Goal: Task Accomplishment & Management: Complete application form

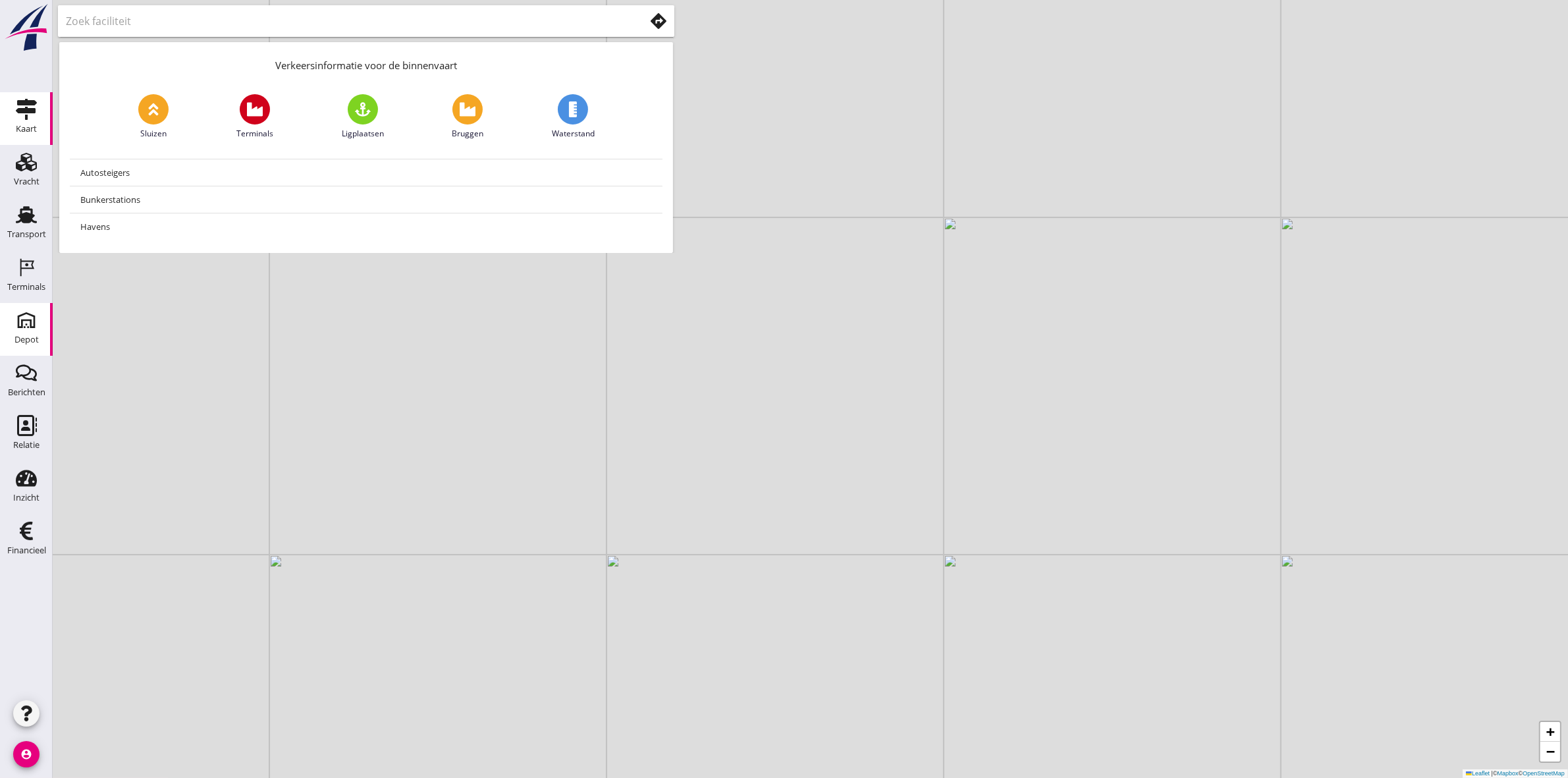
click at [42, 336] on link "[GEOGRAPHIC_DATA]" at bounding box center [26, 329] width 53 height 53
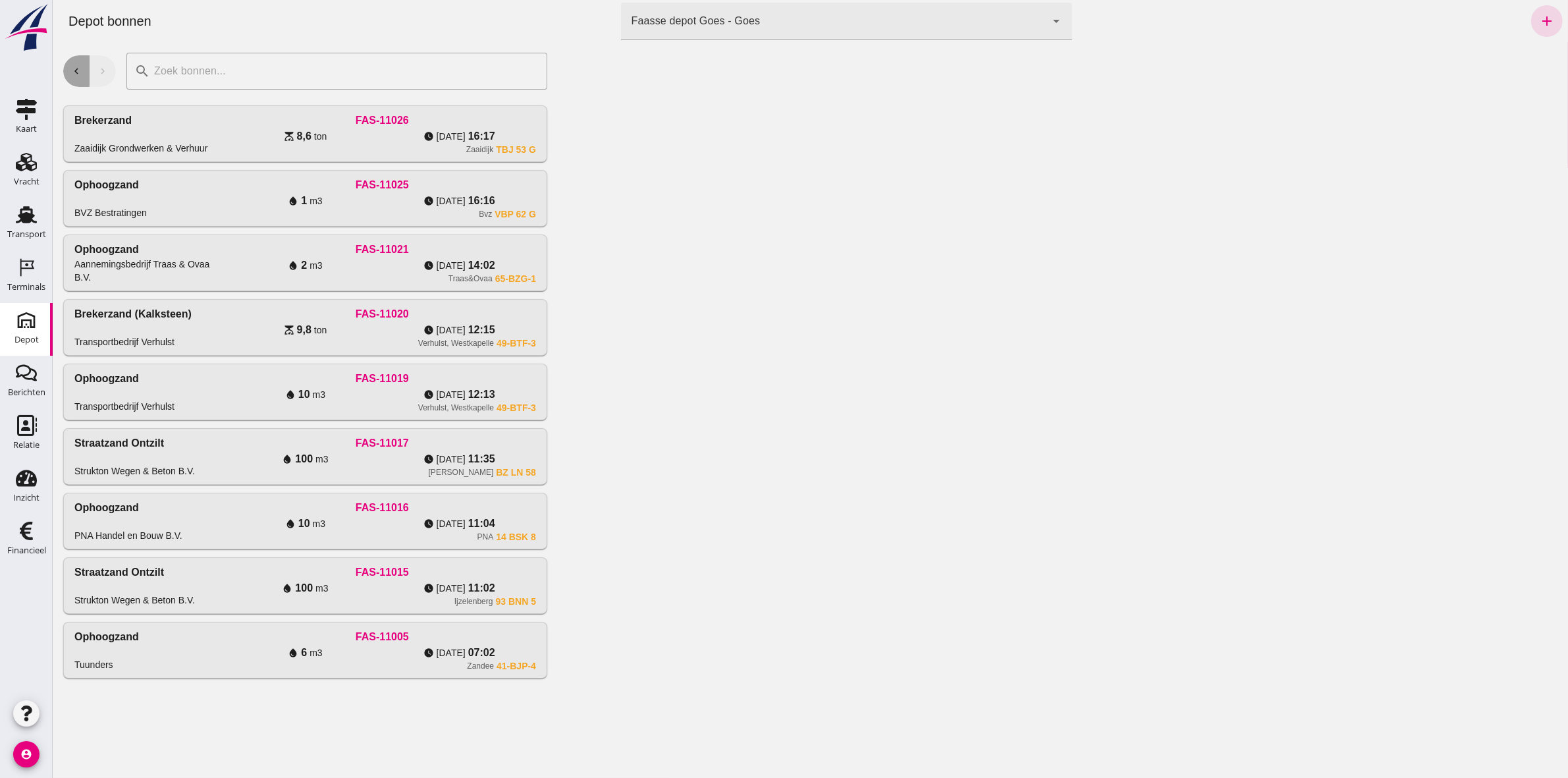
click at [75, 78] on button "chevron_left" at bounding box center [75, 71] width 26 height 32
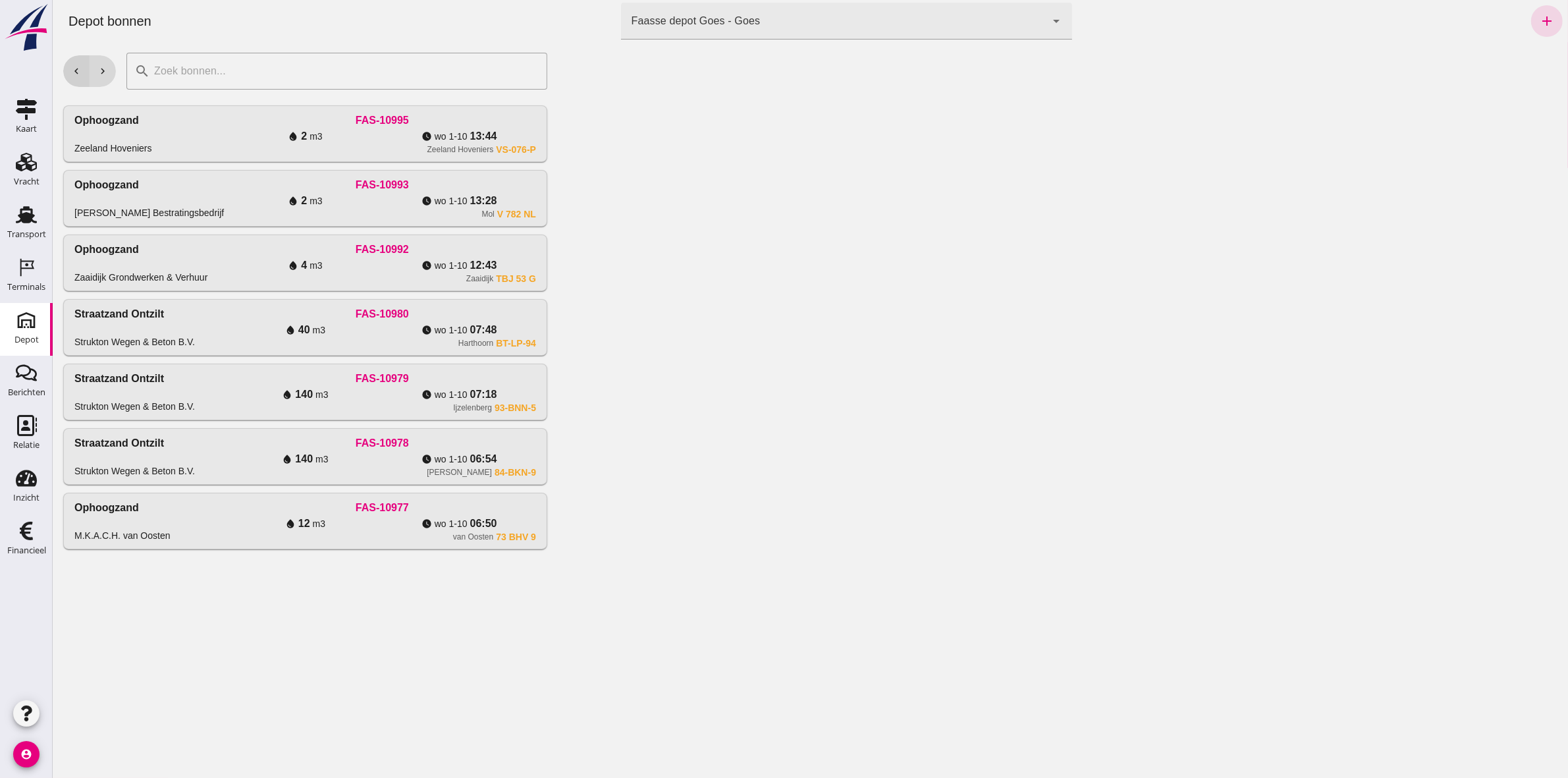
click at [75, 78] on button "chevron_left" at bounding box center [75, 71] width 26 height 32
click at [771, 39] on div "Depot [GEOGRAPHIC_DATA] Faasse depot Goes - Goes 8d49d884-38cb-411c-a66c-fafb85…" at bounding box center [809, 21] width 1505 height 42
click at [771, 31] on div "Faasse depot Goes - Goes 8d49d884-38cb-411c-a66c-fafb858bb749" at bounding box center [833, 21] width 425 height 37
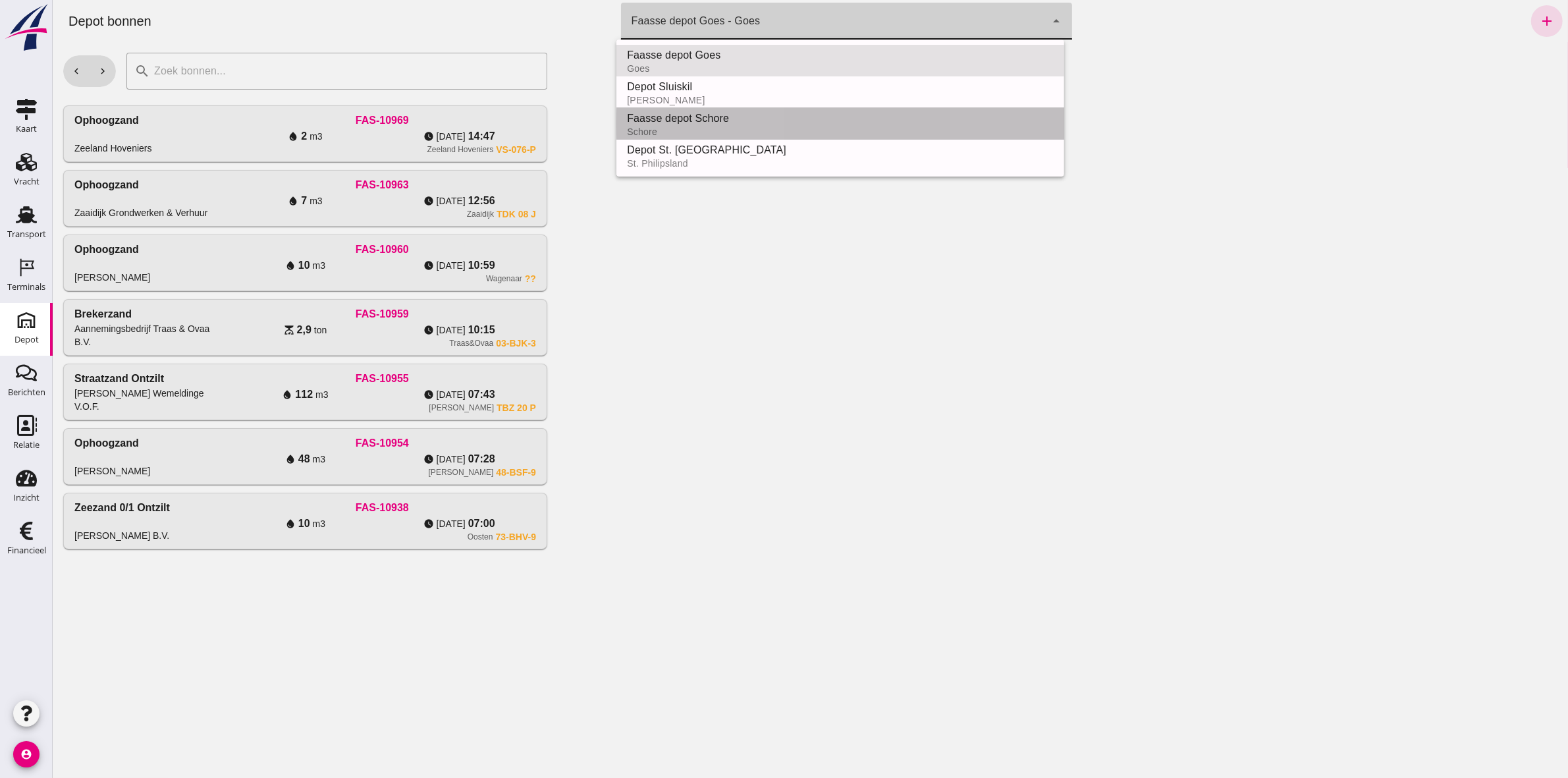
click at [778, 132] on div "Schore" at bounding box center [840, 131] width 427 height 11
type input "da4e762a-ddf1-4556-b2ca-bcf6277de398"
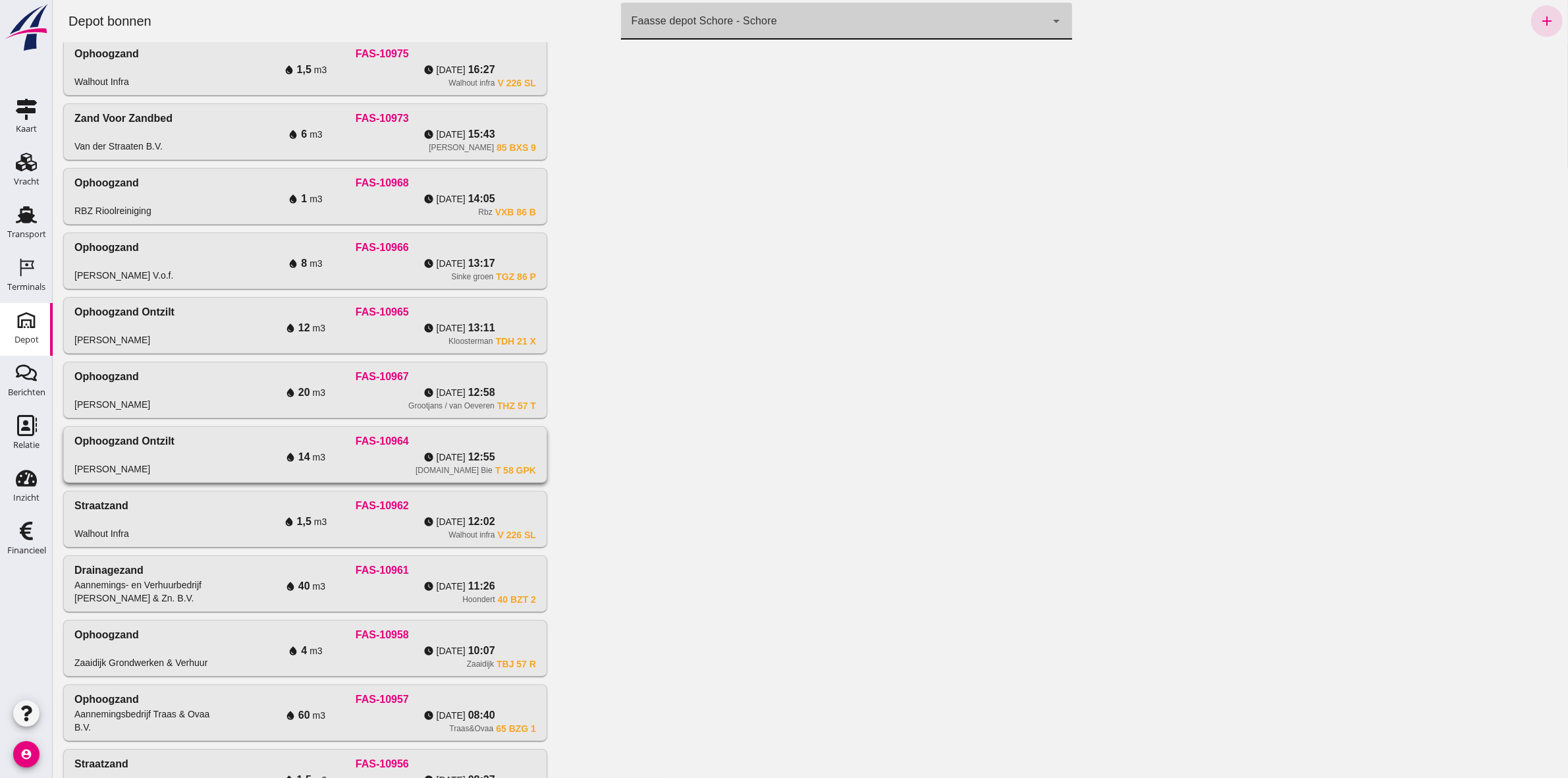
scroll to position [135, 0]
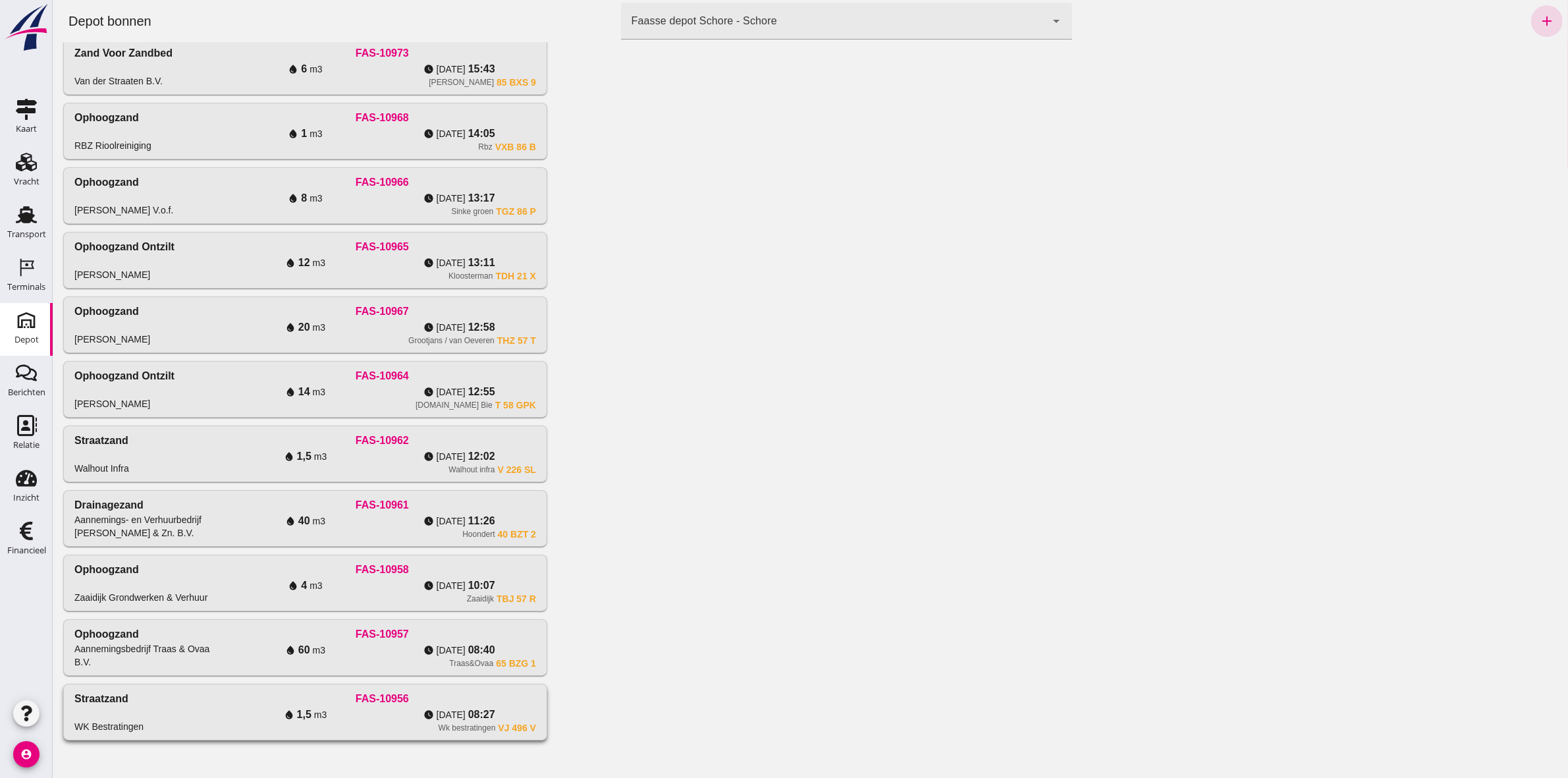
click at [240, 359] on div "Wk bestratingen VJ 496 V" at bounding box center [381, 727] width 308 height 11
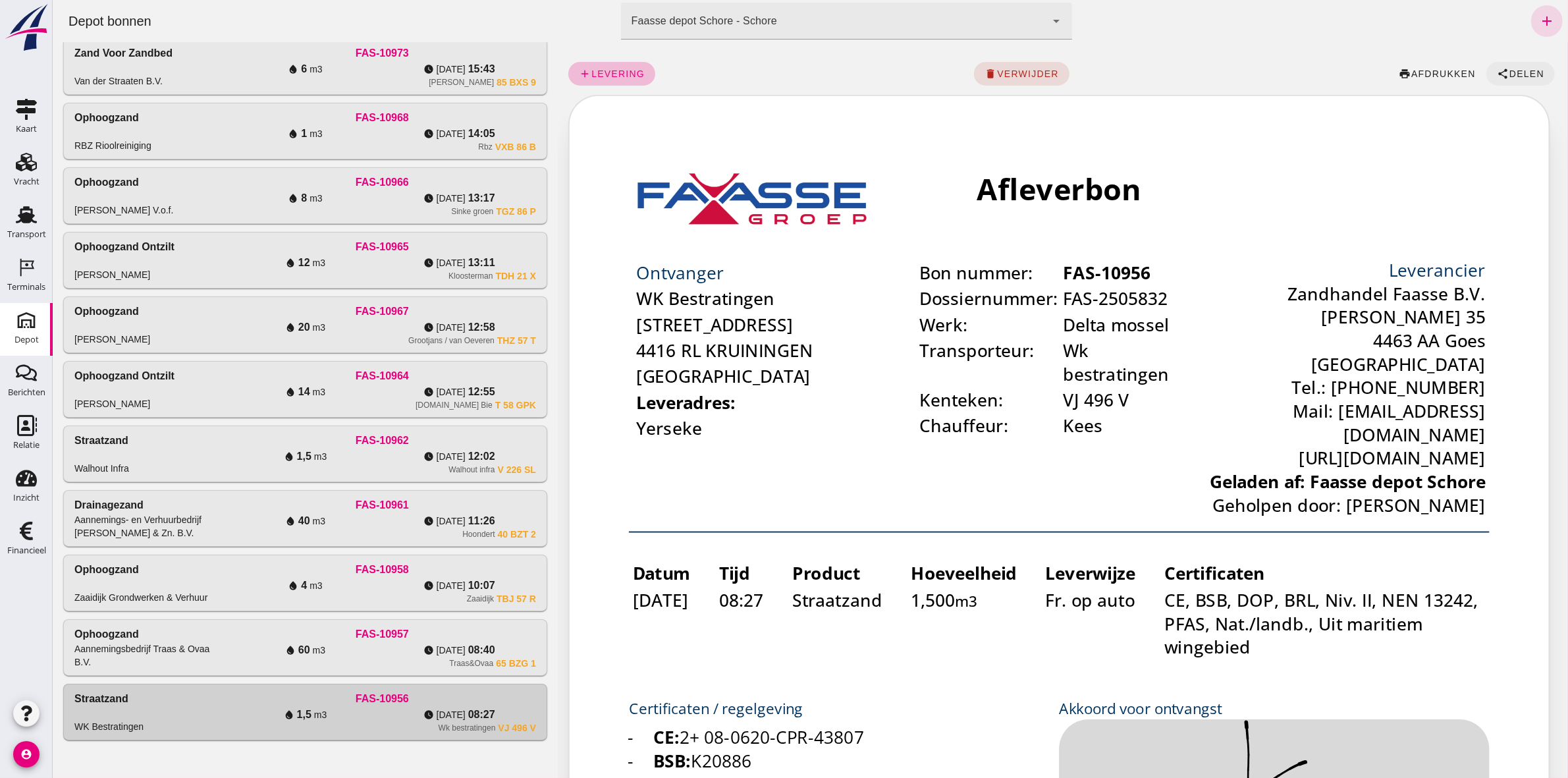
scroll to position [0, 0]
click at [778, 73] on span "Delen" at bounding box center [1526, 73] width 35 height 11
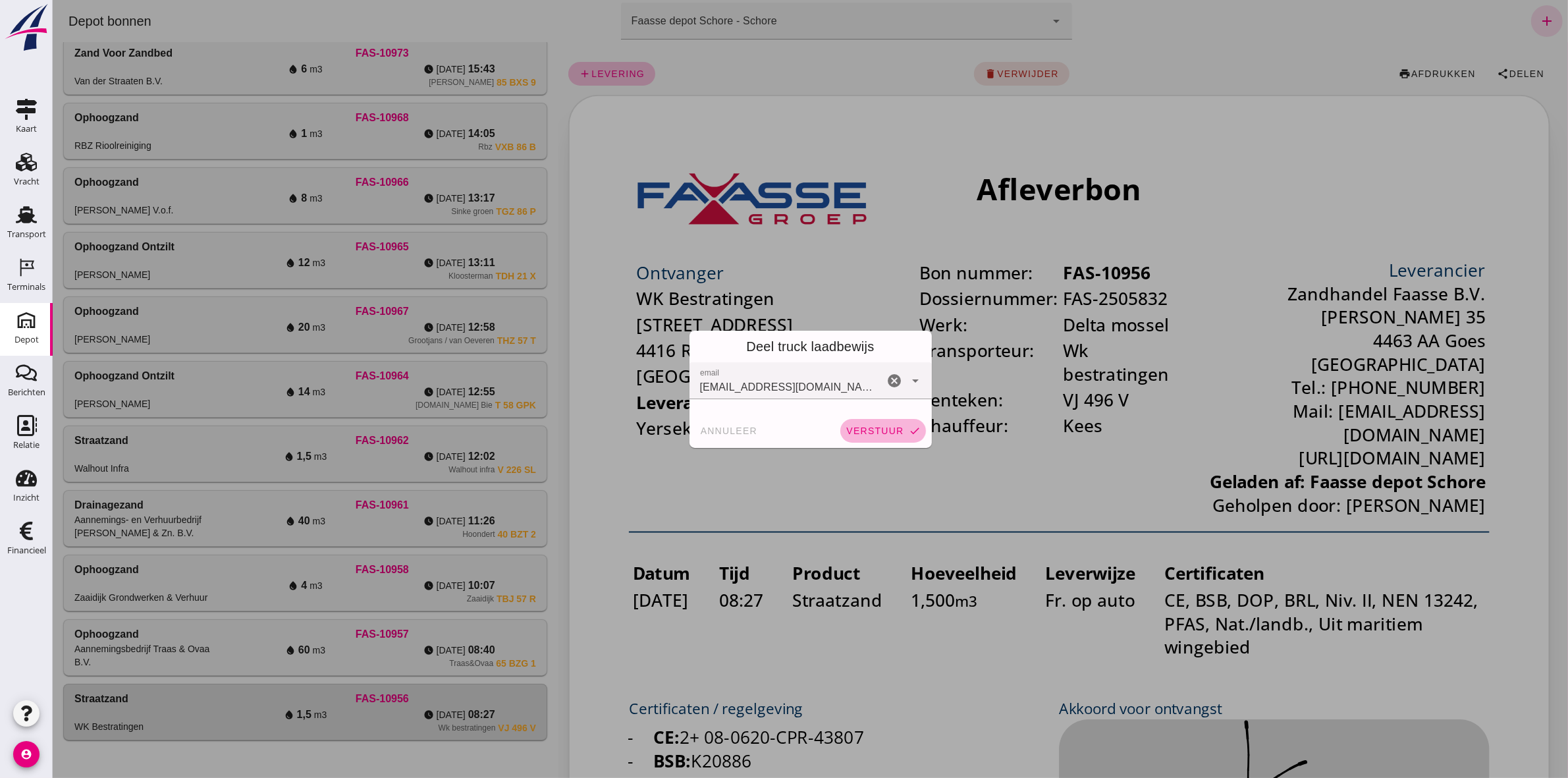
click at [778, 359] on span "verstuur" at bounding box center [873, 431] width 58 height 11
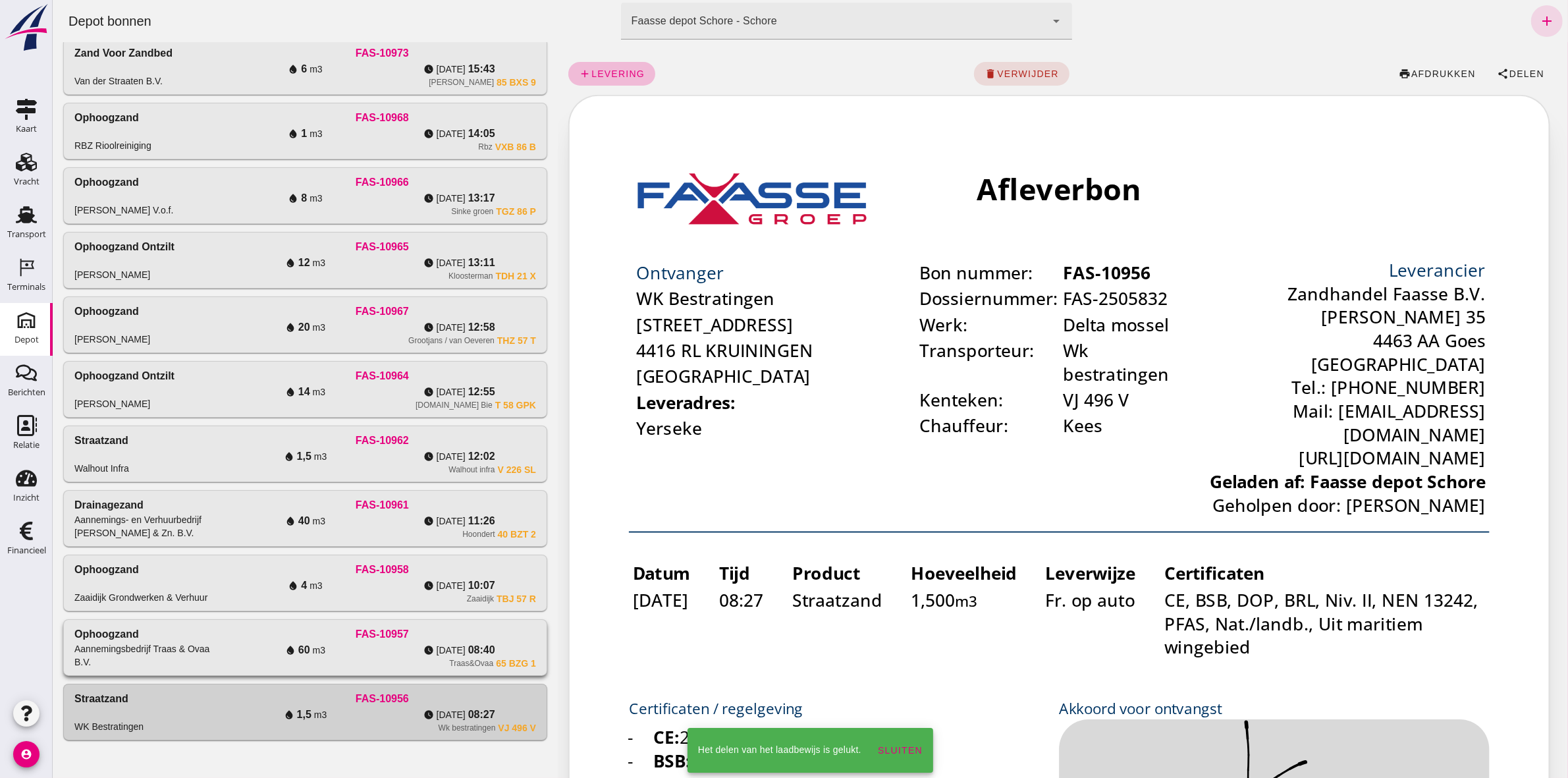
click at [283, 359] on div "water_drop 60 m3" at bounding box center [304, 650] width 154 height 16
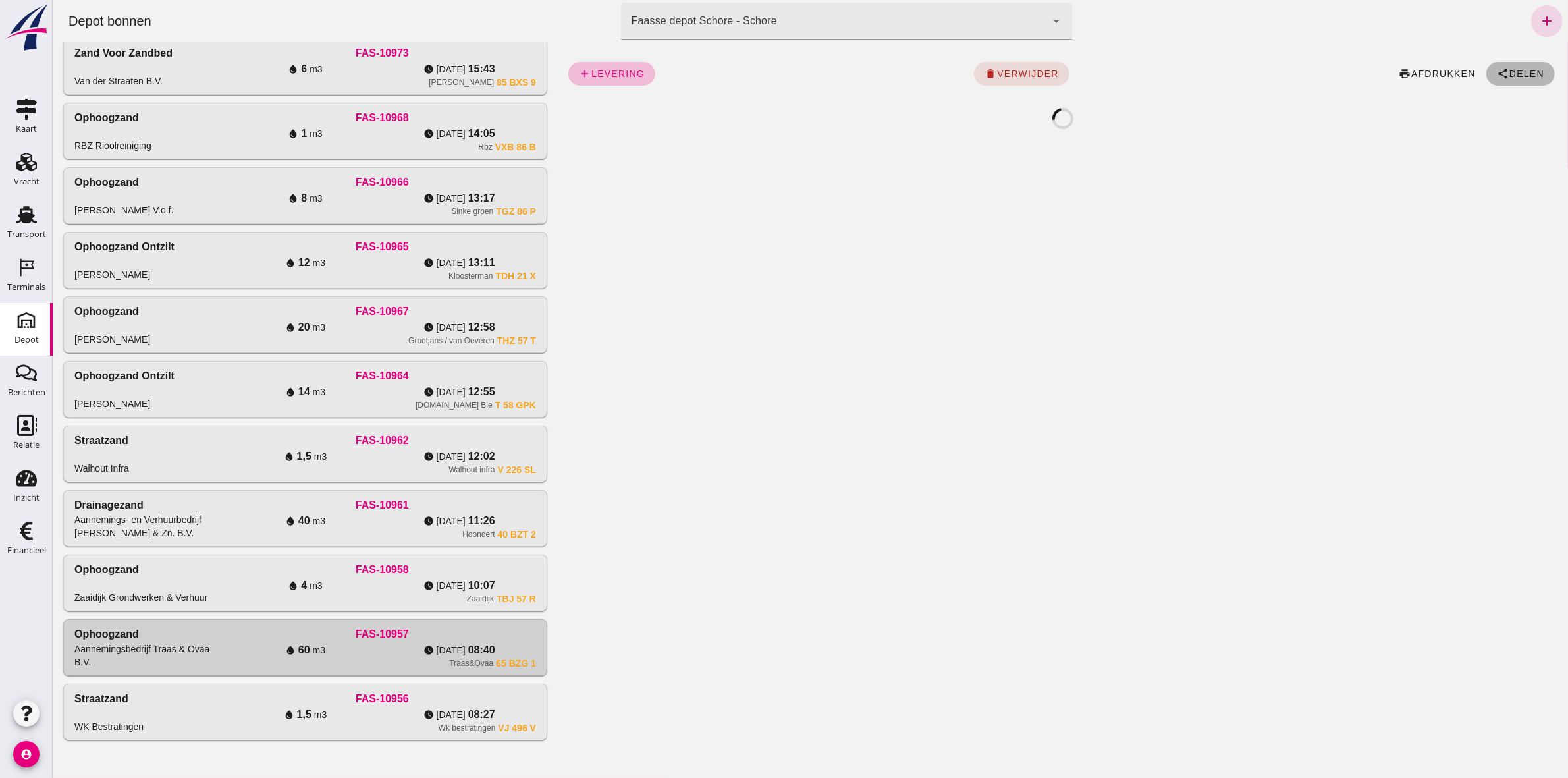
click at [778, 68] on icon "share" at bounding box center [1502, 73] width 12 height 12
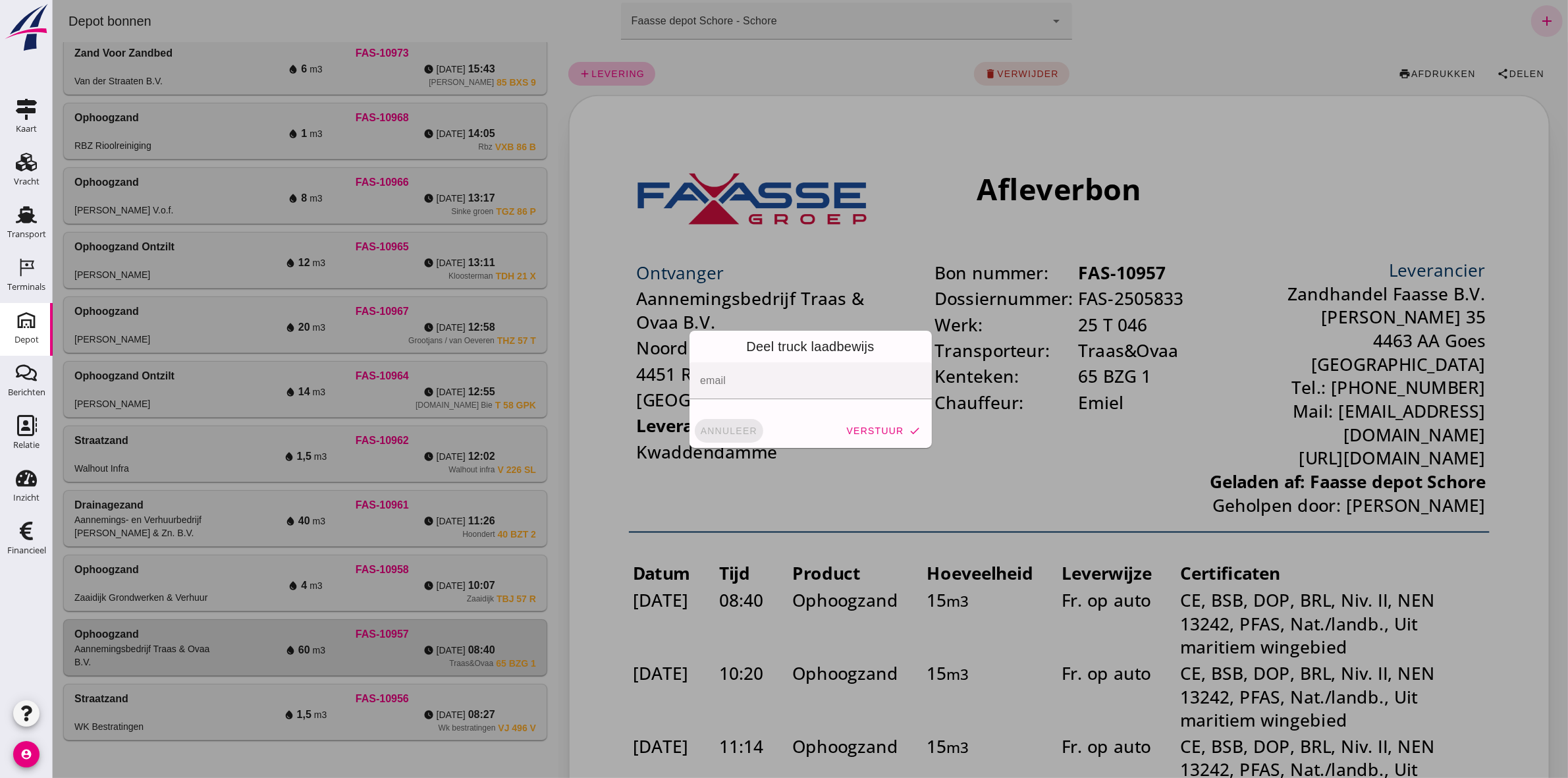
click at [730, 359] on span "annuleer" at bounding box center [728, 431] width 58 height 11
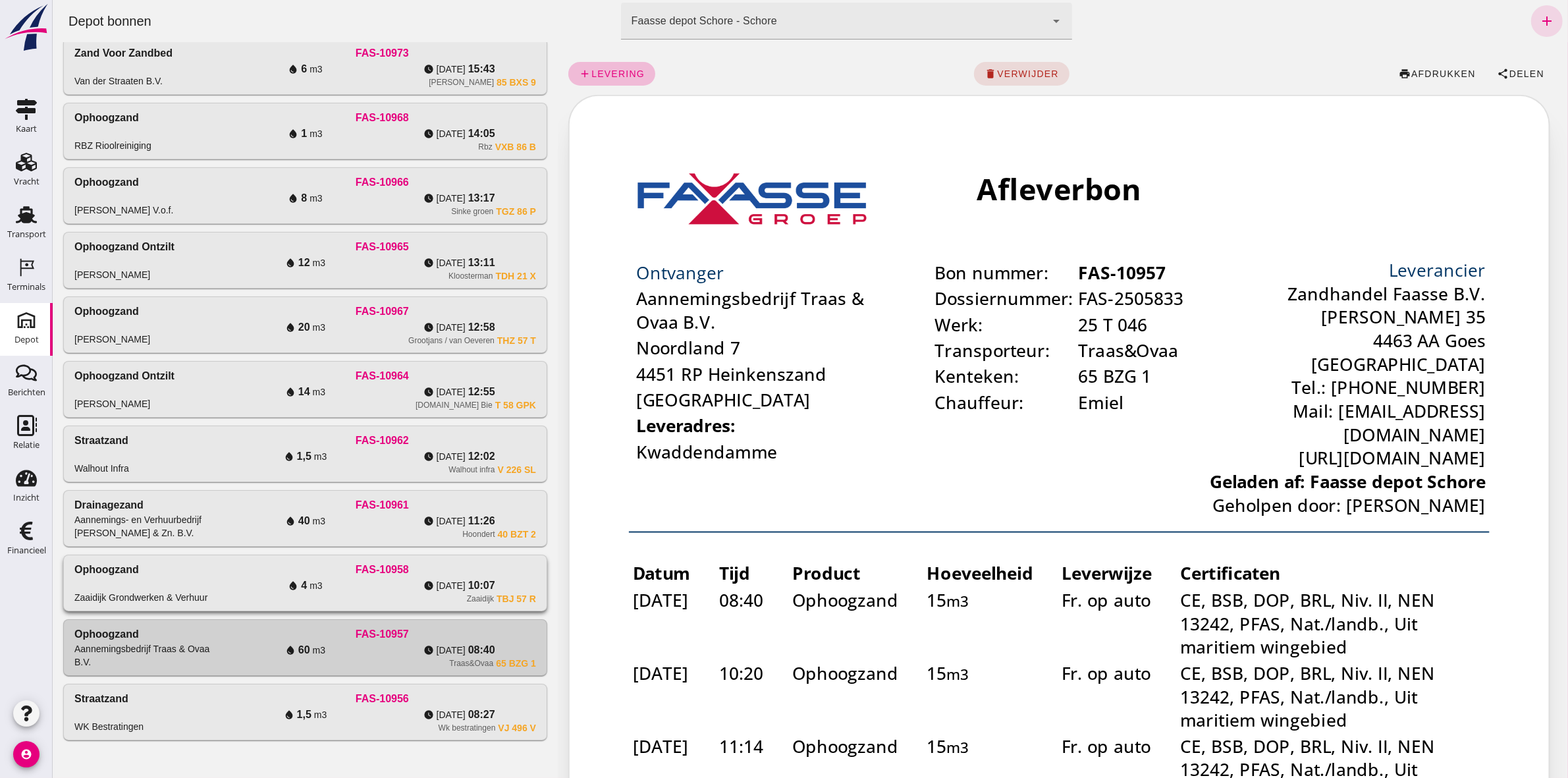
click at [439, 359] on div "FAS-10958" at bounding box center [381, 569] width 308 height 16
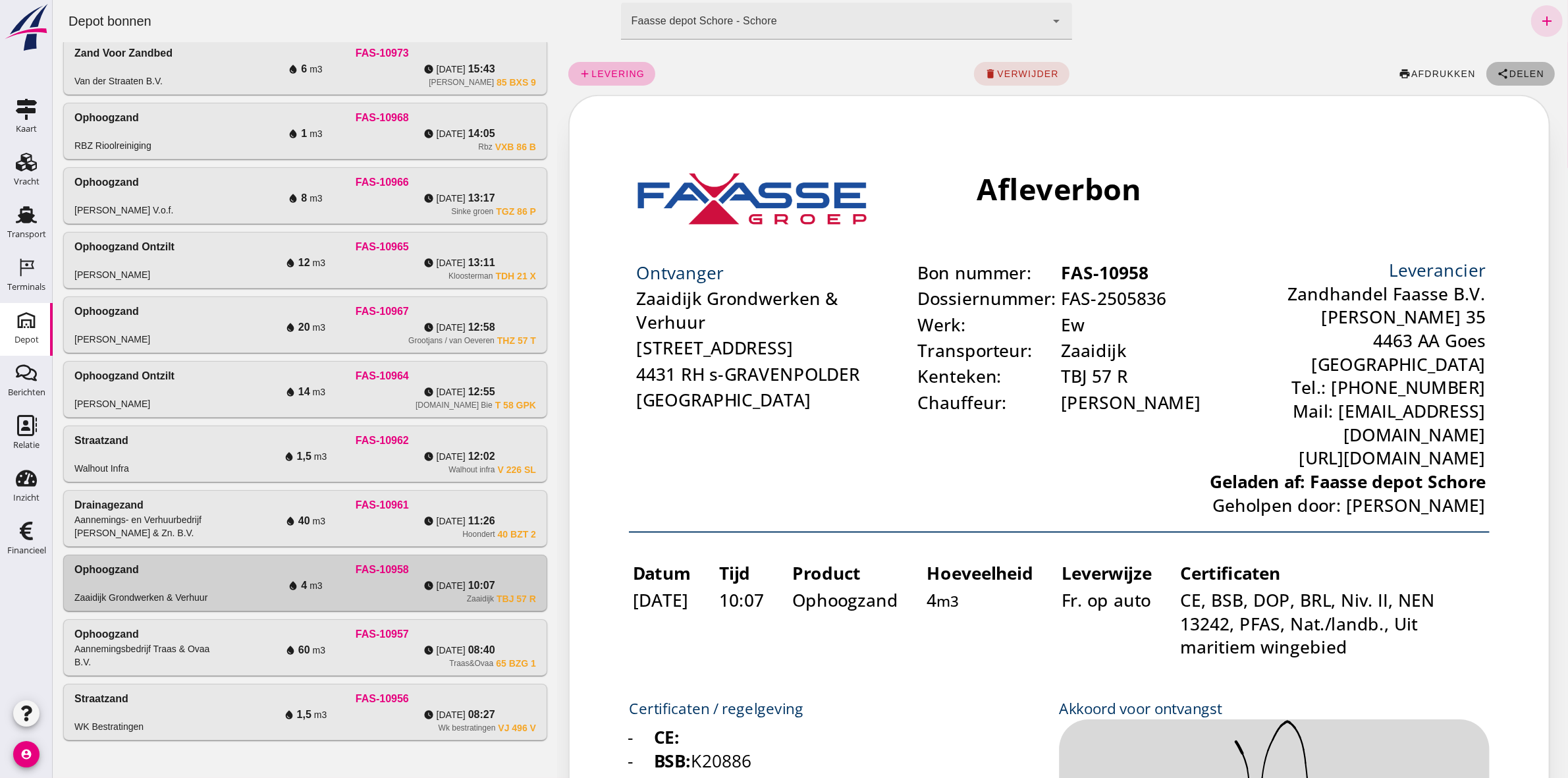
click at [778, 63] on button "share Delen" at bounding box center [1519, 74] width 68 height 24
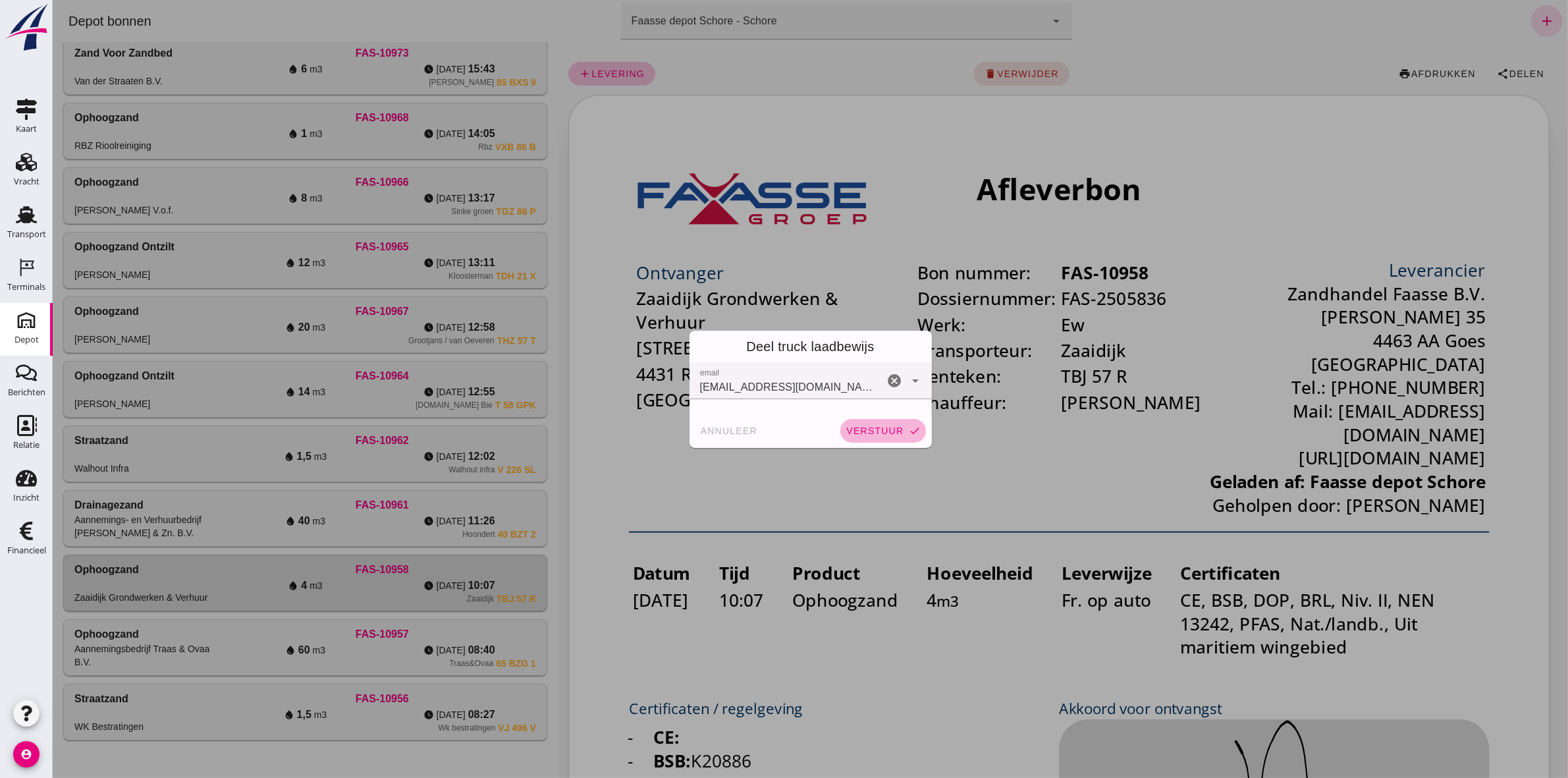
click at [778, 359] on span "verstuur" at bounding box center [873, 431] width 58 height 11
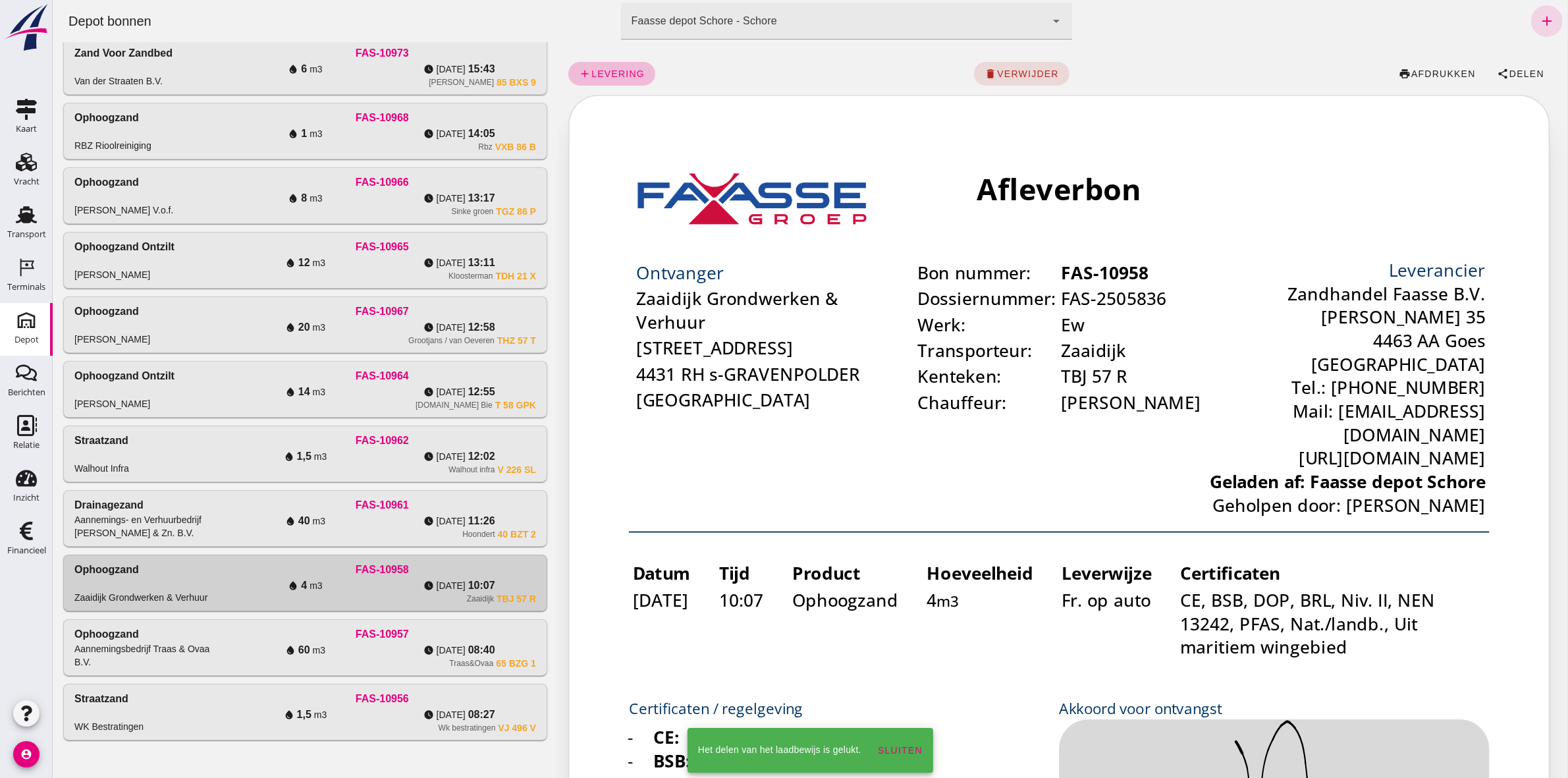
click at [472, 359] on div "FAS-10961" at bounding box center [381, 505] width 308 height 16
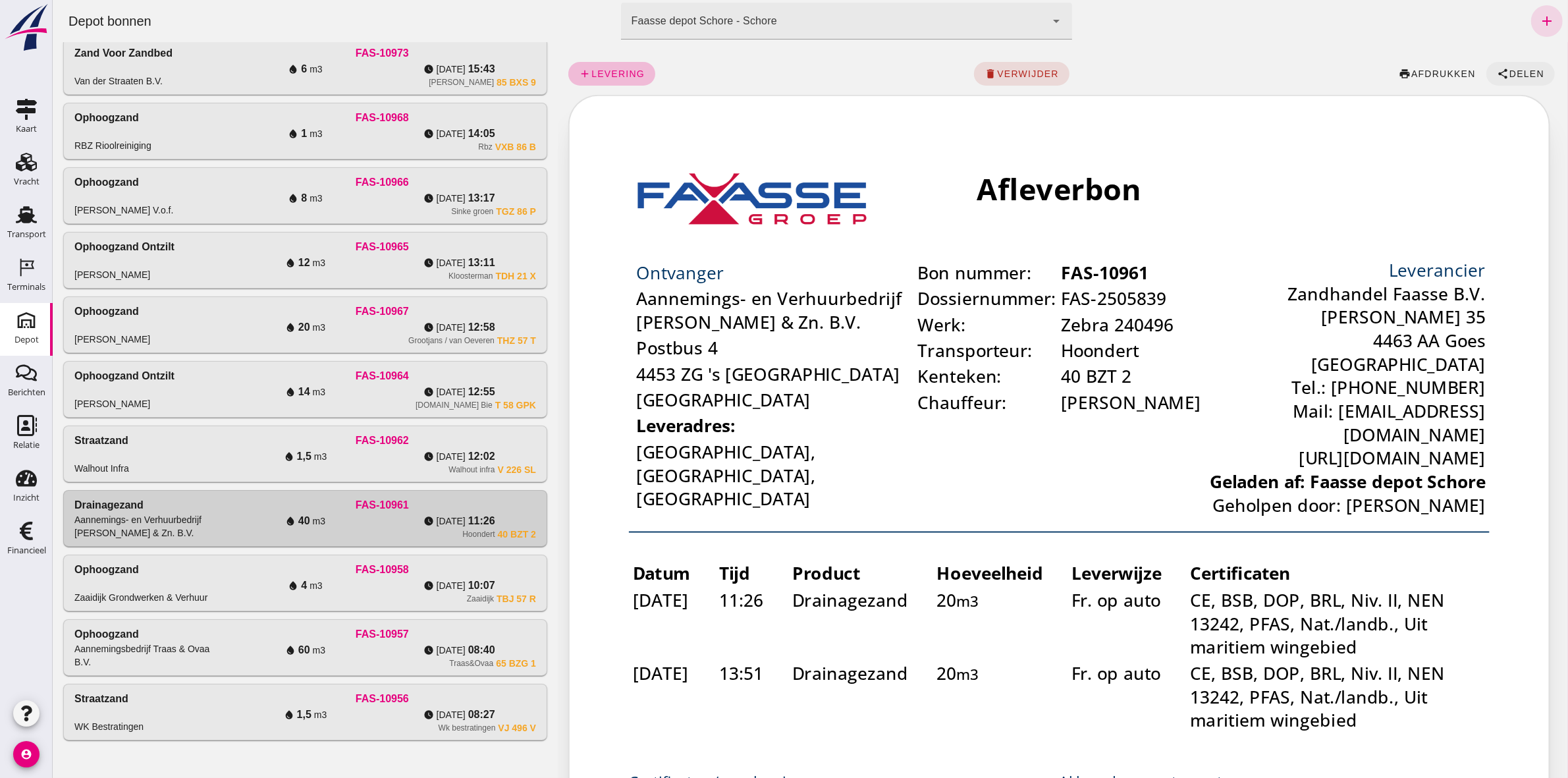
click at [778, 75] on span "Delen" at bounding box center [1526, 73] width 35 height 11
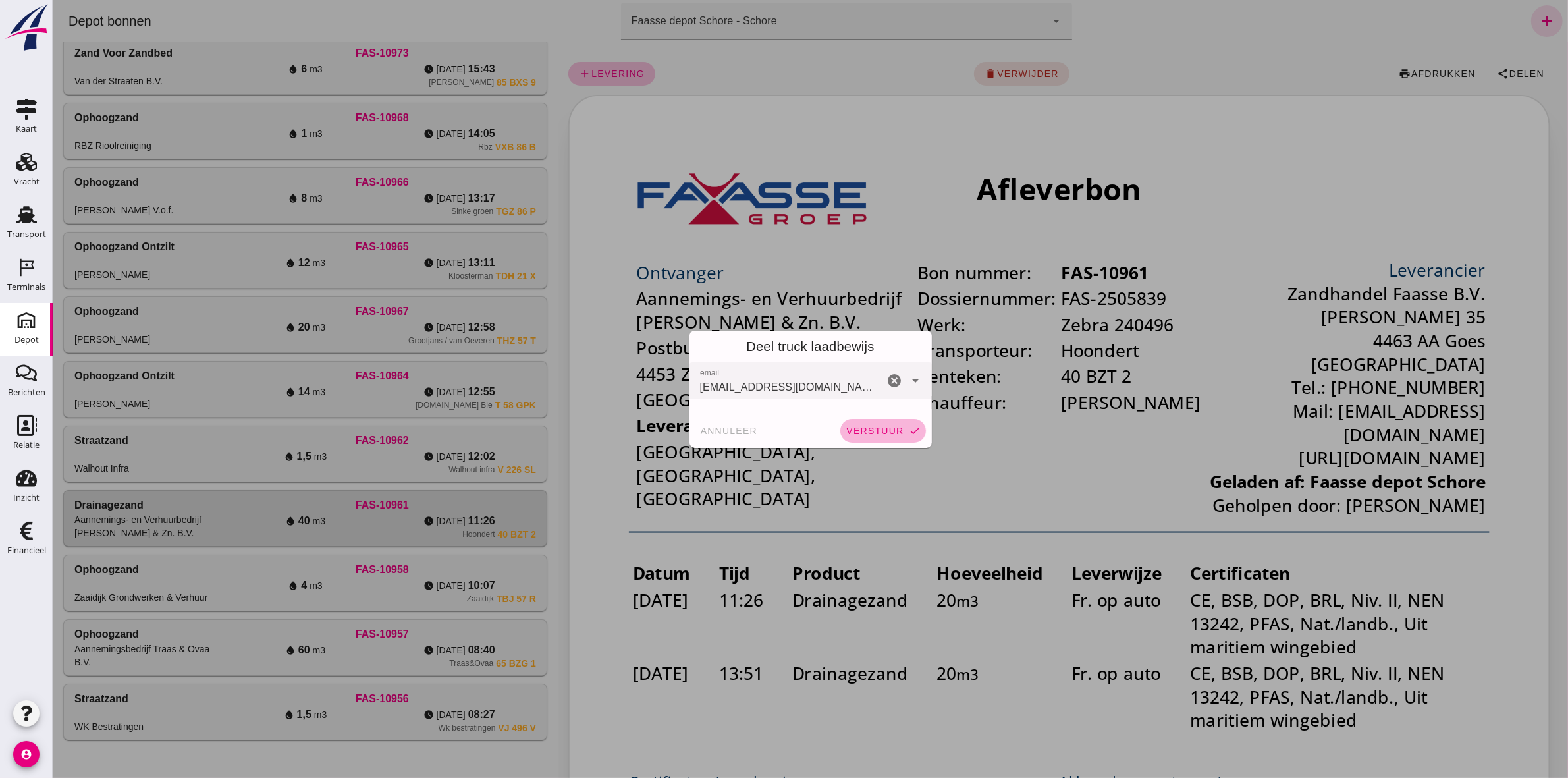
click at [778, 359] on span "verstuur" at bounding box center [873, 431] width 58 height 11
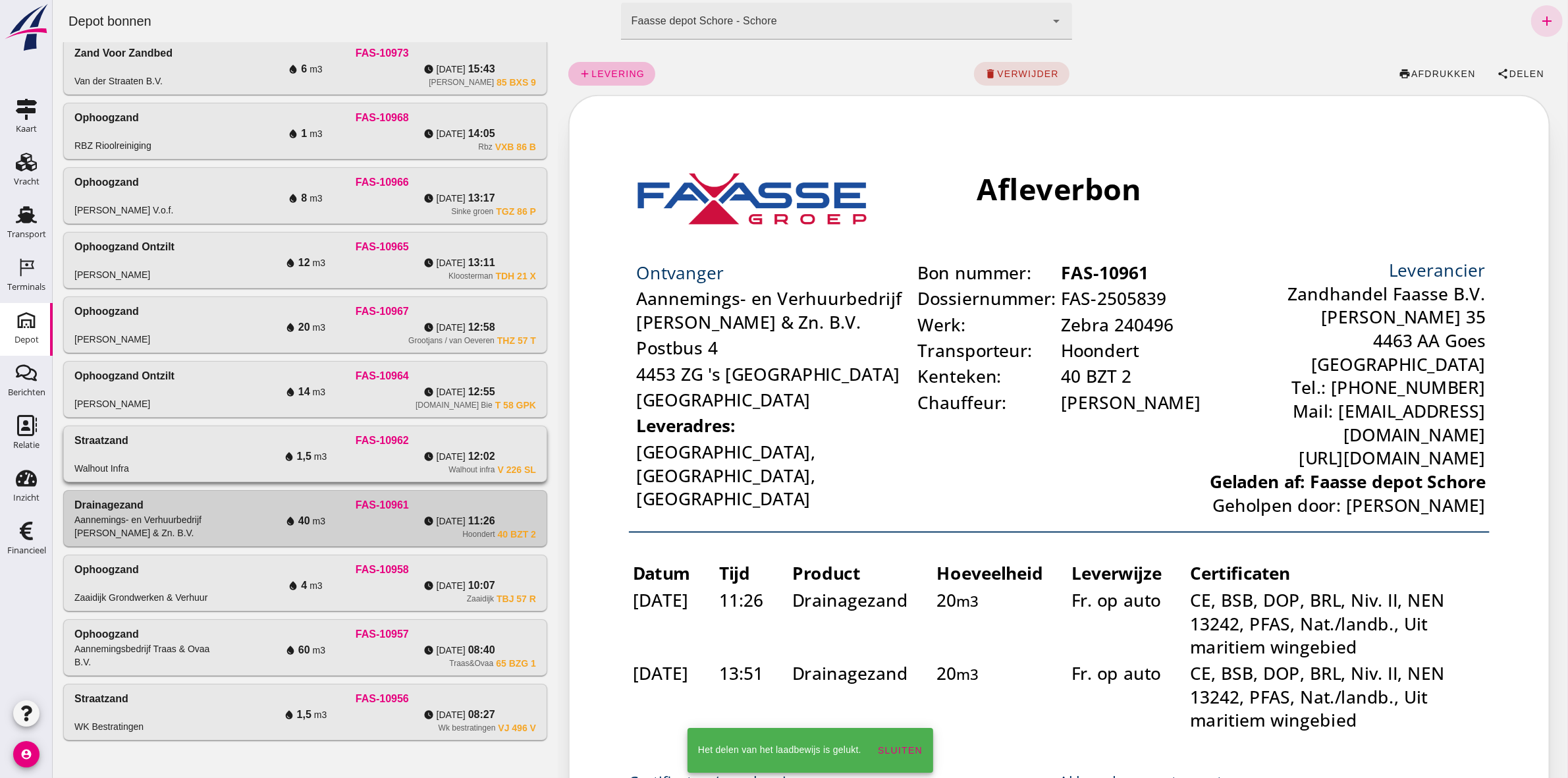
click at [449, 359] on div "Walhout infra" at bounding box center [471, 469] width 46 height 11
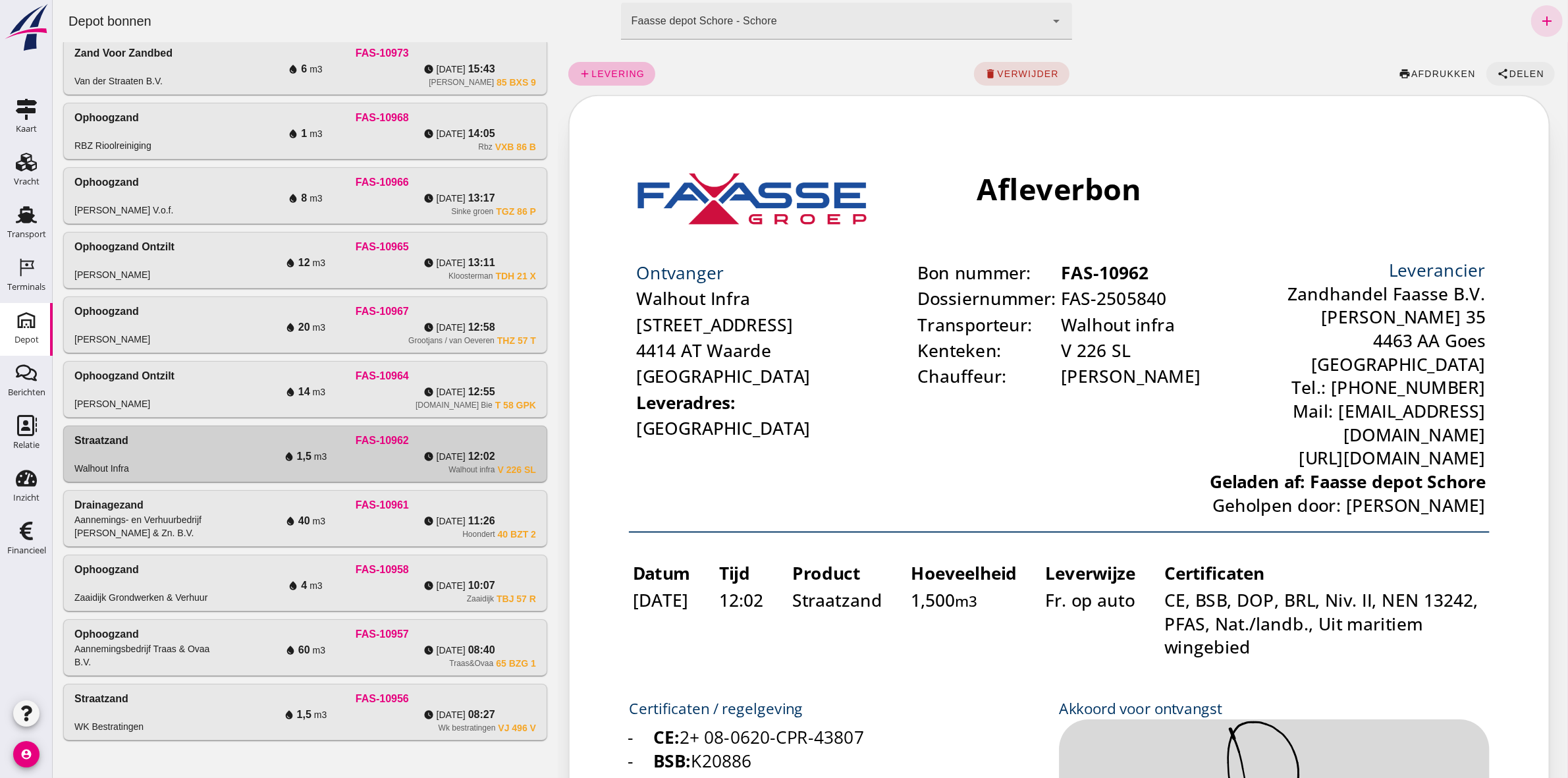
click at [778, 71] on span "Delen" at bounding box center [1526, 73] width 35 height 11
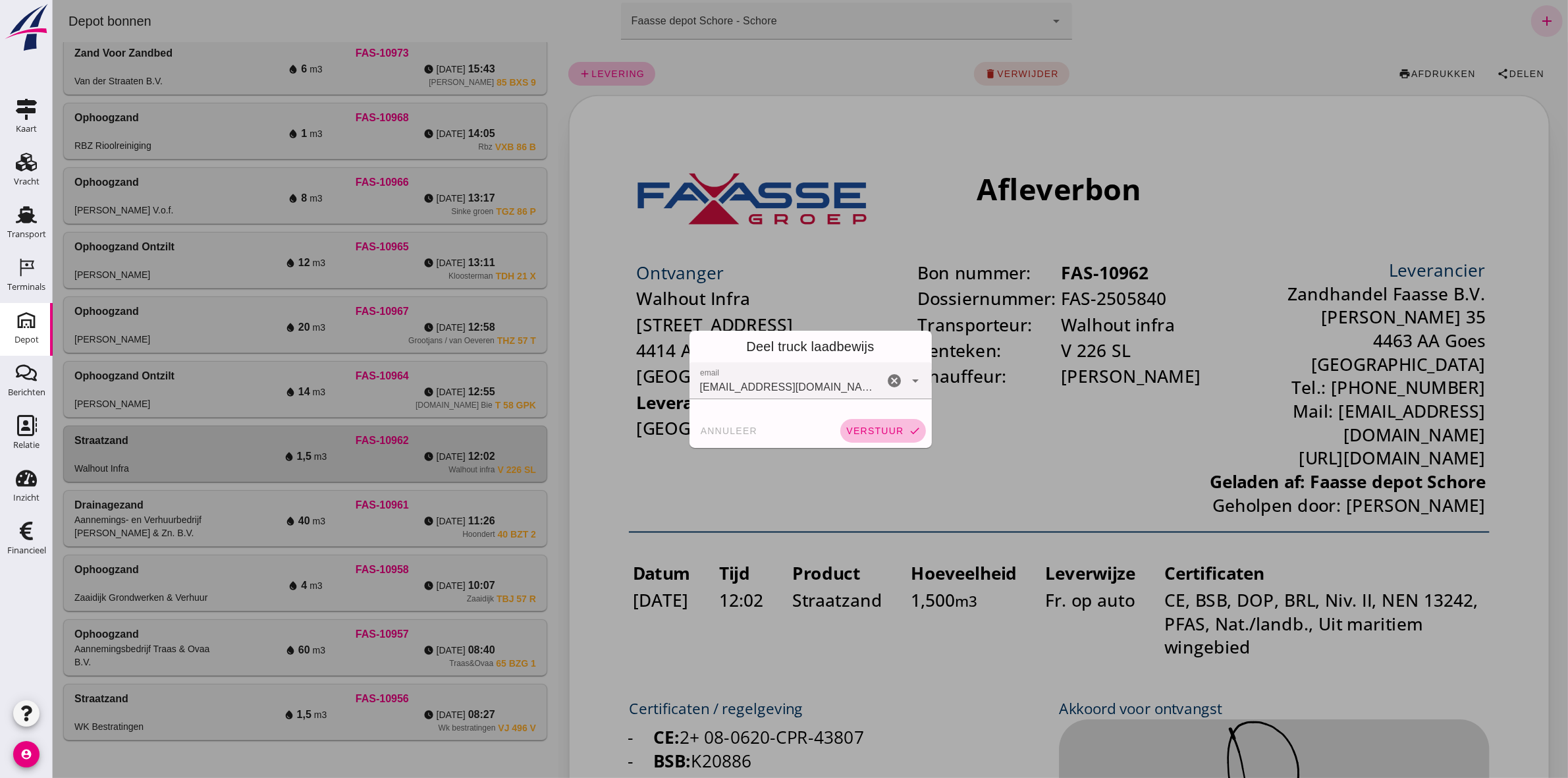
click at [778, 359] on span "verstuur" at bounding box center [873, 431] width 58 height 11
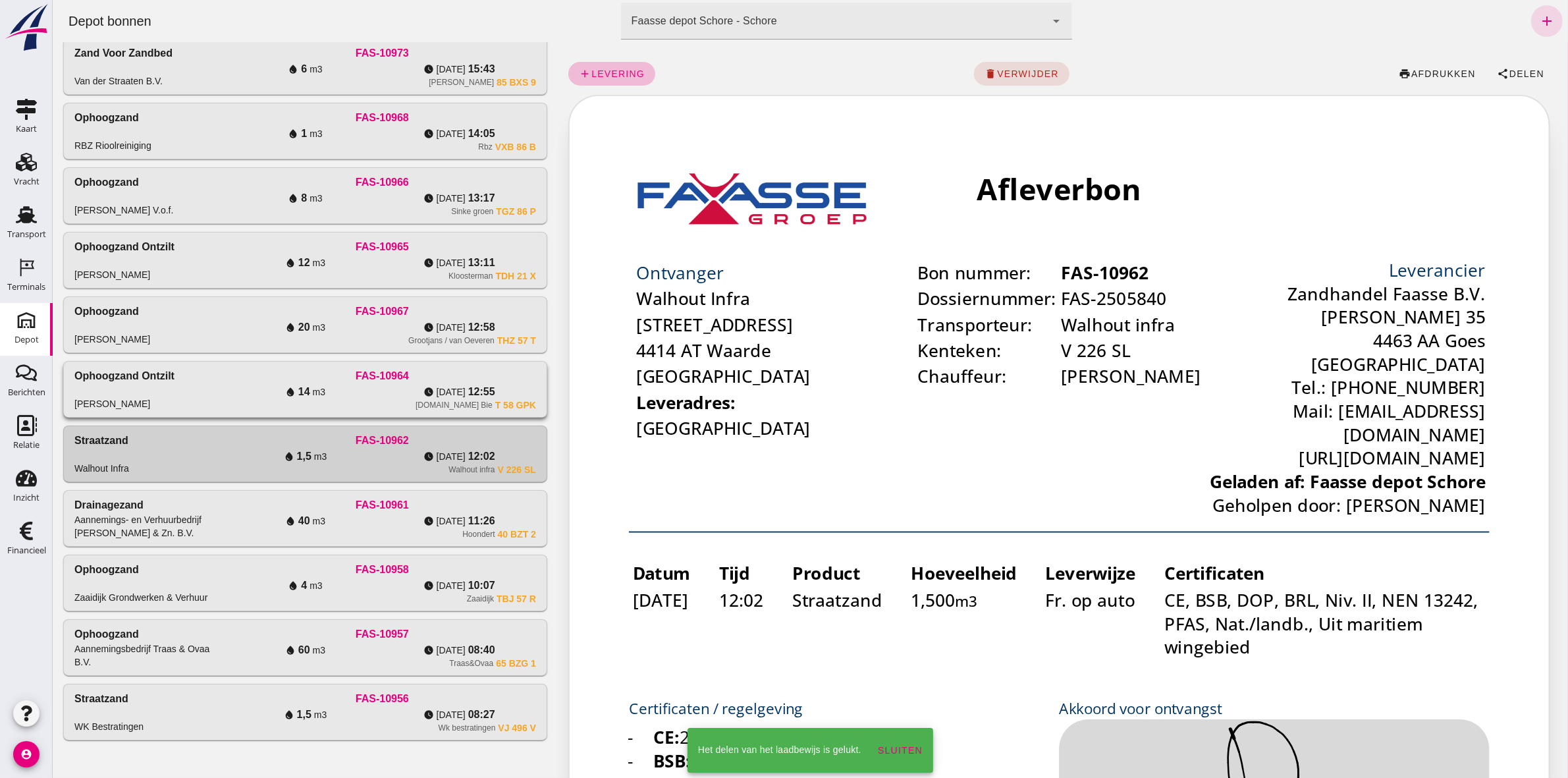
click at [459, 359] on div "[DOMAIN_NAME] Bie" at bounding box center [453, 405] width 77 height 11
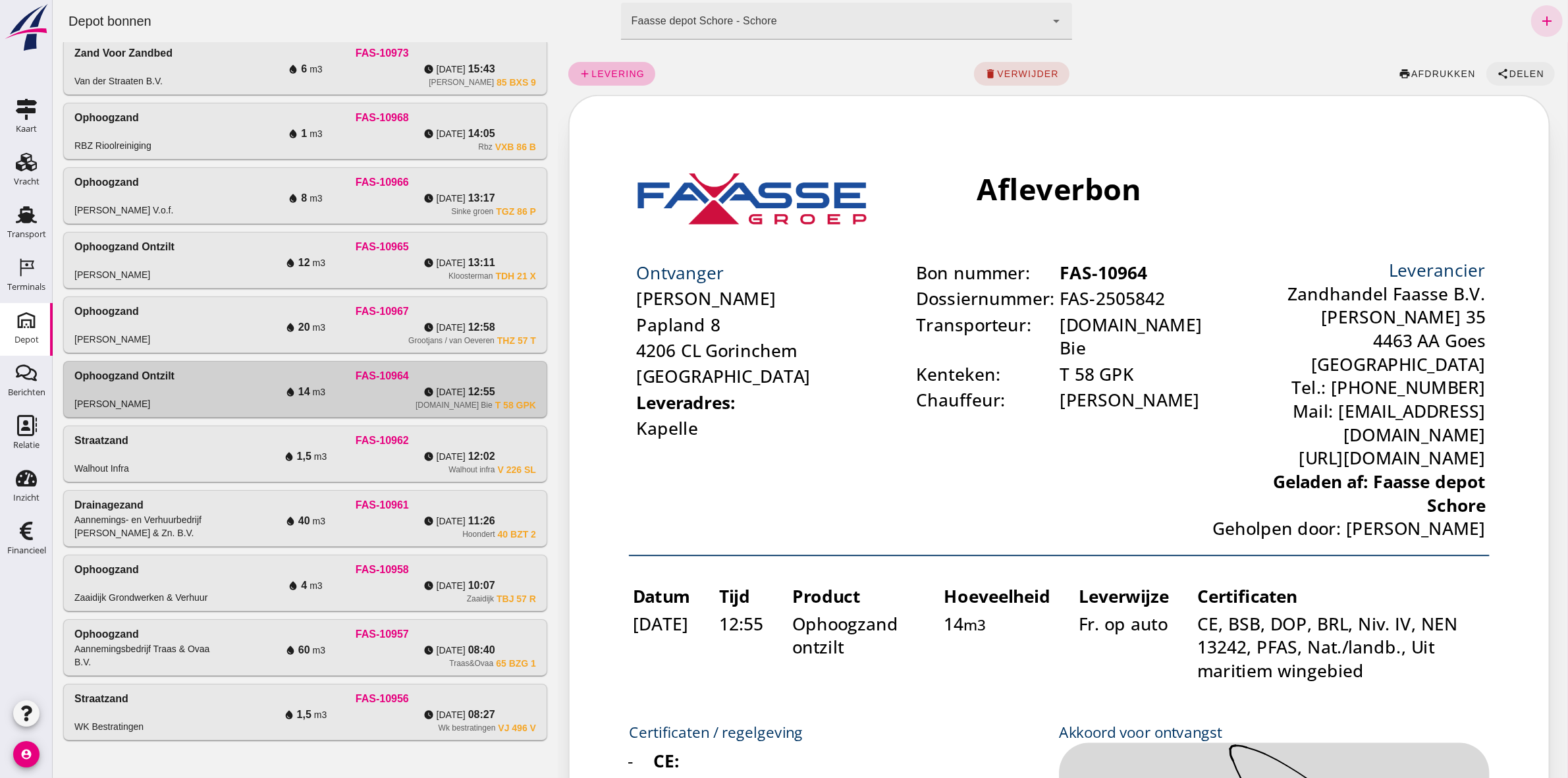
click at [778, 84] on button "share Delen" at bounding box center [1519, 74] width 68 height 24
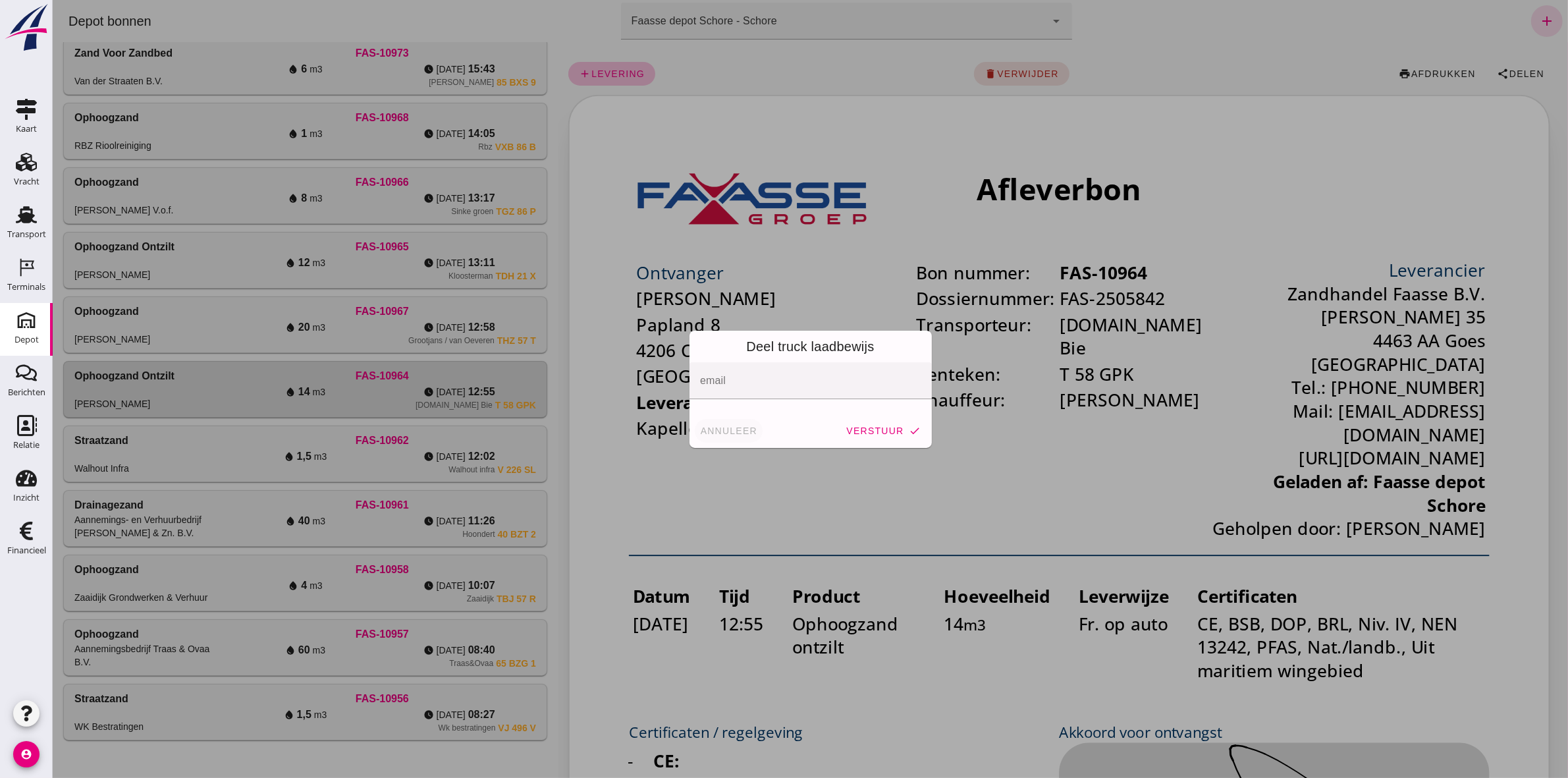
click at [731, 359] on button "annuleer" at bounding box center [728, 431] width 68 height 24
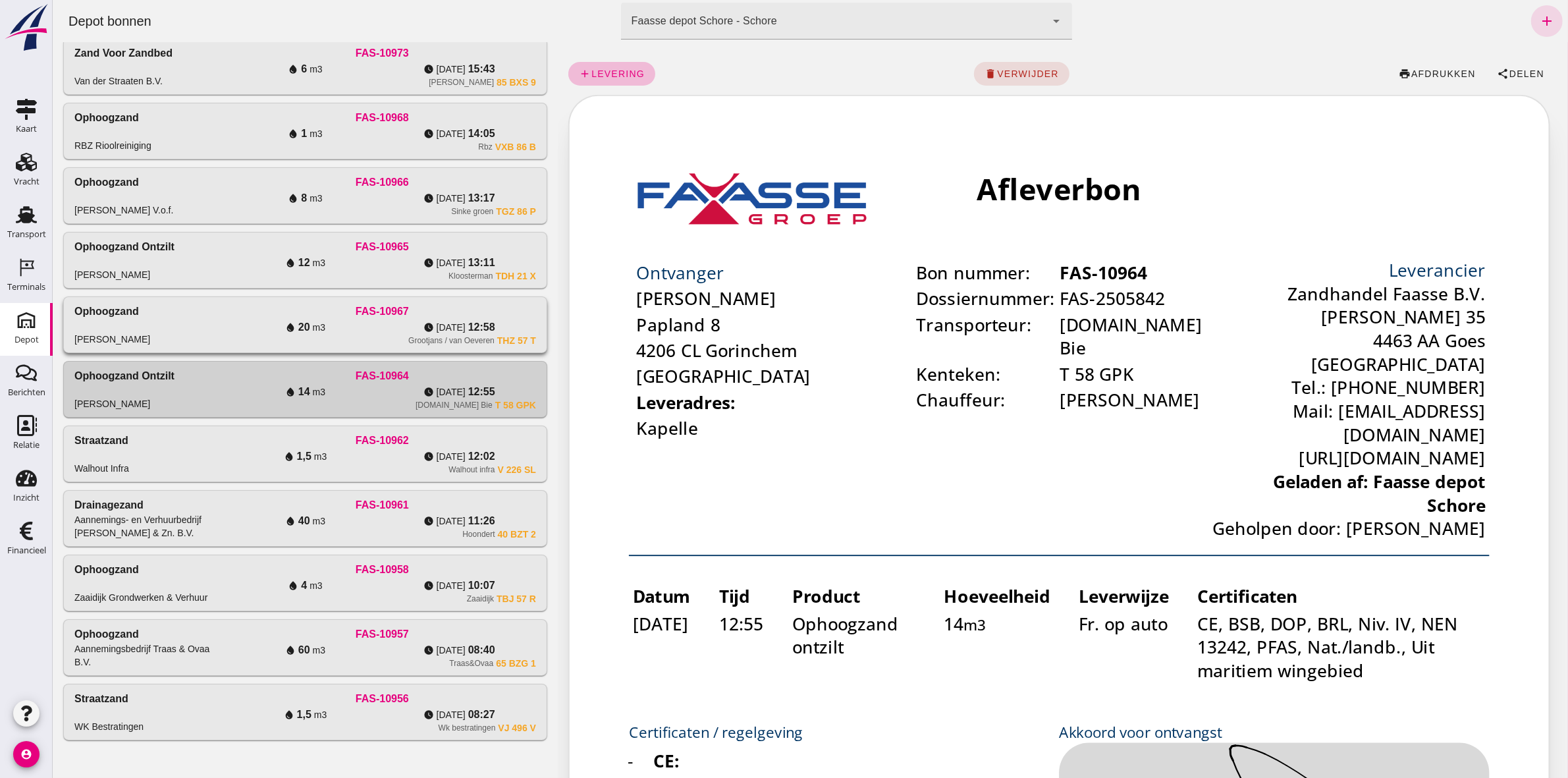
click at [524, 329] on div "watch_later [DATE] 12:58" at bounding box center [458, 327] width 154 height 16
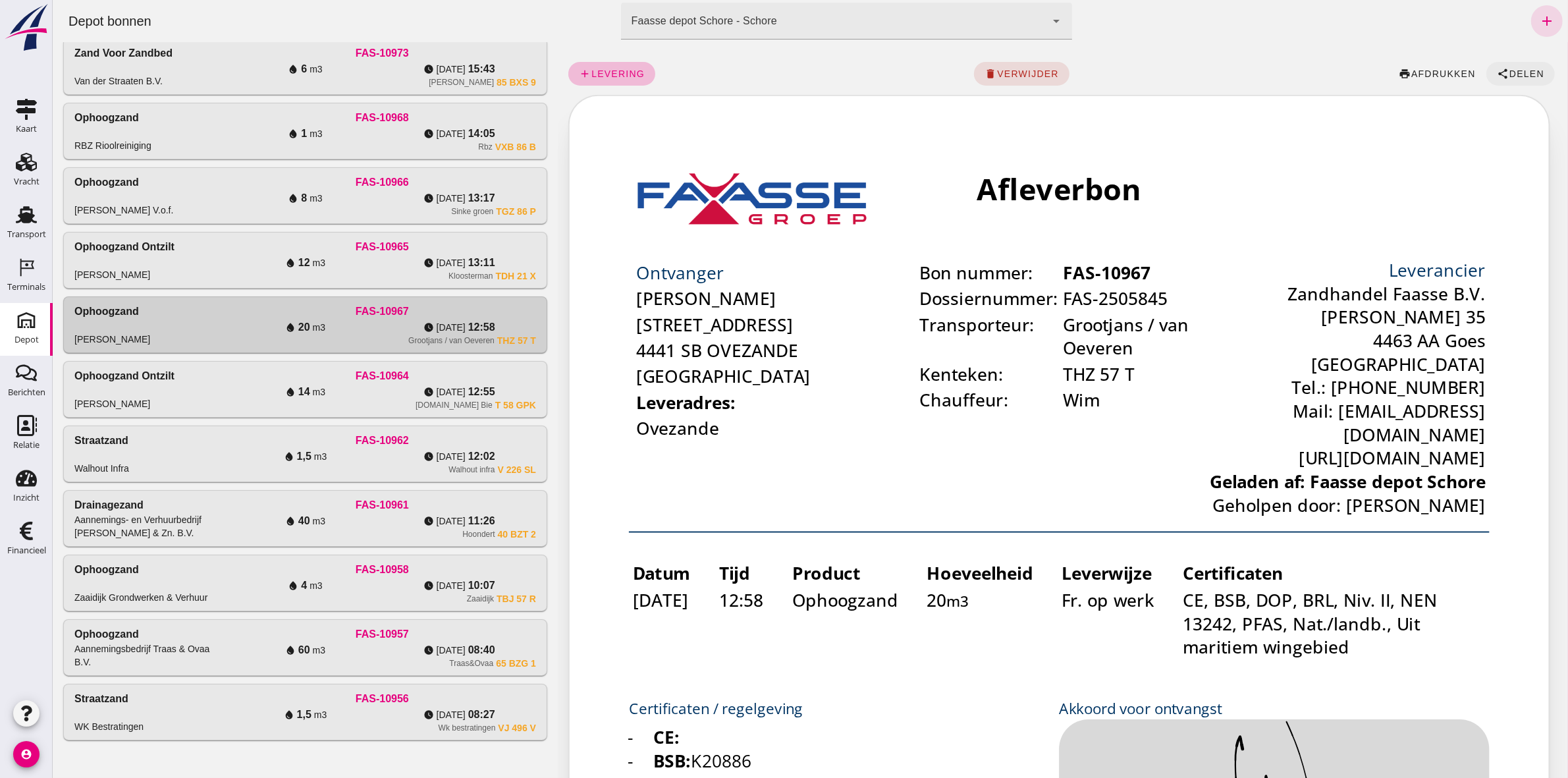
click at [778, 74] on span "Delen" at bounding box center [1526, 73] width 35 height 11
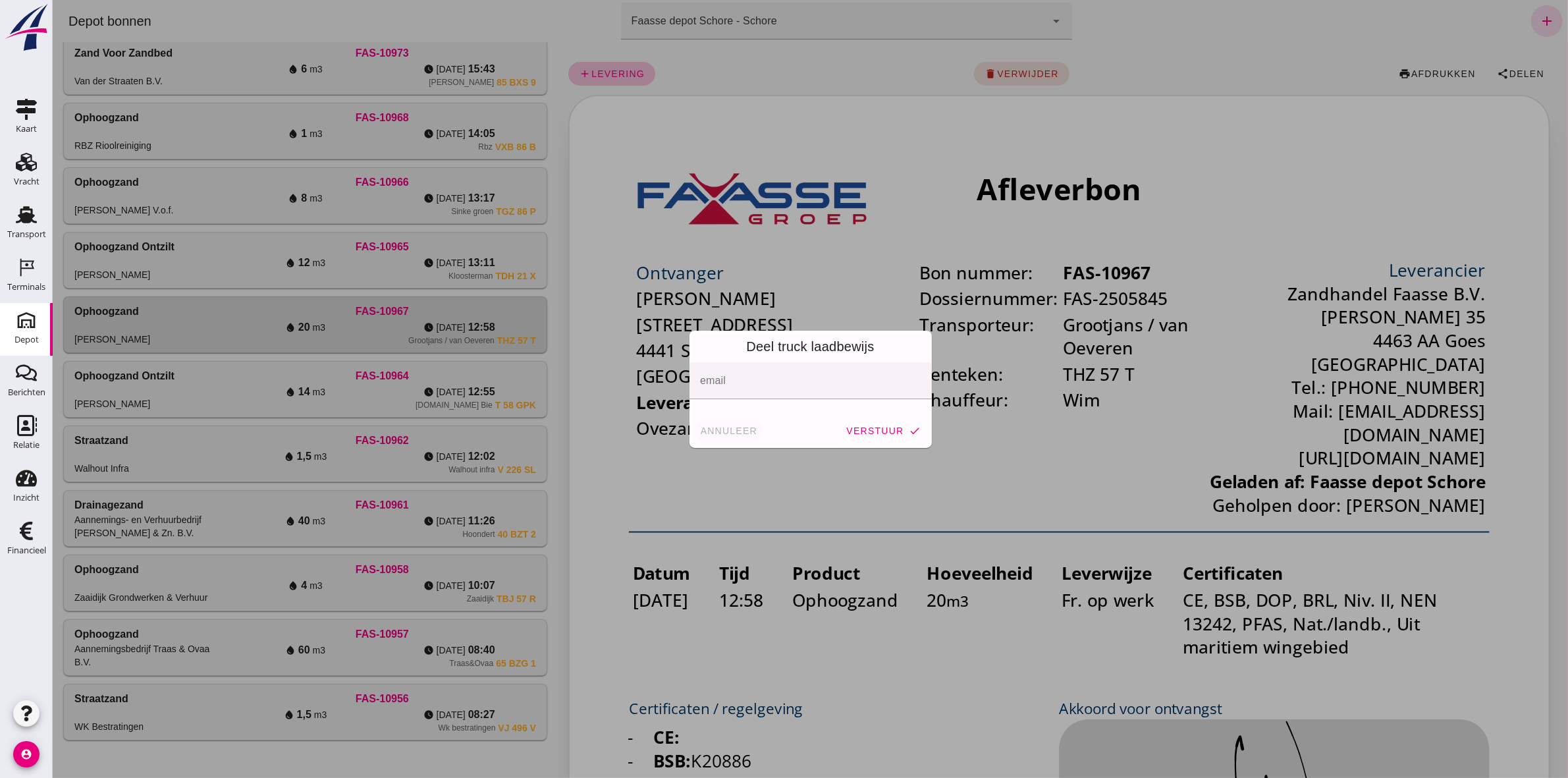
click at [725, 359] on span "annuleer" at bounding box center [728, 431] width 58 height 11
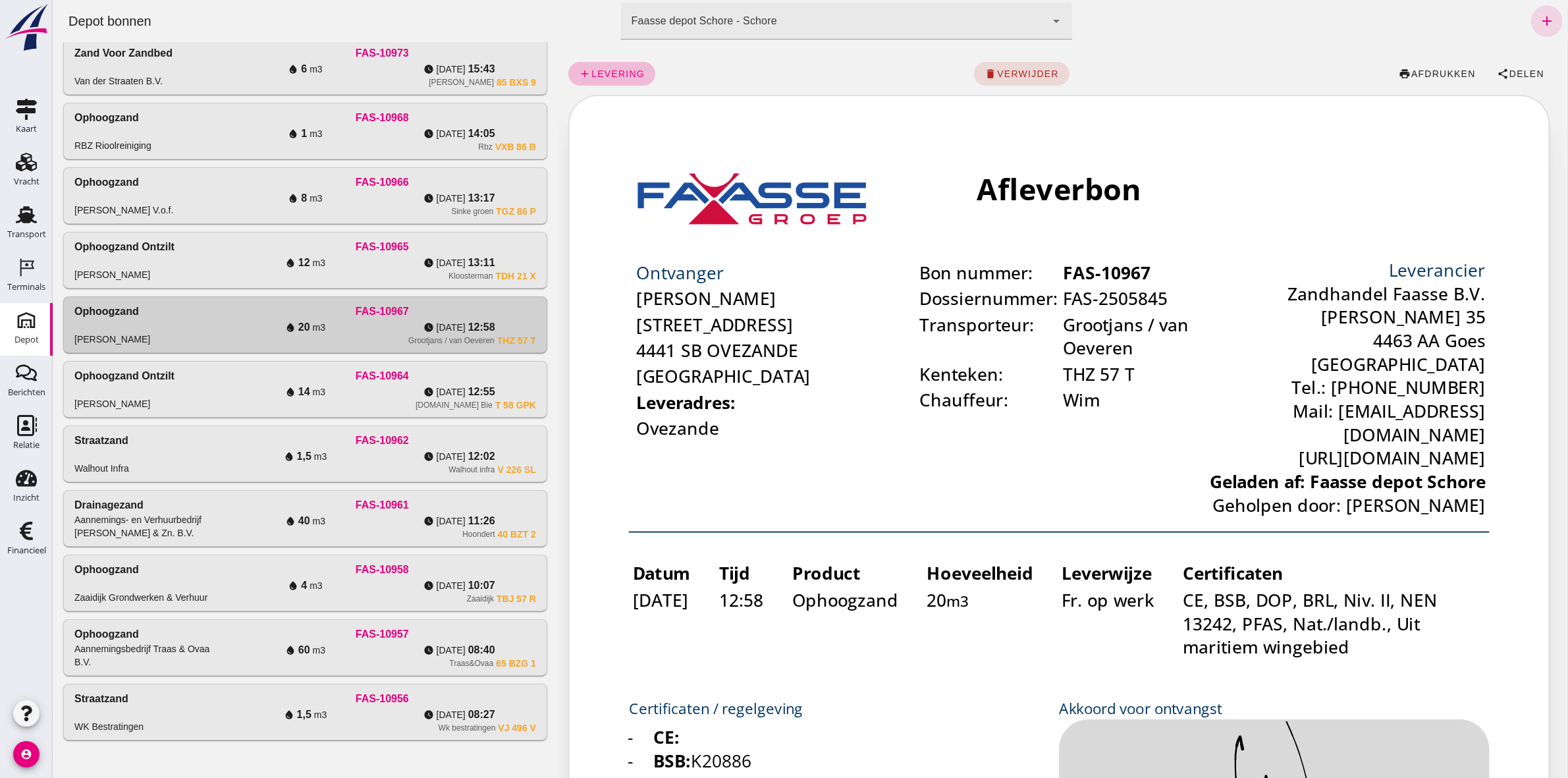
click at [726, 359] on div at bounding box center [809, 389] width 1515 height 778
click at [450, 264] on span "[DATE]" at bounding box center [450, 263] width 29 height 13
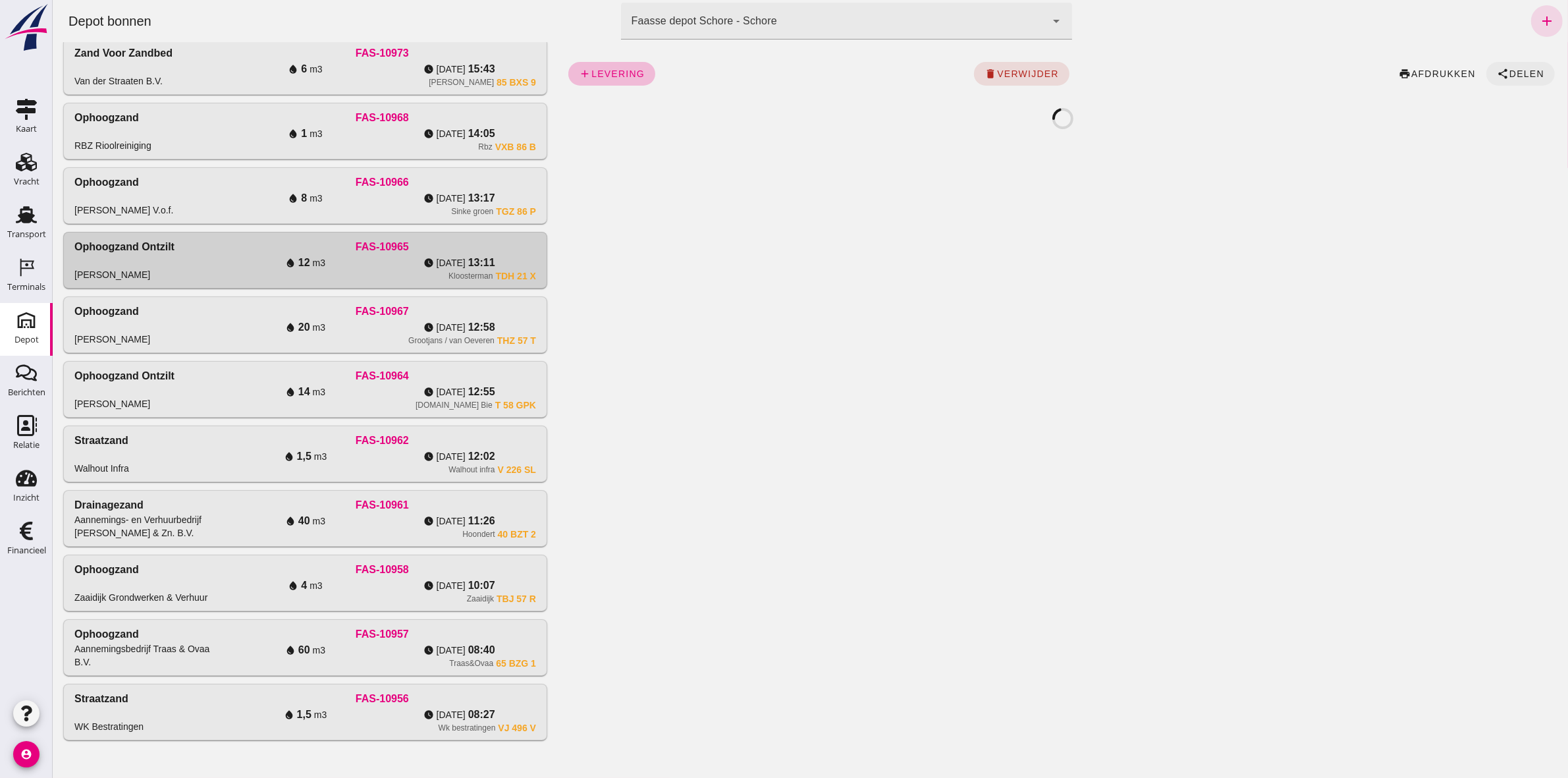
click at [778, 63] on button "share Delen" at bounding box center [1519, 74] width 68 height 24
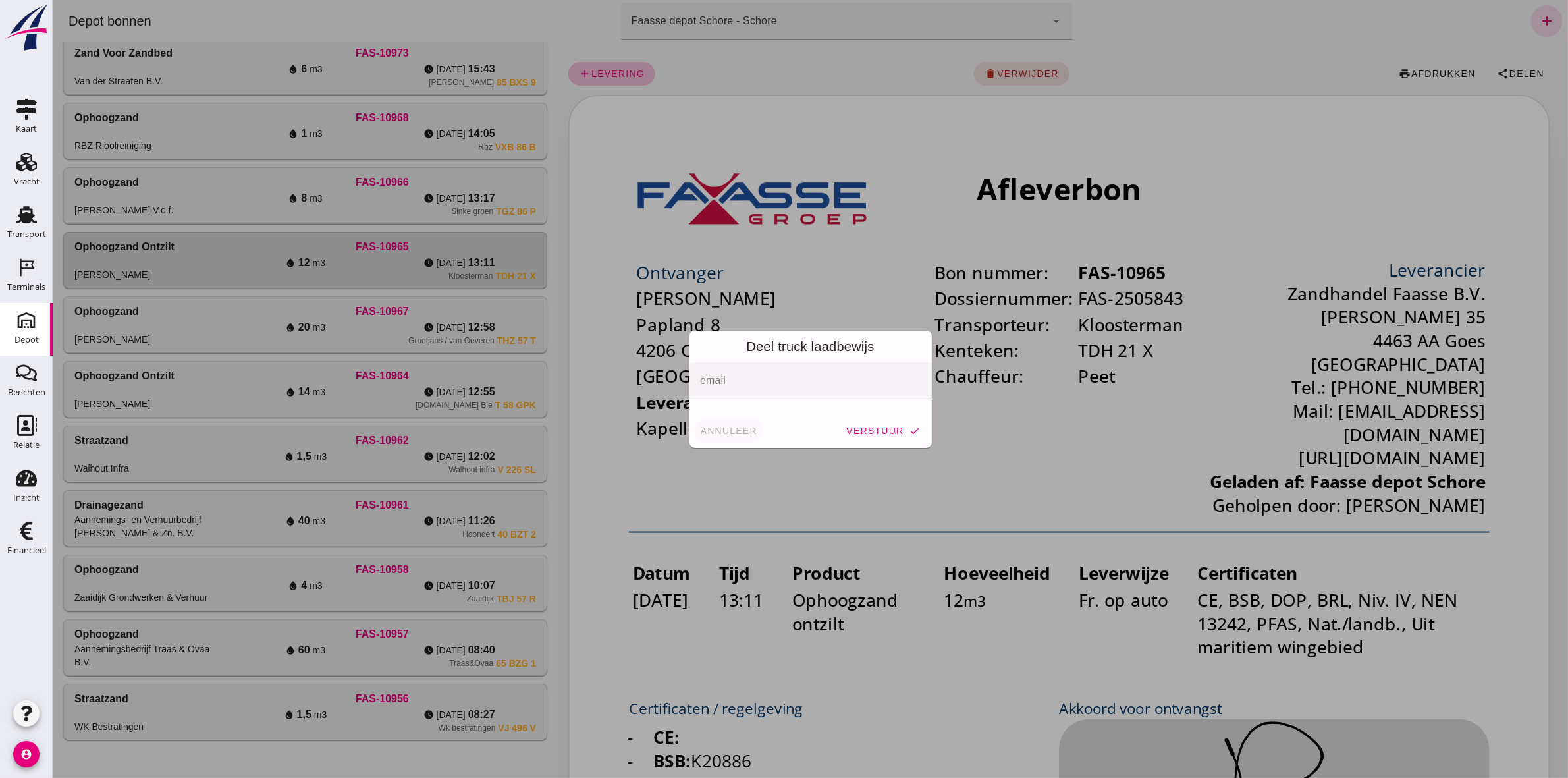
click at [753, 359] on button "annuleer" at bounding box center [728, 431] width 68 height 24
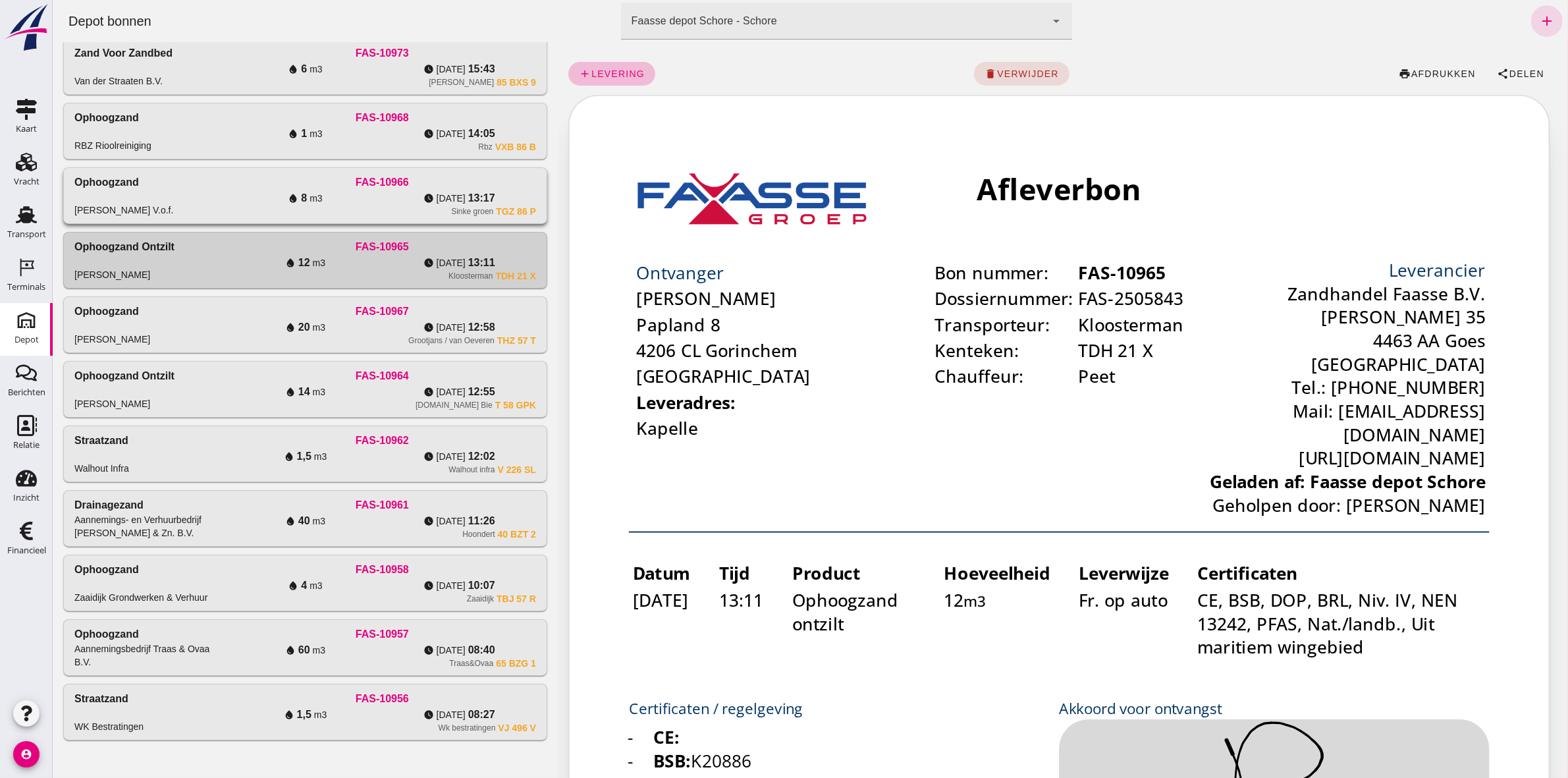
click at [508, 183] on div "FAS-10966" at bounding box center [381, 183] width 308 height 16
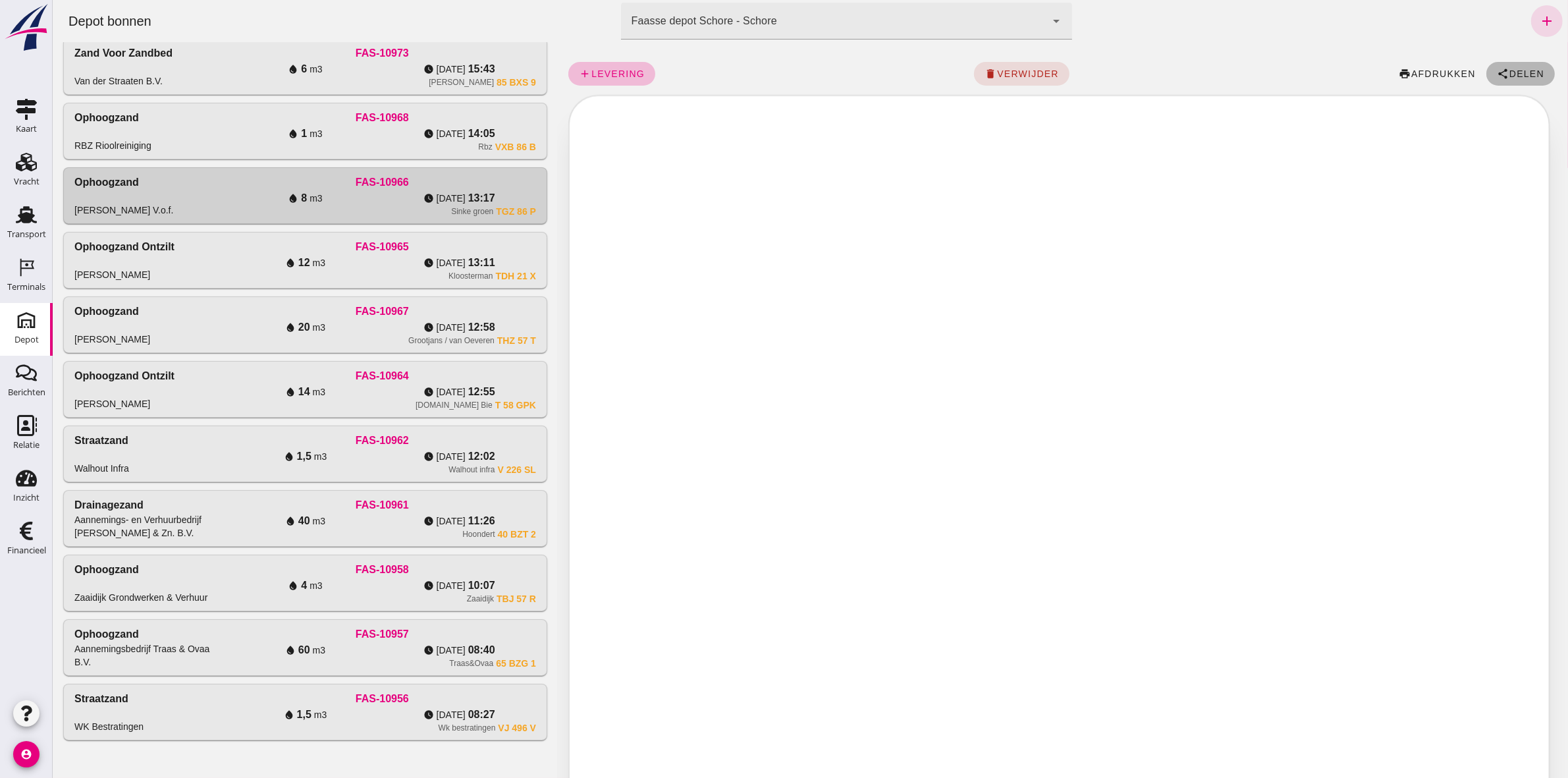
click at [778, 68] on span "share Delen" at bounding box center [1519, 73] width 47 height 12
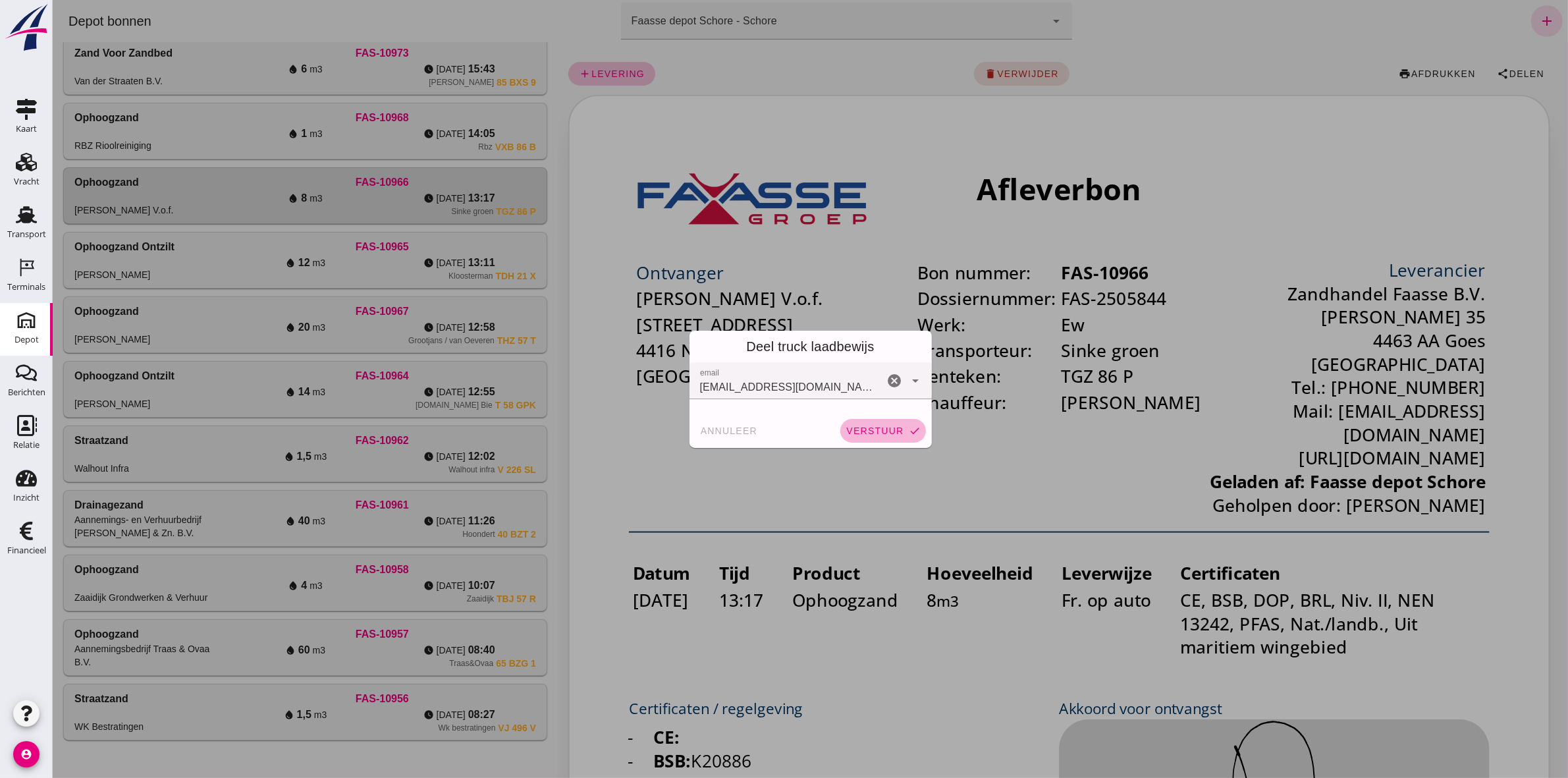
click at [778, 359] on span "verstuur" at bounding box center [873, 431] width 58 height 11
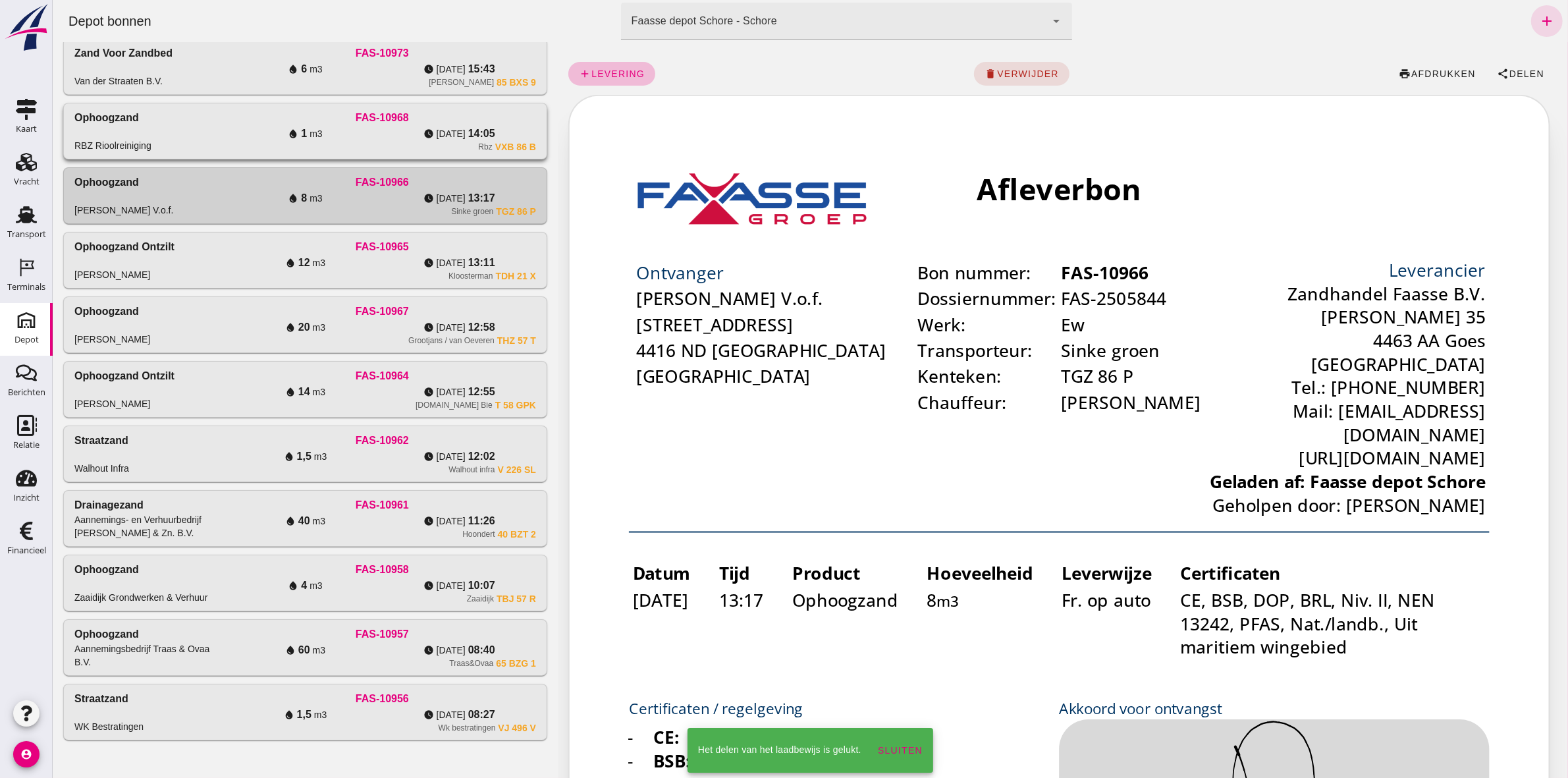
click at [318, 149] on div "Rbz VXB 86 B" at bounding box center [381, 147] width 308 height 11
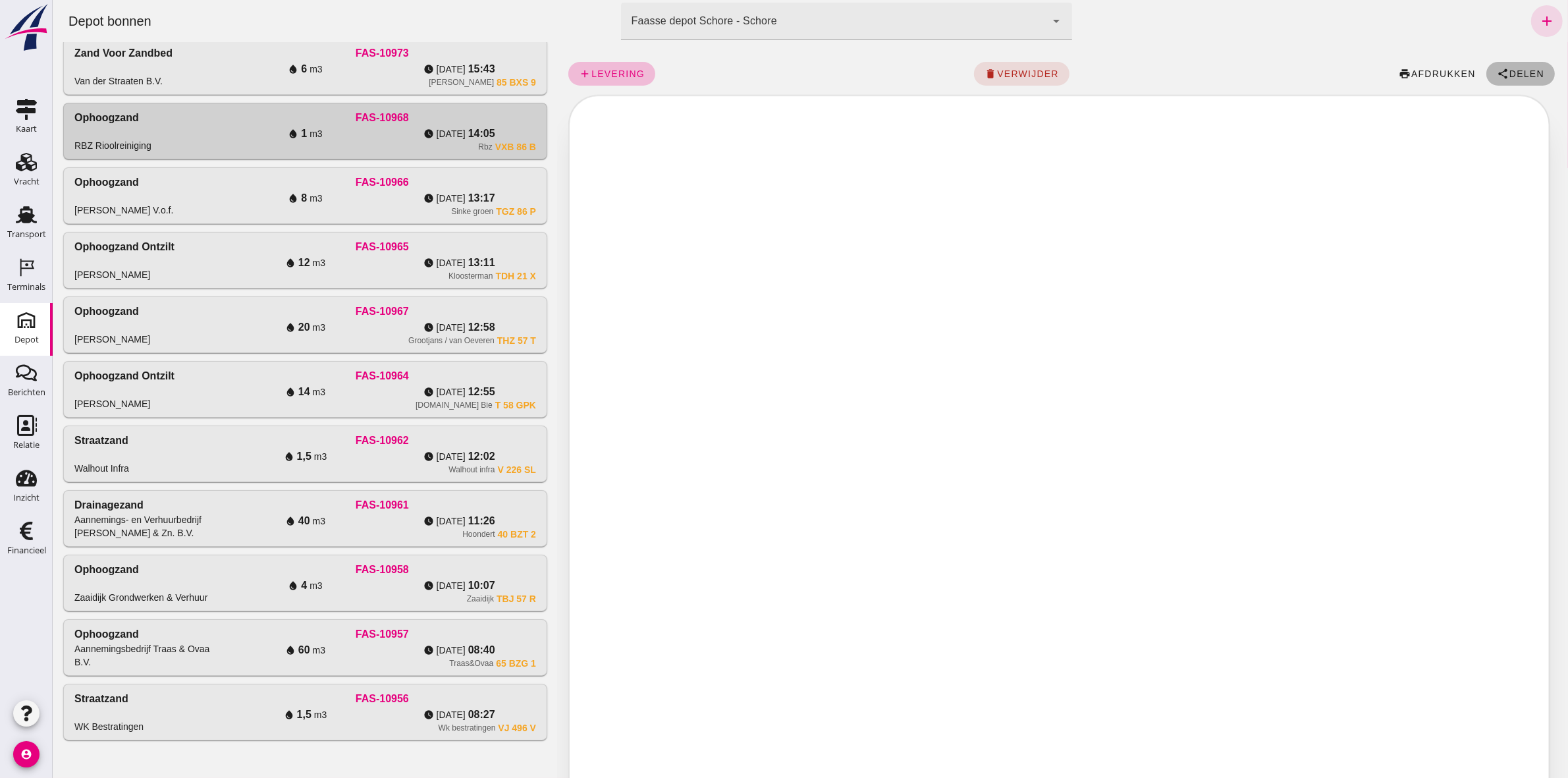
click at [778, 70] on span "Delen" at bounding box center [1526, 73] width 35 height 11
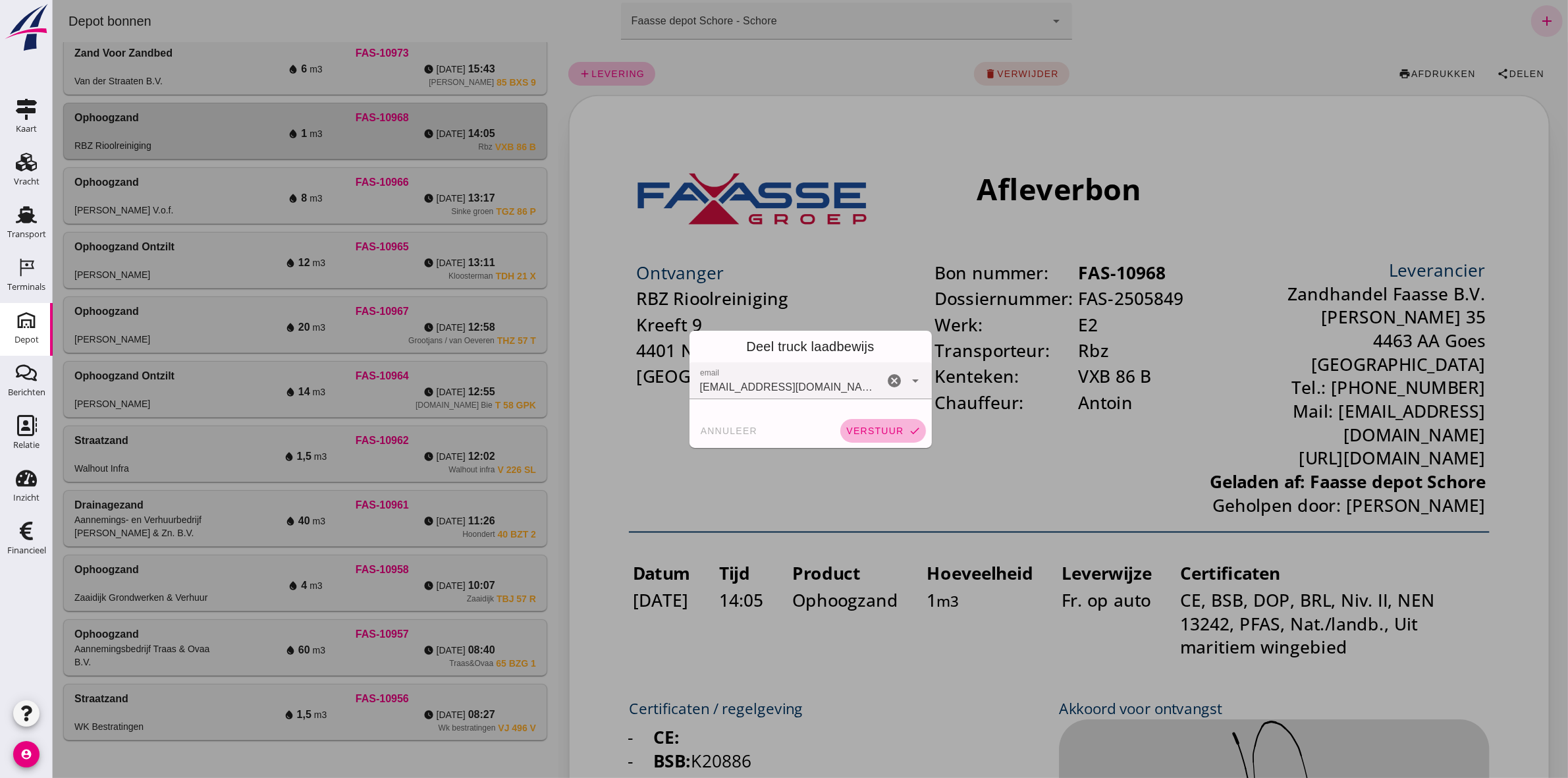
click at [778, 359] on button "verstuur check" at bounding box center [883, 431] width 86 height 24
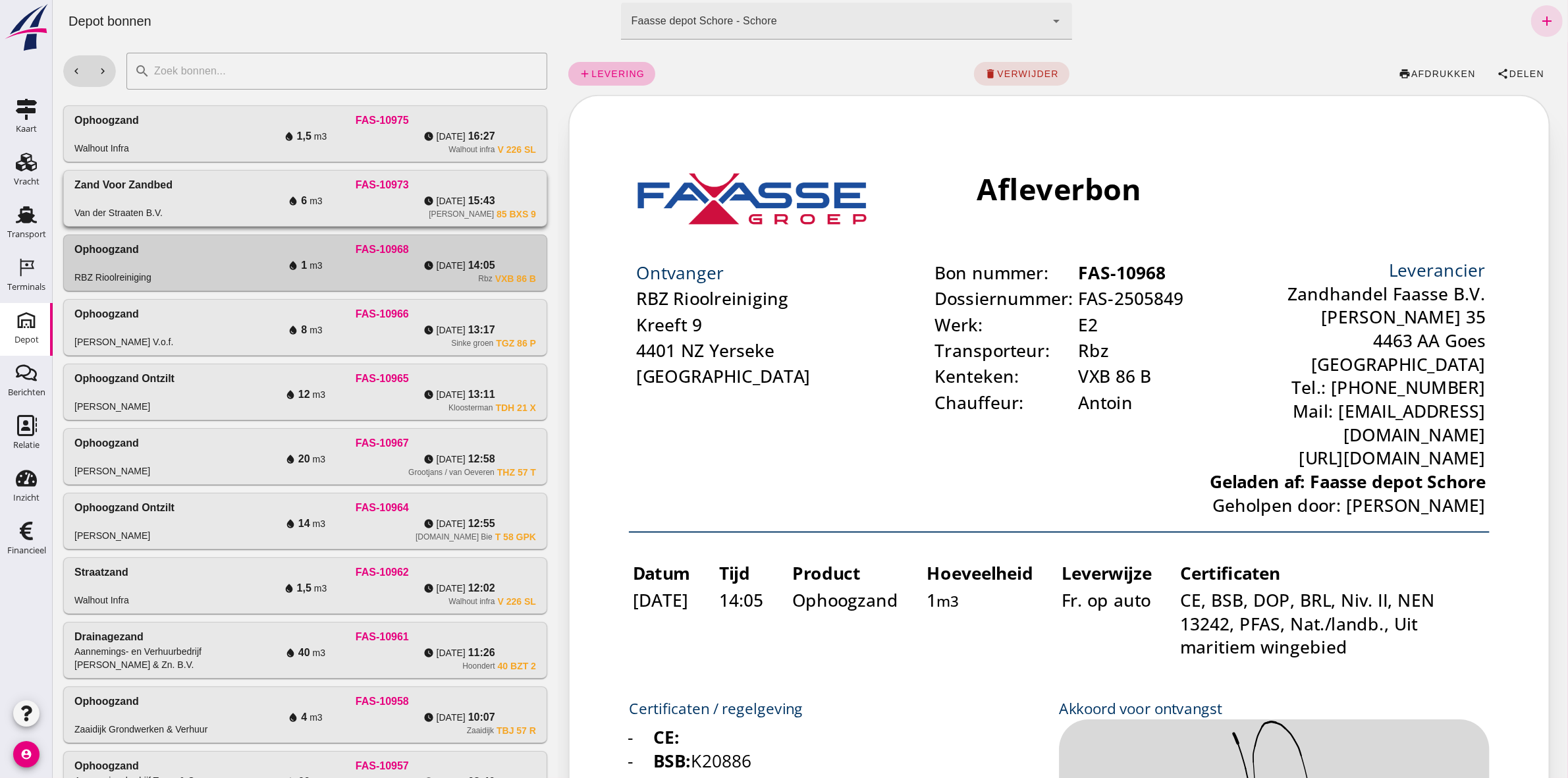
click at [500, 190] on div "FAS-10973" at bounding box center [381, 185] width 308 height 16
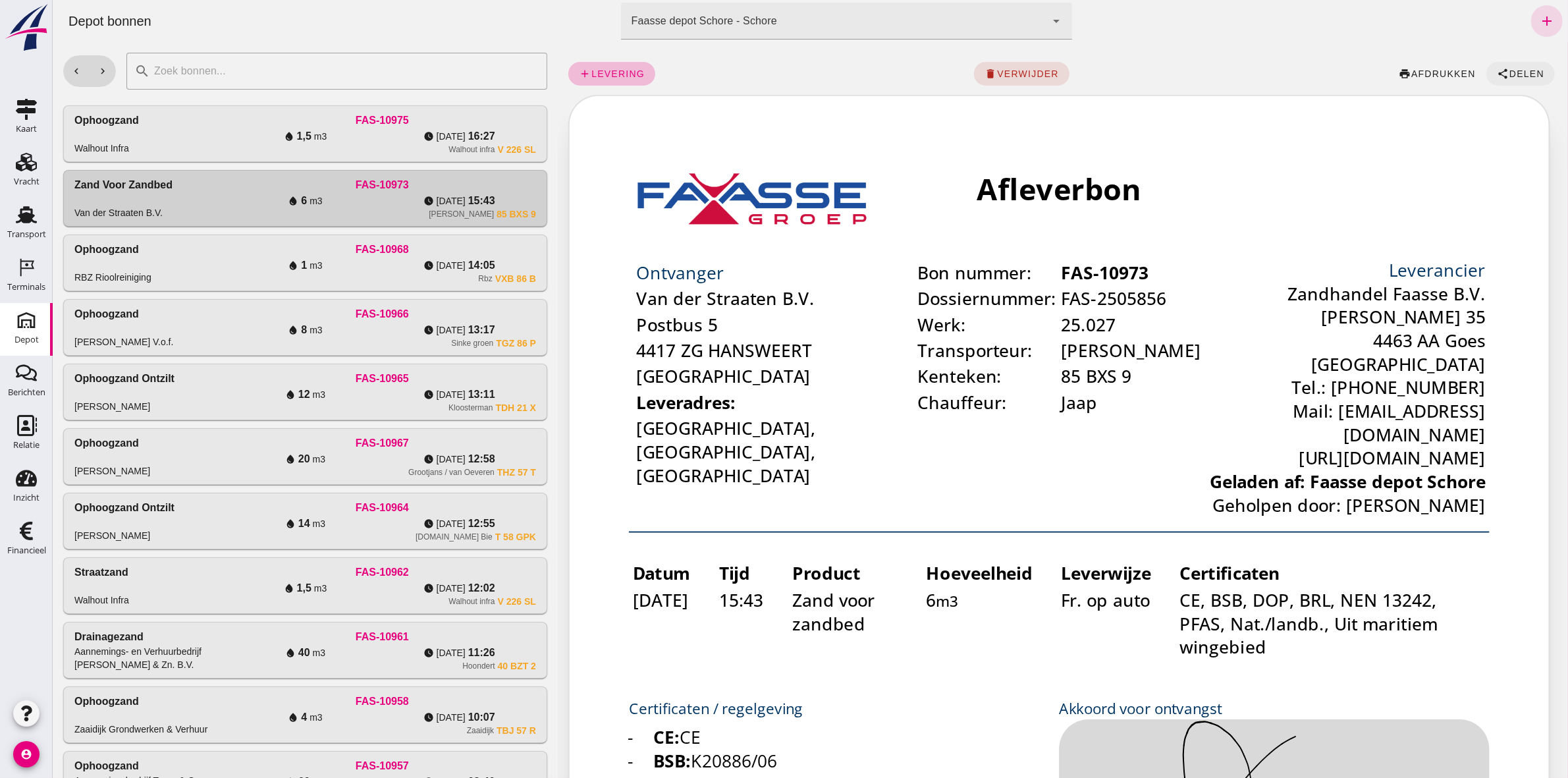
click at [778, 70] on span "Delen" at bounding box center [1526, 73] width 35 height 11
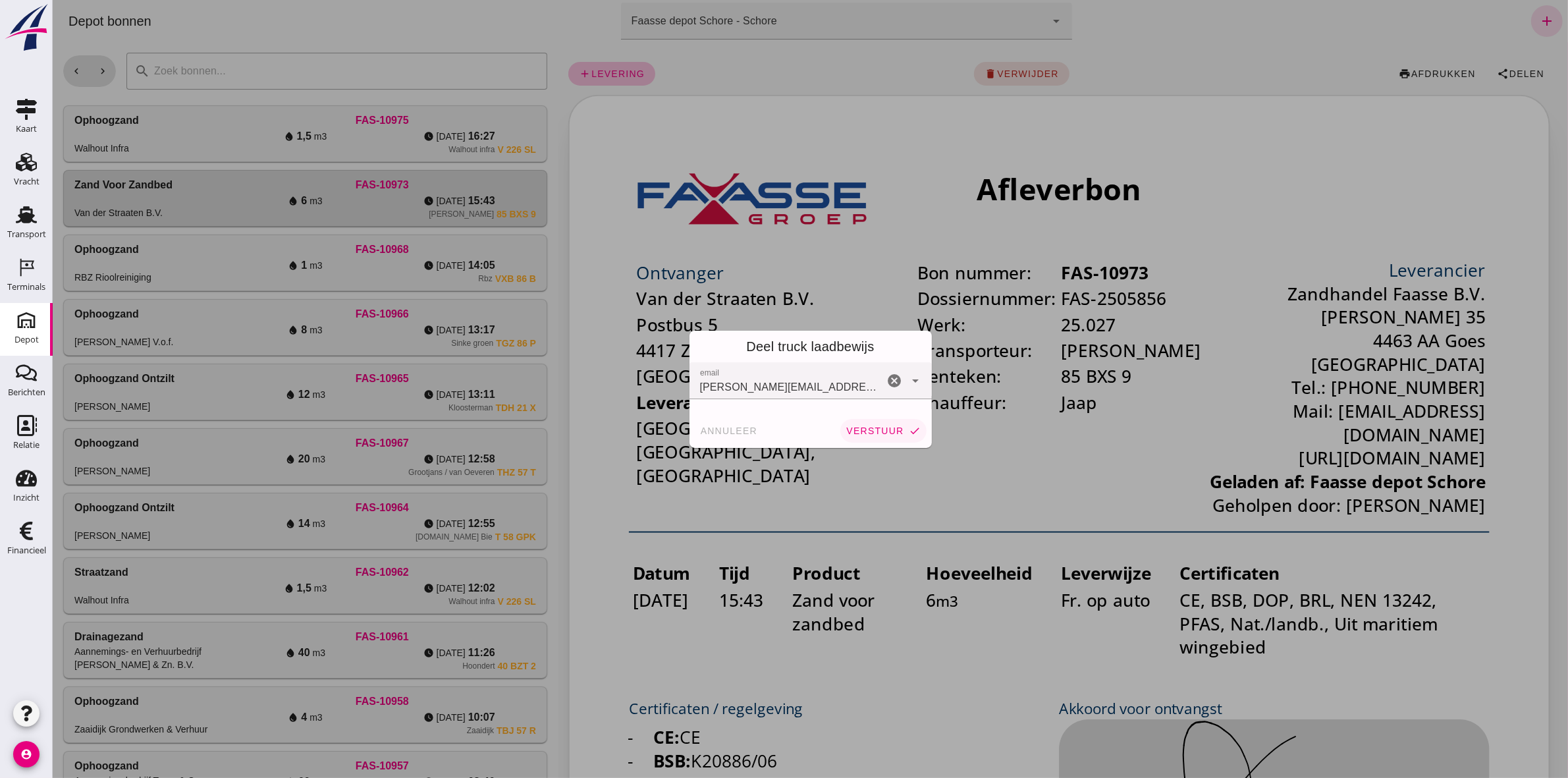
click at [778, 359] on span "verstuur" at bounding box center [873, 431] width 58 height 11
click at [495, 140] on div at bounding box center [809, 389] width 1515 height 778
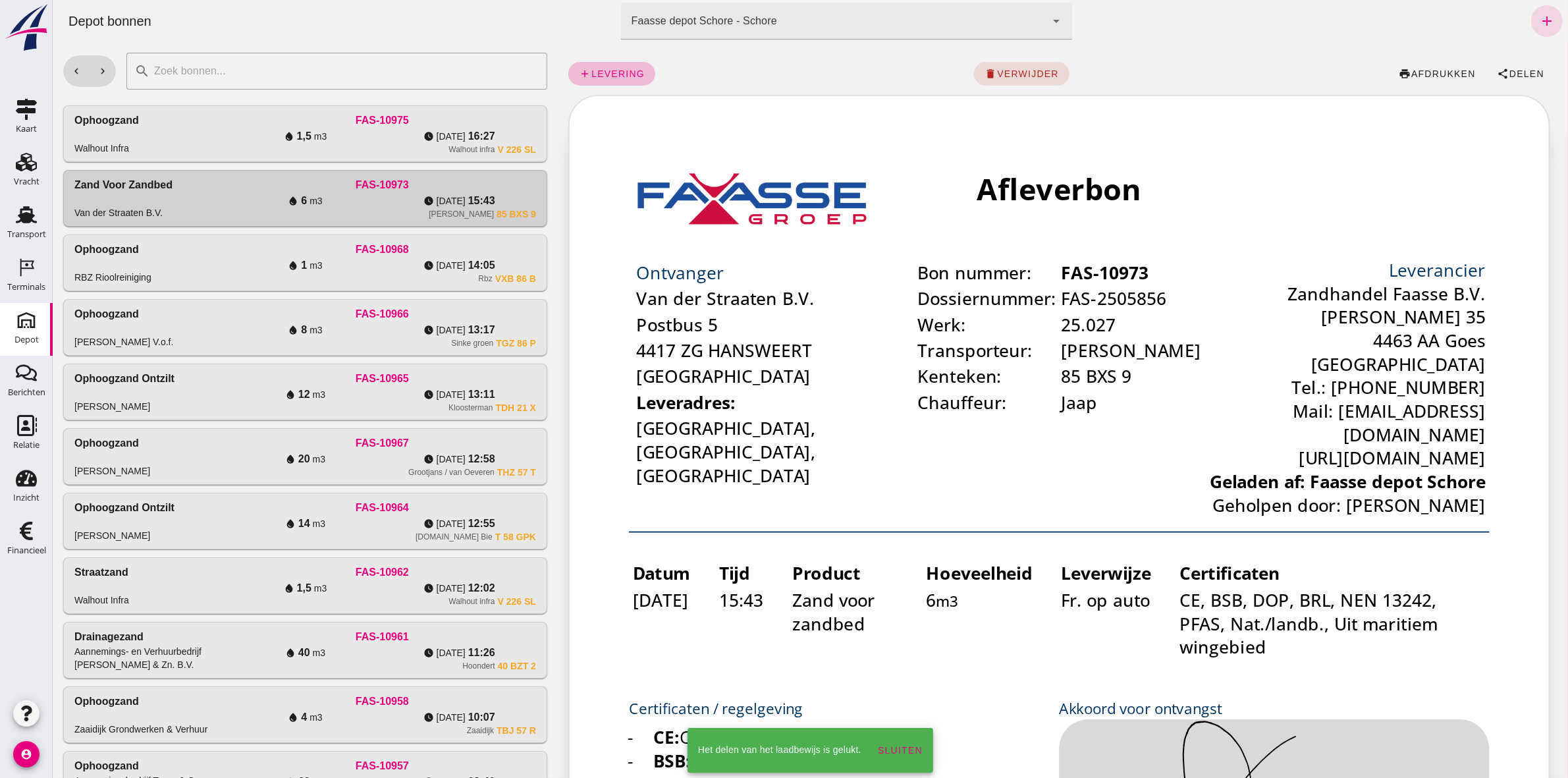
click at [495, 140] on div "watch_later [DATE] 16:27" at bounding box center [458, 136] width 154 height 16
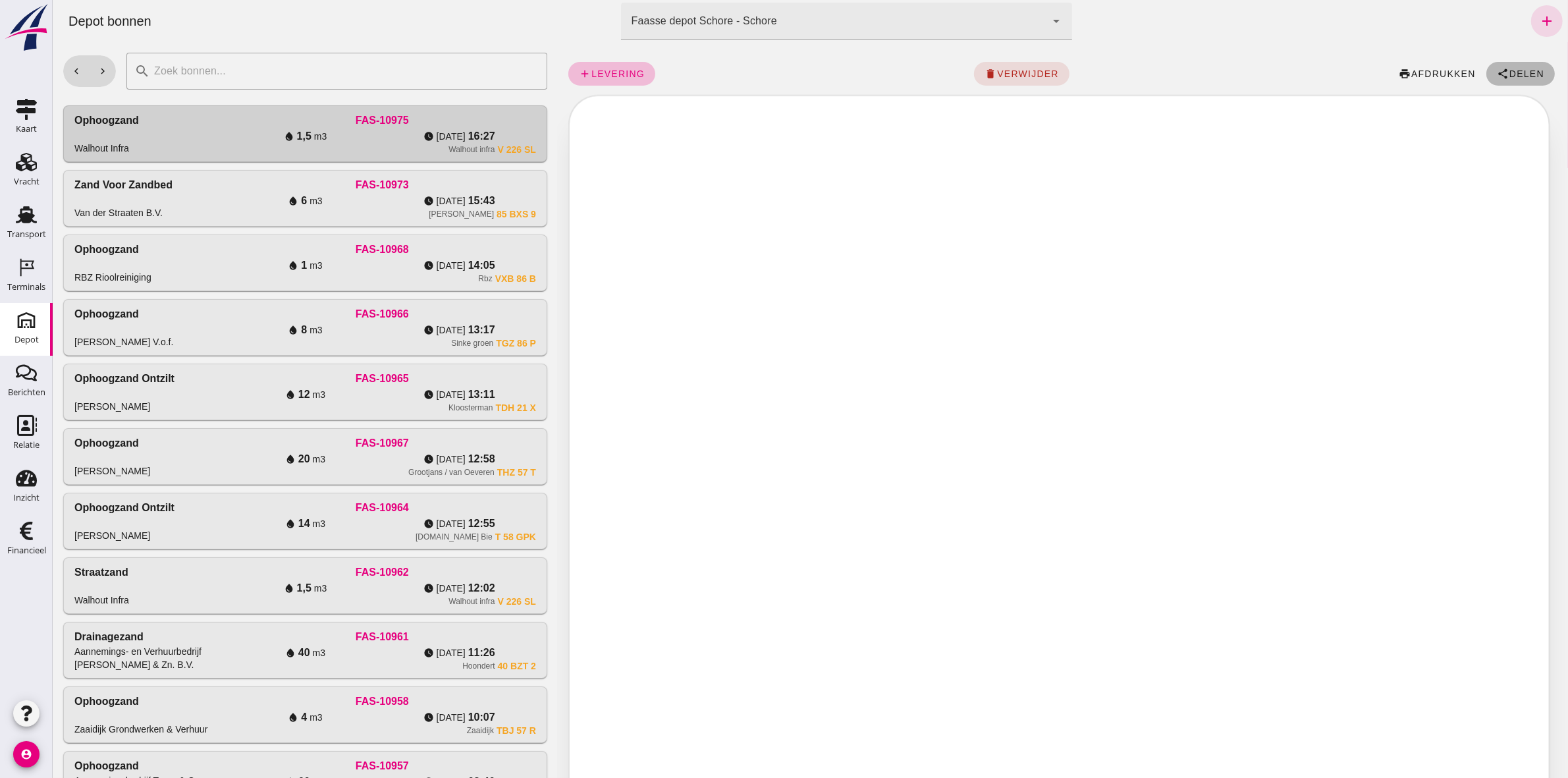
click at [778, 66] on button "share Delen" at bounding box center [1519, 74] width 68 height 24
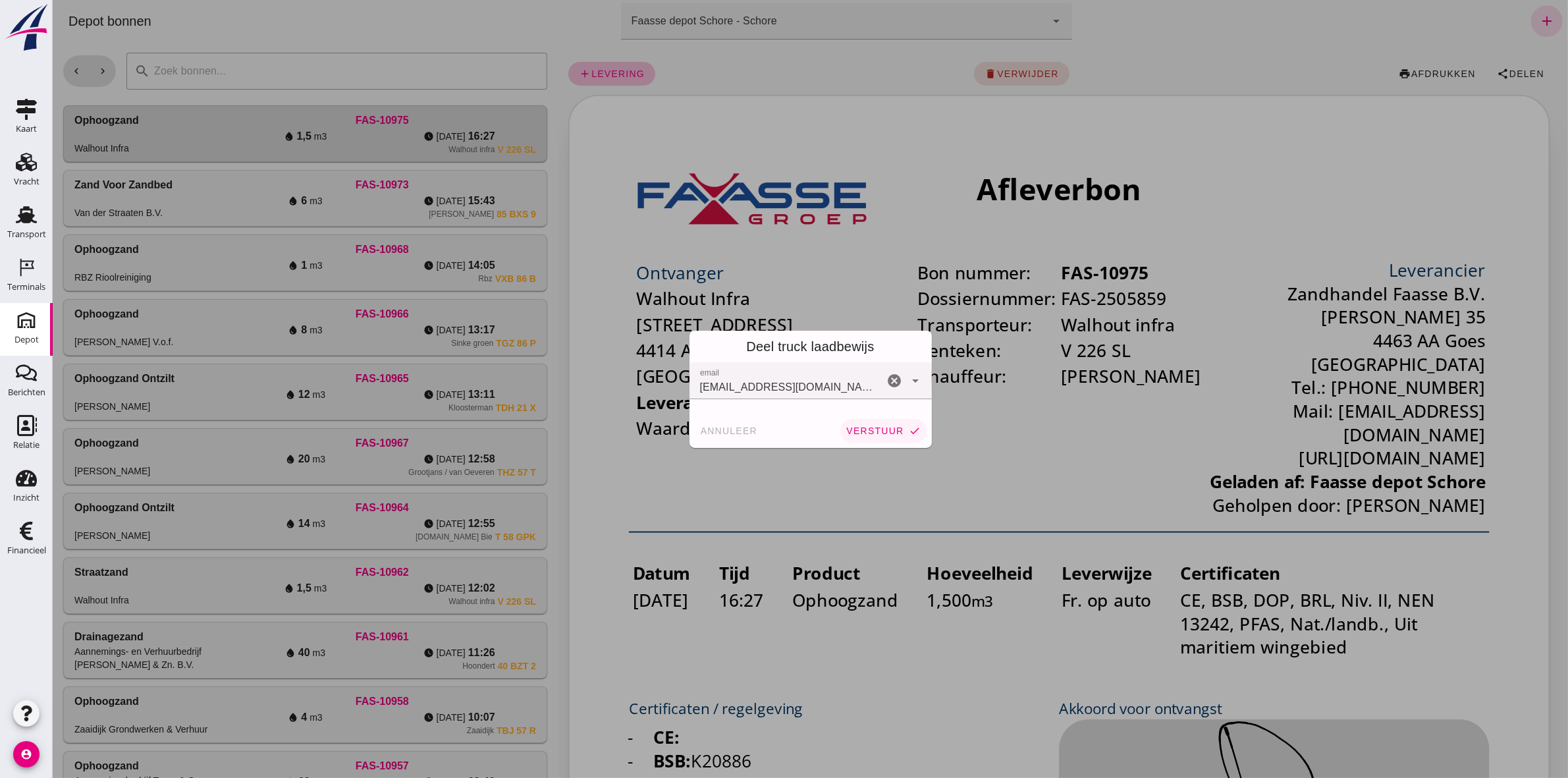
click at [778, 359] on span "verstuur" at bounding box center [873, 431] width 58 height 11
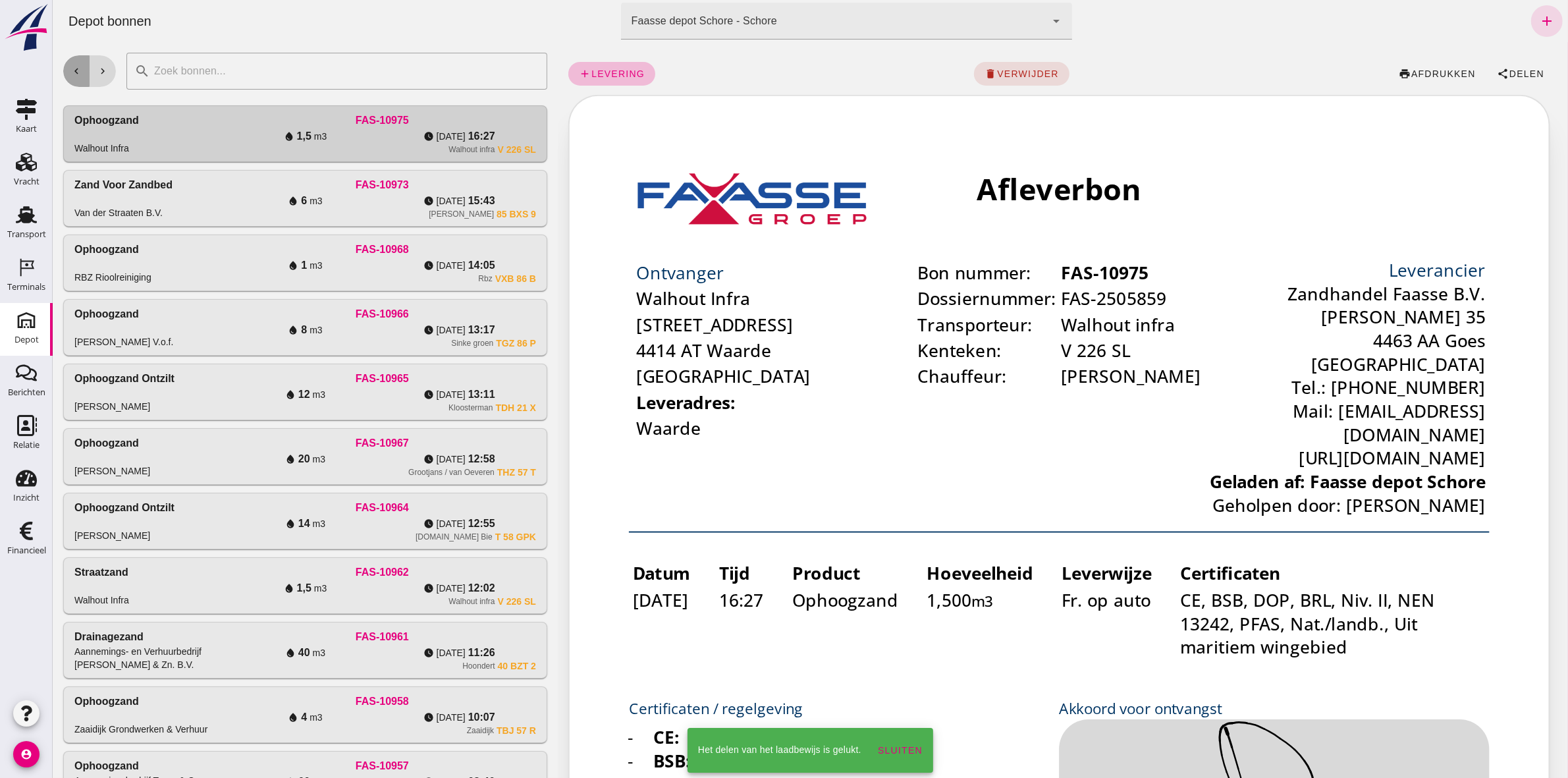
click at [75, 76] on icon "chevron_left" at bounding box center [75, 71] width 12 height 12
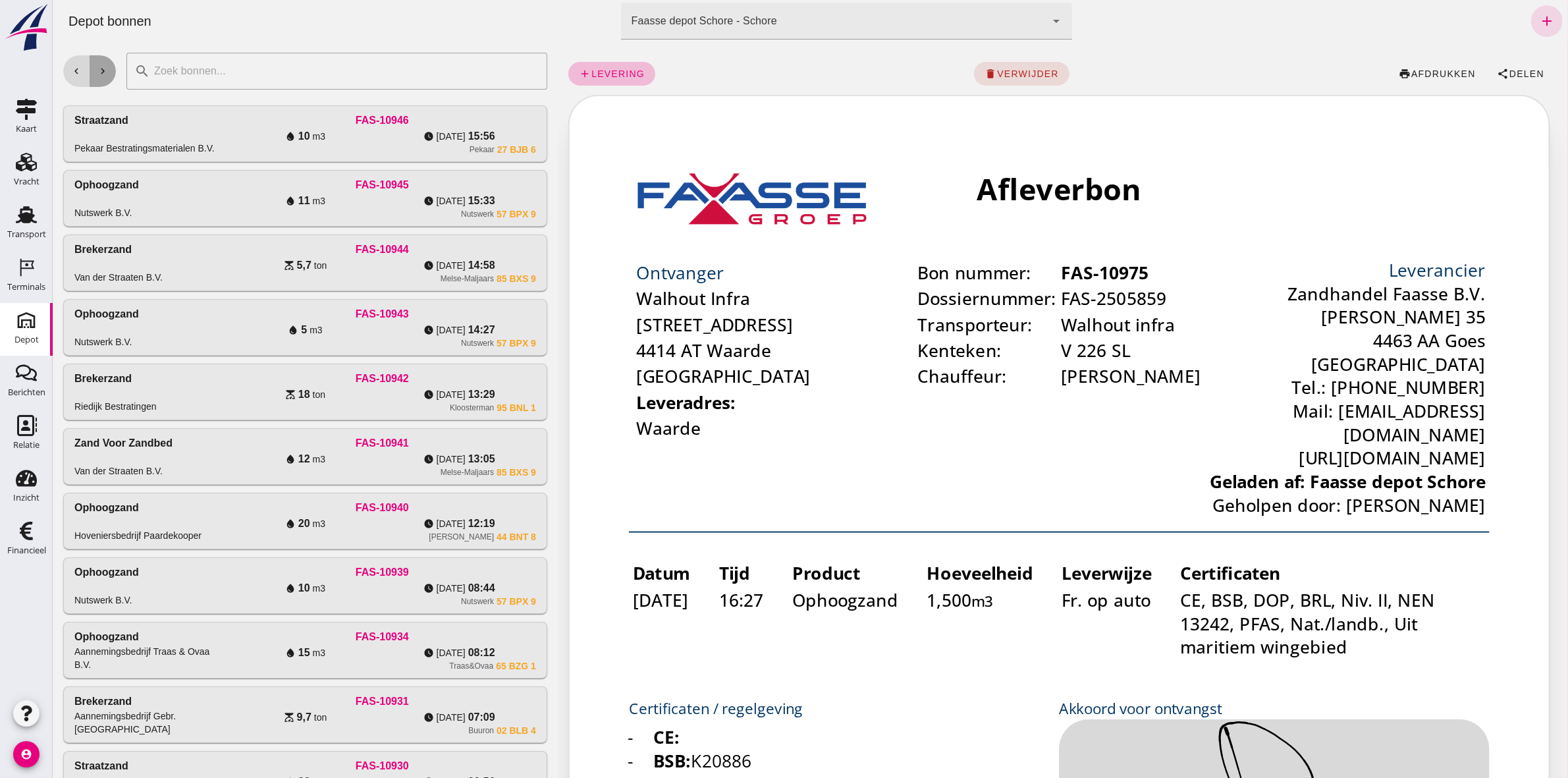
click at [104, 71] on icon "chevron_right" at bounding box center [101, 71] width 12 height 12
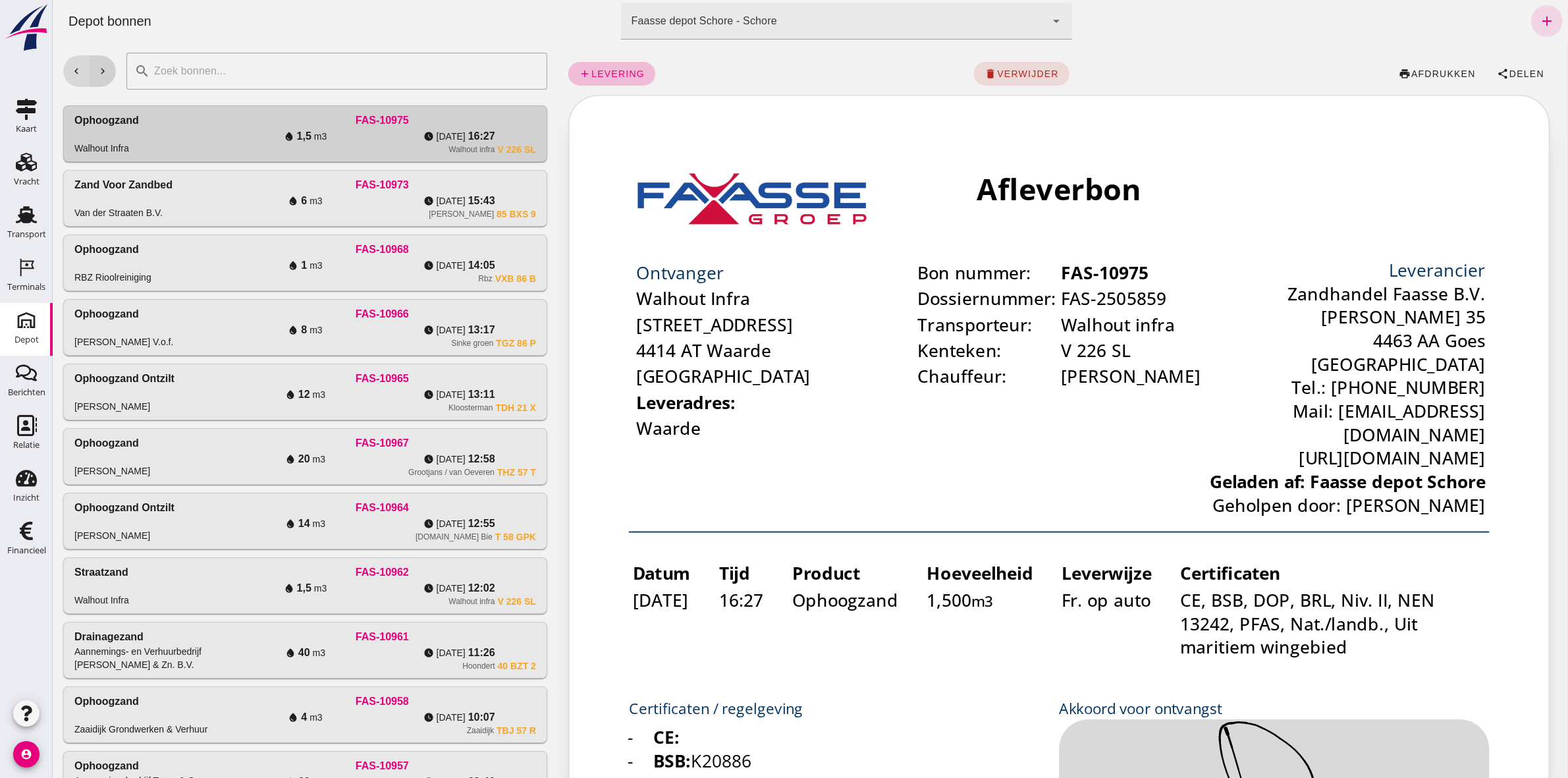
click at [104, 71] on icon "chevron_right" at bounding box center [101, 71] width 12 height 12
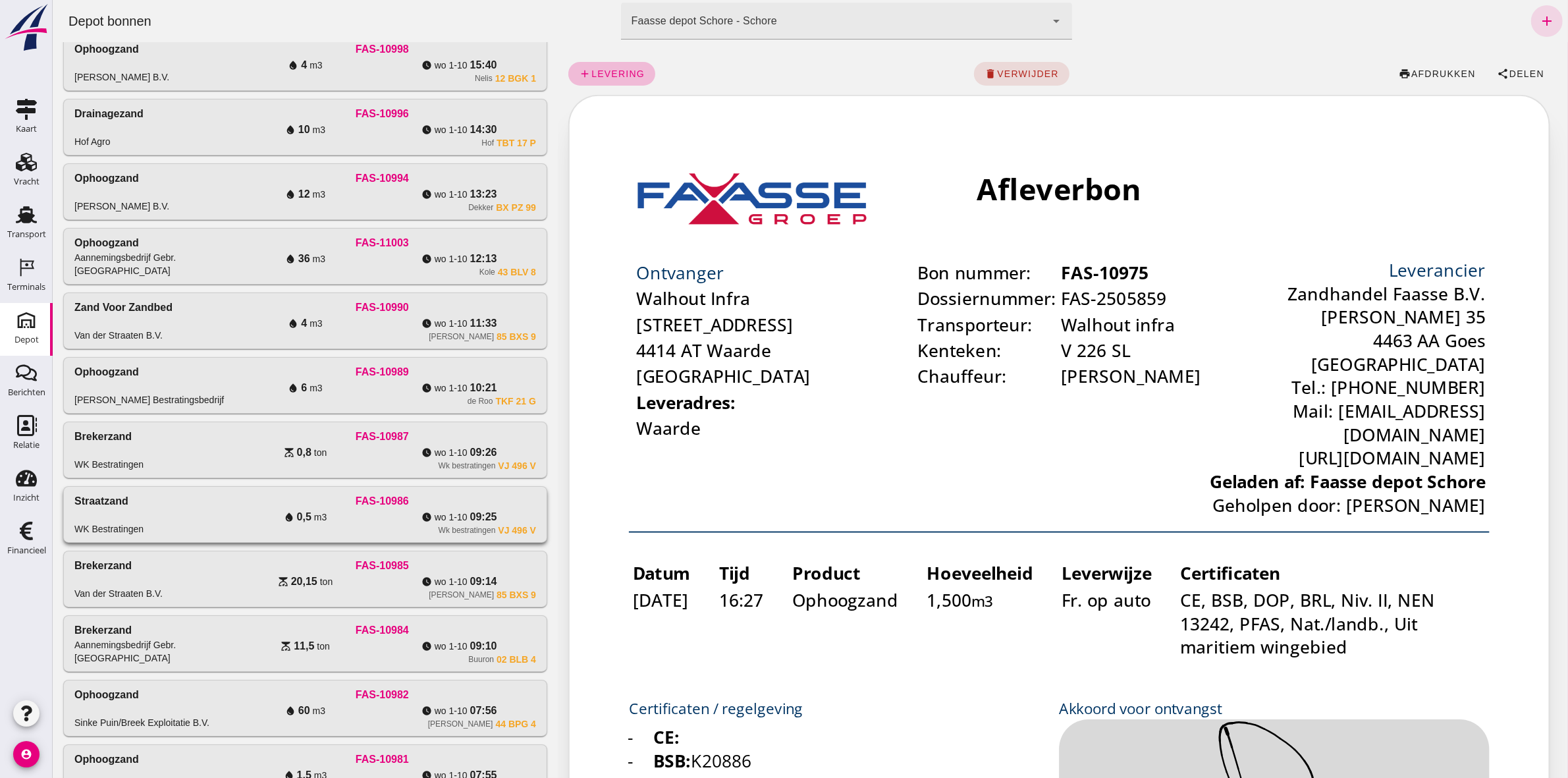
scroll to position [135, 0]
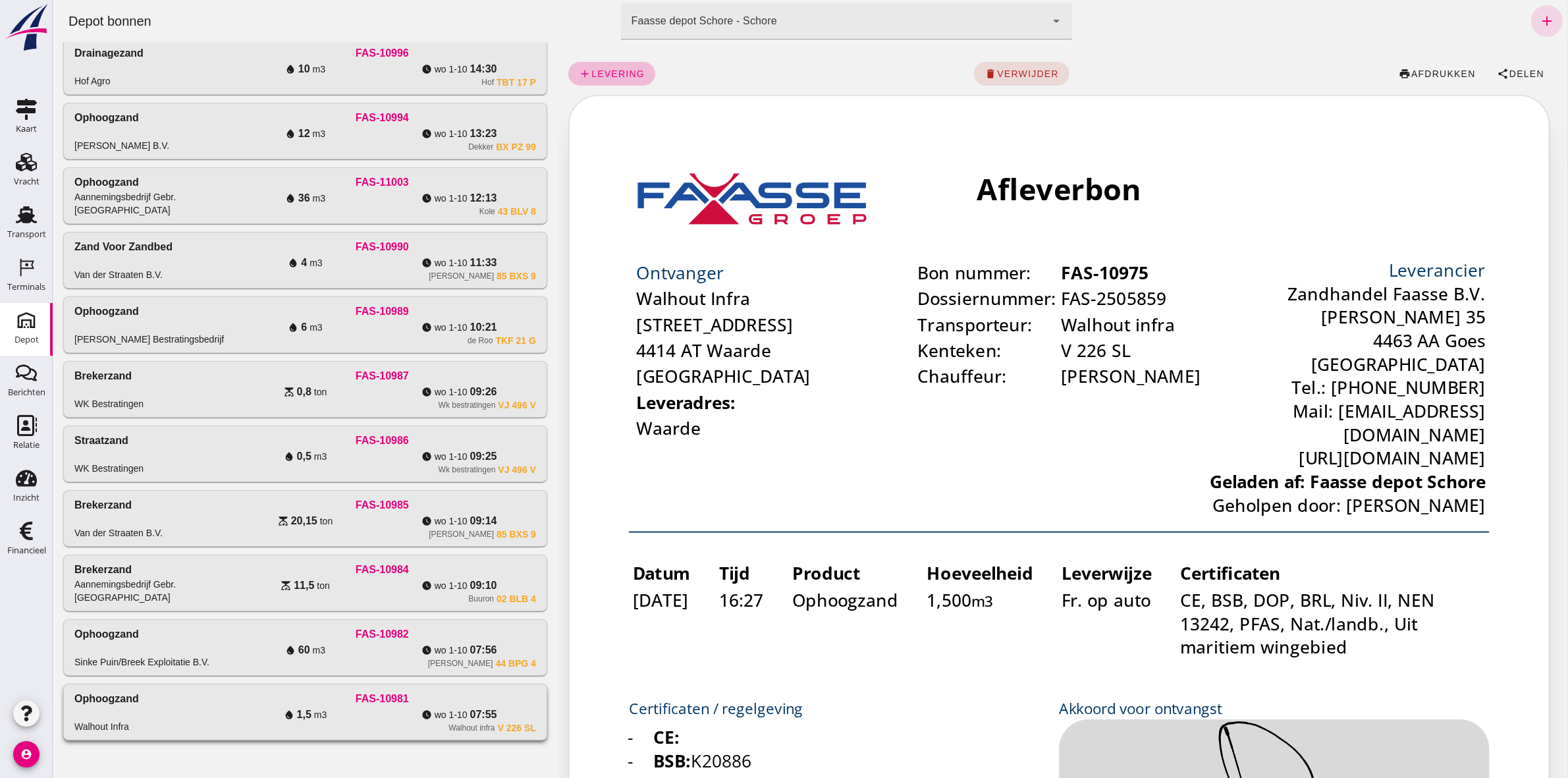
click at [474, 359] on div "FAS-10981" at bounding box center [381, 699] width 308 height 16
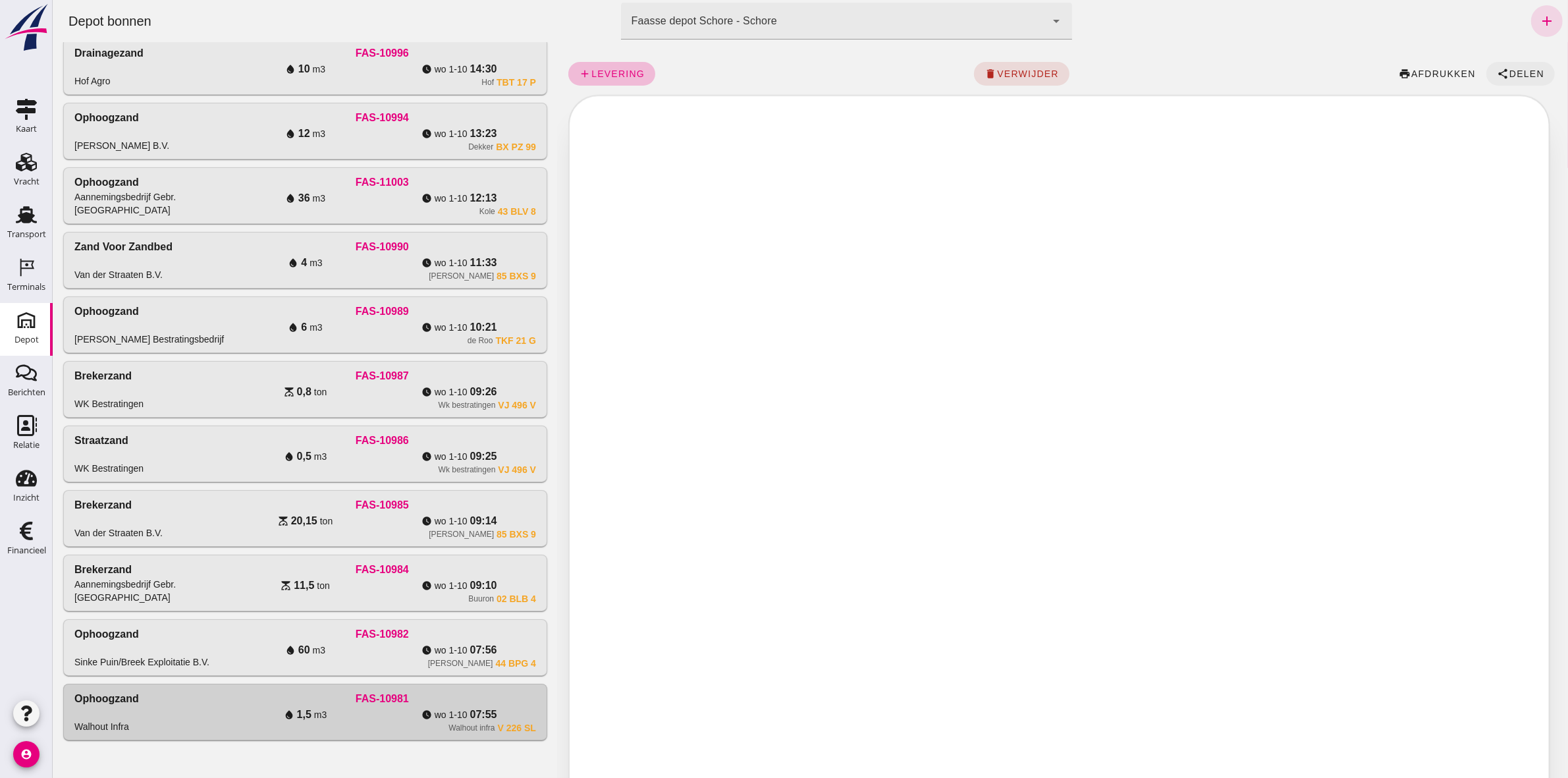
click at [778, 69] on span "Delen" at bounding box center [1526, 73] width 35 height 11
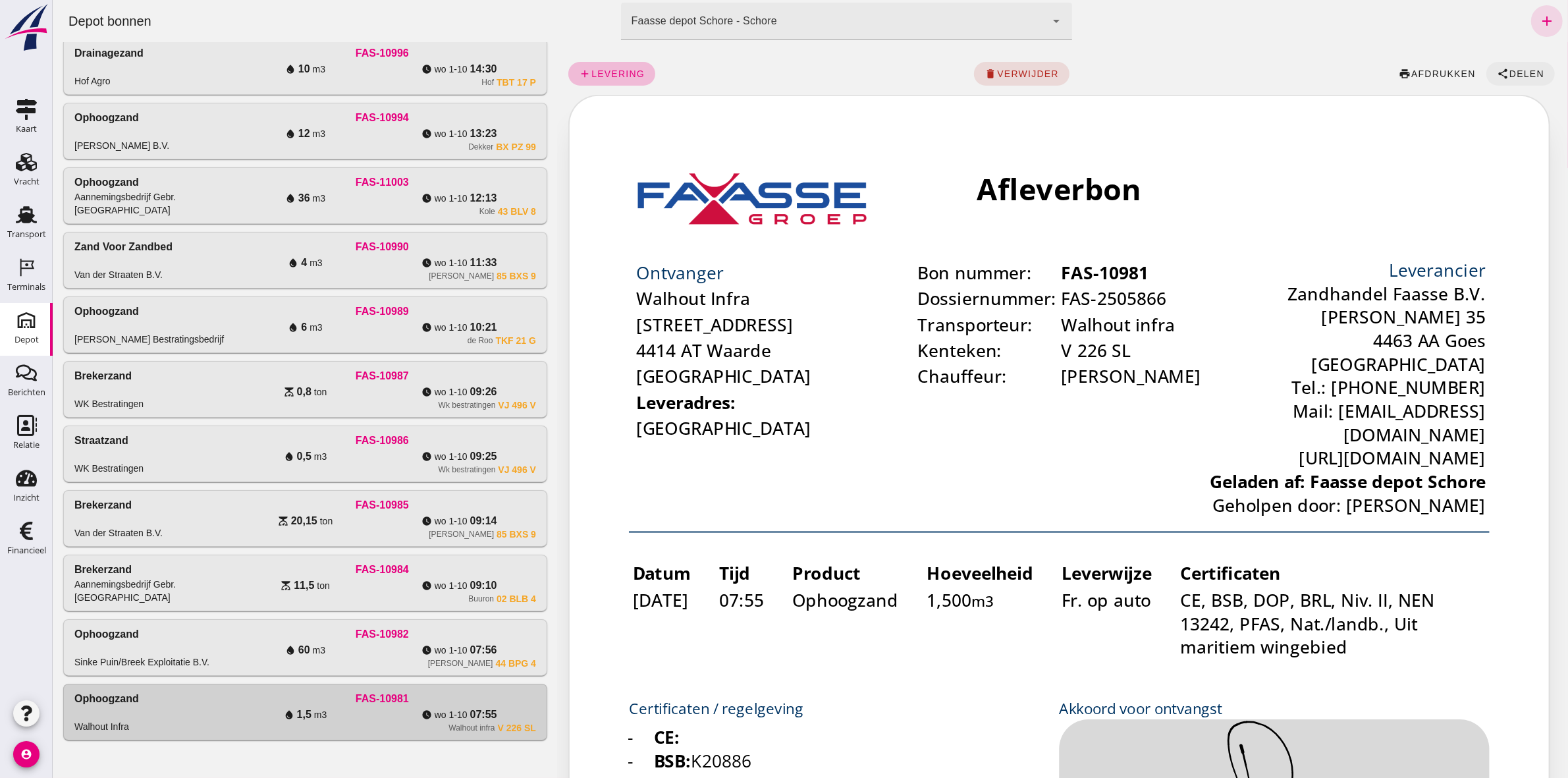
scroll to position [0, 0]
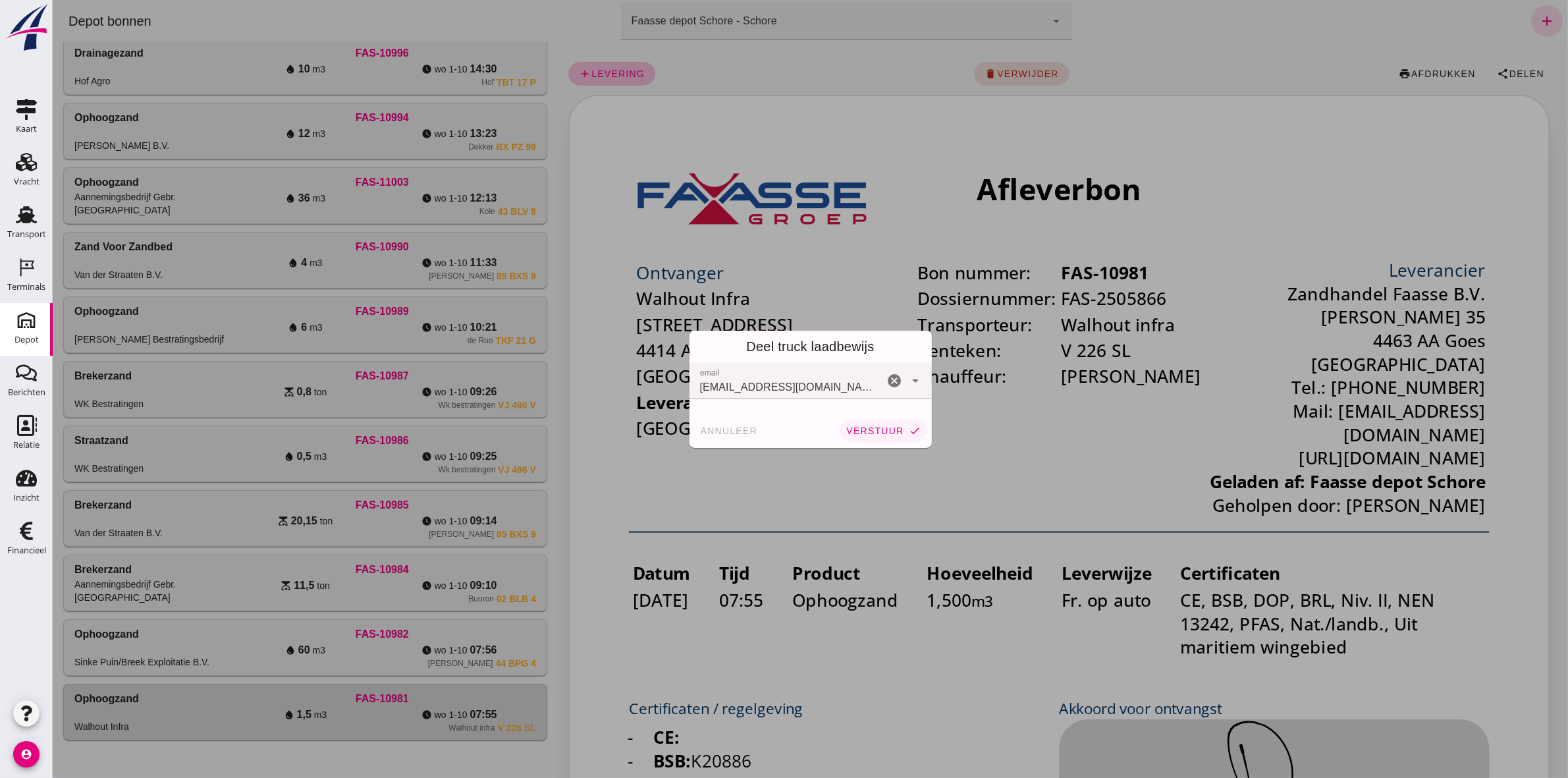
click at [778, 359] on span "verstuur" at bounding box center [873, 431] width 58 height 11
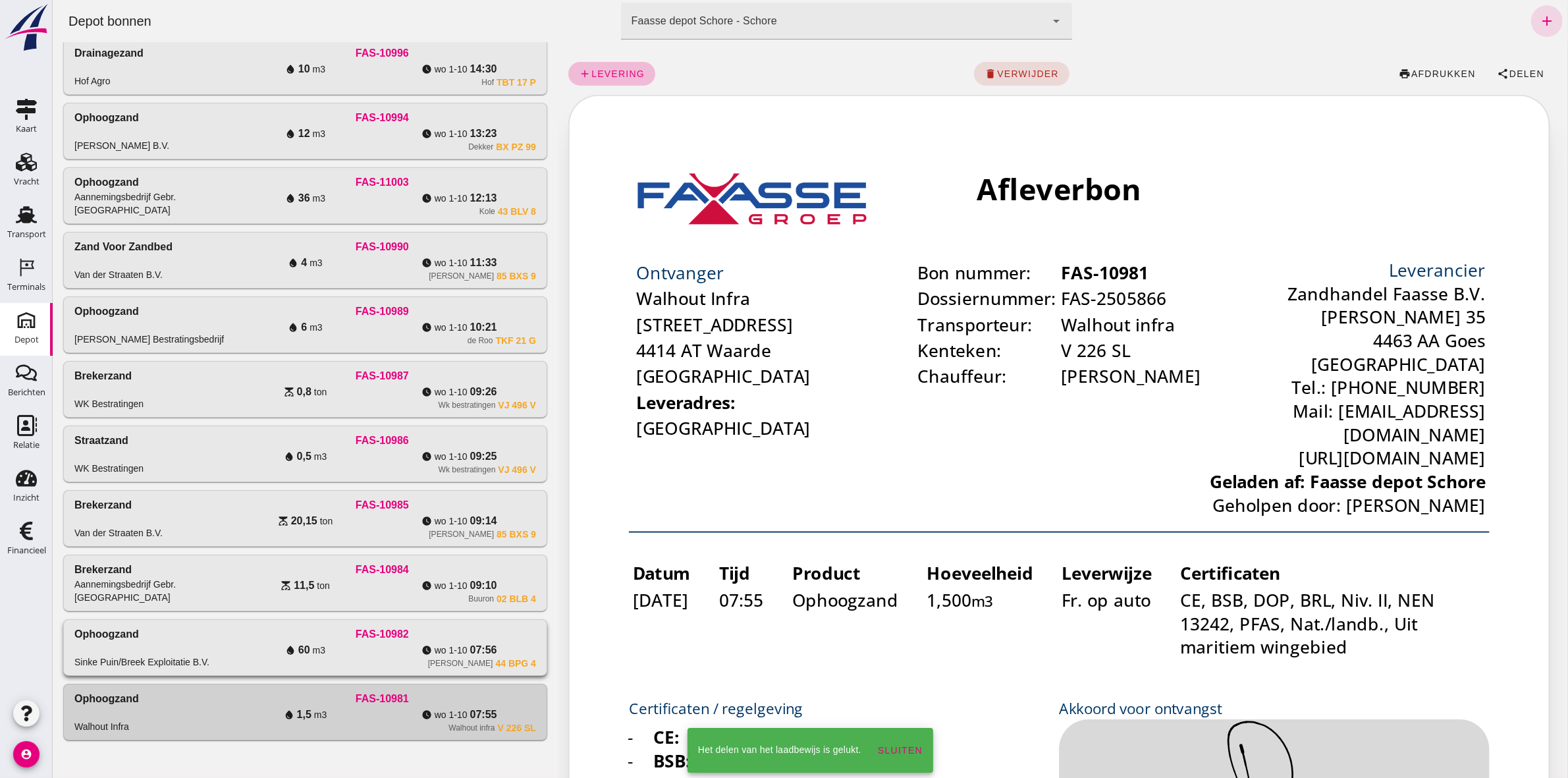
click at [435, 359] on span "wo 1-10" at bounding box center [450, 650] width 33 height 13
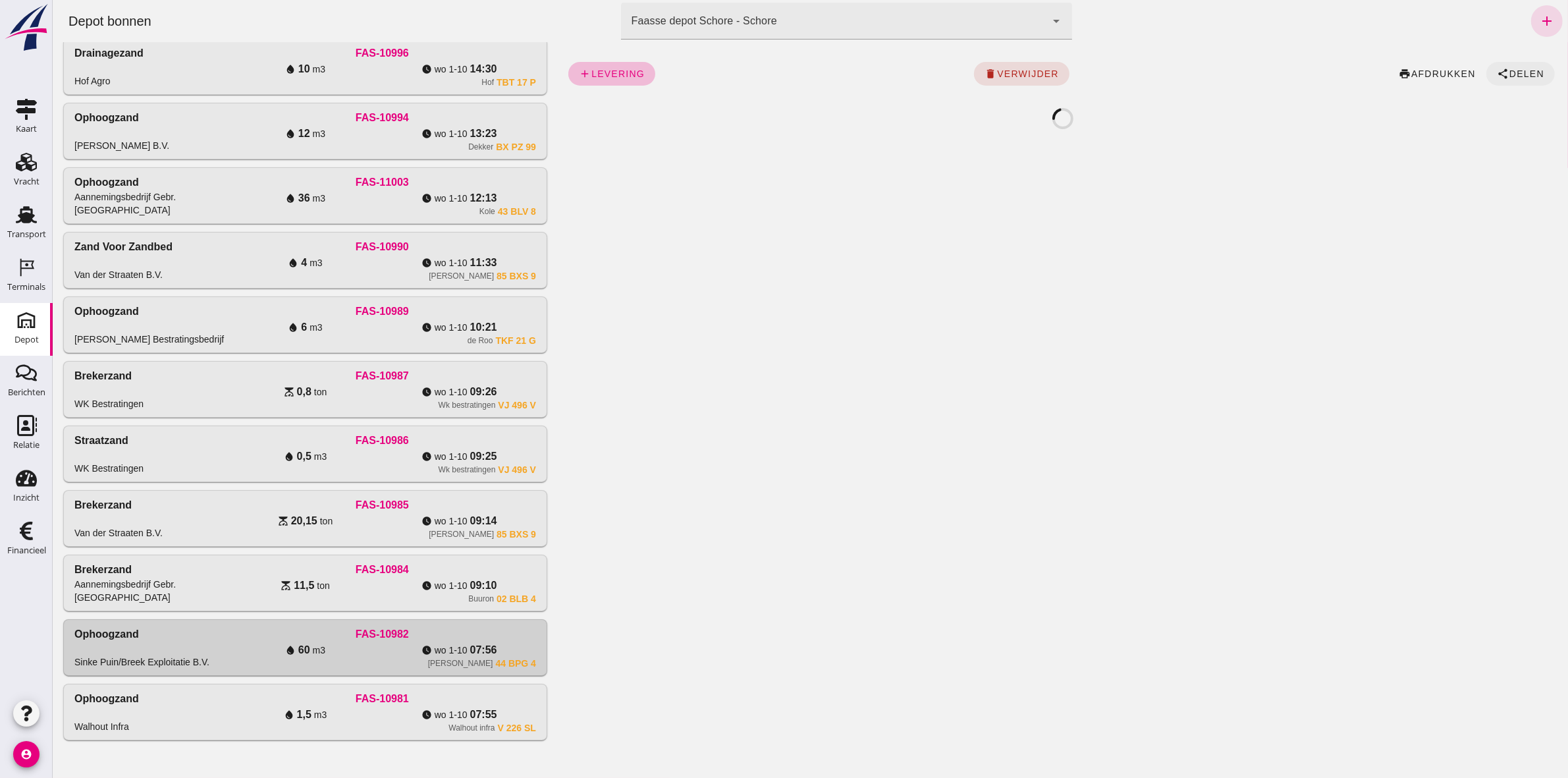
click at [778, 71] on span "Delen" at bounding box center [1526, 73] width 35 height 11
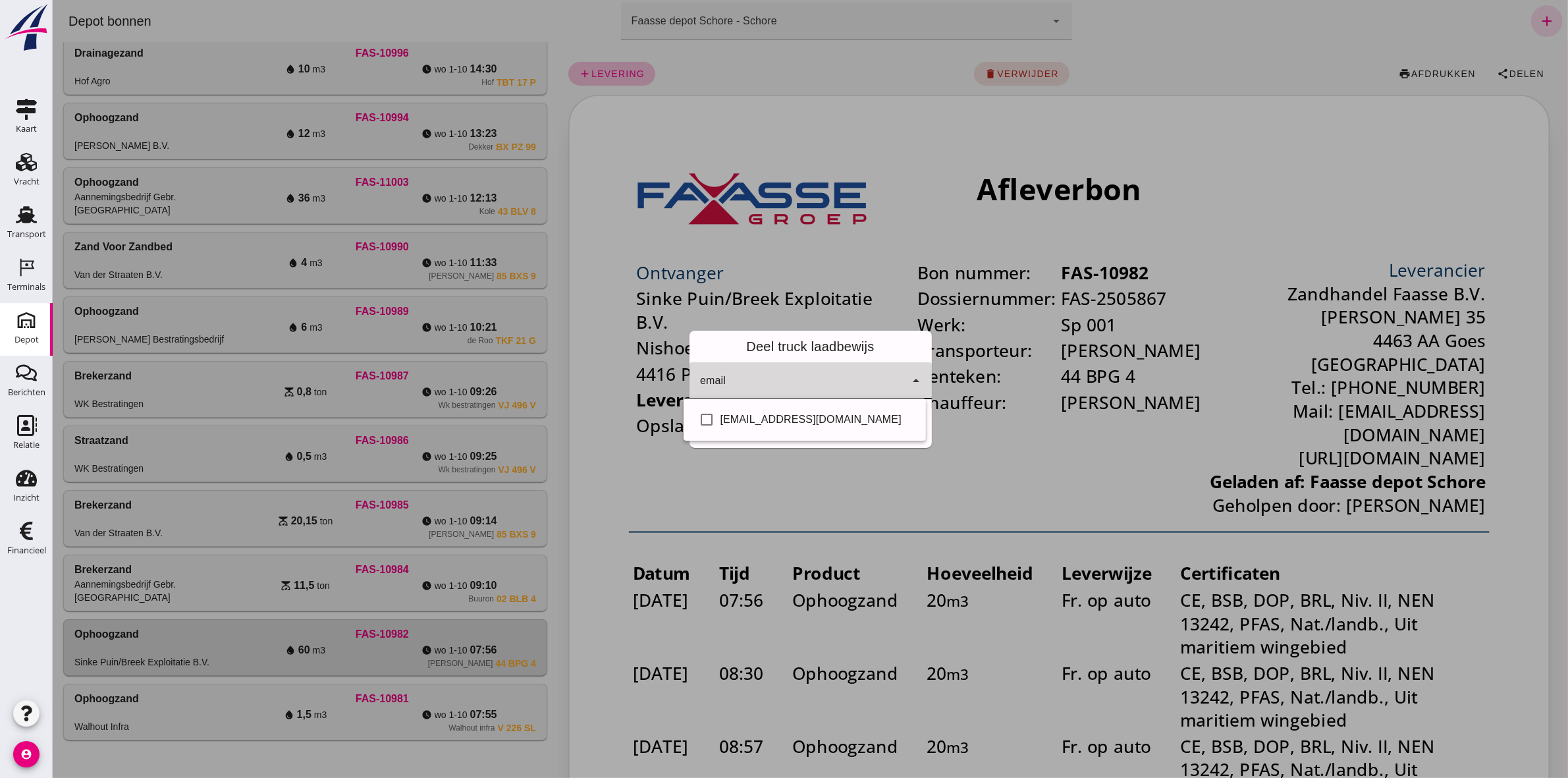
click at [778, 359] on icon "arrow_drop_down" at bounding box center [915, 381] width 15 height 16
drag, startPoint x: 862, startPoint y: 429, endPoint x: 862, endPoint y: 421, distance: 8.0
click at [778, 359] on div "check_box_outline_blank [EMAIL_ADDRESS][DOMAIN_NAME]" at bounding box center [804, 419] width 242 height 32
checkbox input "true"
click at [778, 345] on div "Deel truck laadbewijs" at bounding box center [810, 346] width 242 height 32
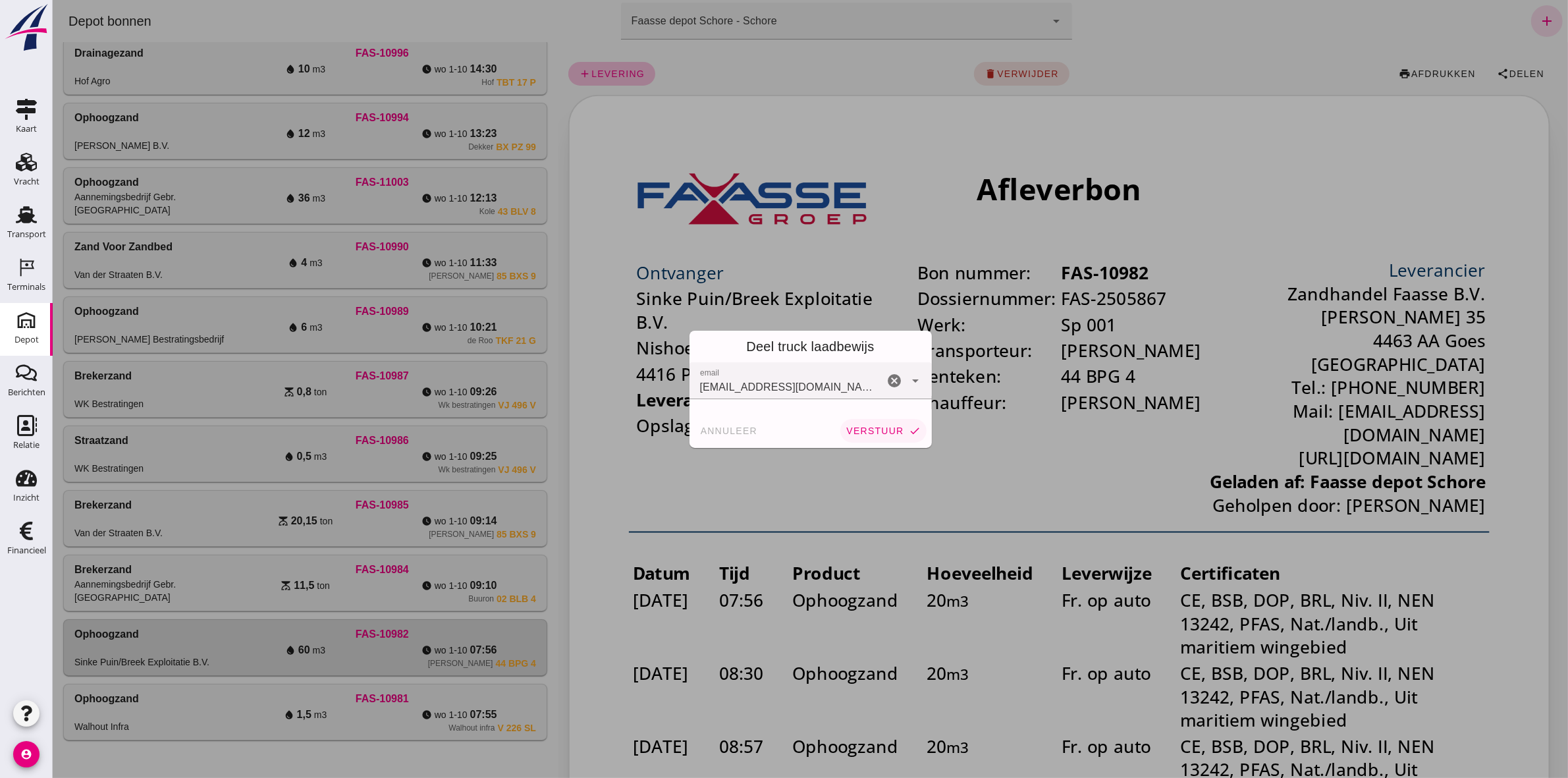
click at [778, 359] on button "verstuur check" at bounding box center [883, 431] width 86 height 24
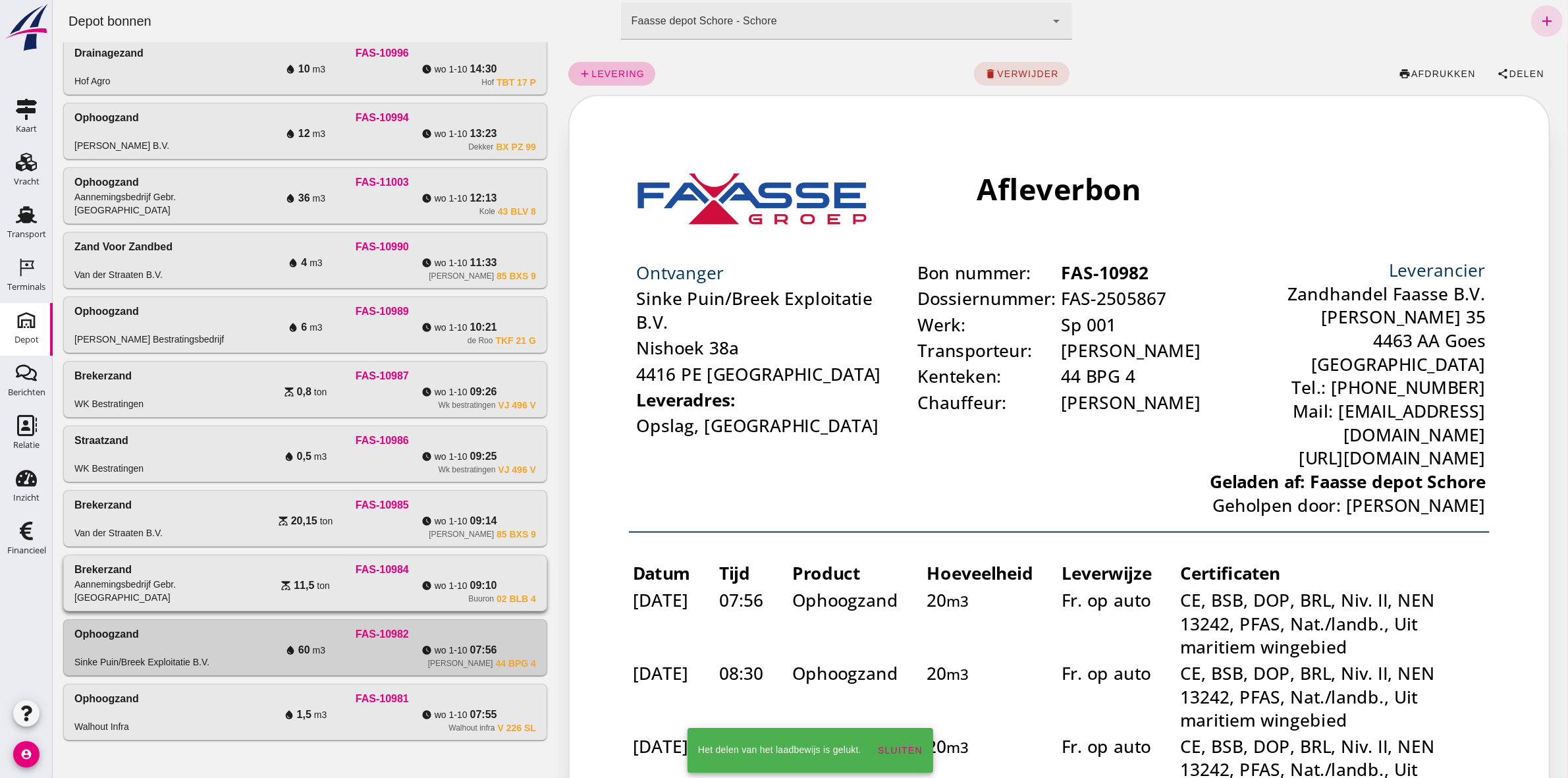
click at [429, 359] on div "FAS-10984" at bounding box center [381, 569] width 308 height 16
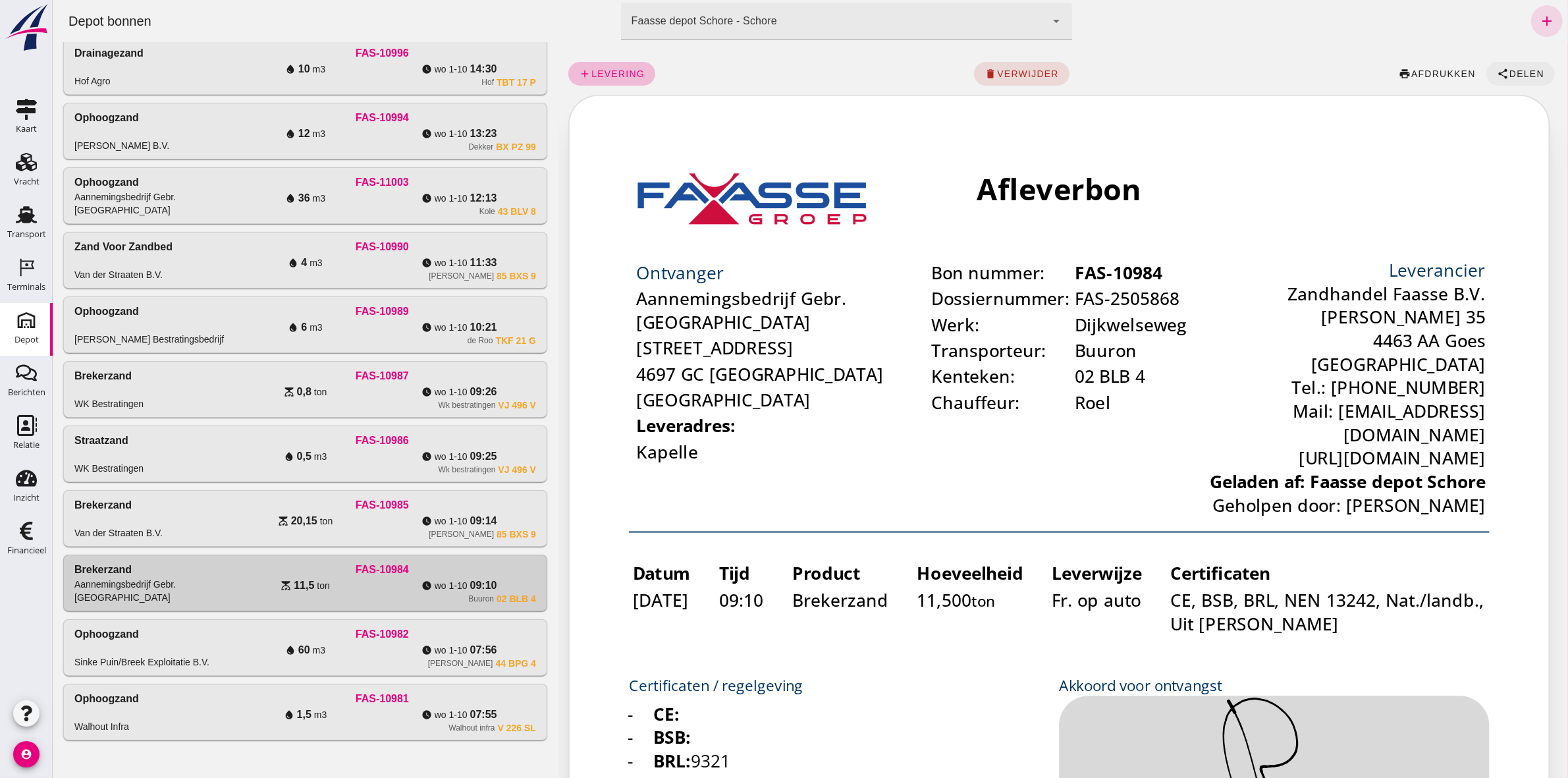
click at [778, 69] on span "Delen" at bounding box center [1526, 73] width 35 height 11
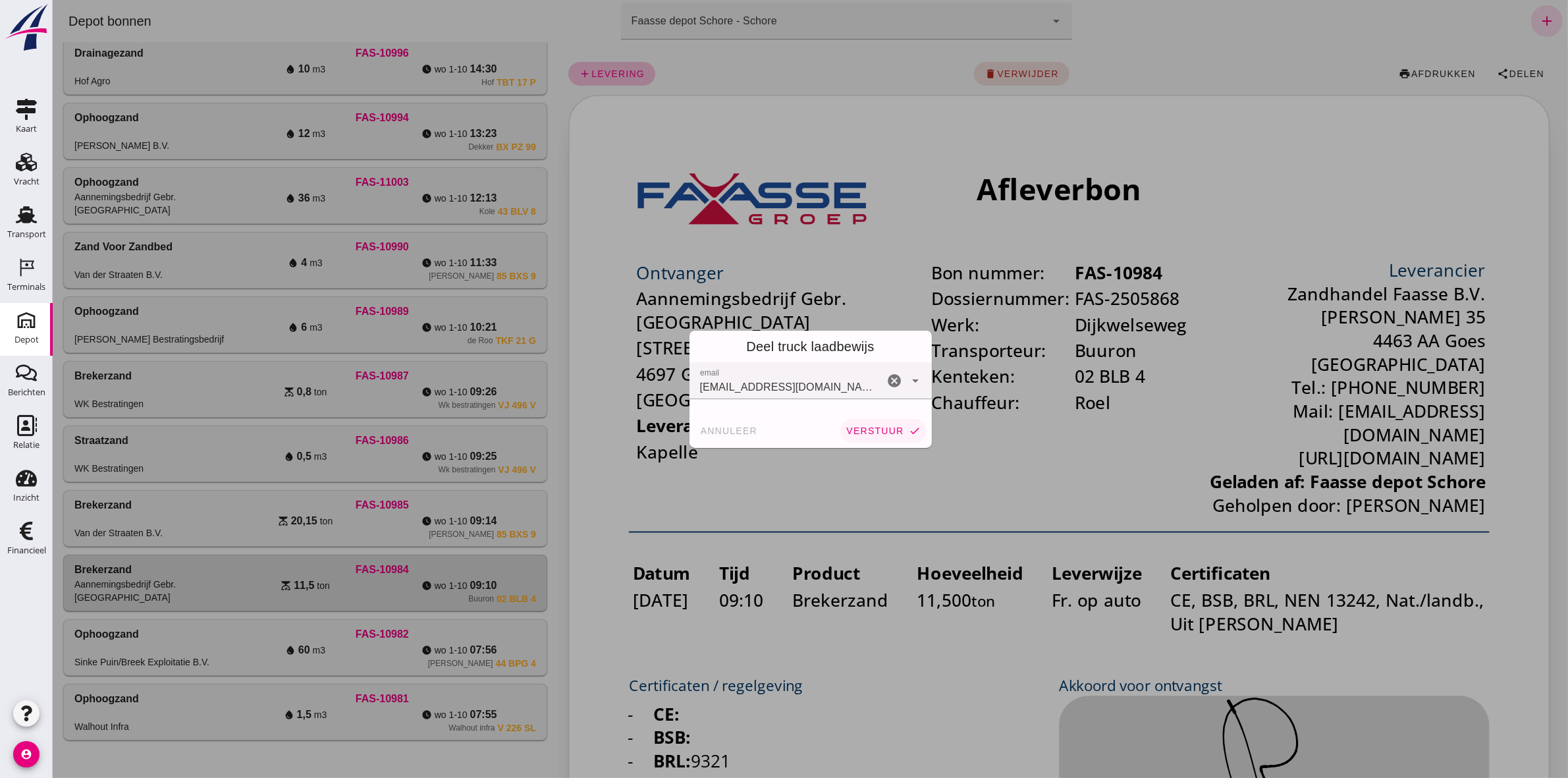
click at [778, 359] on span "verstuur" at bounding box center [873, 431] width 58 height 11
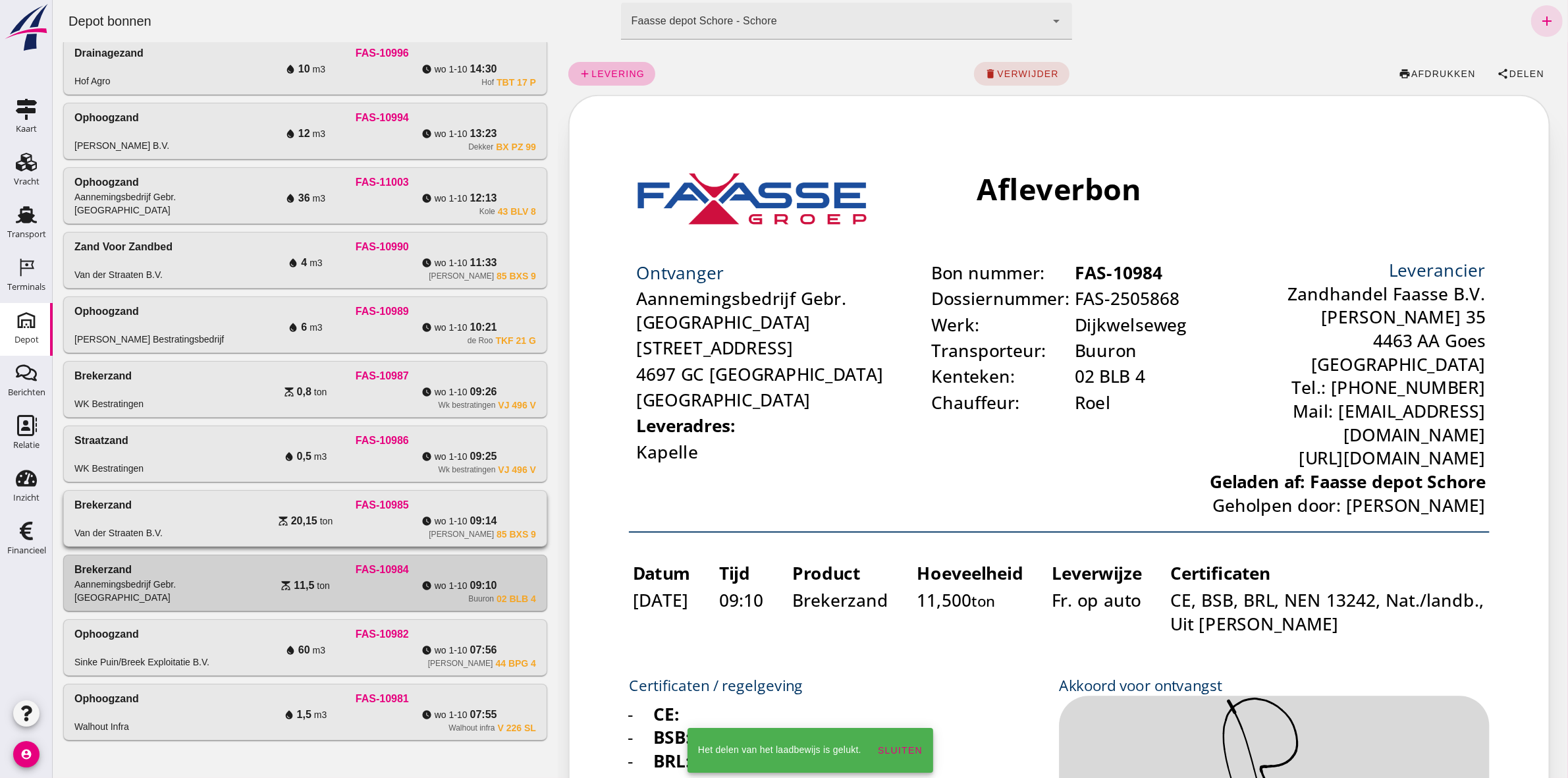
click at [494, 359] on div "watch_later [DATE] 09:14" at bounding box center [458, 521] width 154 height 16
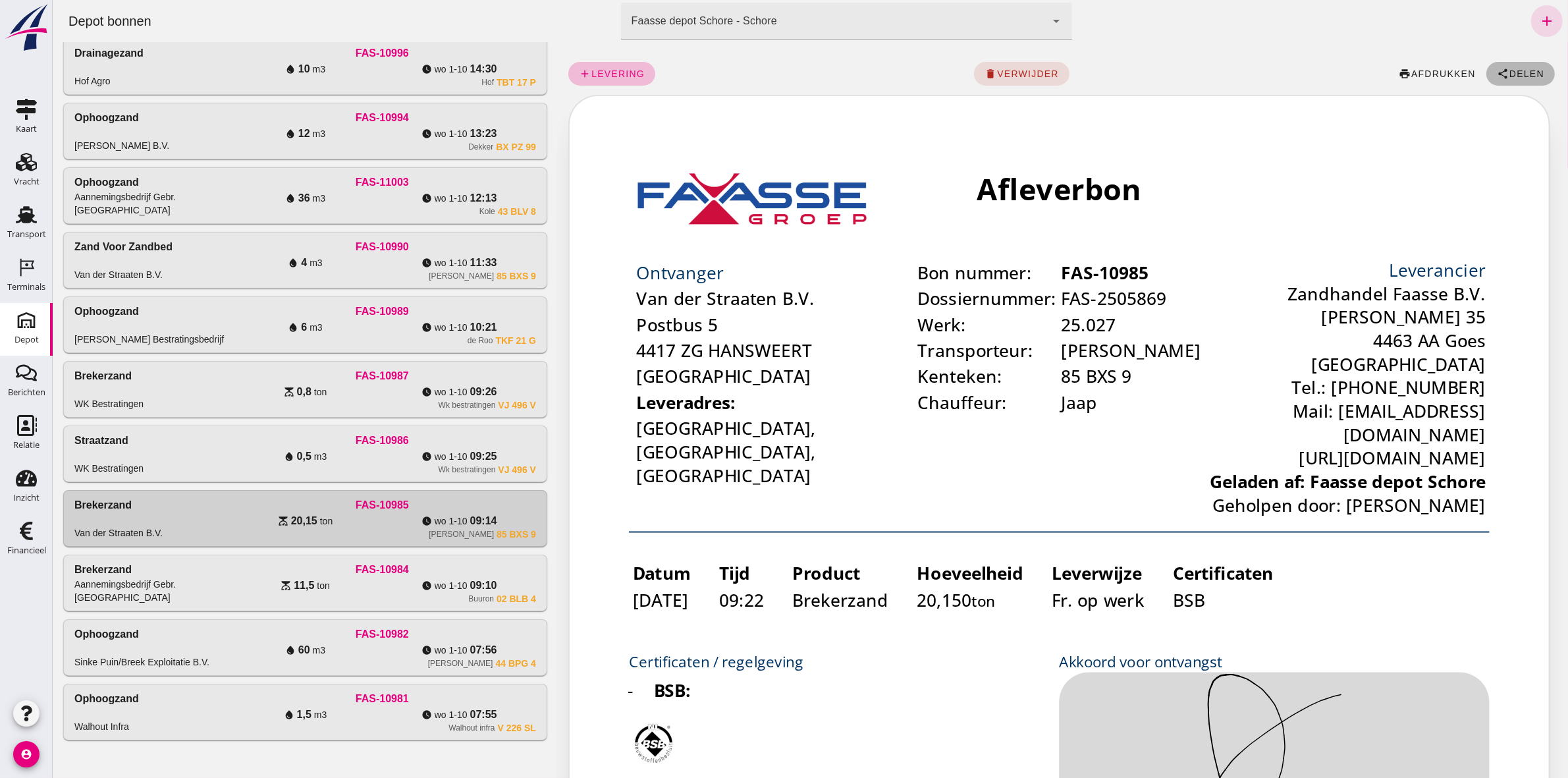
click at [778, 66] on button "share Delen" at bounding box center [1519, 74] width 68 height 24
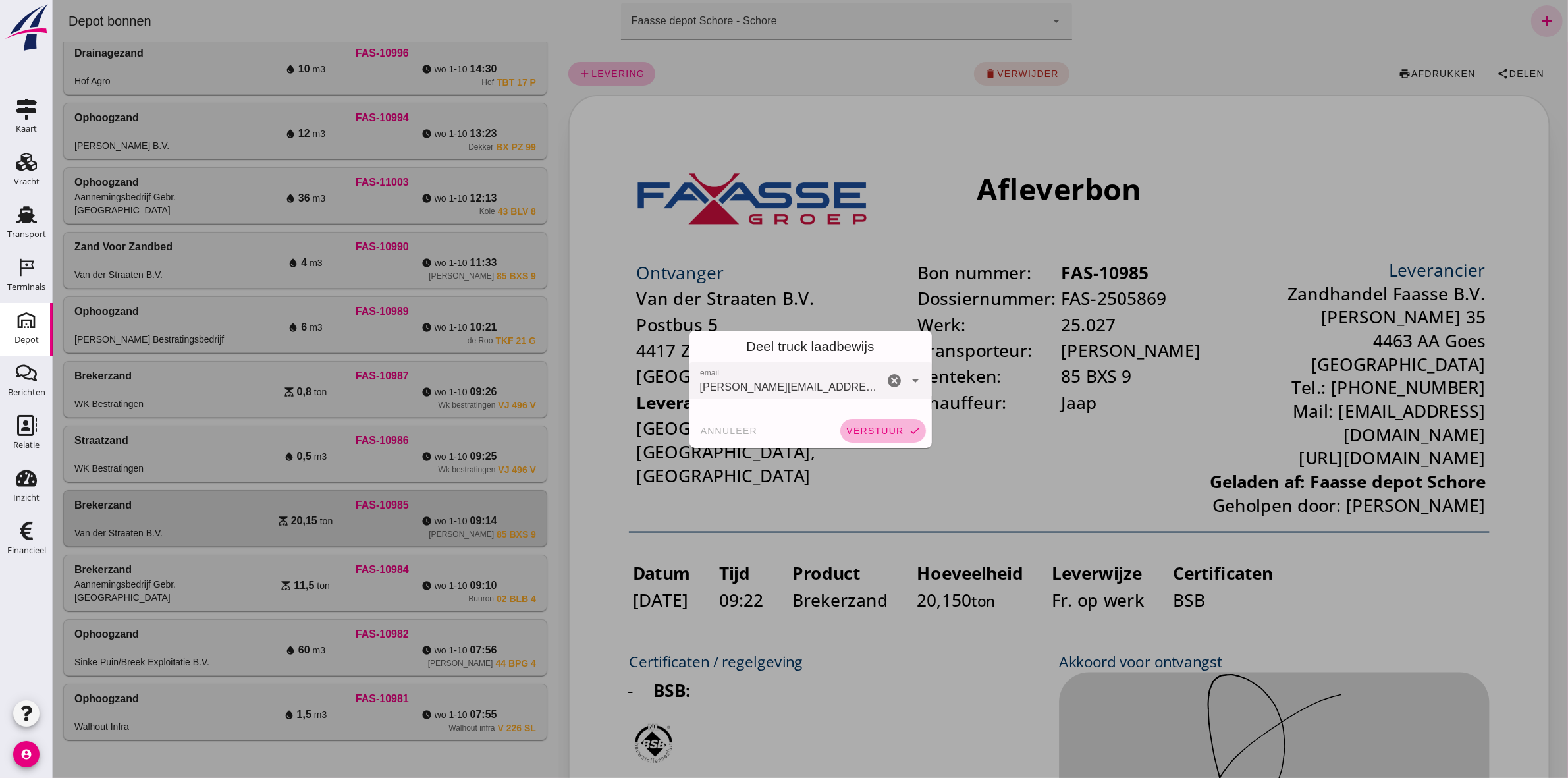
click at [778, 359] on span "verstuur" at bounding box center [873, 431] width 58 height 11
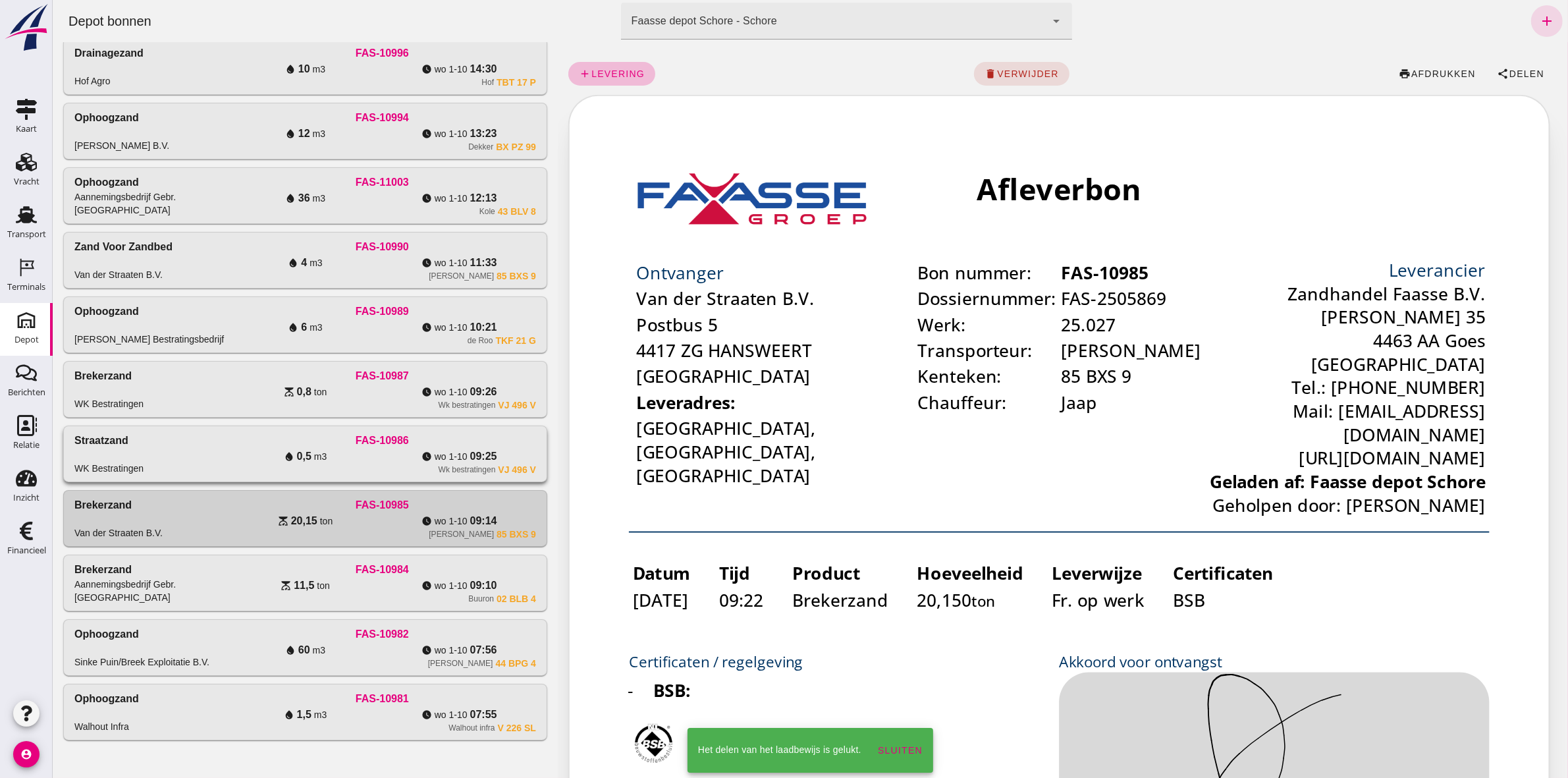
click at [461, 359] on div "Wk bestratingen" at bounding box center [466, 469] width 57 height 11
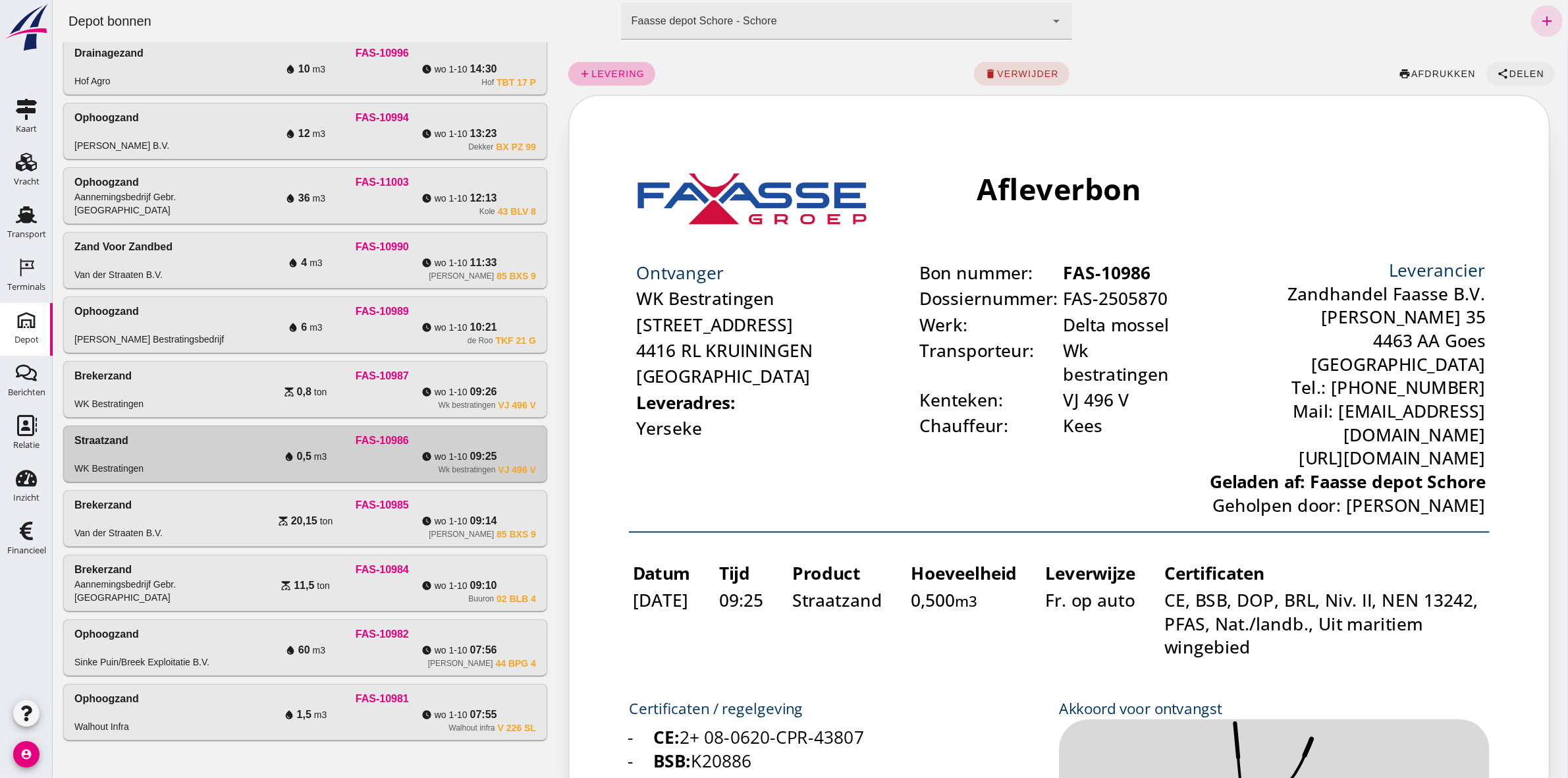
click at [778, 73] on span "Delen" at bounding box center [1526, 73] width 35 height 11
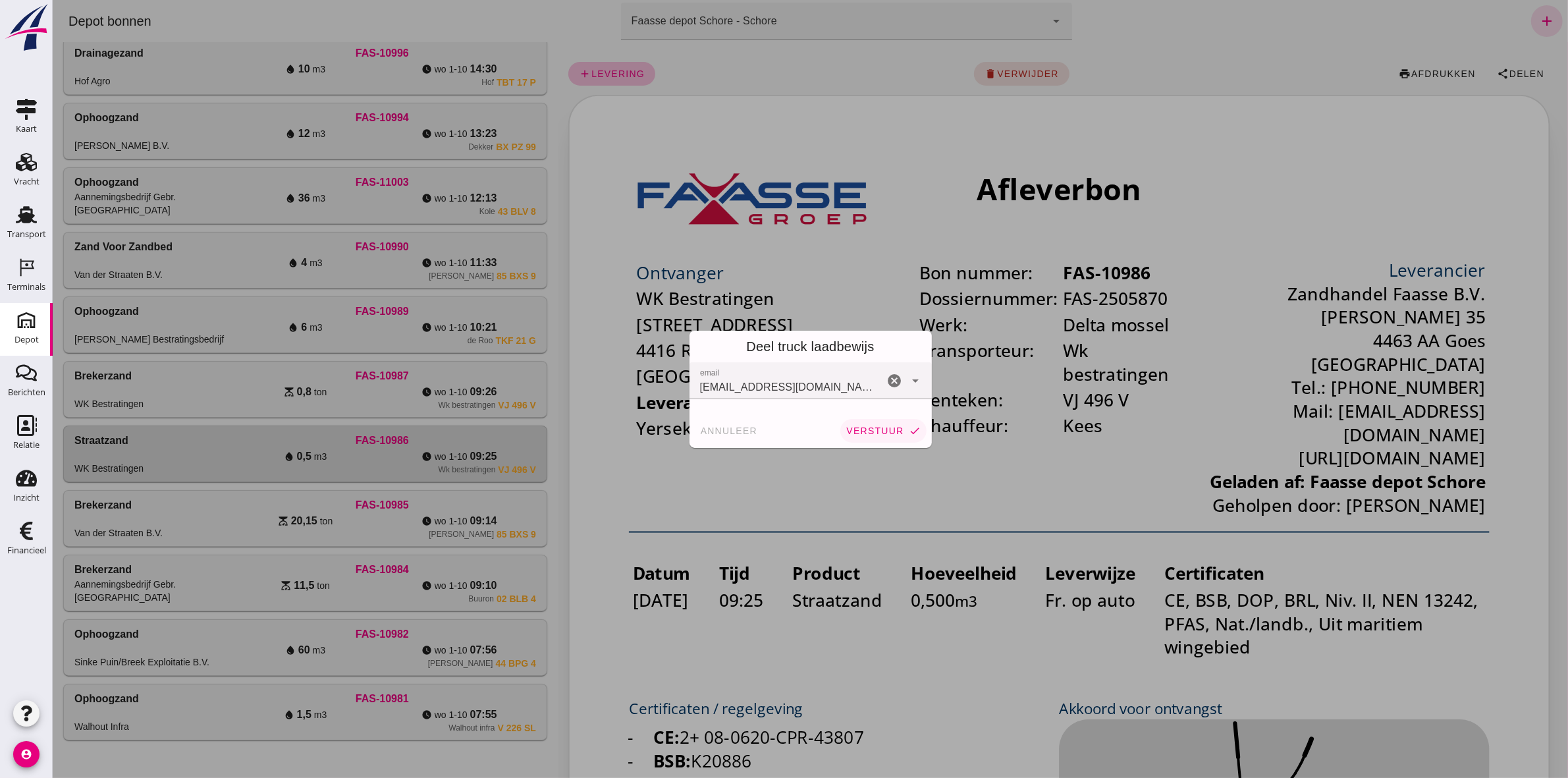
click at [778, 359] on span "verstuur" at bounding box center [873, 431] width 58 height 11
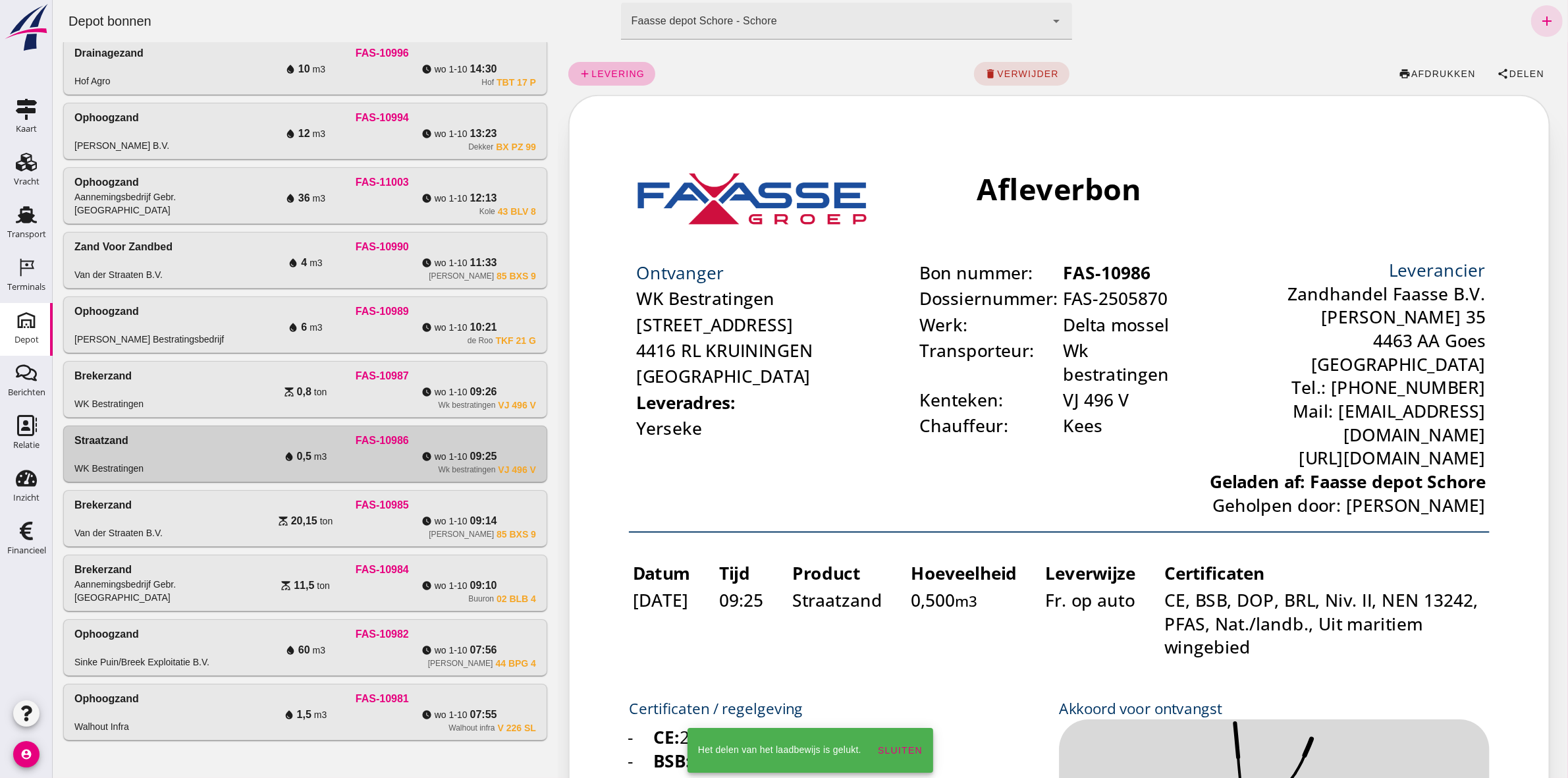
click at [518, 359] on div "VJ 496 V" at bounding box center [516, 405] width 38 height 11
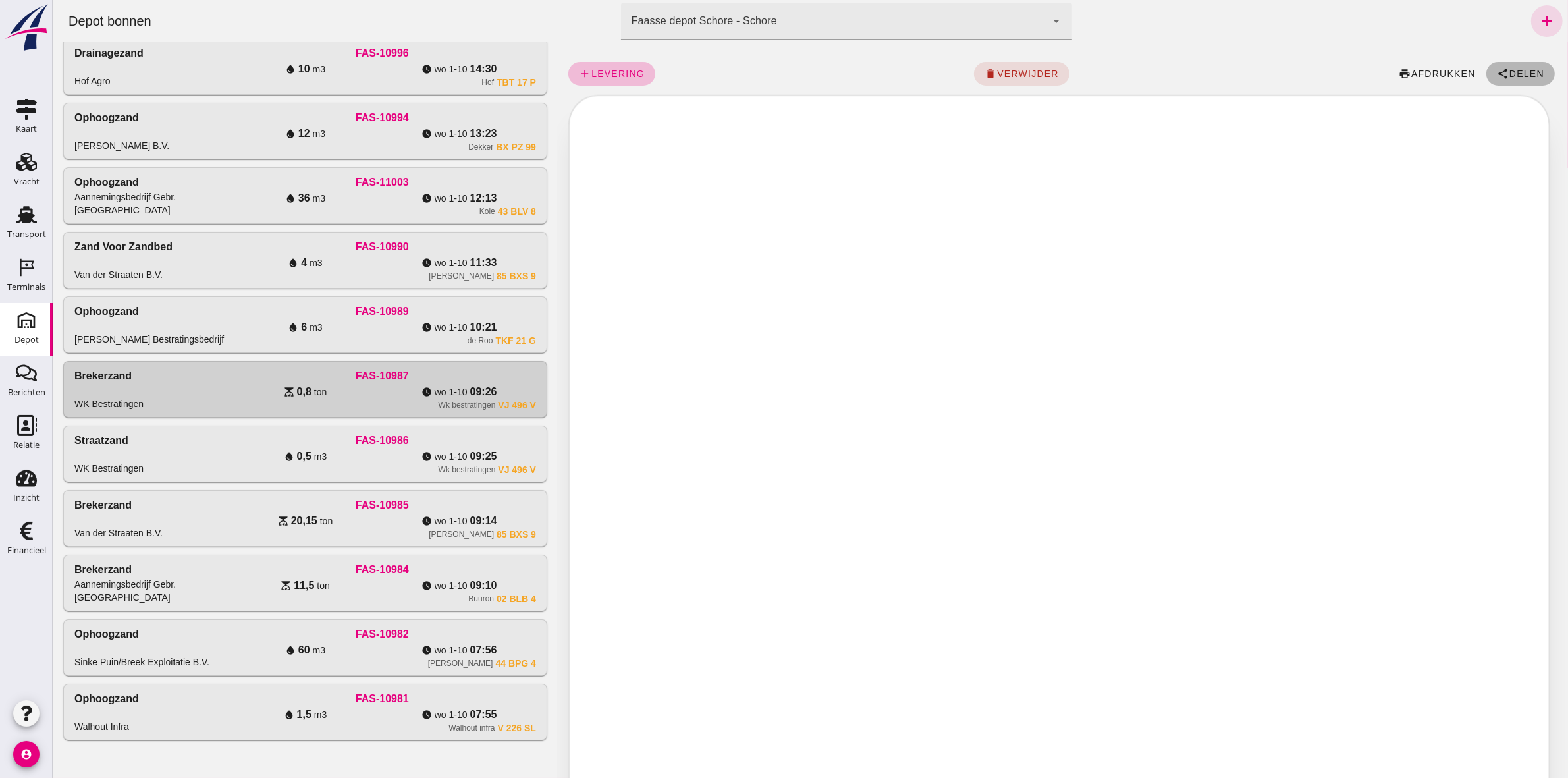
click at [778, 68] on span "share Delen" at bounding box center [1519, 73] width 47 height 12
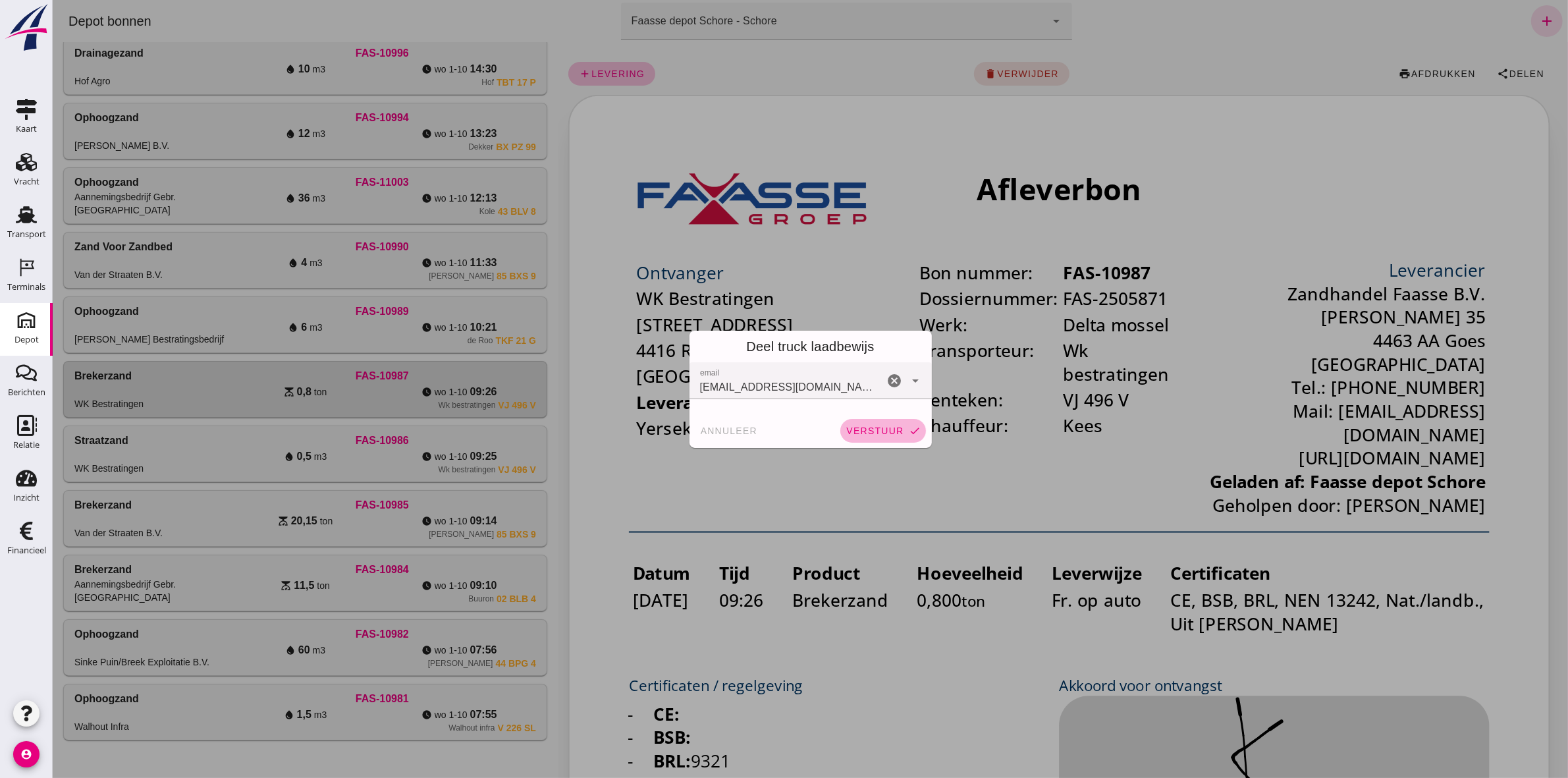
click at [778, 359] on button "verstuur check" at bounding box center [883, 431] width 86 height 24
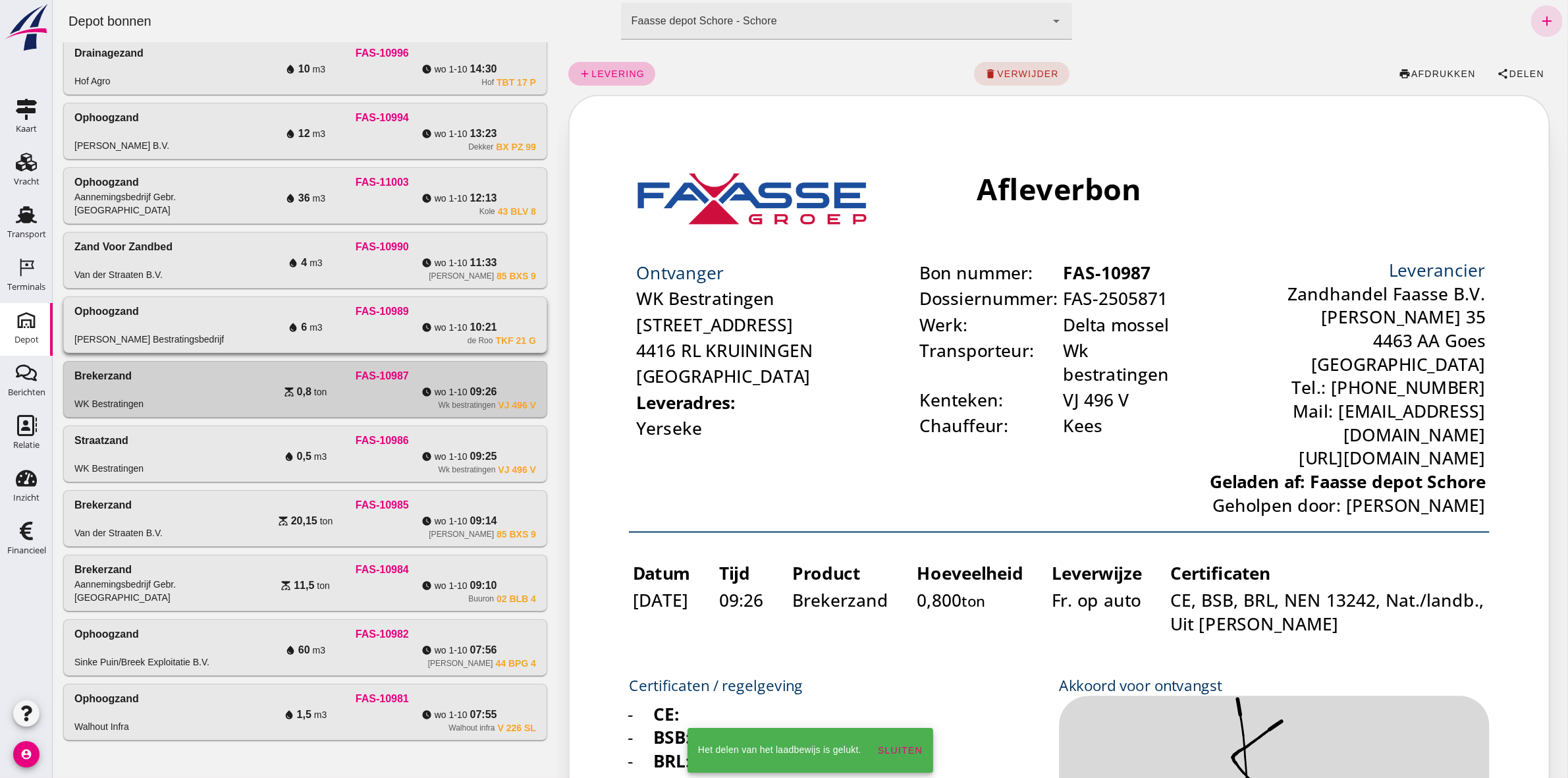
click at [490, 316] on div "FAS-10989" at bounding box center [381, 311] width 308 height 16
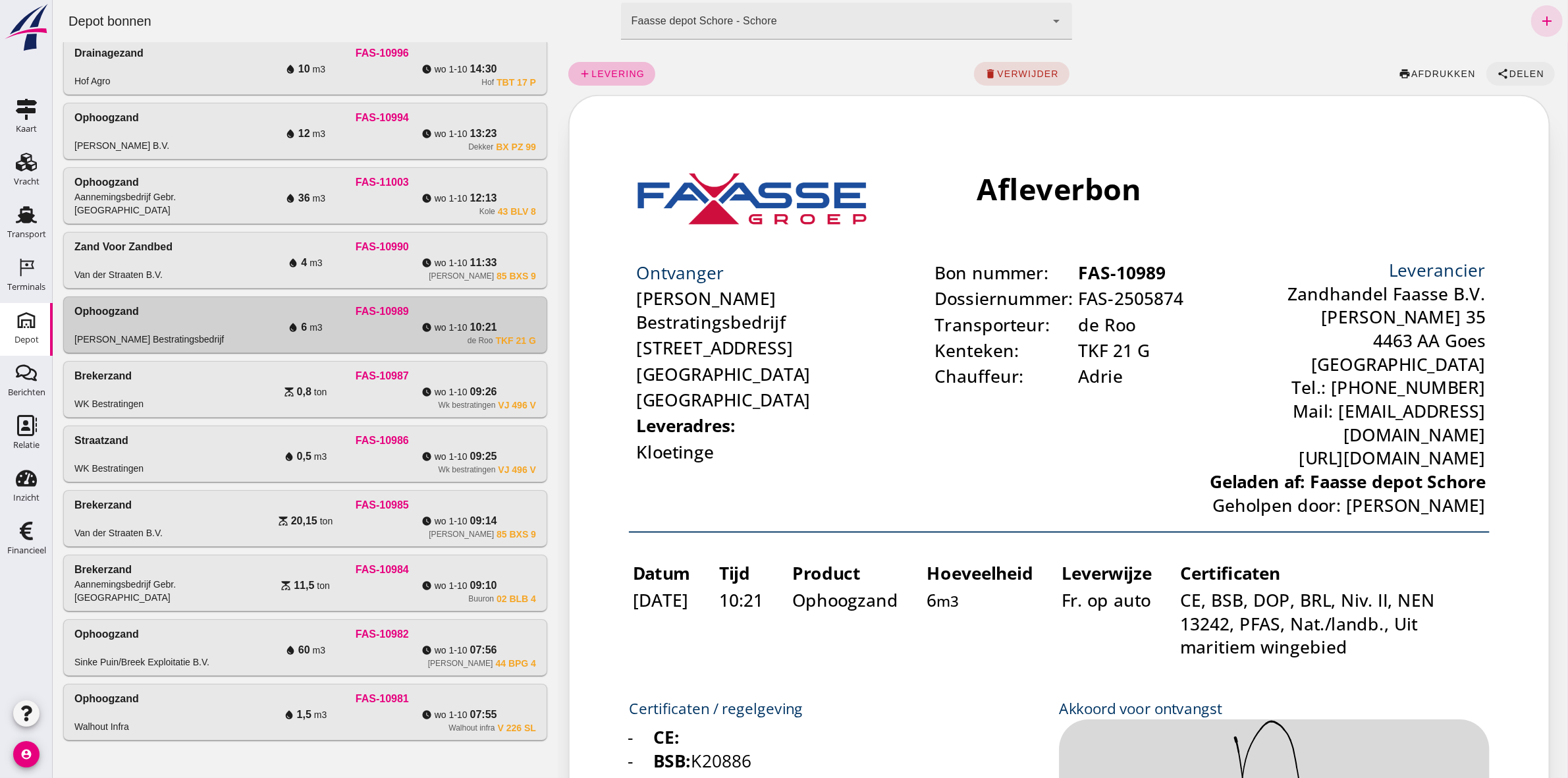
click at [778, 73] on span "Delen" at bounding box center [1526, 73] width 35 height 11
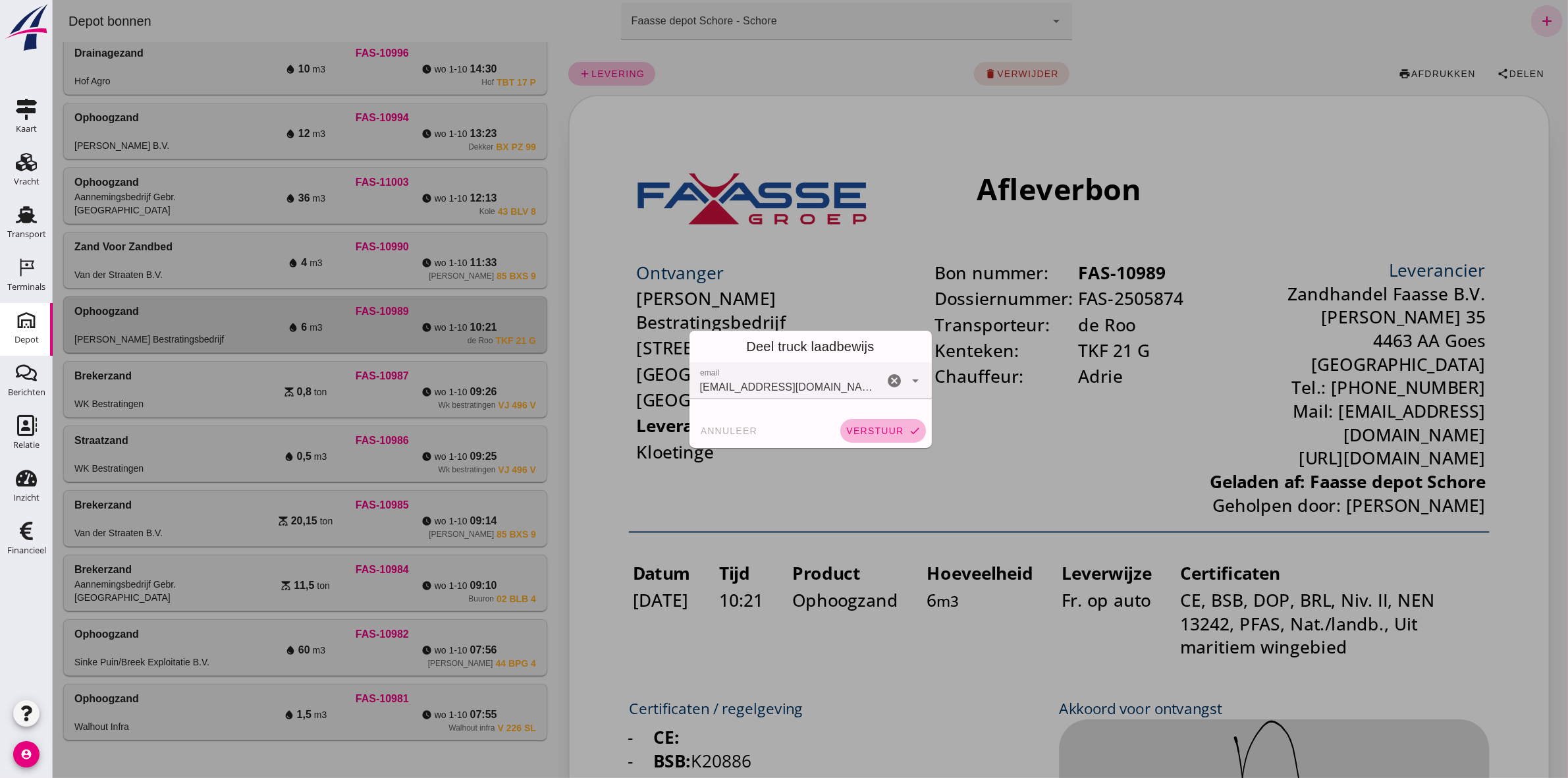
click at [778, 359] on span "verstuur" at bounding box center [873, 431] width 58 height 11
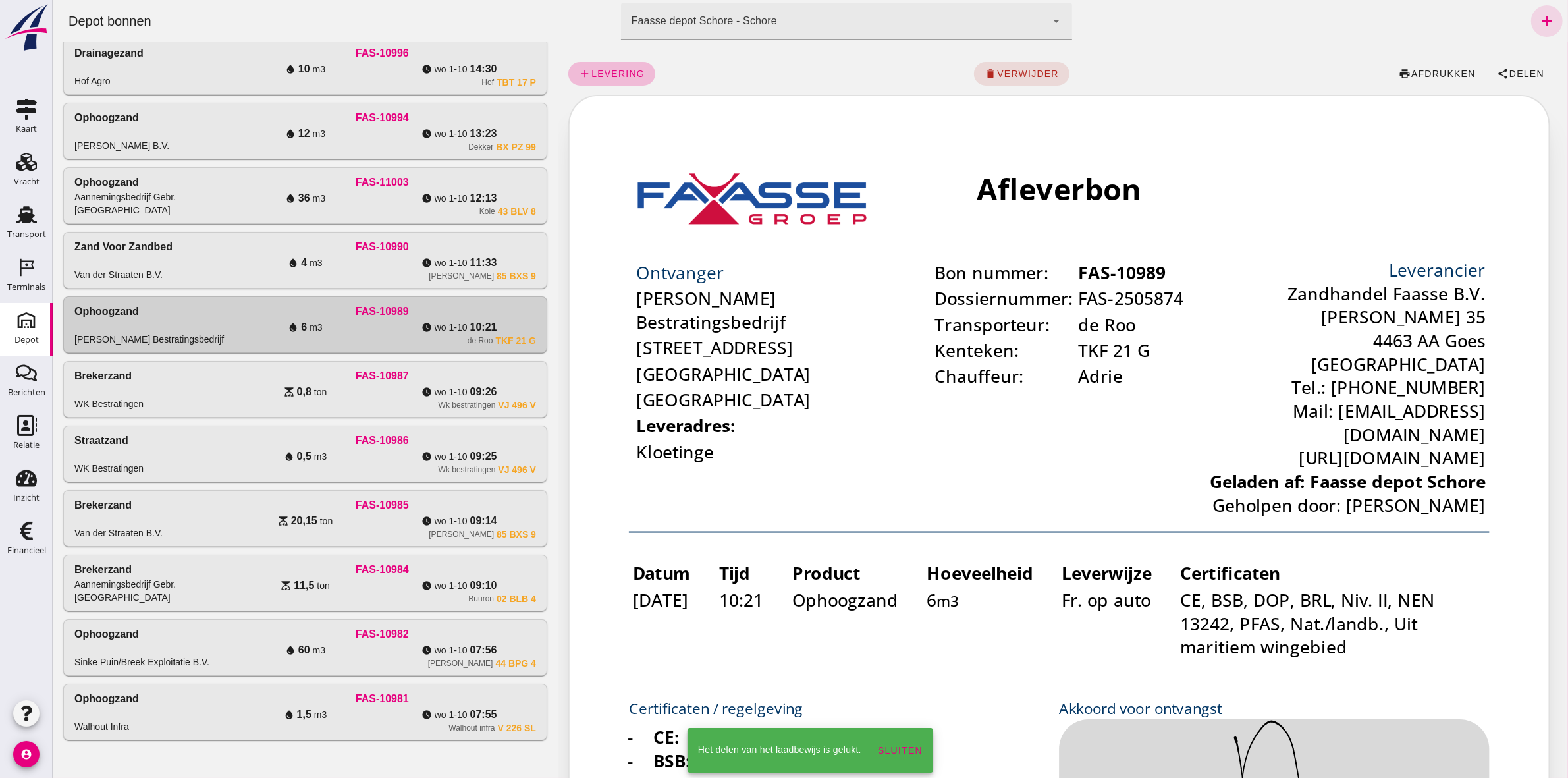
click at [501, 272] on div at bounding box center [809, 389] width 1515 height 778
click at [501, 273] on div "85 BXS 9" at bounding box center [516, 276] width 39 height 11
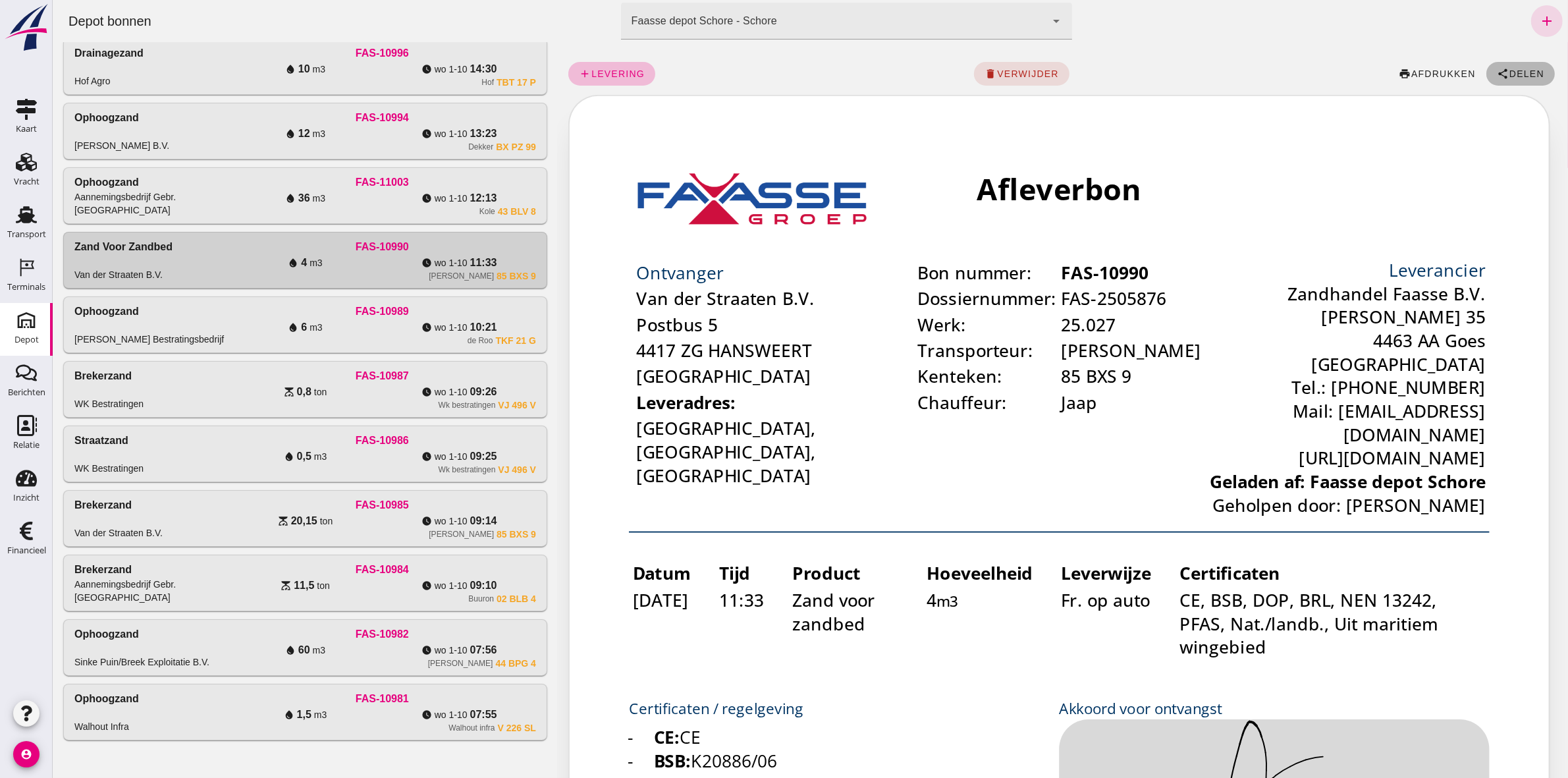
click at [778, 68] on span "Delen" at bounding box center [1526, 73] width 35 height 11
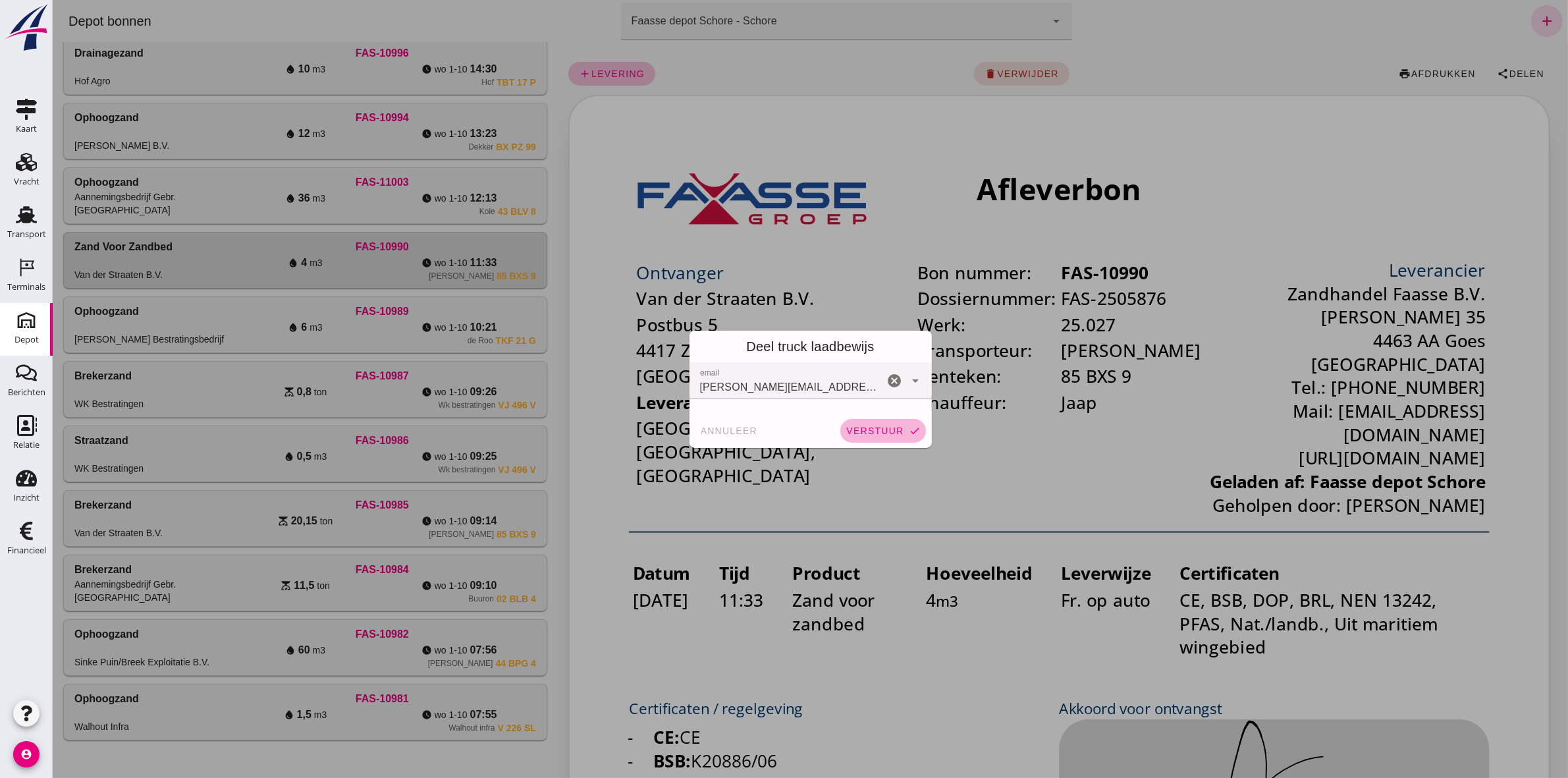
click at [778, 359] on span "verstuur" at bounding box center [873, 431] width 58 height 11
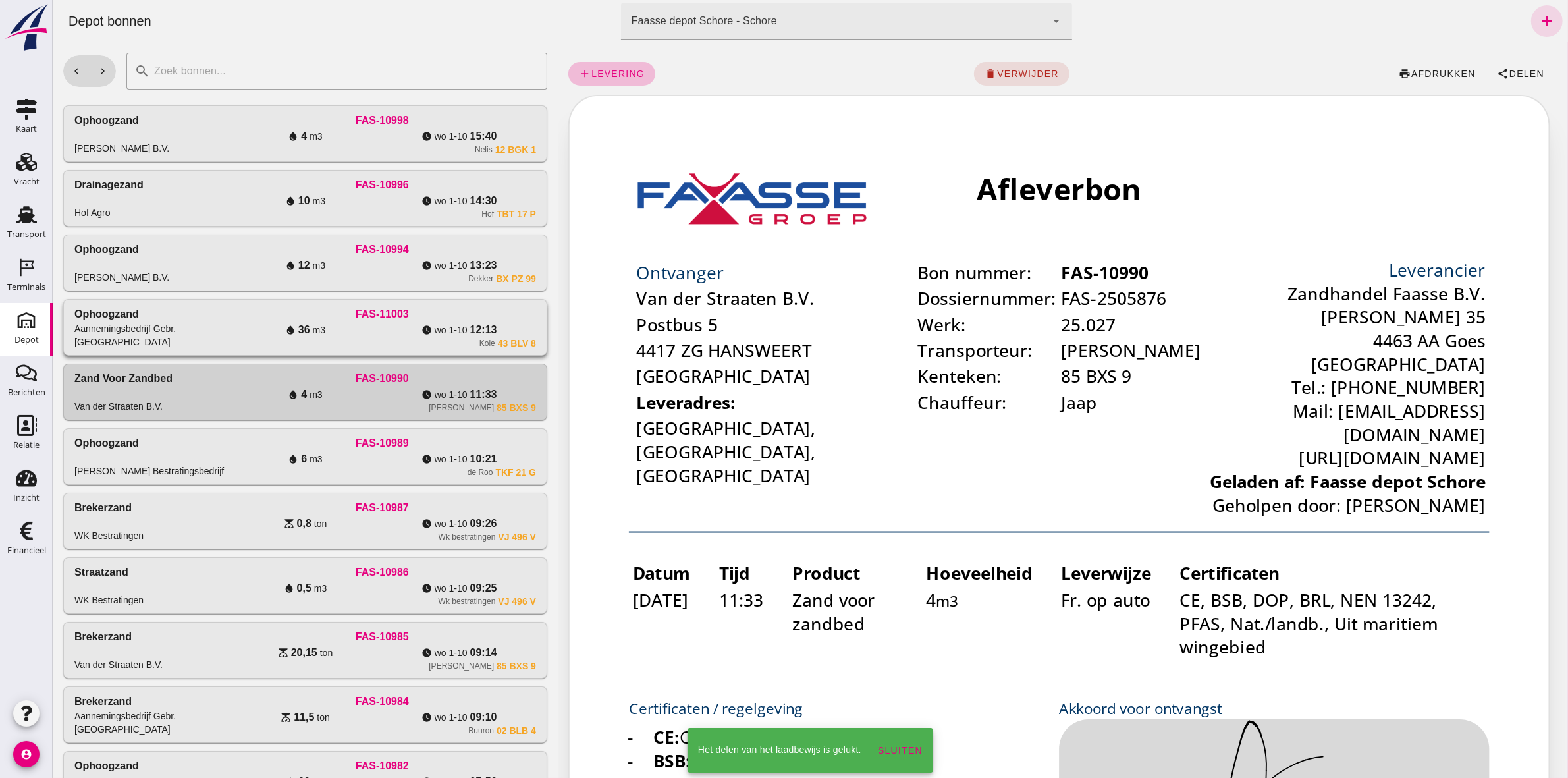
click at [406, 334] on div "watch_later [DATE] 12:13" at bounding box center [458, 330] width 154 height 16
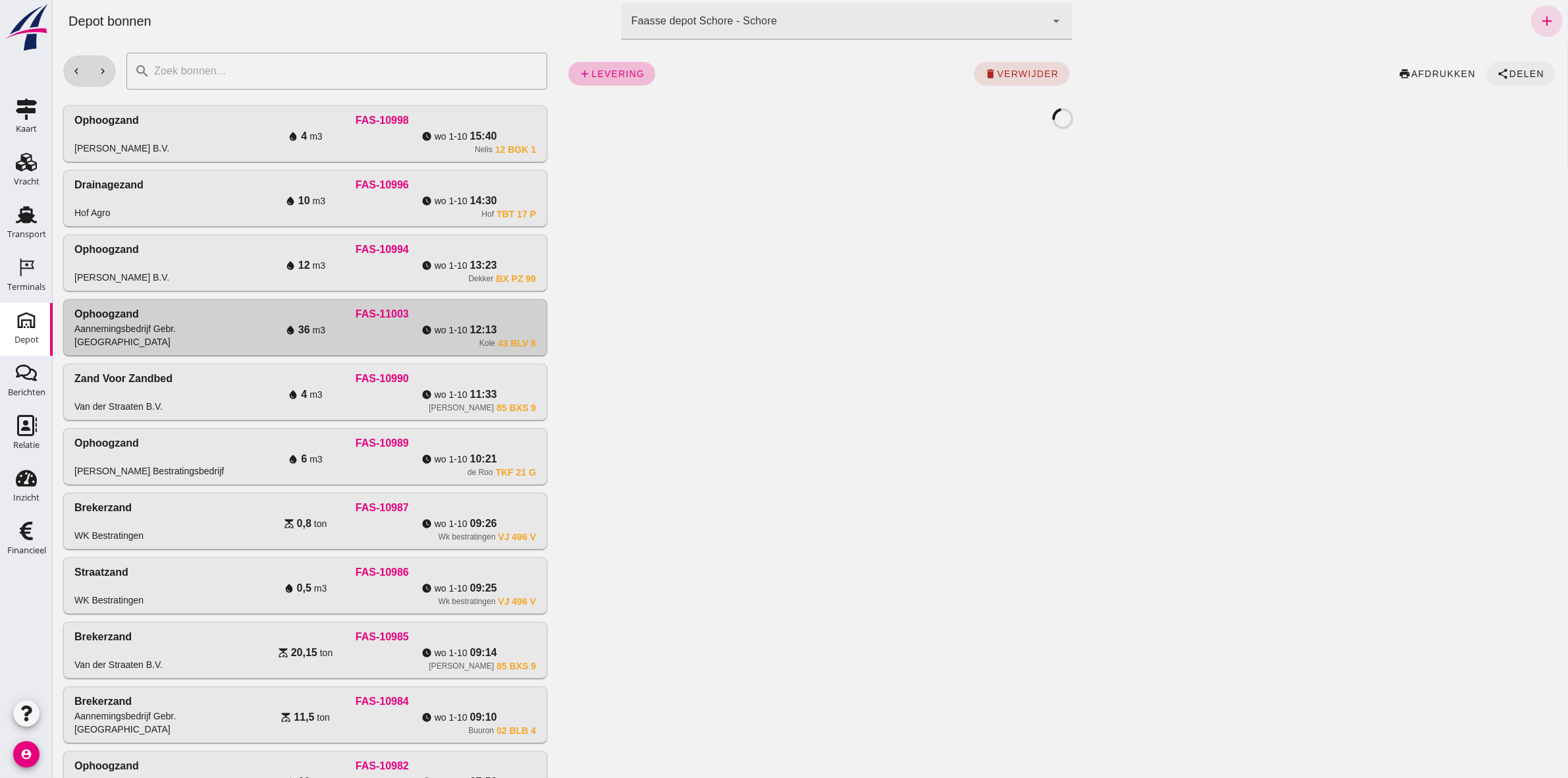
click at [778, 70] on span "Delen" at bounding box center [1526, 73] width 35 height 11
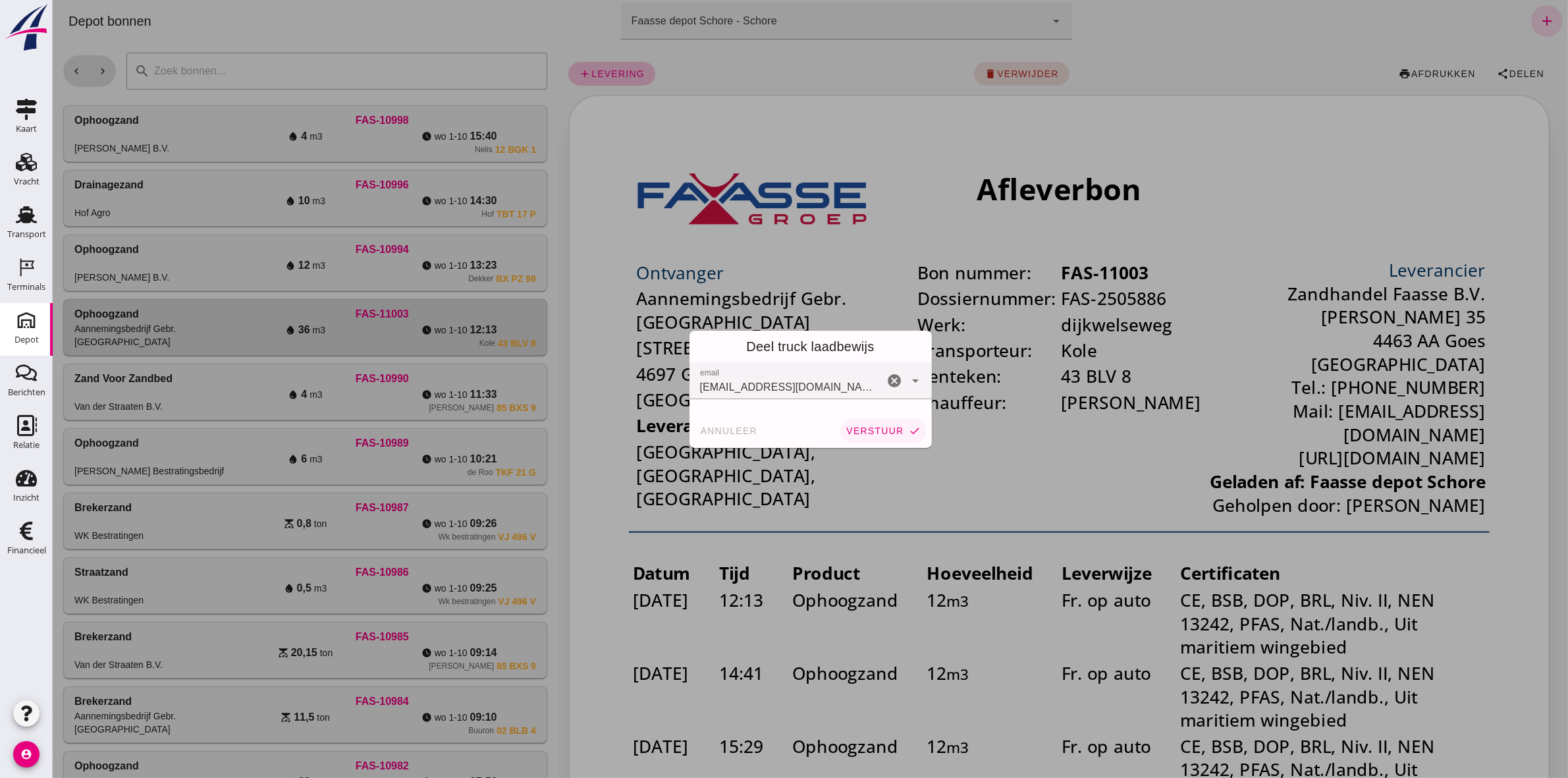
click at [778, 359] on span "verstuur" at bounding box center [873, 431] width 58 height 11
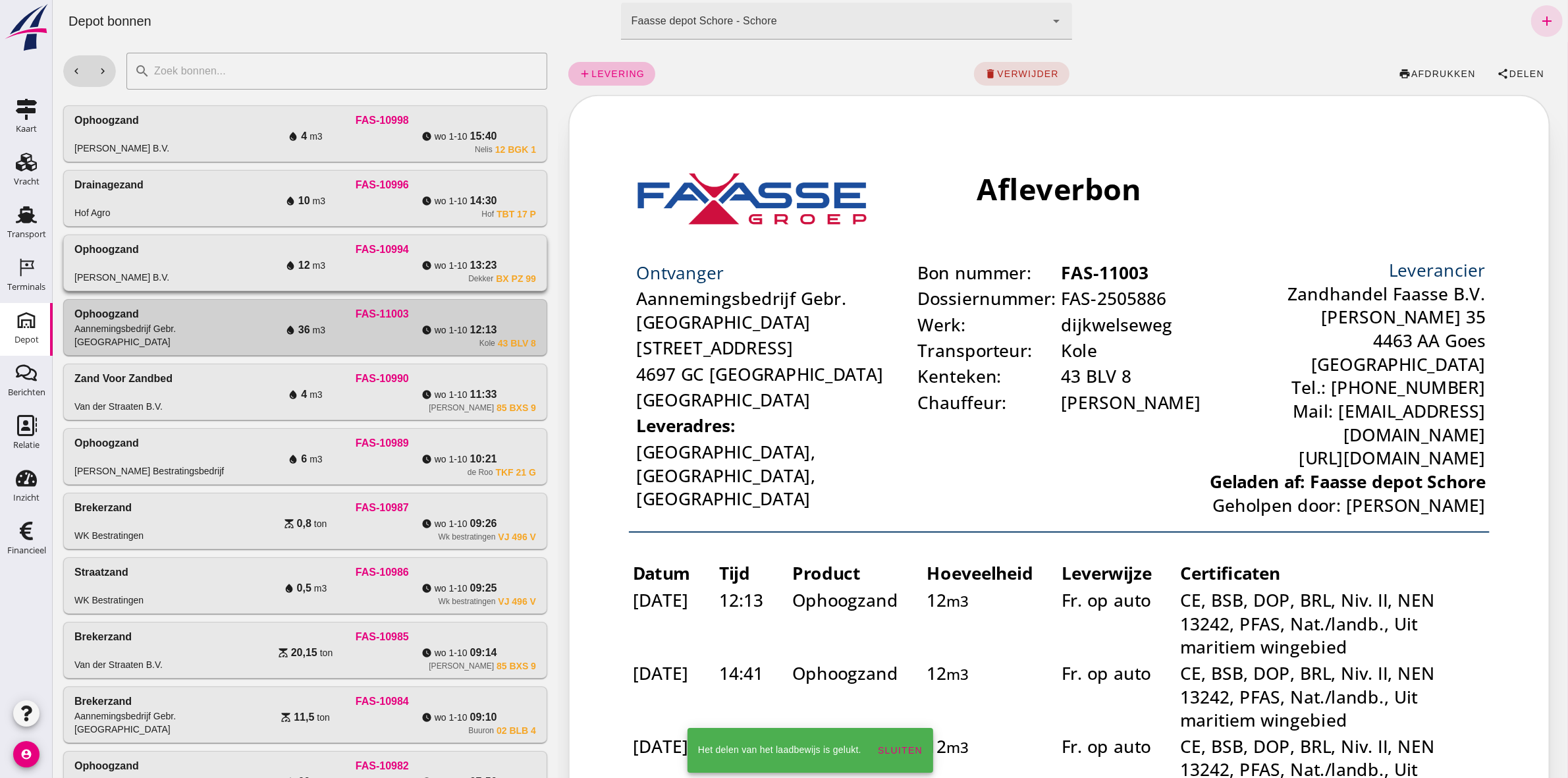
click at [449, 265] on span "wo 1-10" at bounding box center [450, 265] width 33 height 13
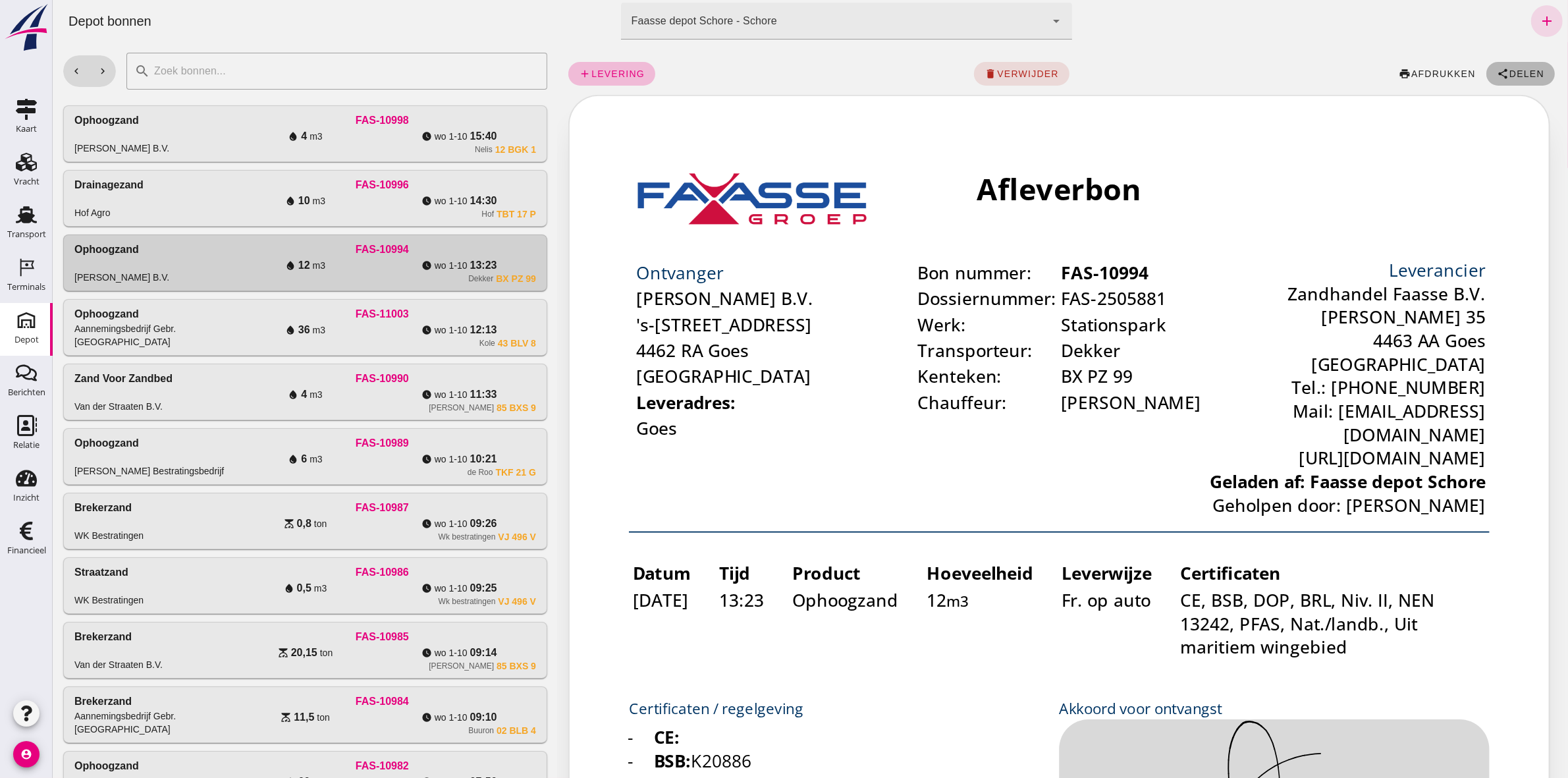
click at [778, 74] on icon "share" at bounding box center [1502, 73] width 12 height 12
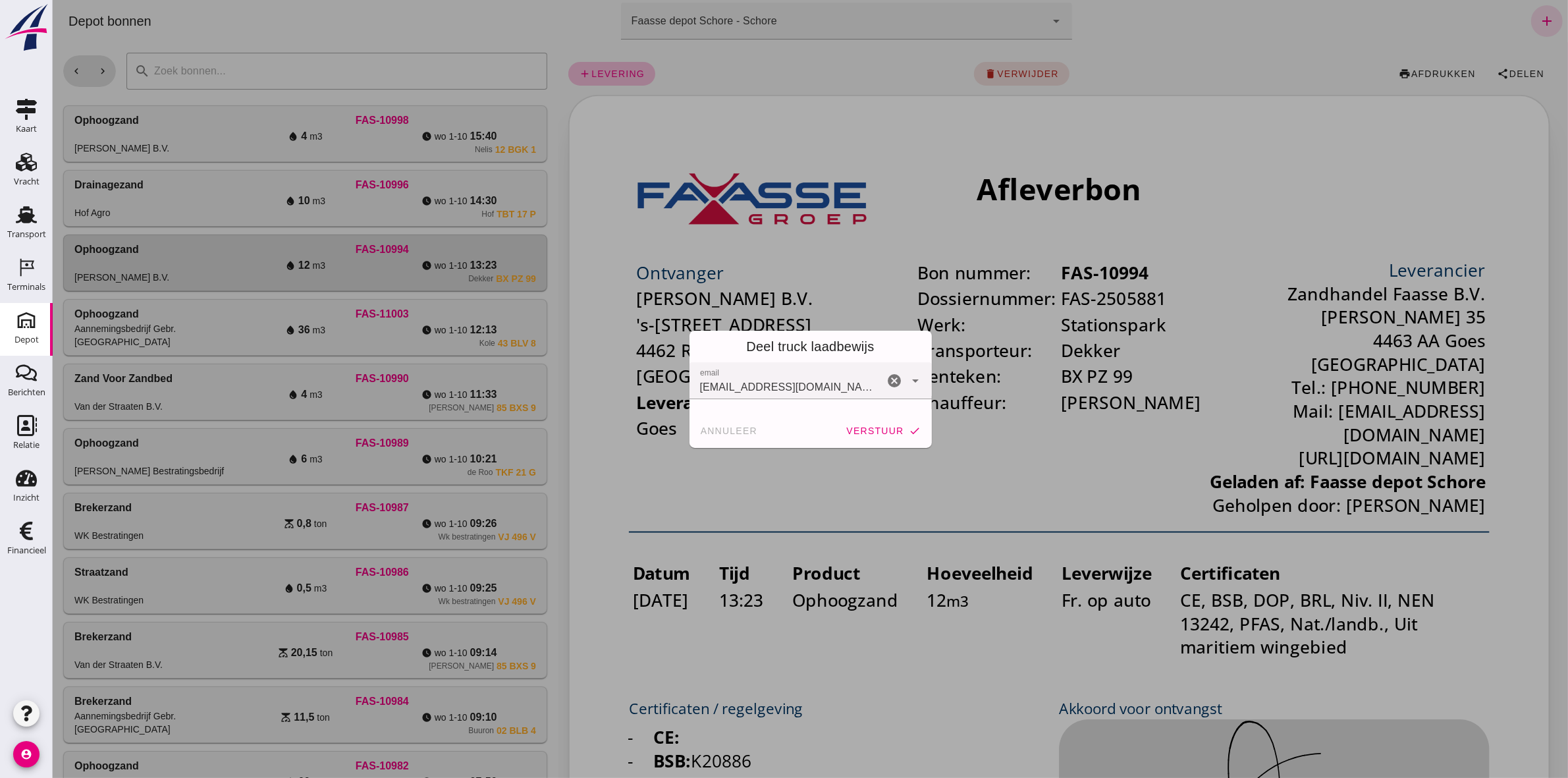
click at [778, 359] on span "verstuur" at bounding box center [873, 431] width 58 height 11
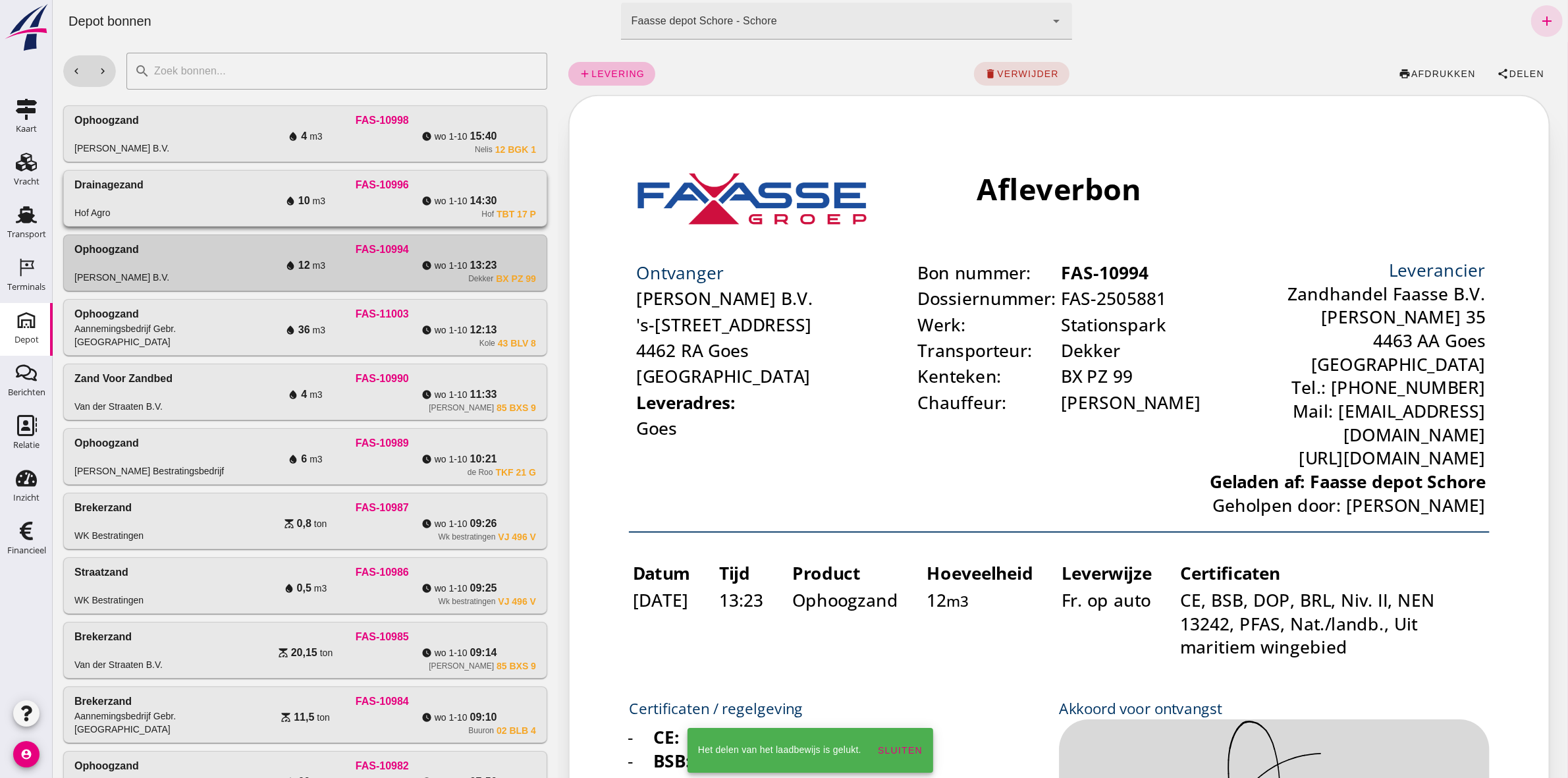
click at [456, 194] on div "watch_later [DATE] 14:30" at bounding box center [458, 201] width 154 height 16
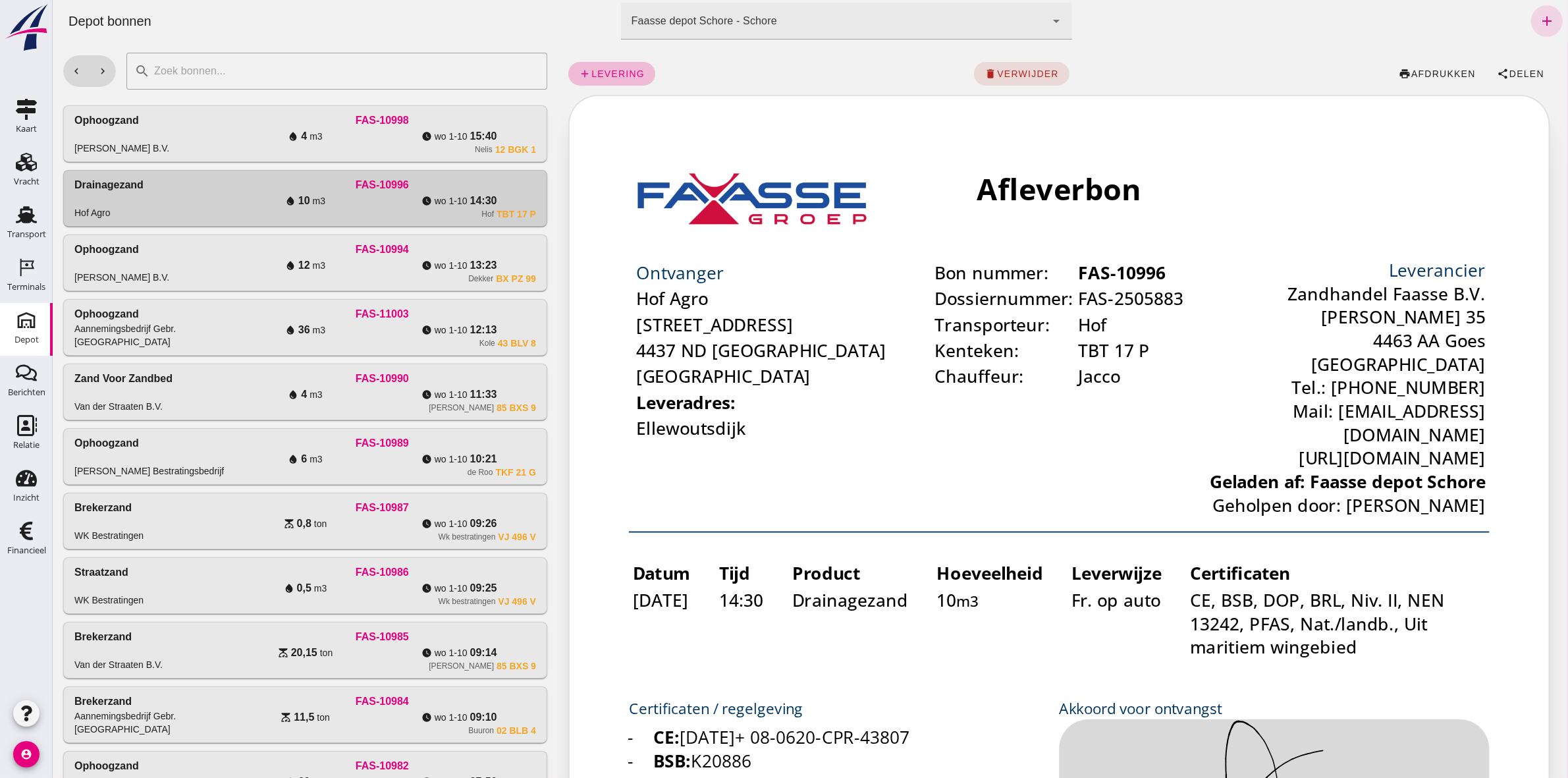
click at [778, 61] on div "add levering delete verwijder print afdrukken share Delen" at bounding box center [1062, 74] width 989 height 42
click at [778, 70] on span "Delen" at bounding box center [1526, 73] width 35 height 11
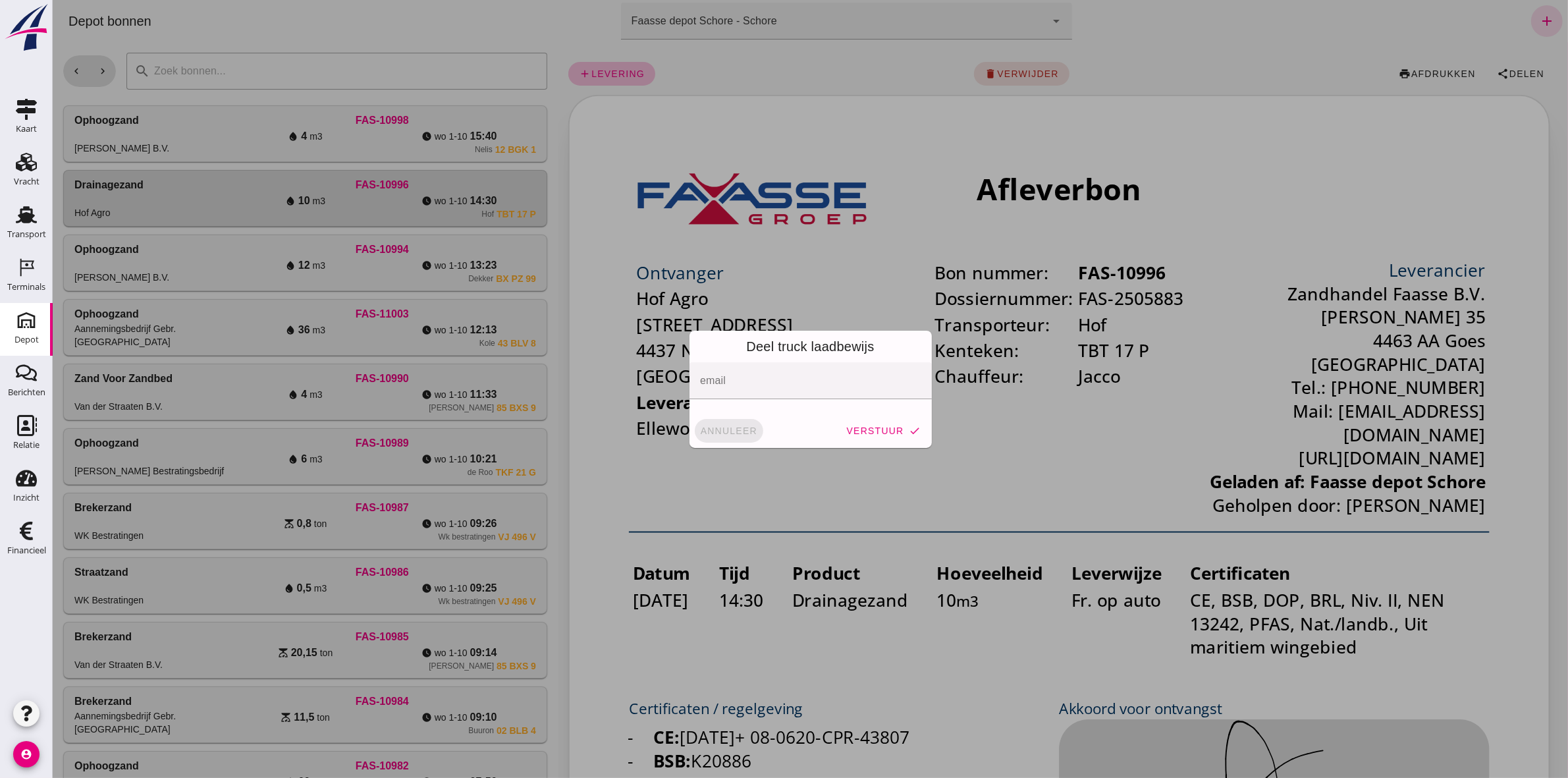
click at [718, 359] on span "annuleer" at bounding box center [728, 431] width 58 height 11
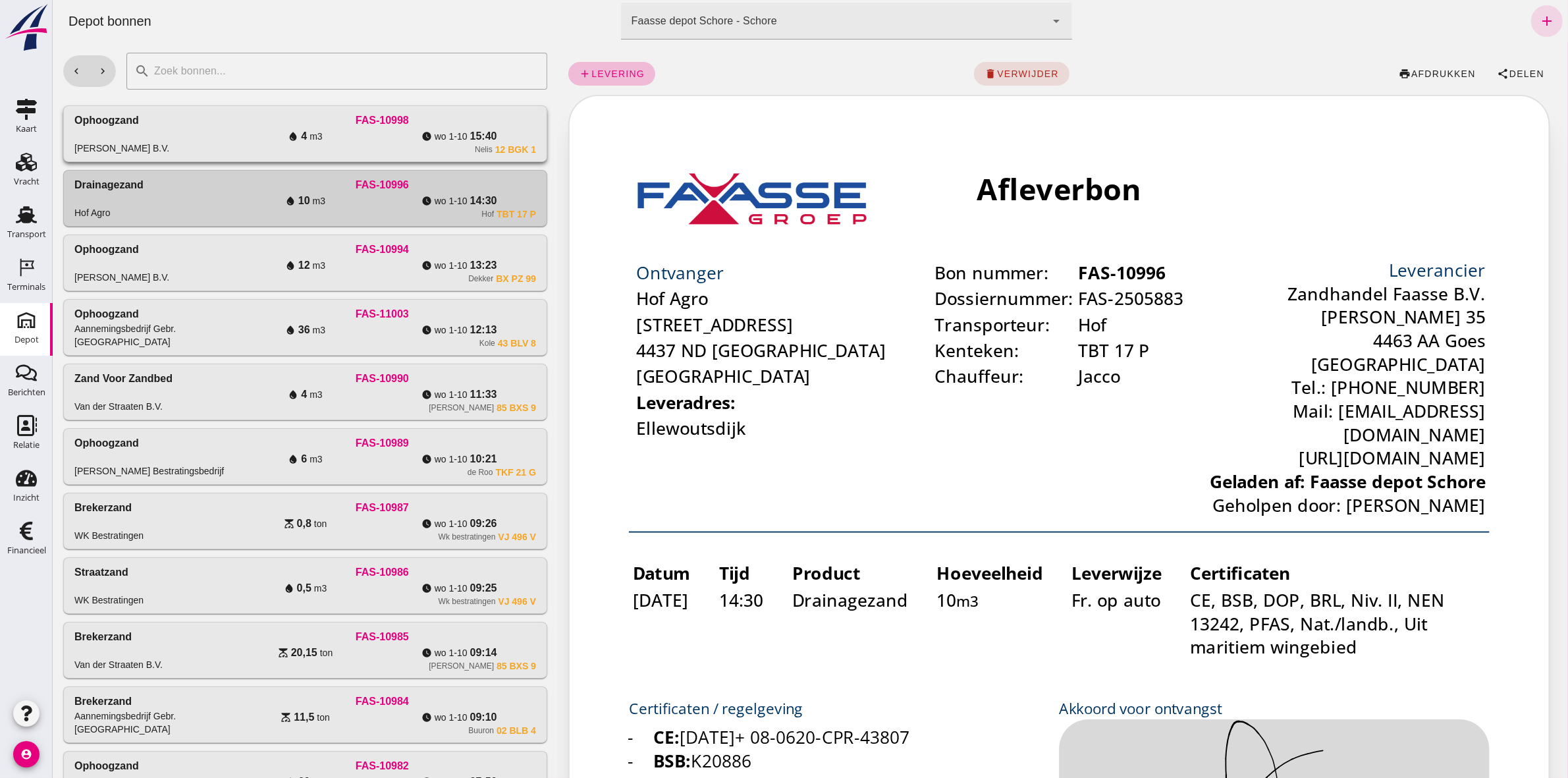
click at [474, 147] on div "Nelis" at bounding box center [483, 149] width 18 height 11
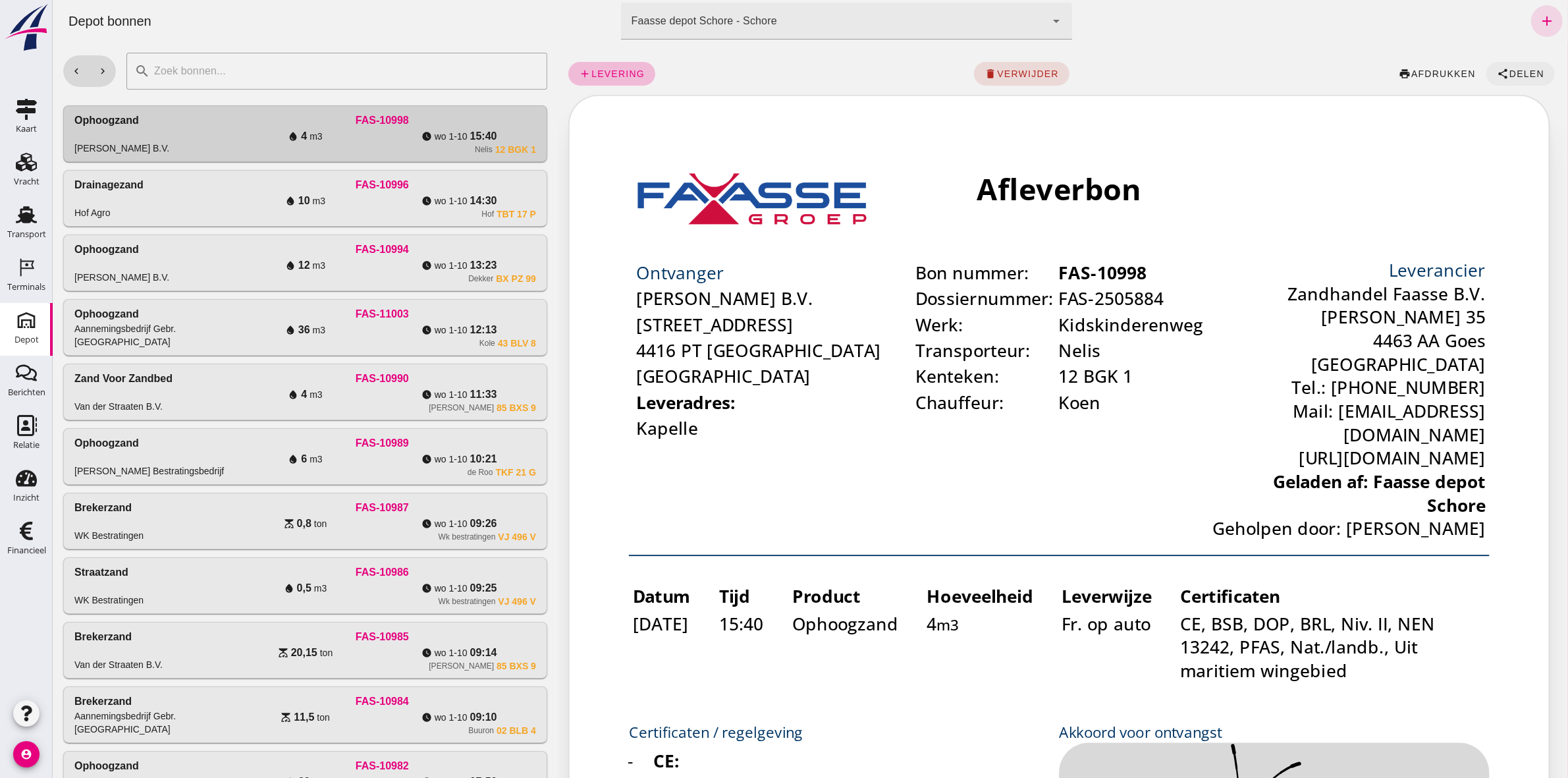
click at [778, 75] on span "Delen" at bounding box center [1526, 73] width 35 height 11
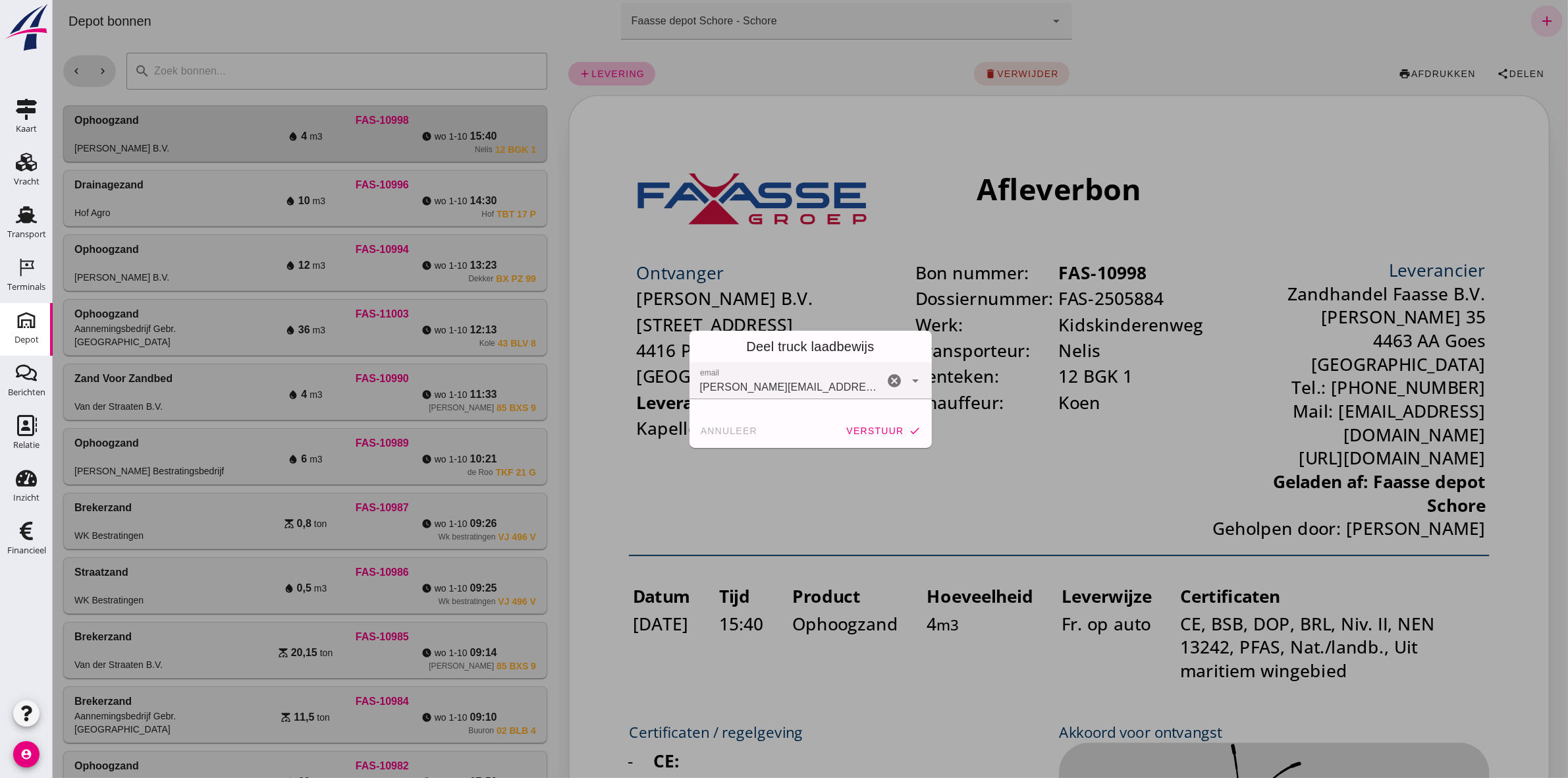
click at [728, 359] on span "[PERSON_NAME][EMAIL_ADDRESS][DOMAIN_NAME]" at bounding box center [788, 387] width 178 height 16
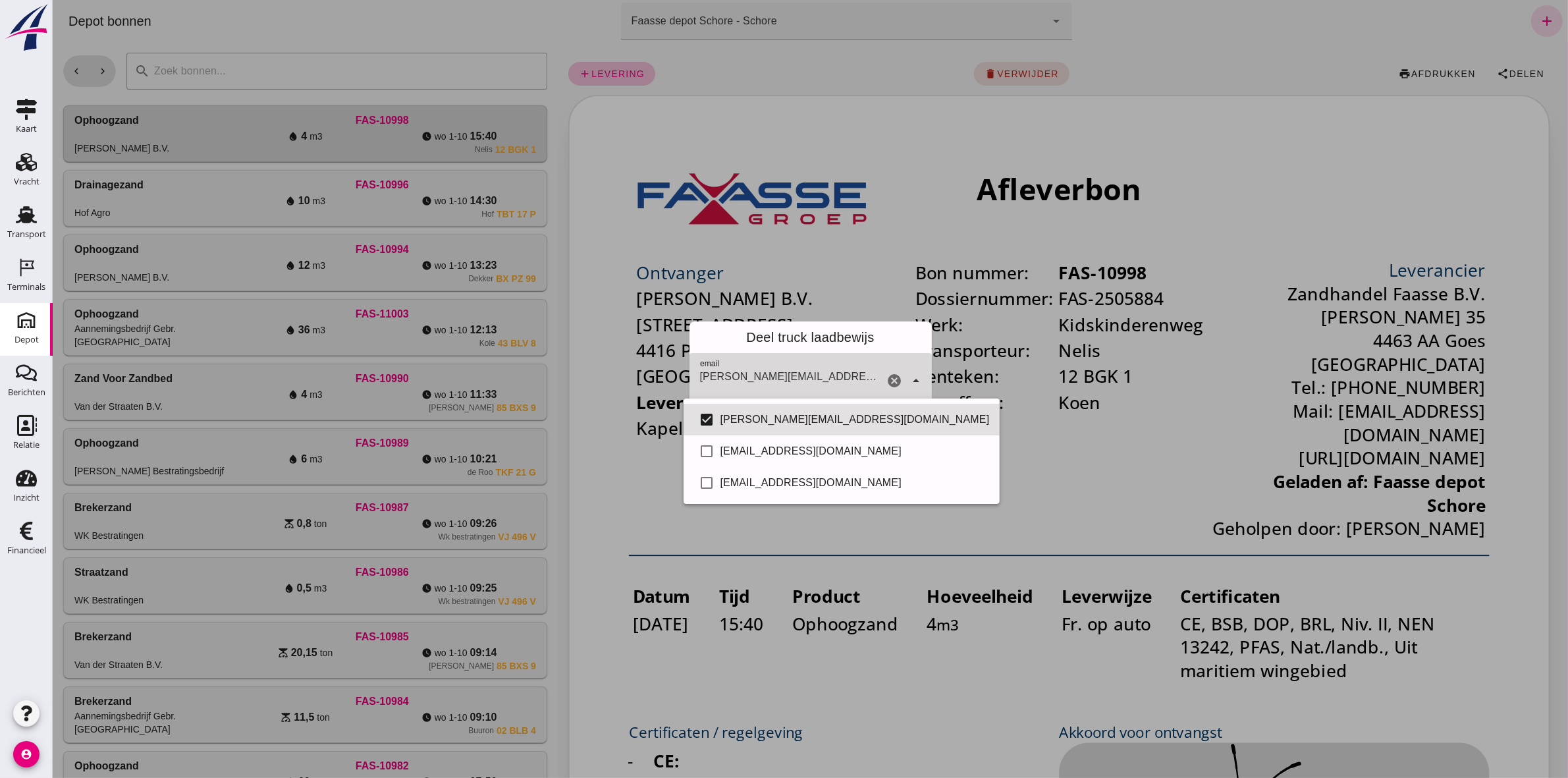
click at [727, 359] on span "[PERSON_NAME][EMAIL_ADDRESS][DOMAIN_NAME]" at bounding box center [788, 376] width 178 height 16
click at [734, 359] on span "[PERSON_NAME][EMAIL_ADDRESS][DOMAIN_NAME]" at bounding box center [788, 376] width 178 height 16
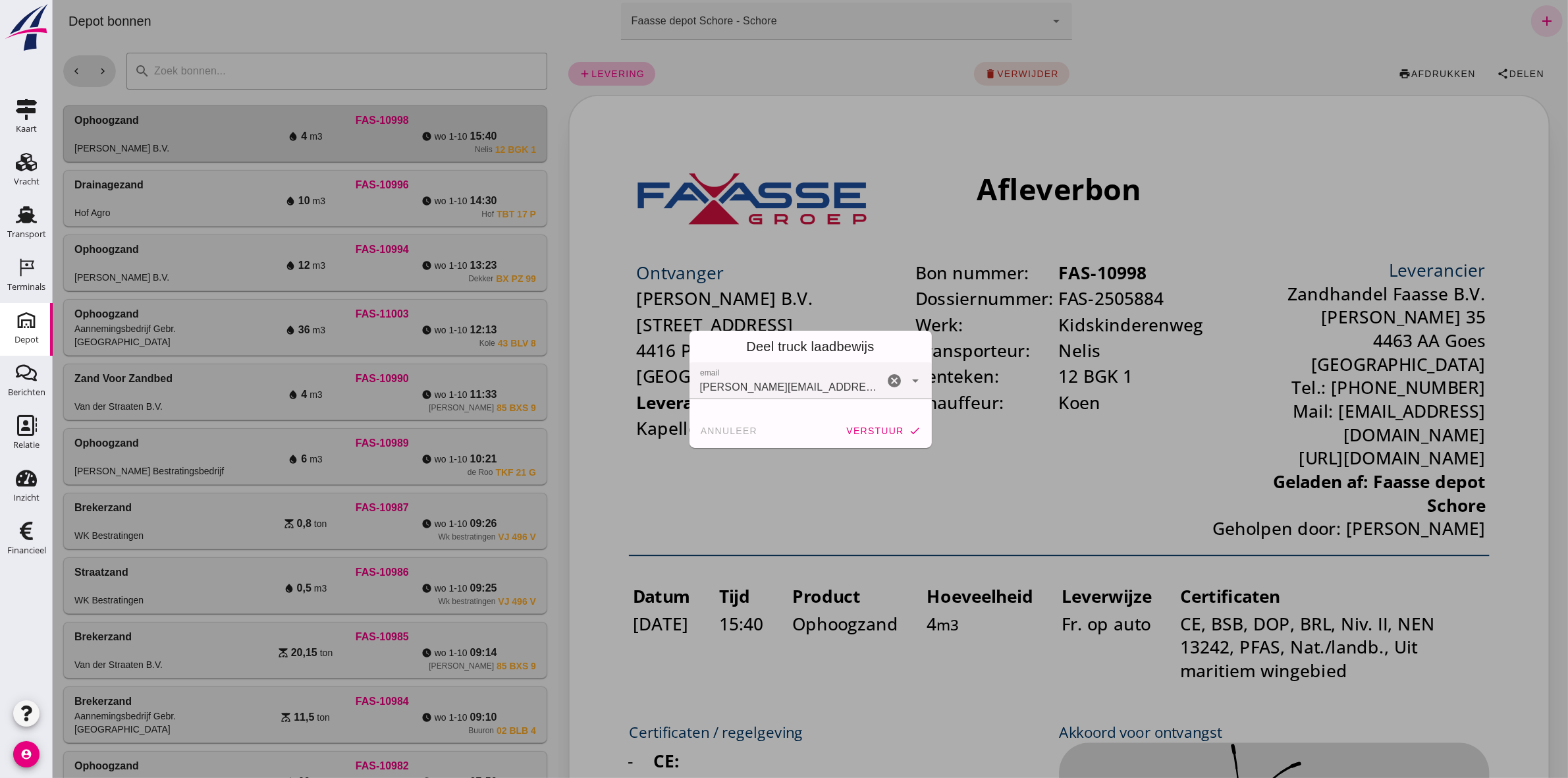
click at [778, 341] on div "Deel truck laadbewijs" at bounding box center [810, 346] width 242 height 32
click at [778, 359] on span "verstuur" at bounding box center [873, 431] width 58 height 11
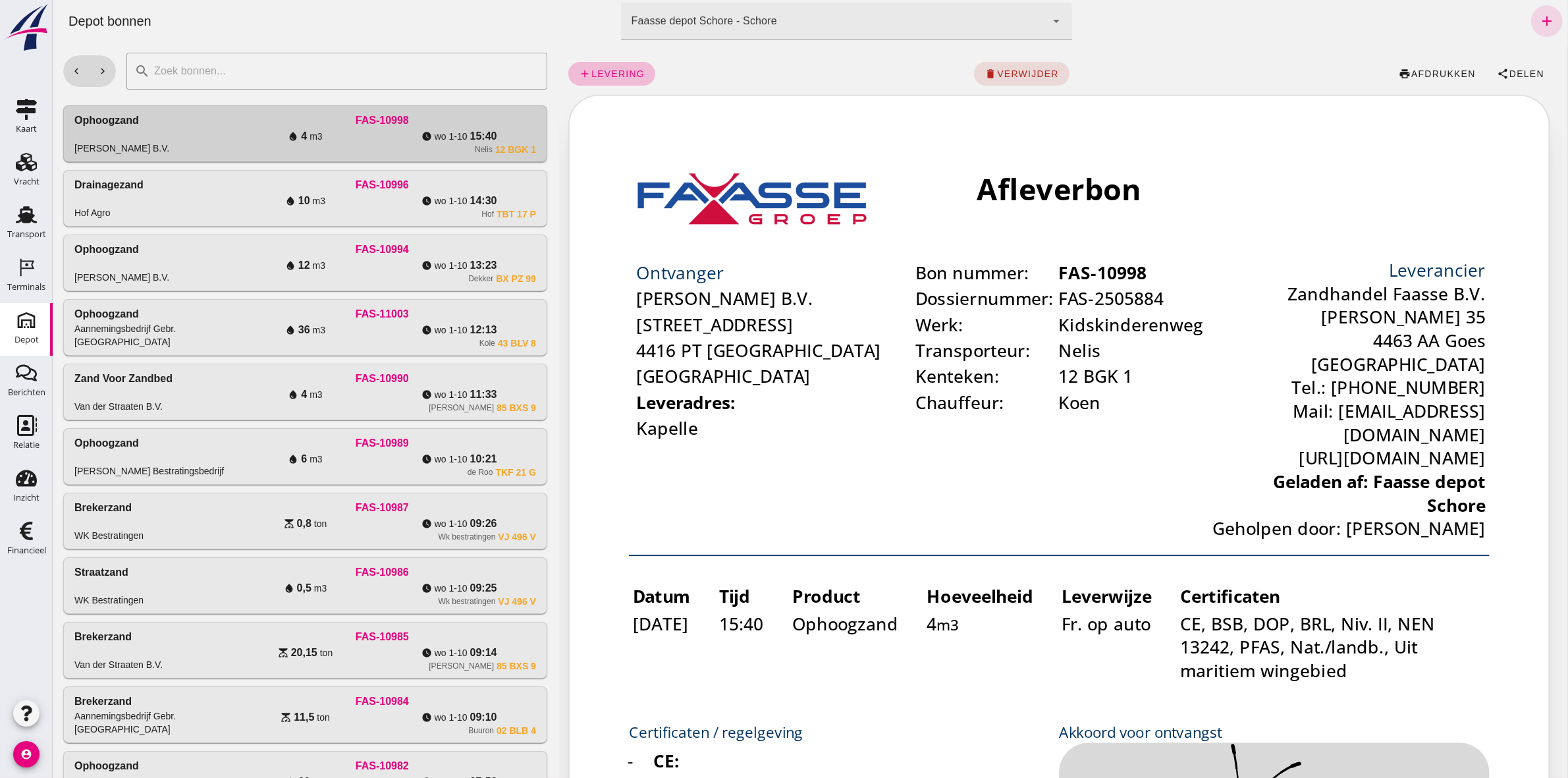
click at [753, 245] on td "Bon nummer: FAS-10998 Dossiernummer: FAS-2505884 Werk: Kidskinderenweg Transpor…" at bounding box center [802, 223] width 158 height 150
drag, startPoint x: 753, startPoint y: 245, endPoint x: 771, endPoint y: 259, distance: 22.8
click at [771, 259] on td "Bon nummer: FAS-10998 Dossiernummer: FAS-2505884 Werk: Kidskinderenweg Transpor…" at bounding box center [802, 223] width 158 height 150
click at [17, 159] on icon "Vracht" at bounding box center [26, 162] width 21 height 21
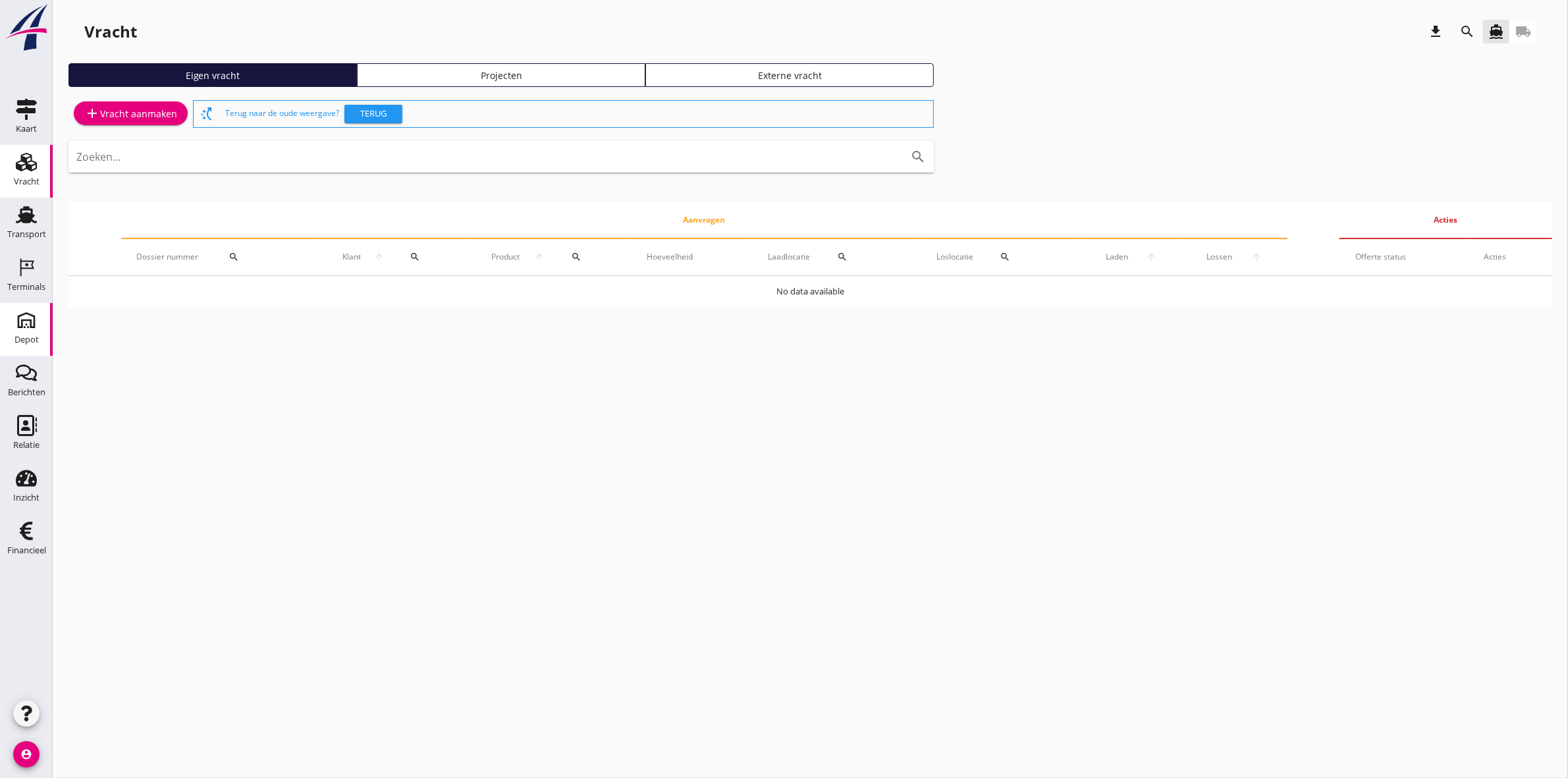
click at [38, 334] on link "[GEOGRAPHIC_DATA]" at bounding box center [26, 329] width 53 height 53
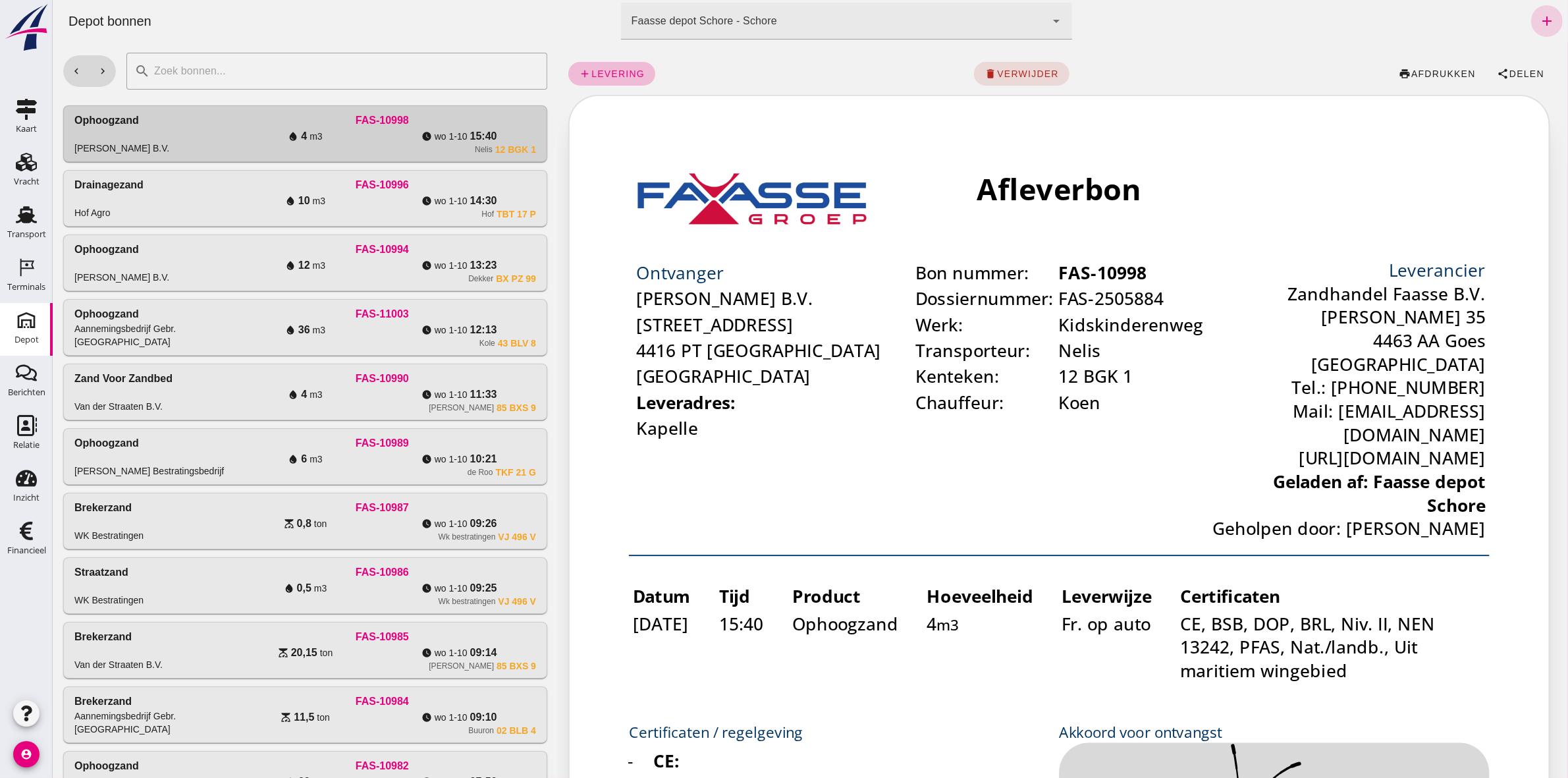
click at [778, 17] on icon "add" at bounding box center [1546, 21] width 15 height 16
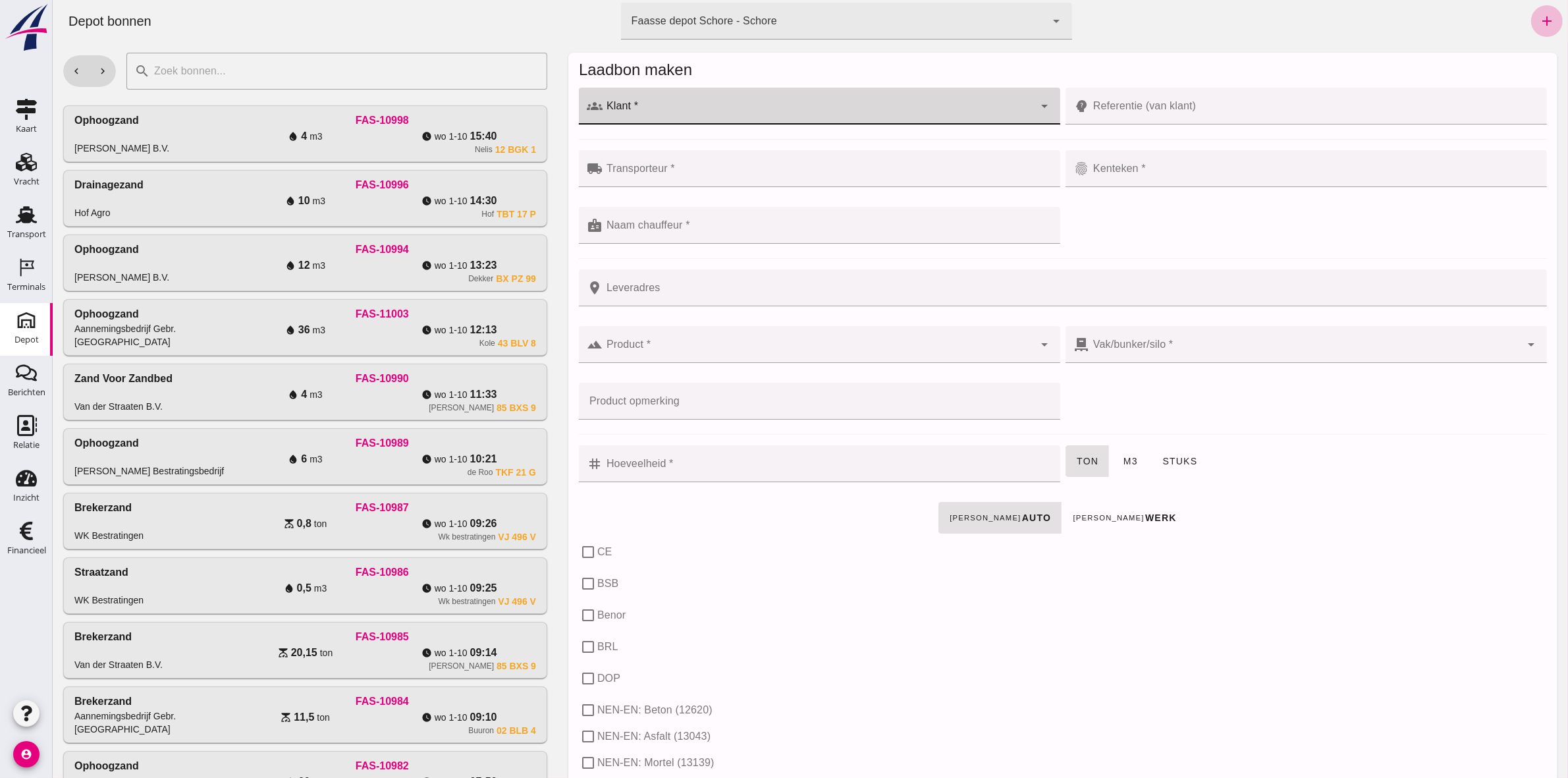
click at [737, 104] on div at bounding box center [817, 106] width 431 height 37
click at [742, 171] on div "[PERSON_NAME] Sport en Cultuurtechniek" at bounding box center [823, 177] width 435 height 16
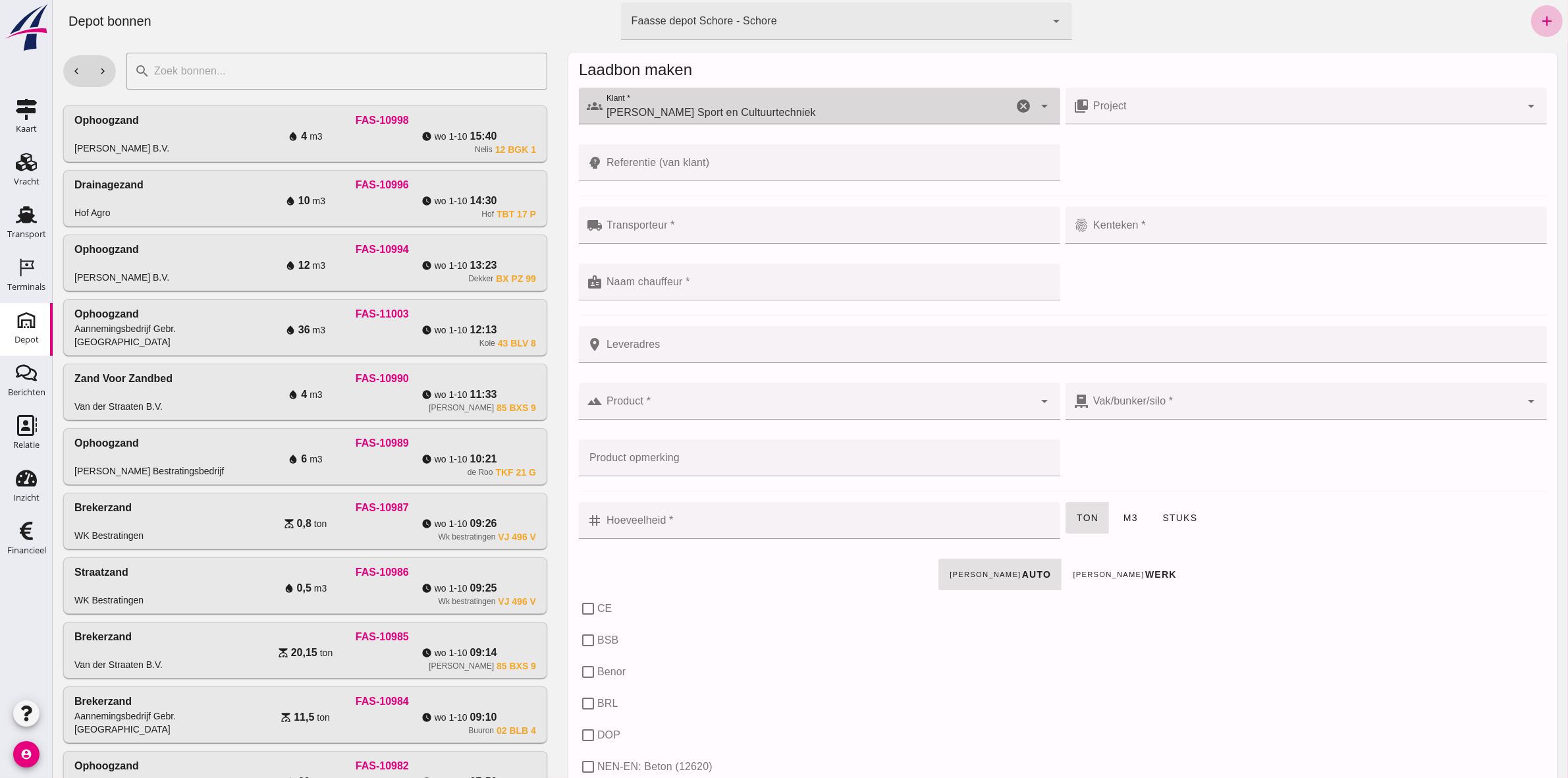
type input "[PERSON_NAME] Sport en Cultuurtechniek"
click at [778, 69] on div "Laadbon maken" at bounding box center [1062, 70] width 968 height 22
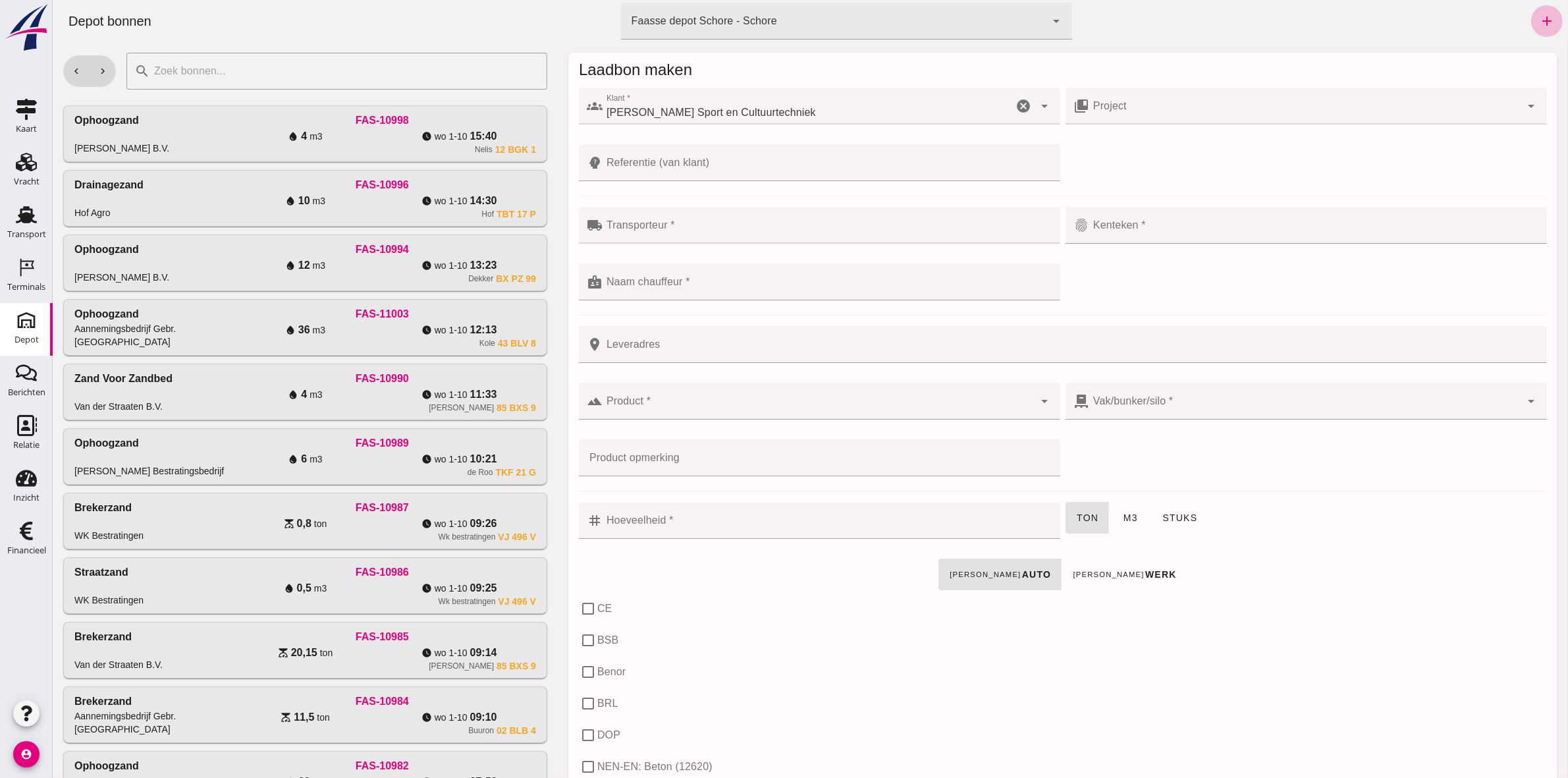
click at [778, 107] on input "Project" at bounding box center [1304, 113] width 431 height 16
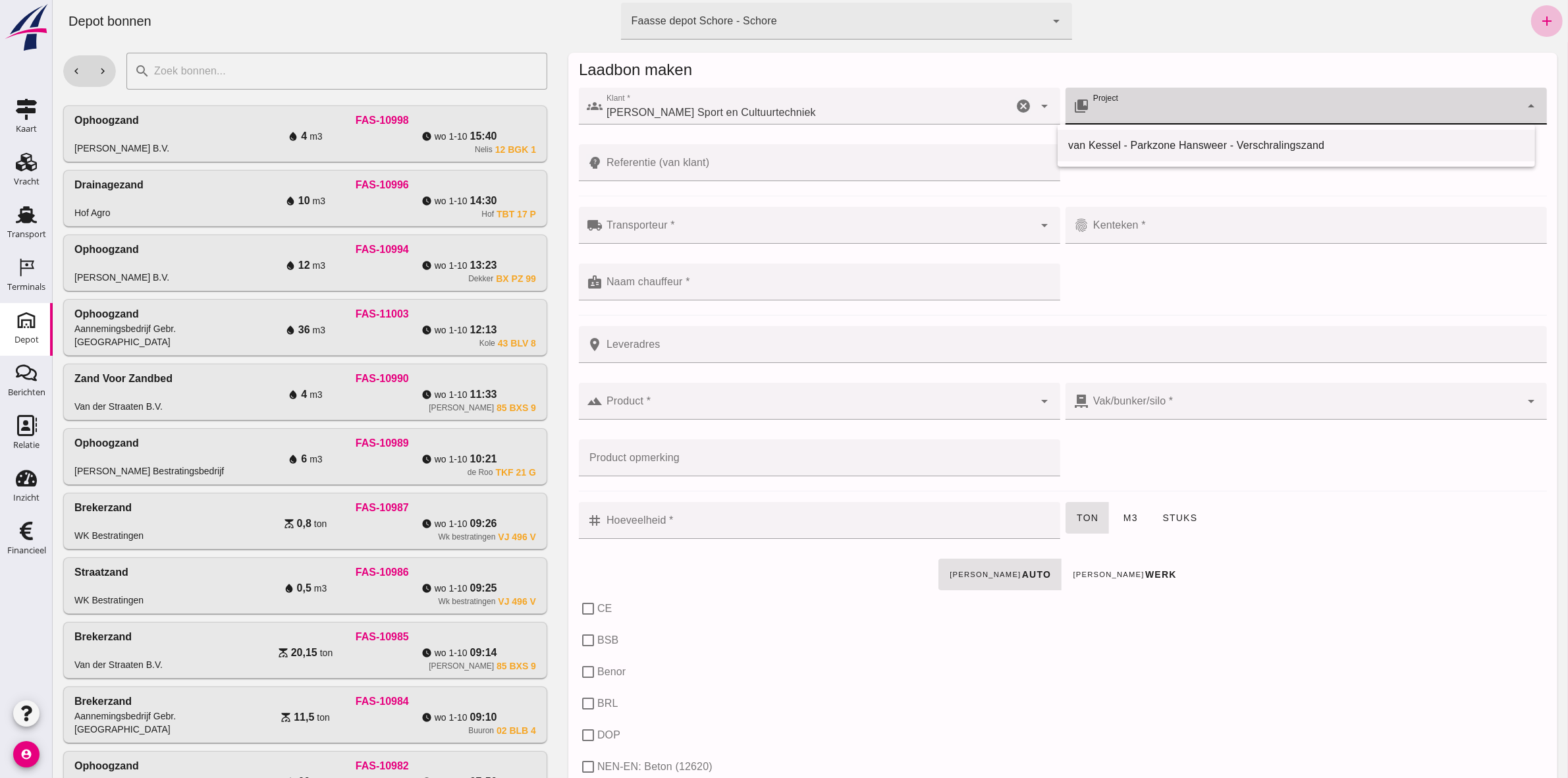
click at [778, 145] on div "van Kessel - Parkzone Hansweer - Verschralingszand" at bounding box center [1295, 145] width 456 height 16
type input "van Kessel - Parkzone Hansweer - Verschralingszand"
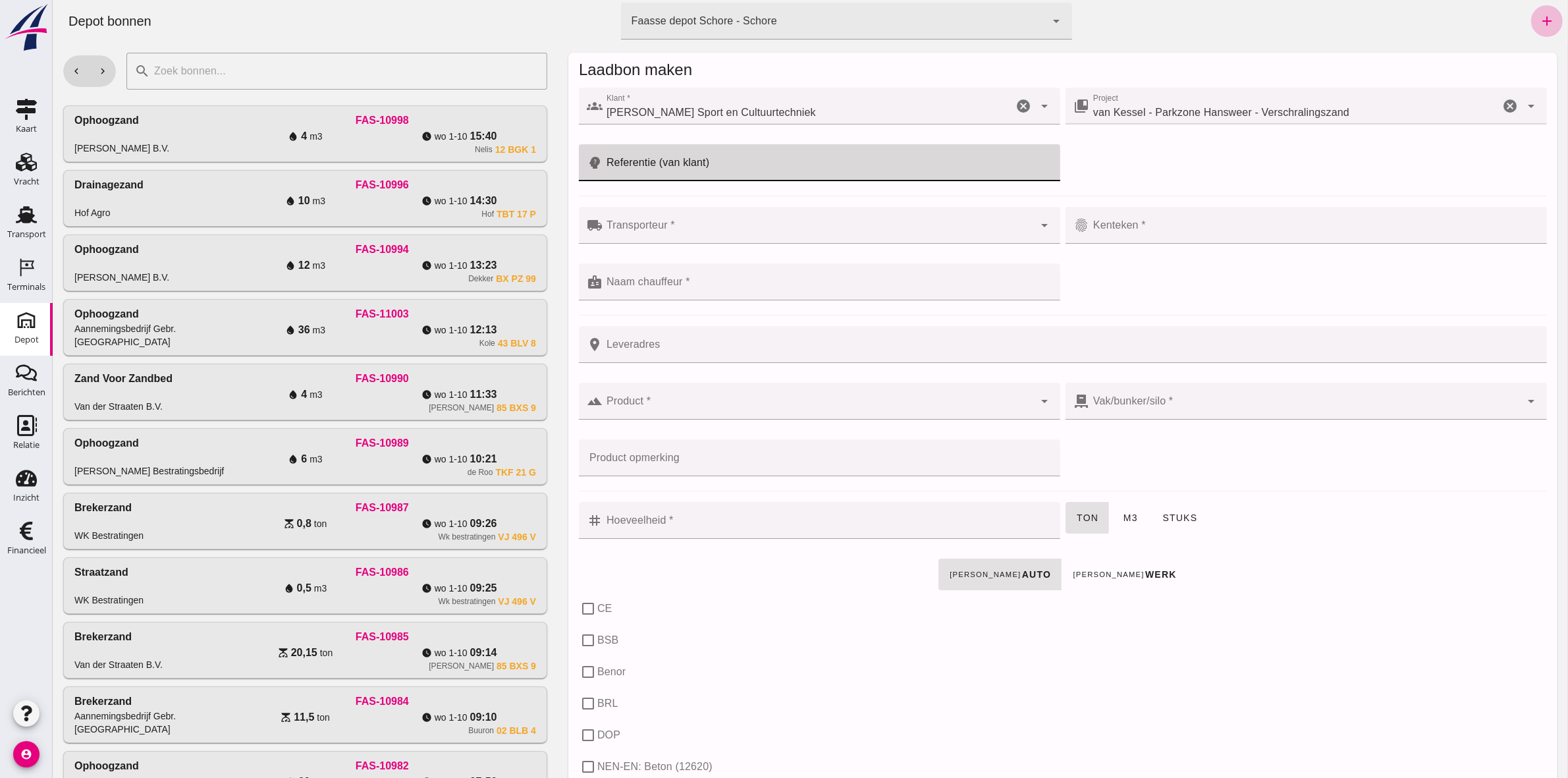
click at [728, 152] on input "Referentie (van klant)" at bounding box center [826, 163] width 449 height 37
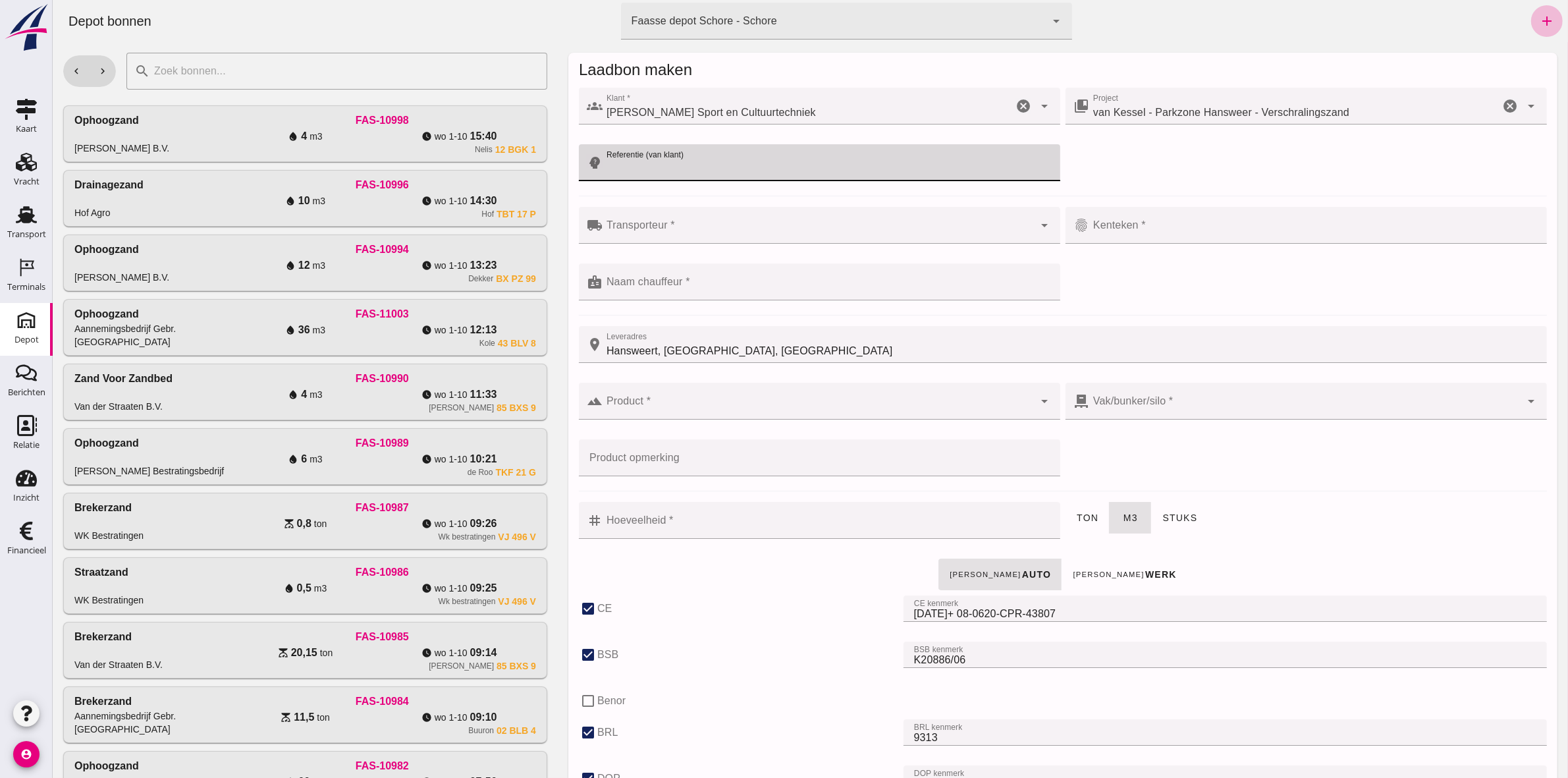
type input "Hansweert, [GEOGRAPHIC_DATA], [GEOGRAPHIC_DATA]"
checkbox input "true"
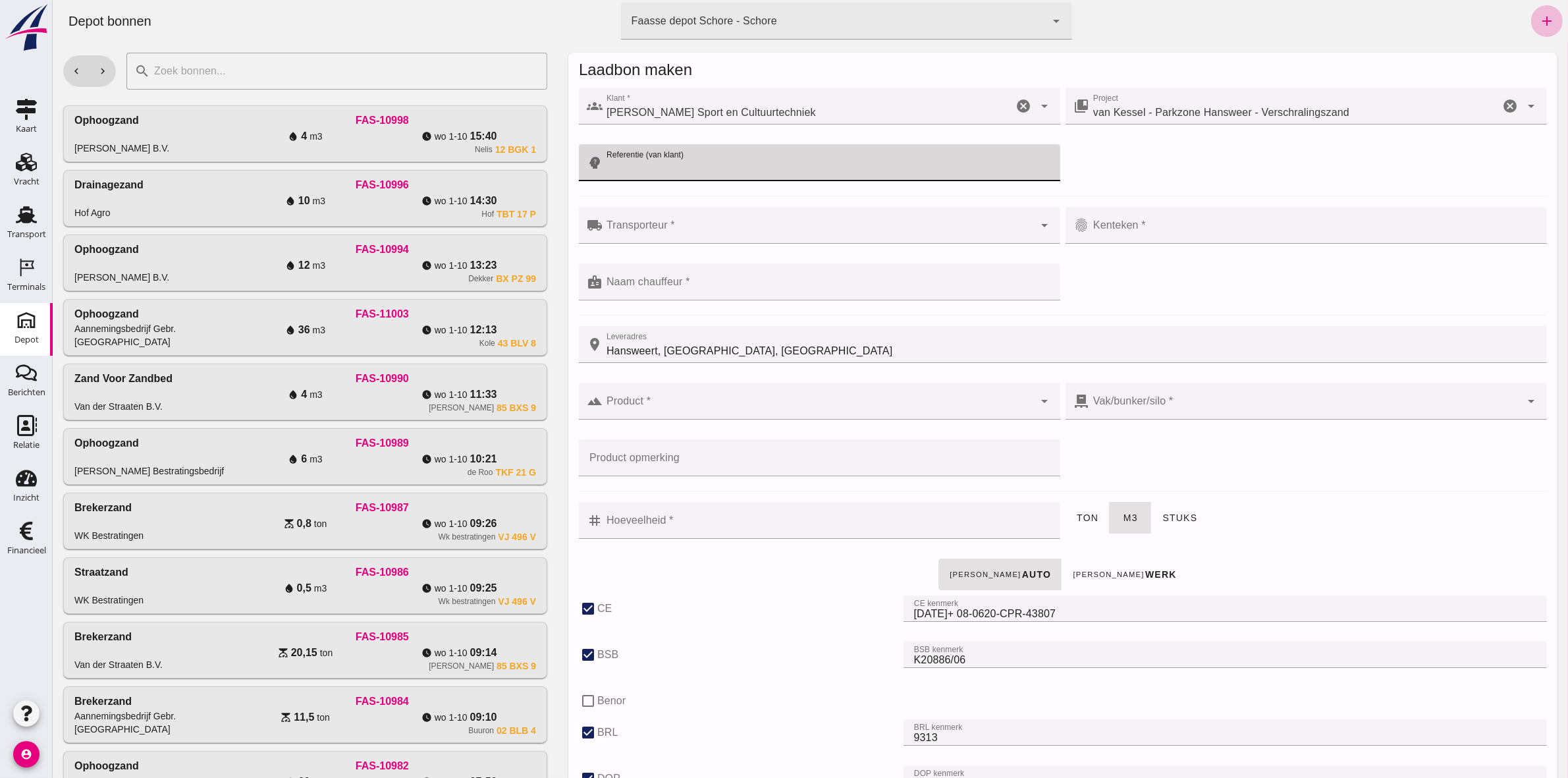
type input "40"
checkbox input "true"
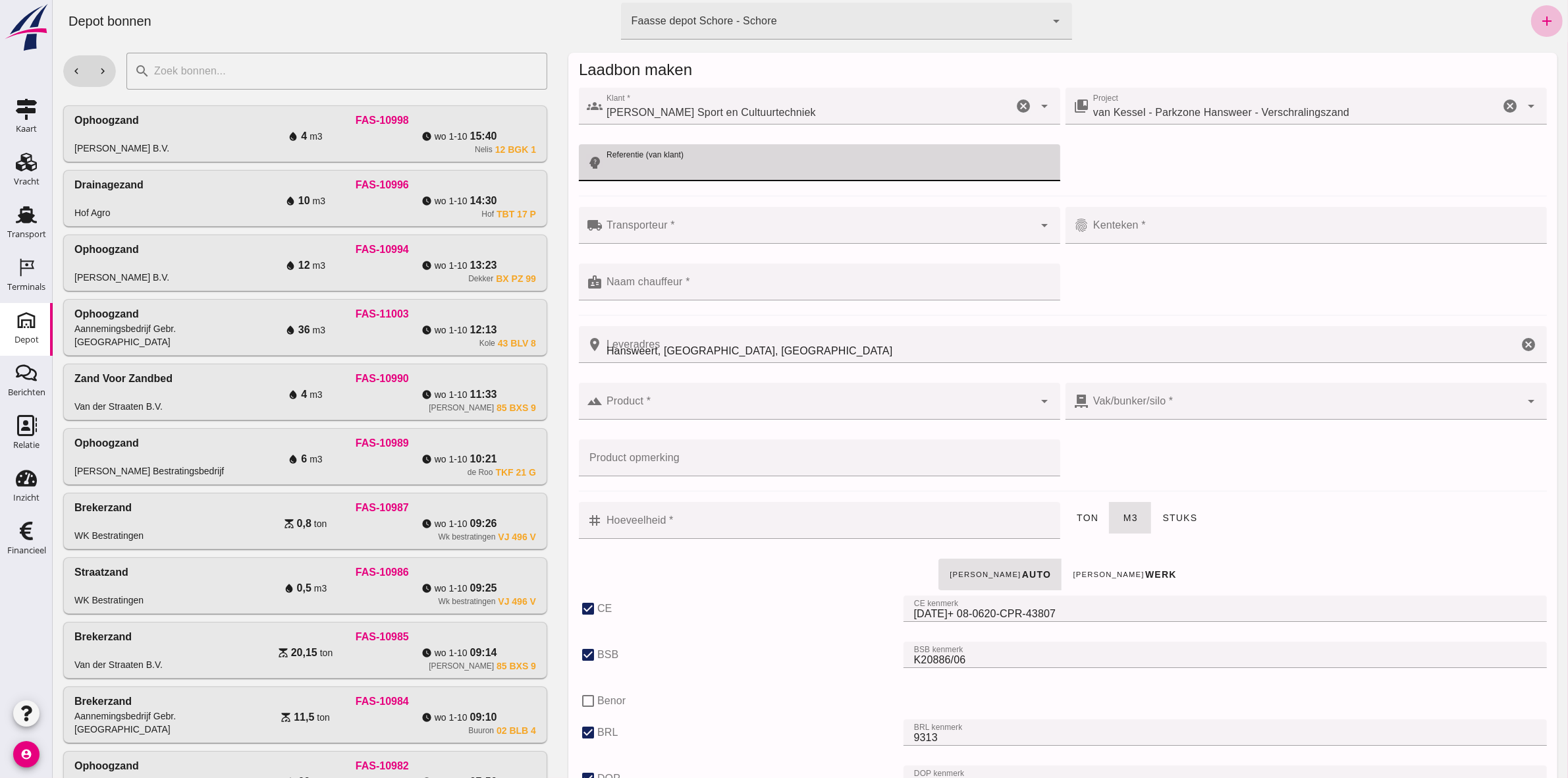
click at [723, 161] on input "Referentie (van klant)" at bounding box center [826, 163] width 449 height 37
click at [701, 359] on div at bounding box center [817, 401] width 431 height 37
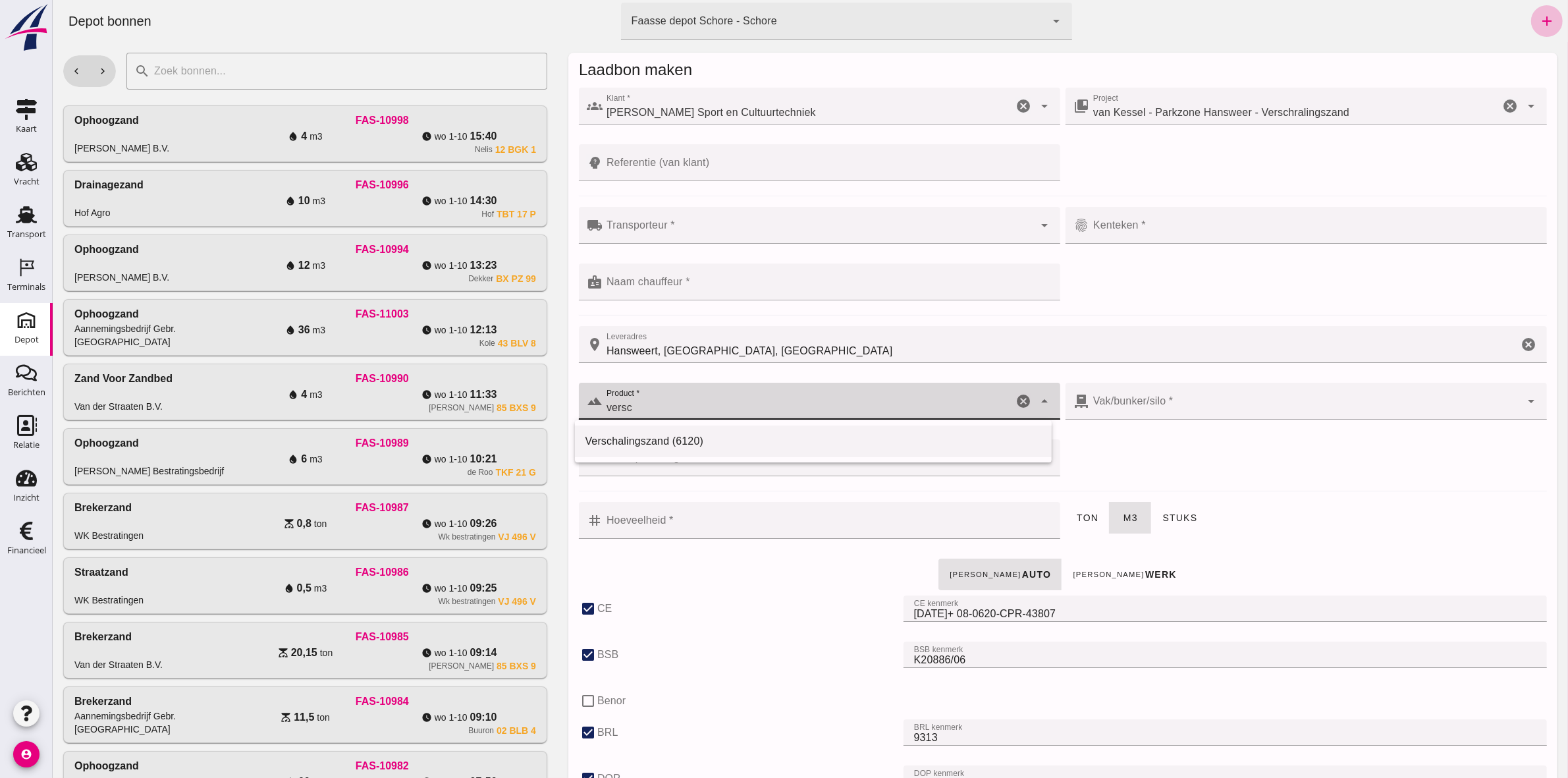
click at [668, 359] on div "Verschalingszand (6120)" at bounding box center [813, 441] width 478 height 32
type input "Verschalingszand (6120)"
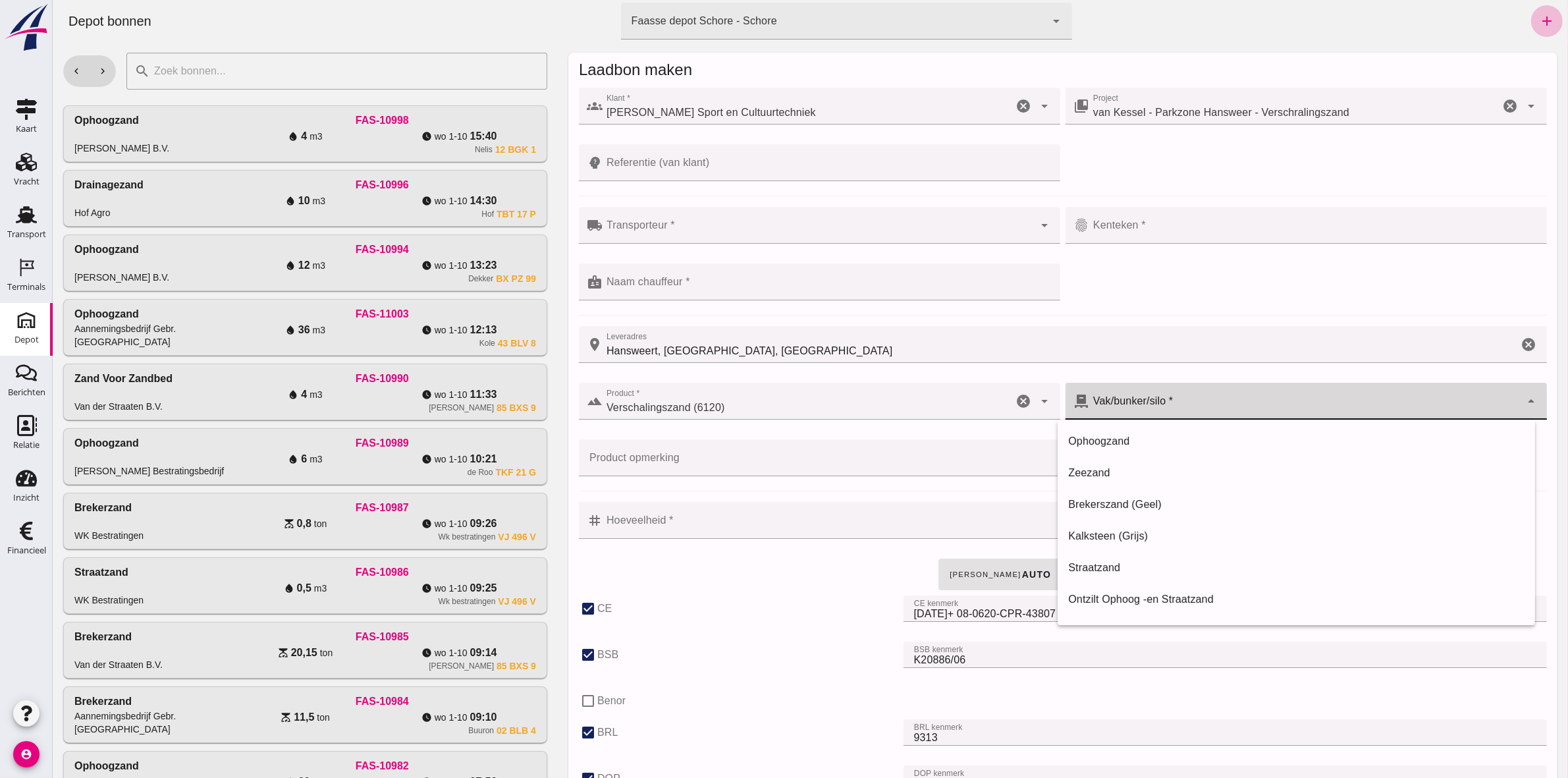
click at [778, 359] on div at bounding box center [1304, 401] width 431 height 37
click at [704, 359] on input "Hoeveelheid *" at bounding box center [826, 520] width 449 height 37
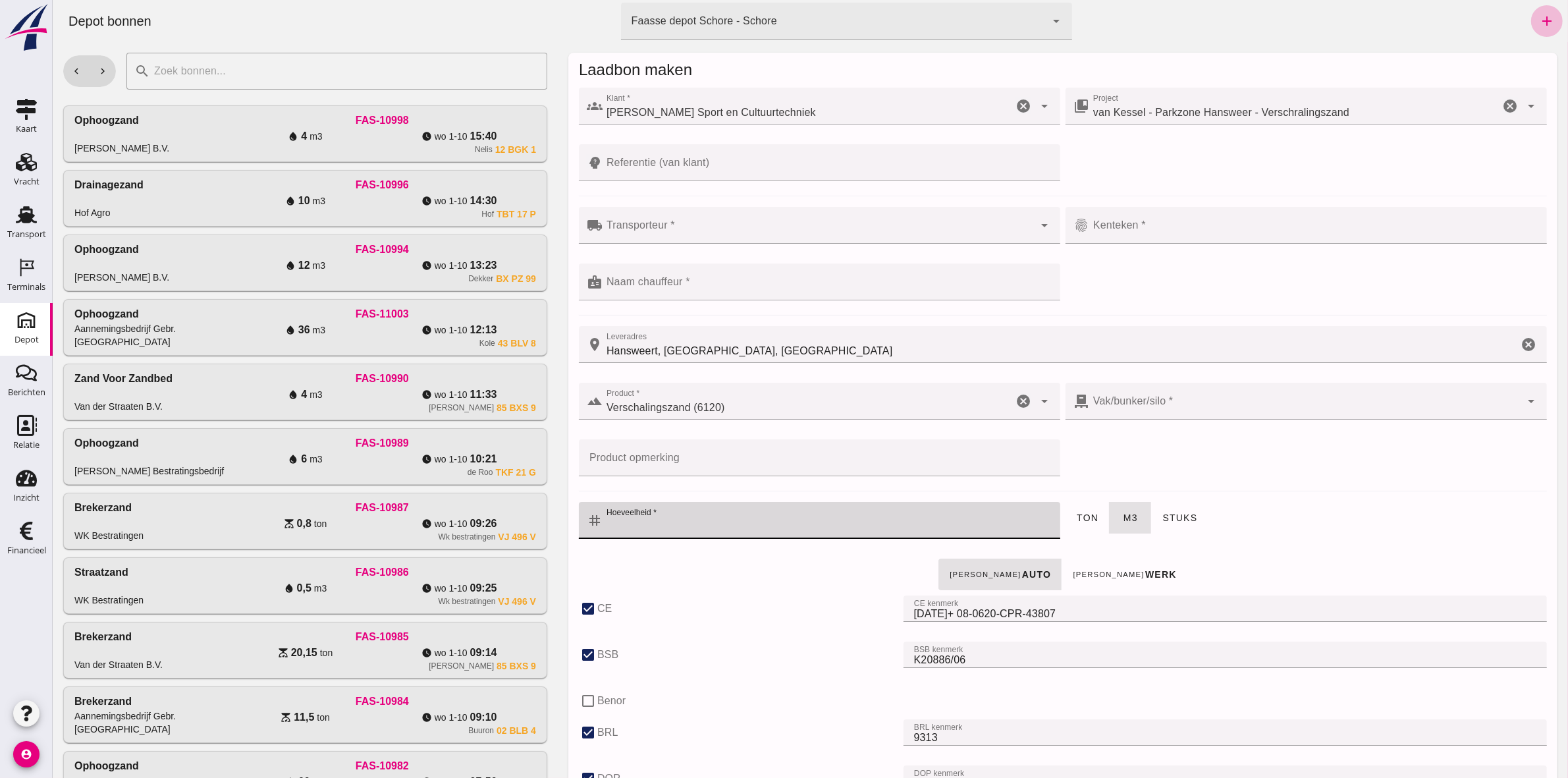
click at [684, 359] on input "Hoeveelheid *" at bounding box center [826, 520] width 449 height 37
type input "20"
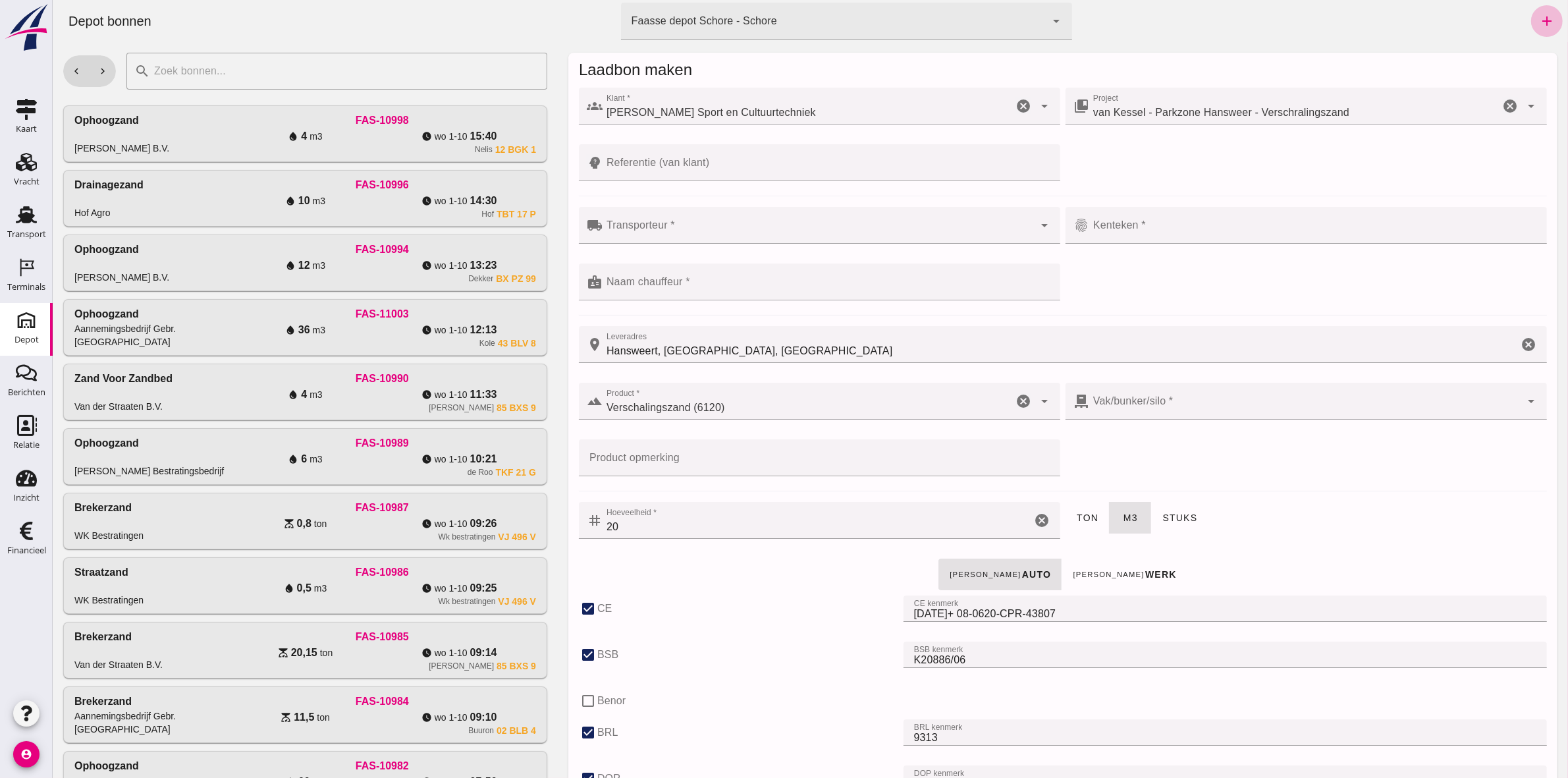
click at [778, 359] on div "terrain Product * Product * Verschalingszand (6120) Verschalingszand (6120) can…" at bounding box center [1062, 436] width 973 height 113
click at [778, 156] on input "Referentie (van klant)" at bounding box center [826, 163] width 449 height 37
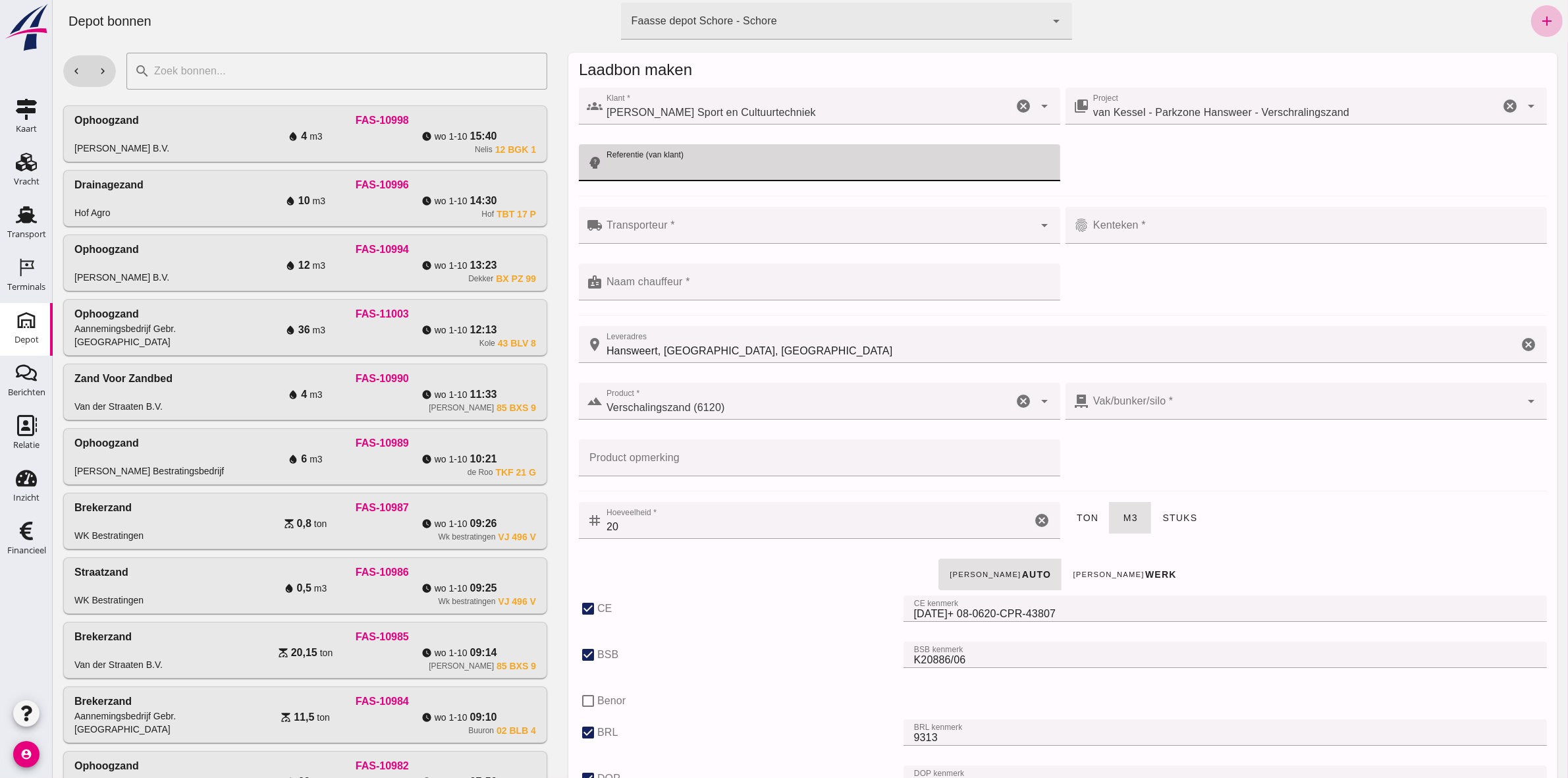
click at [656, 166] on input "Referentie (van klant)" at bounding box center [826, 163] width 449 height 37
type input "802219"
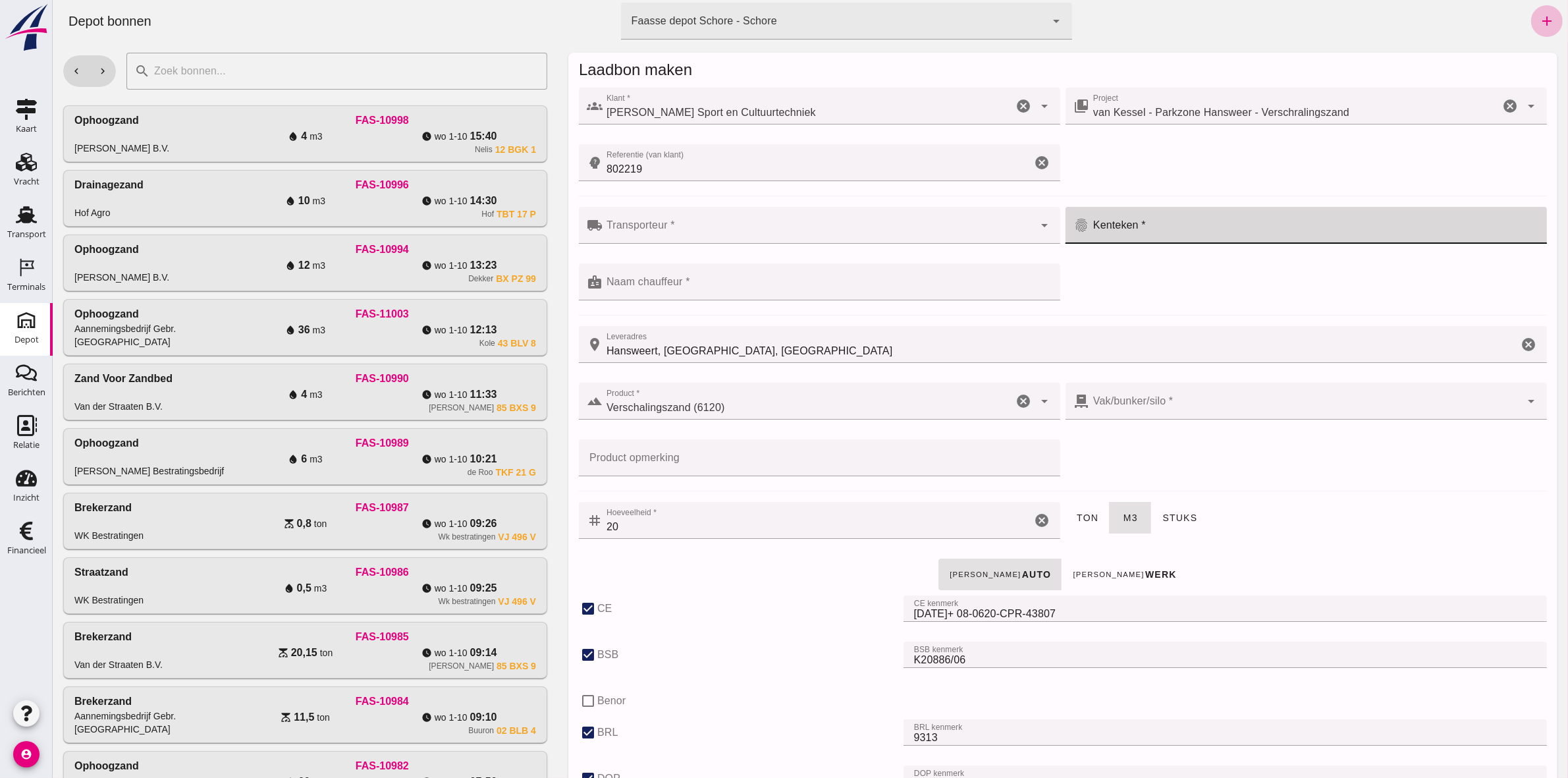
click at [778, 232] on input "Kenteken *" at bounding box center [1313, 232] width 449 height 16
click at [718, 155] on input "802219" at bounding box center [816, 163] width 429 height 37
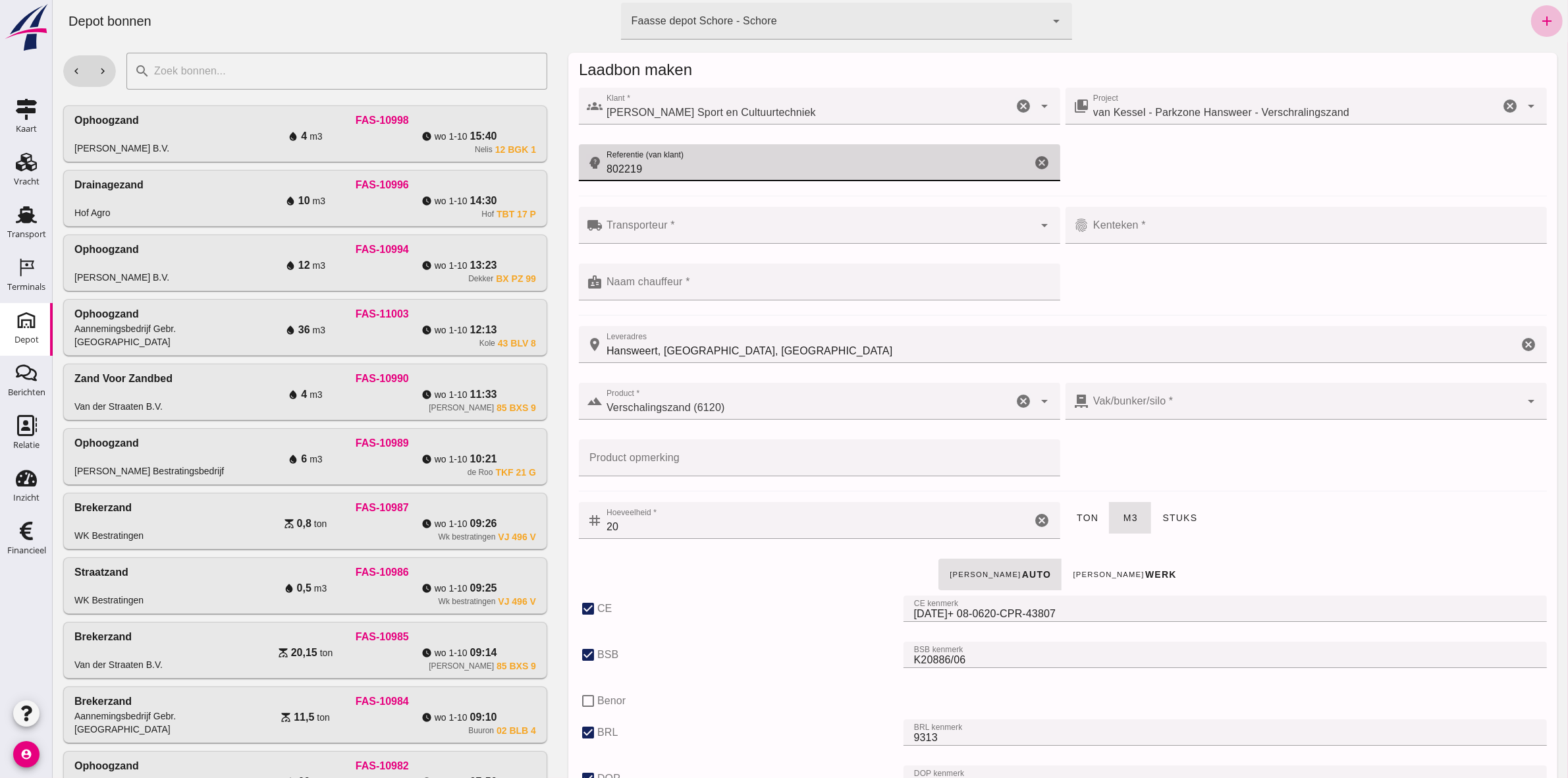
click at [733, 163] on input "802219" at bounding box center [816, 163] width 429 height 37
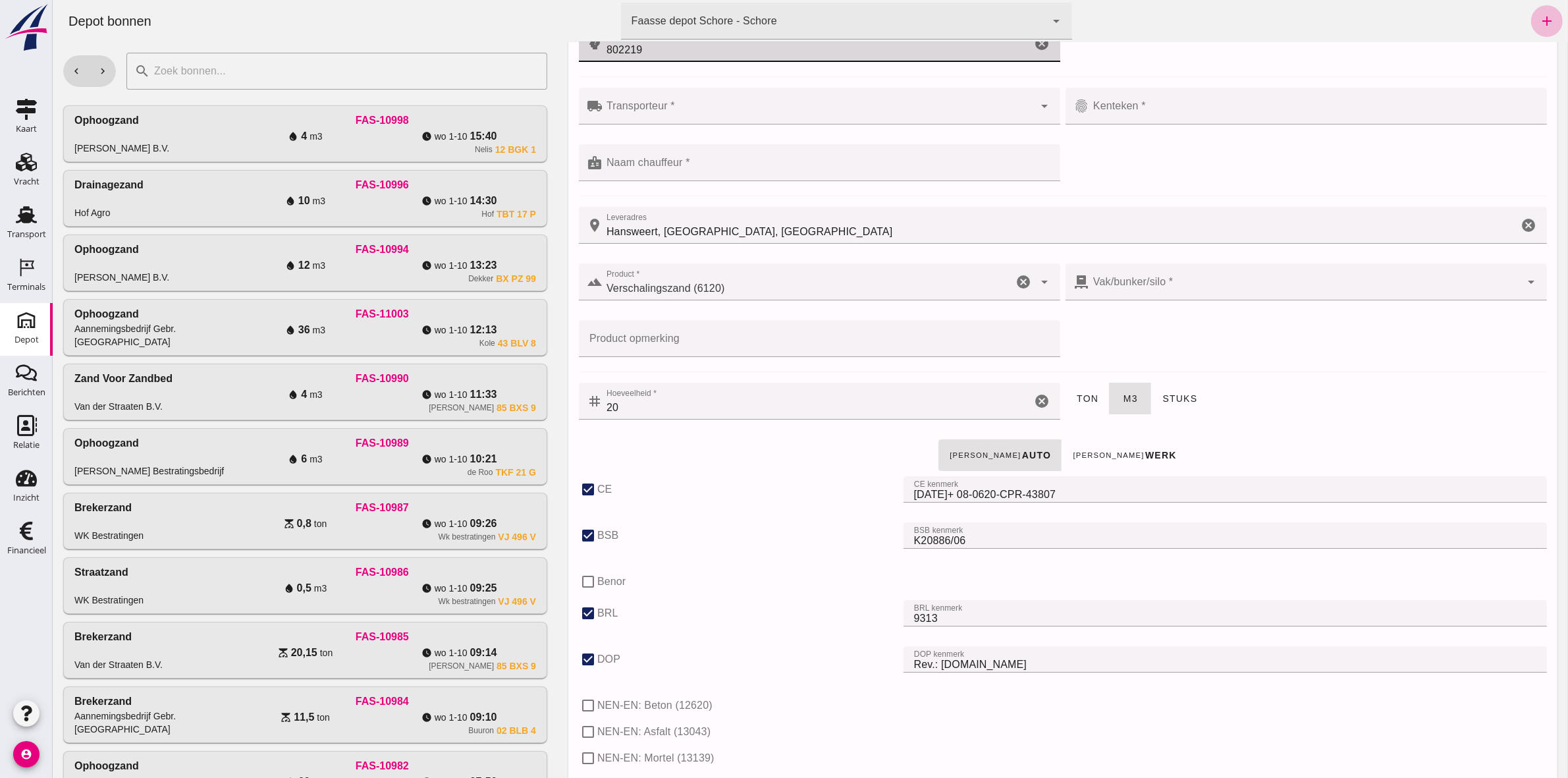
scroll to position [82, 0]
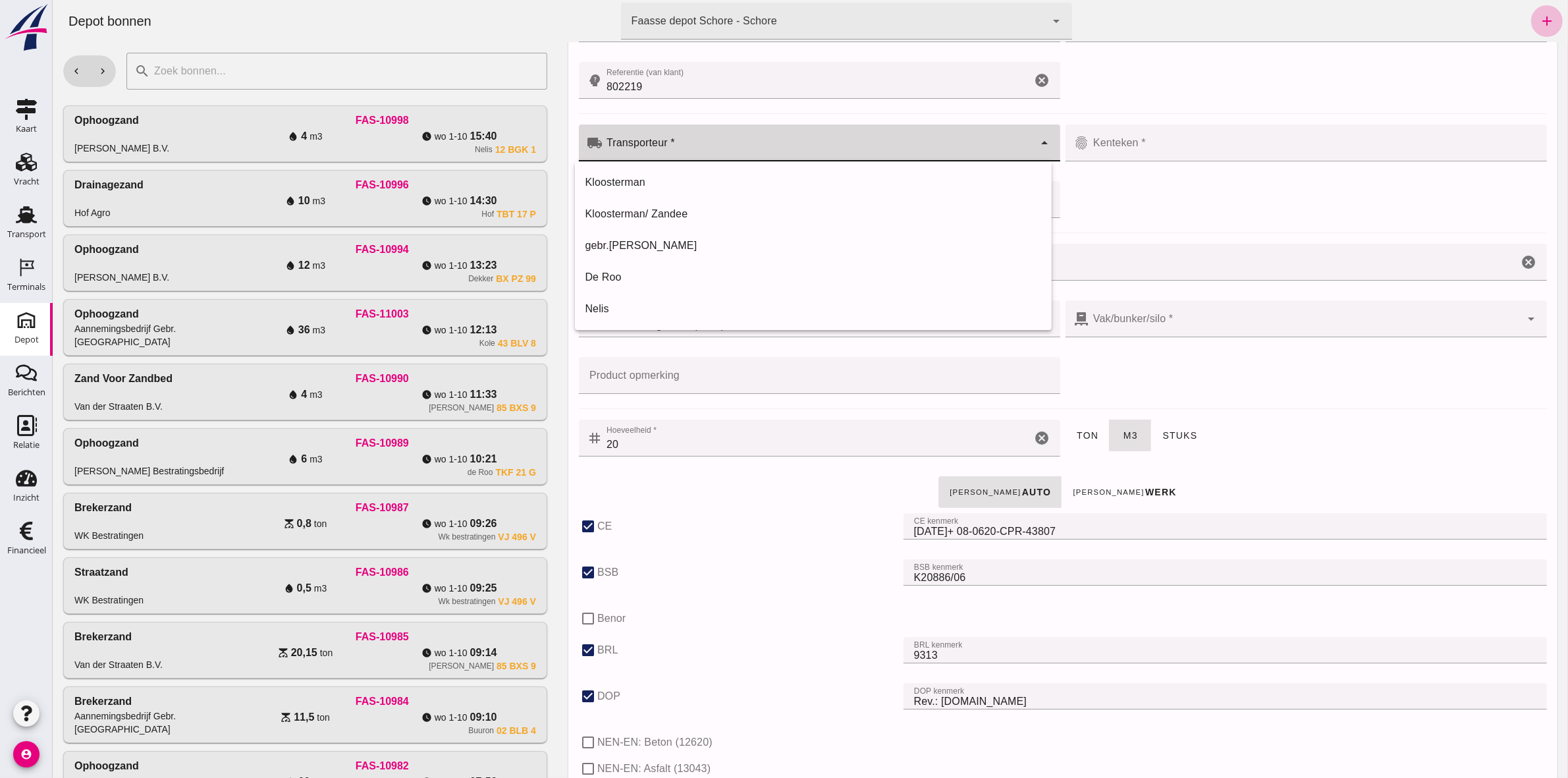
click at [695, 144] on input "Transporteur *" at bounding box center [817, 149] width 431 height 16
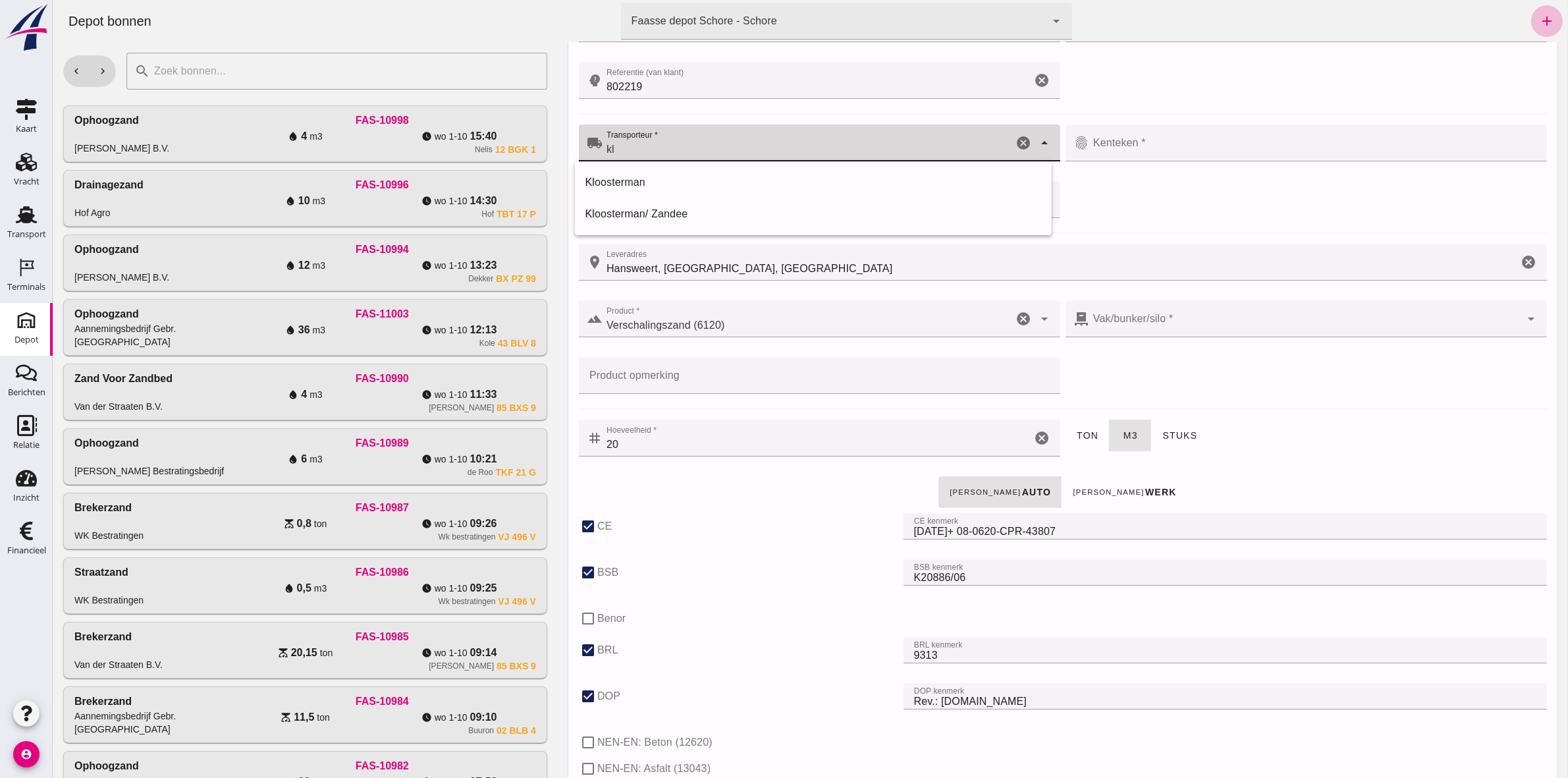
type input "k"
type input "Kloosterman / Hoondert"
click at [778, 138] on div at bounding box center [1304, 143] width 431 height 37
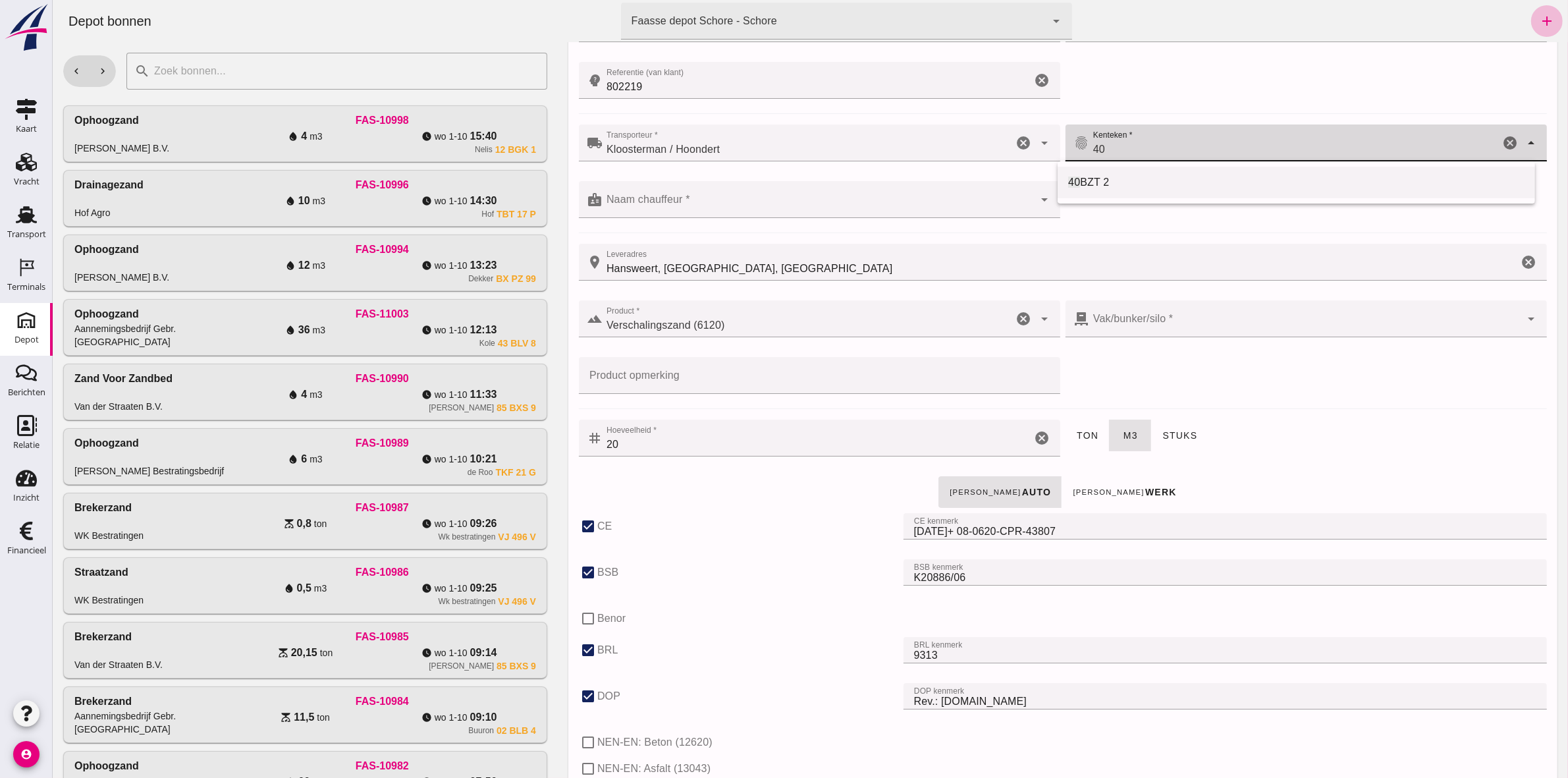
click at [778, 173] on div "40 BZT 2" at bounding box center [1295, 182] width 478 height 32
type input "40 BZT 2"
click at [757, 215] on div at bounding box center [817, 199] width 431 height 37
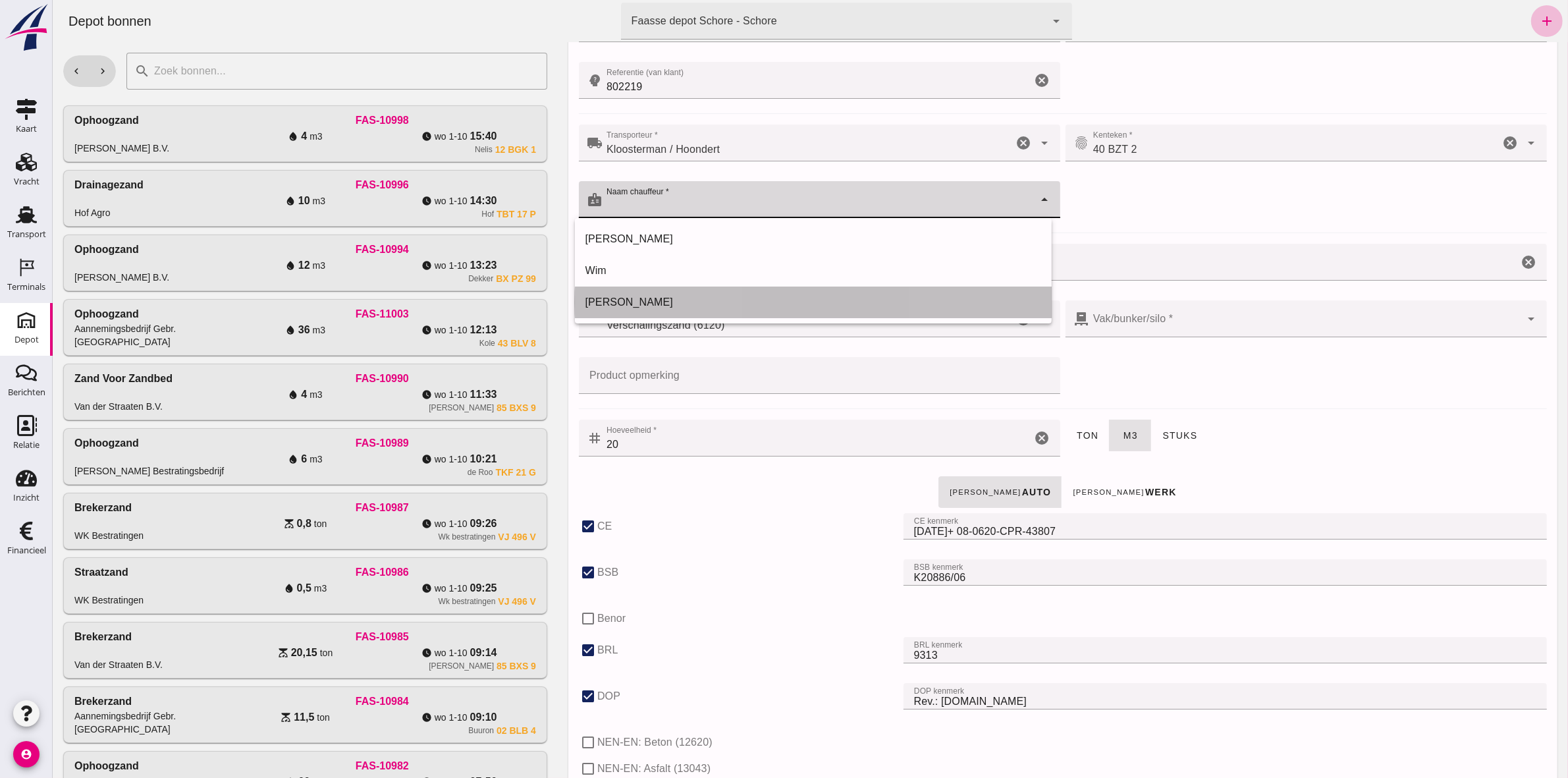
click at [721, 295] on div "[PERSON_NAME]" at bounding box center [813, 302] width 456 height 16
type input "[PERSON_NAME]"
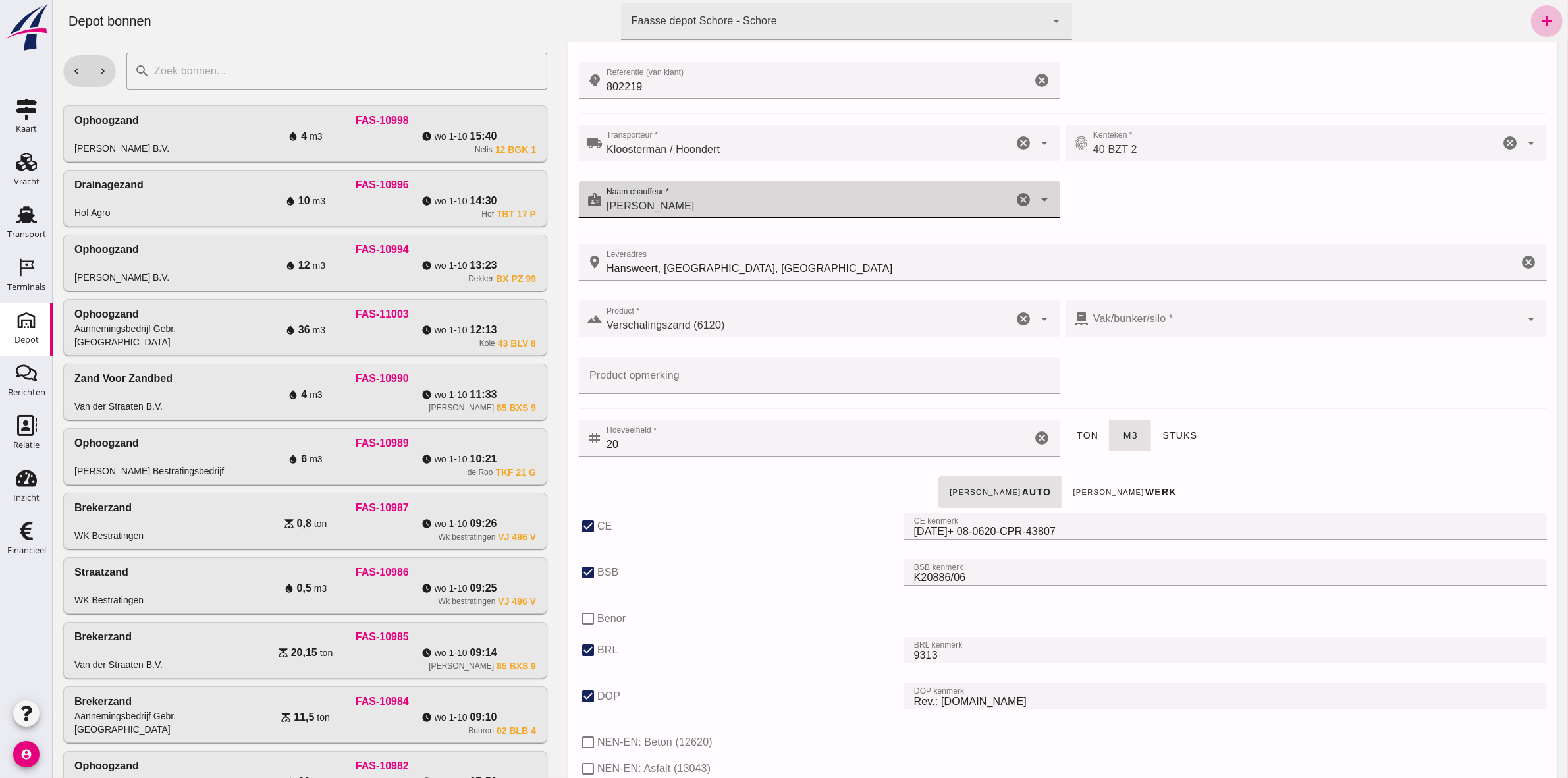
click at [778, 216] on div "local_shipping Transporteur * Transporteur * Kloosterman / Hoondert Kloosterman…" at bounding box center [1062, 178] width 973 height 113
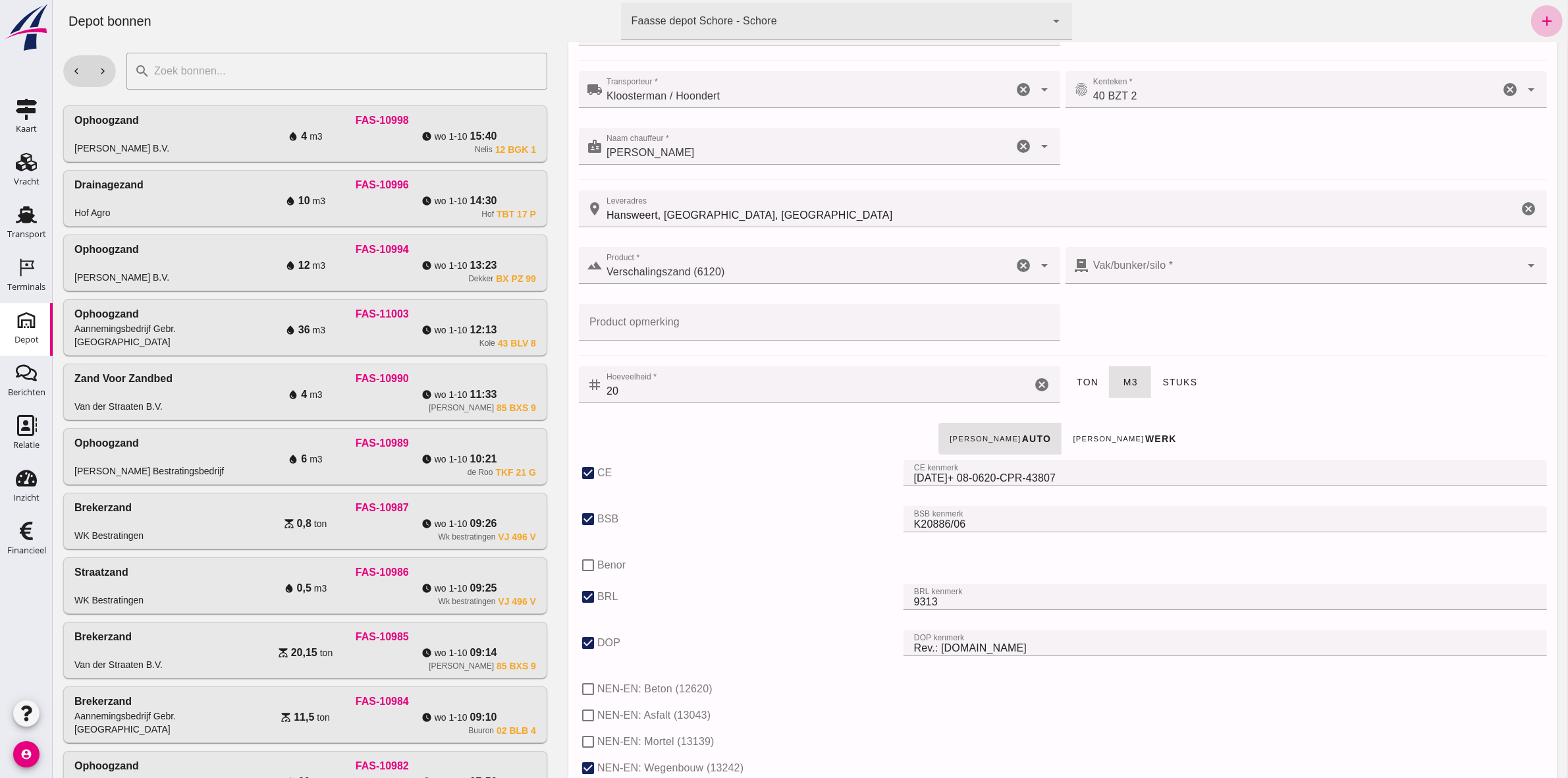
scroll to position [165, 0]
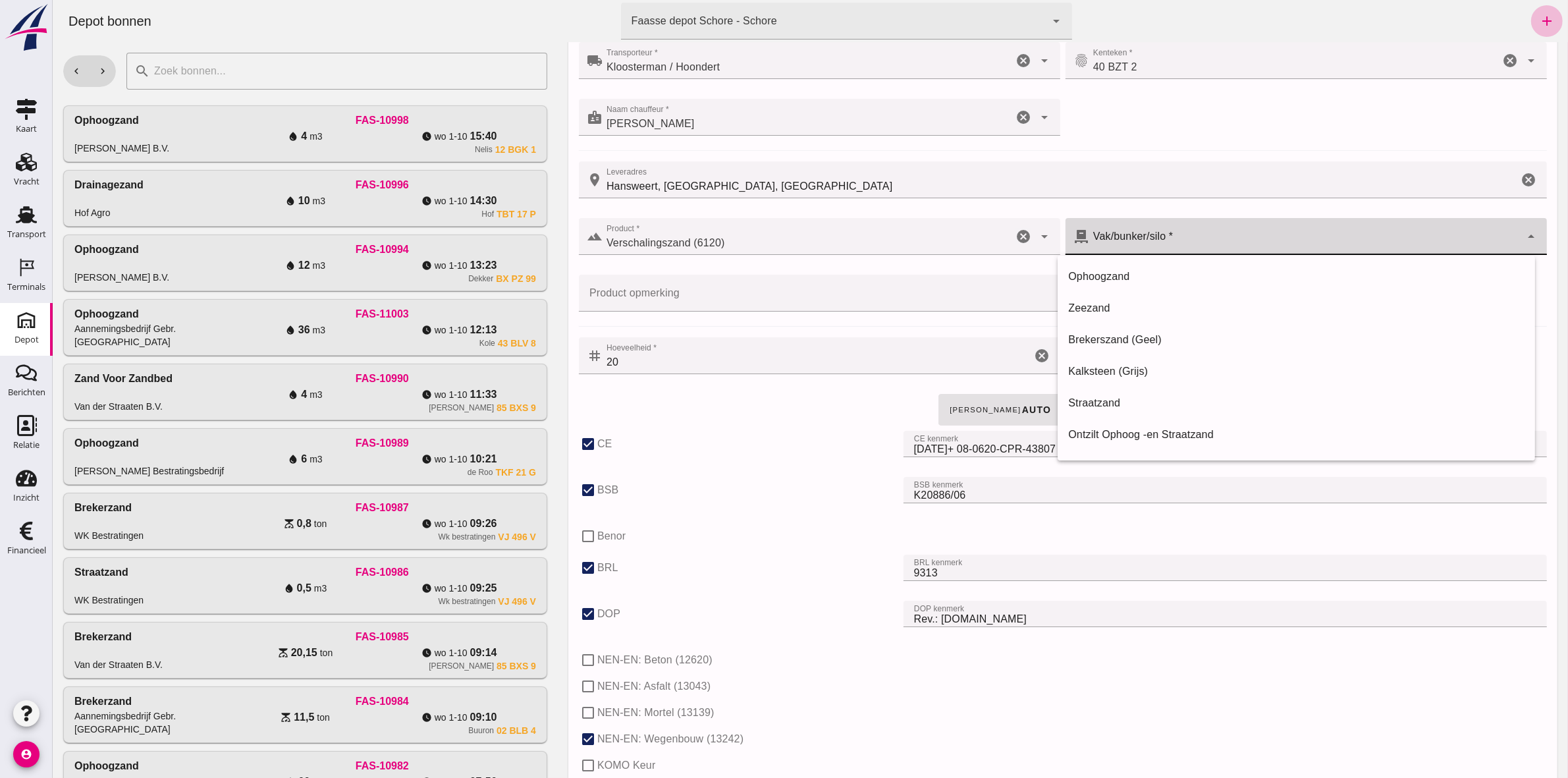
click at [778, 235] on div "arrow_drop_down" at bounding box center [1529, 236] width 18 height 37
click at [778, 359] on div "Straatzand" at bounding box center [1295, 403] width 456 height 16
type input "283"
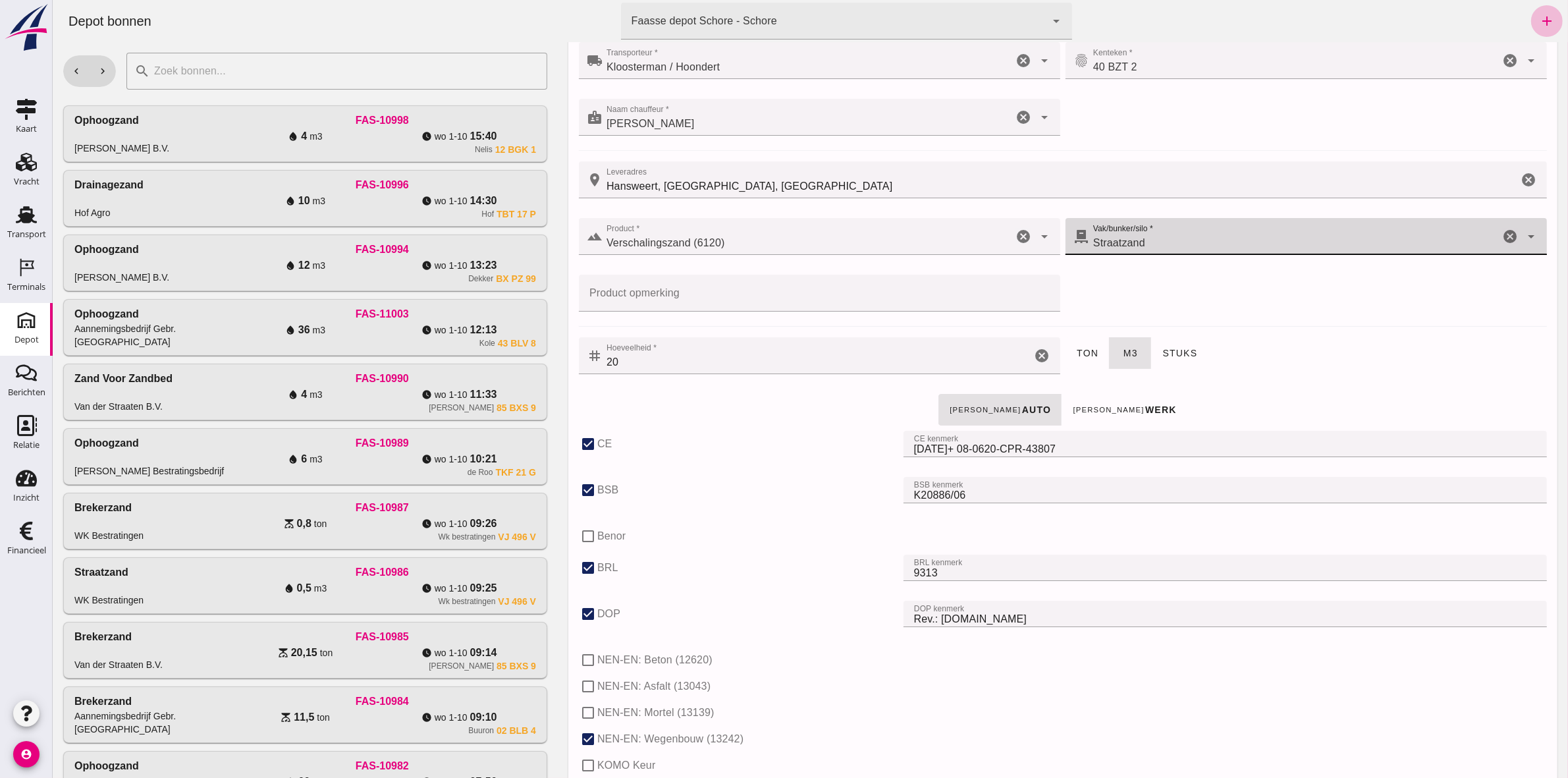
click at [778, 295] on input "Product opmerking" at bounding box center [815, 293] width 473 height 37
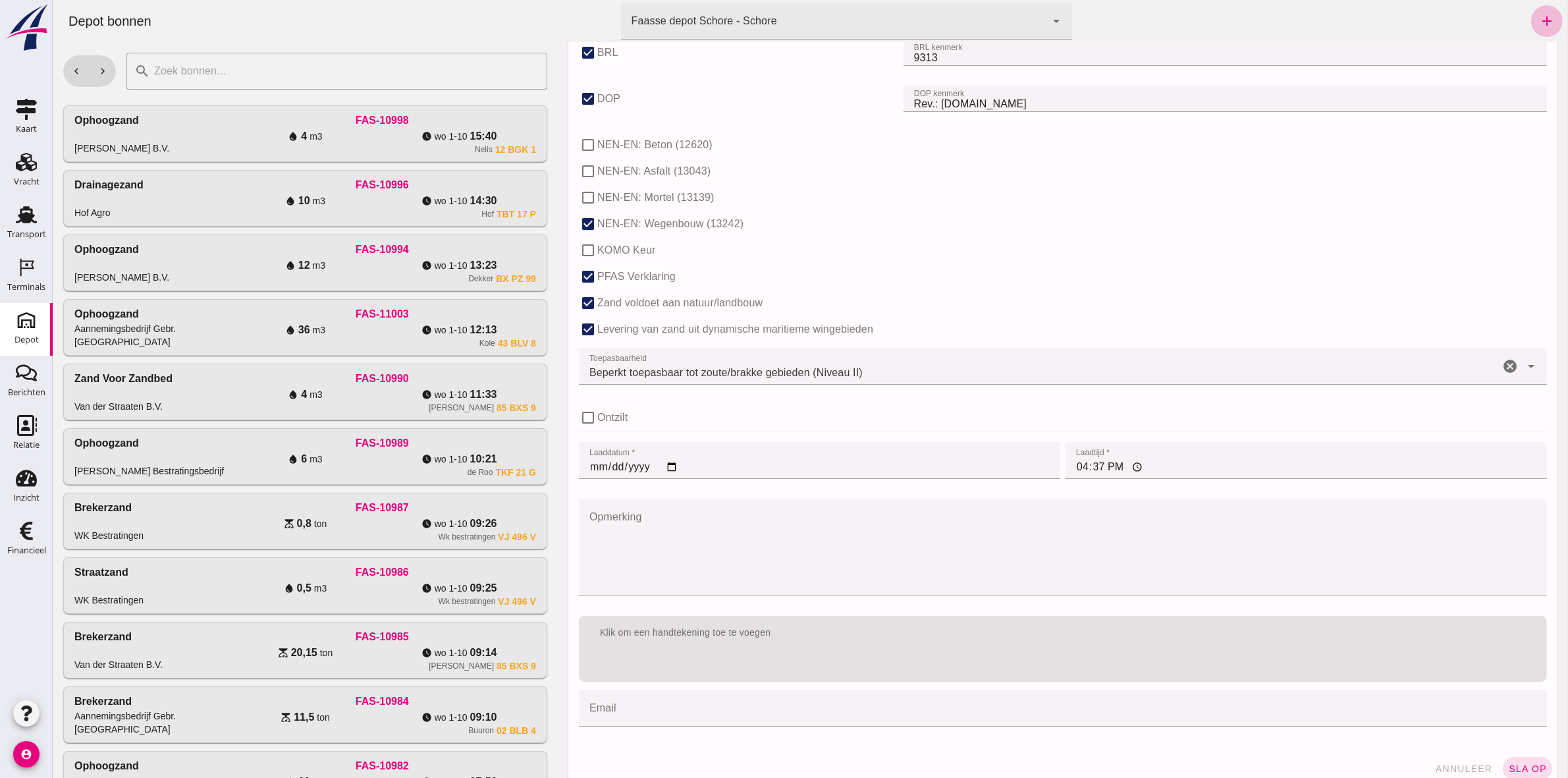
scroll to position [698, 0]
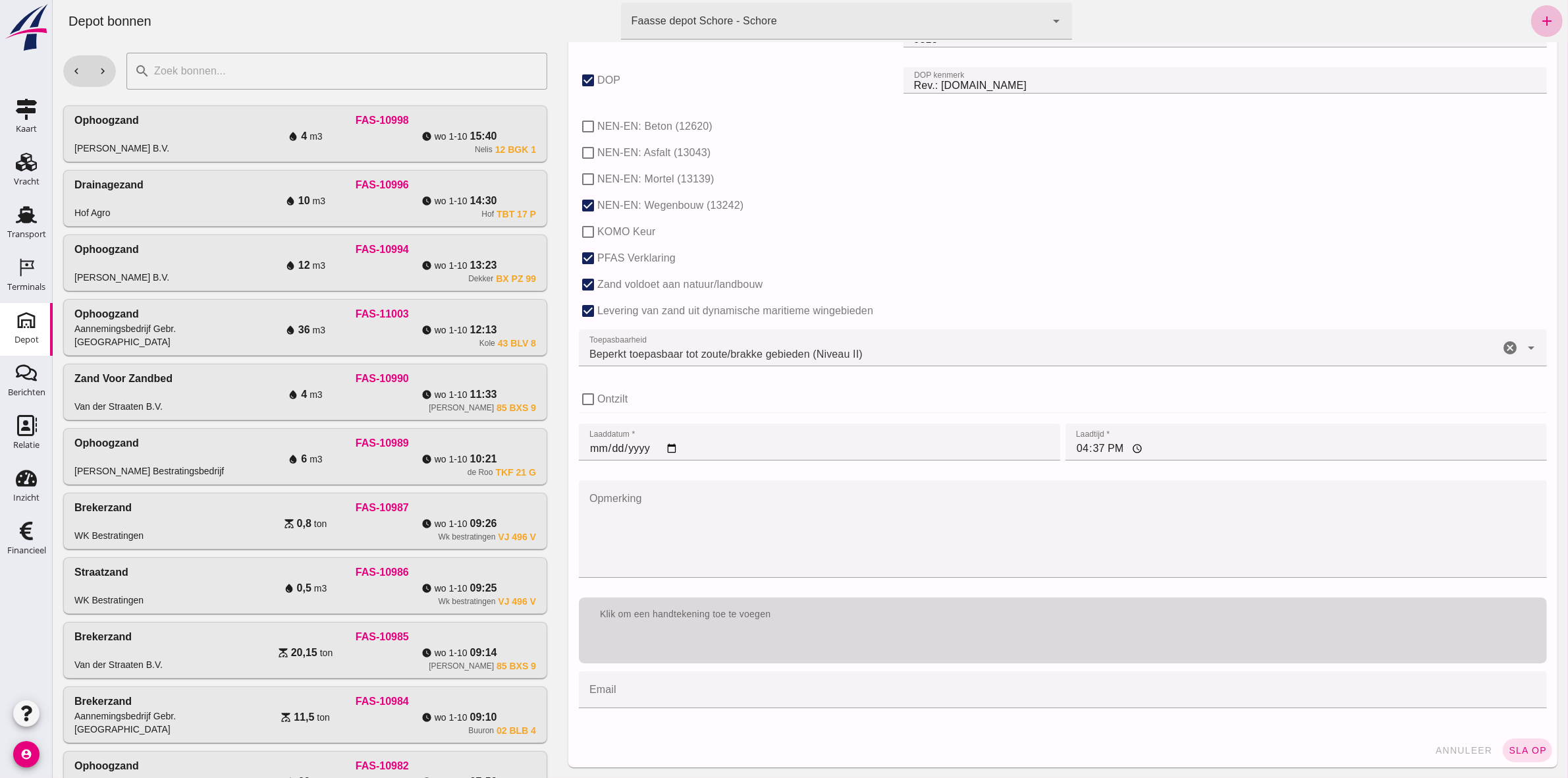
click at [778, 359] on div "Klik om een handtekening toe te voegen" at bounding box center [1062, 615] width 968 height 35
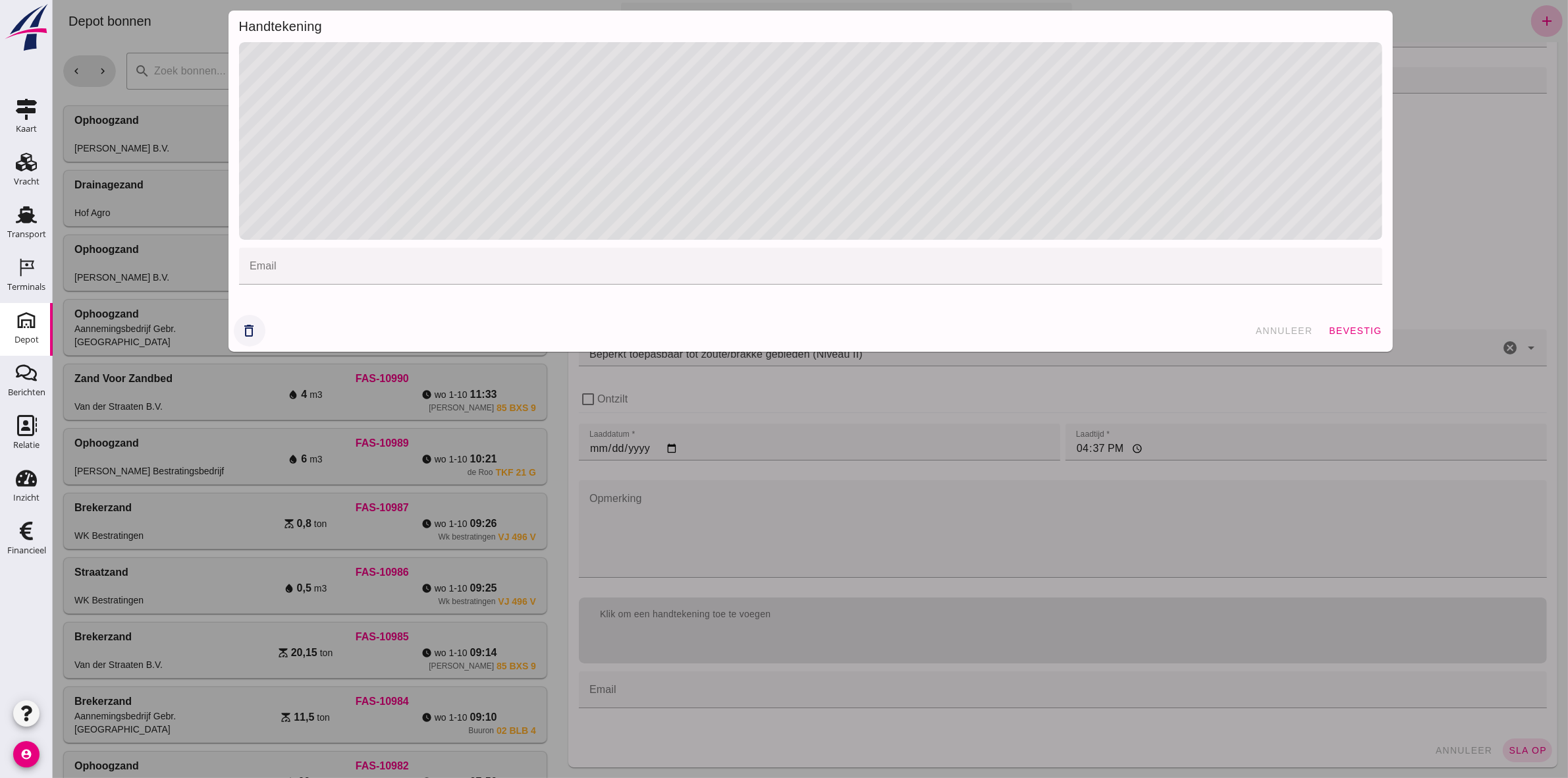
click at [233, 333] on button "delete_outline" at bounding box center [249, 331] width 32 height 32
click at [778, 326] on span "bevestig" at bounding box center [1354, 331] width 54 height 11
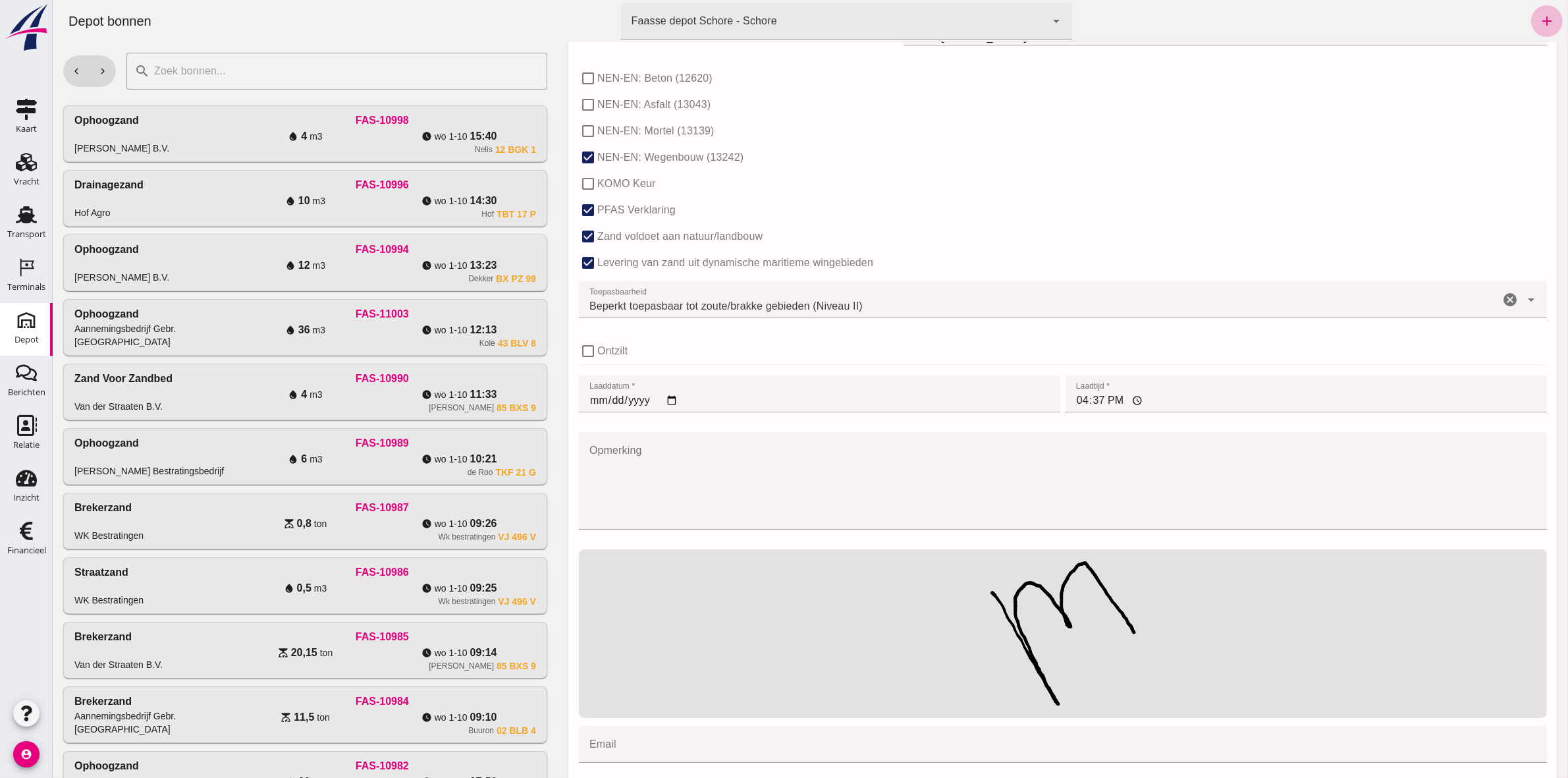
scroll to position [801, 0]
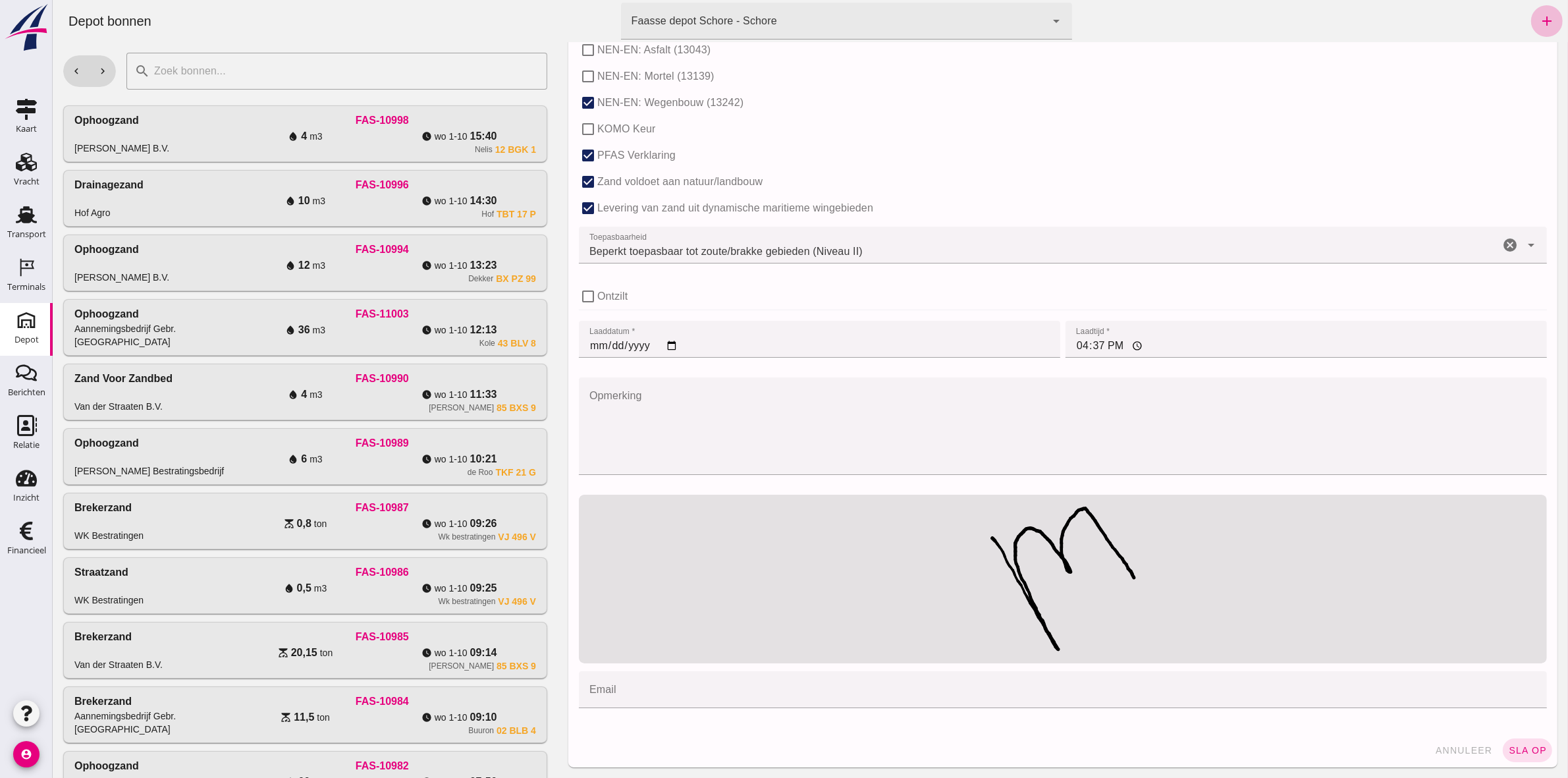
drag, startPoint x: 589, startPoint y: 346, endPoint x: 604, endPoint y: 344, distance: 15.1
click at [589, 346] on input "[DATE]" at bounding box center [819, 339] width 481 height 37
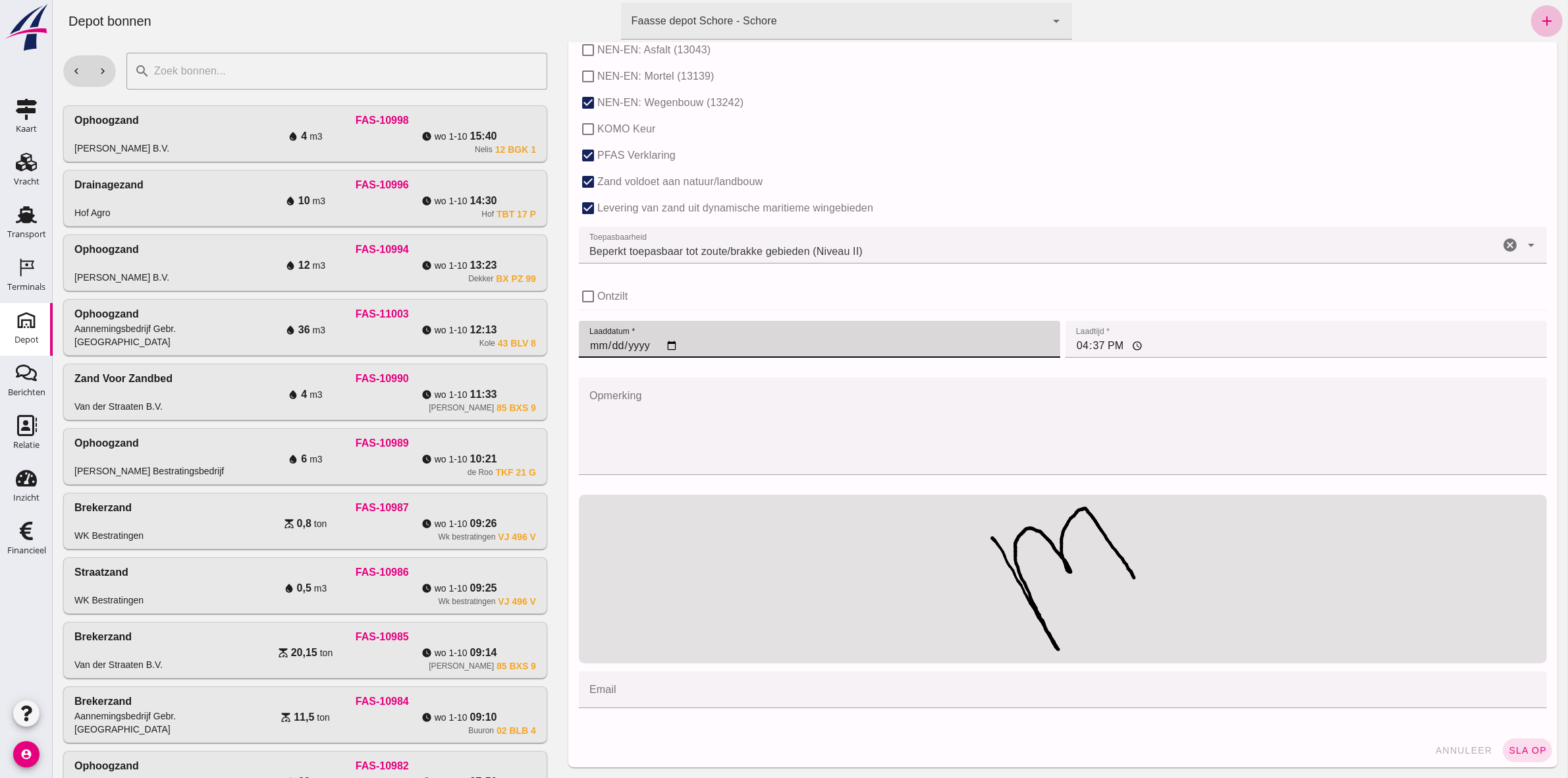
click at [666, 342] on input "[DATE]" at bounding box center [819, 339] width 481 height 37
type input "[DATE]"
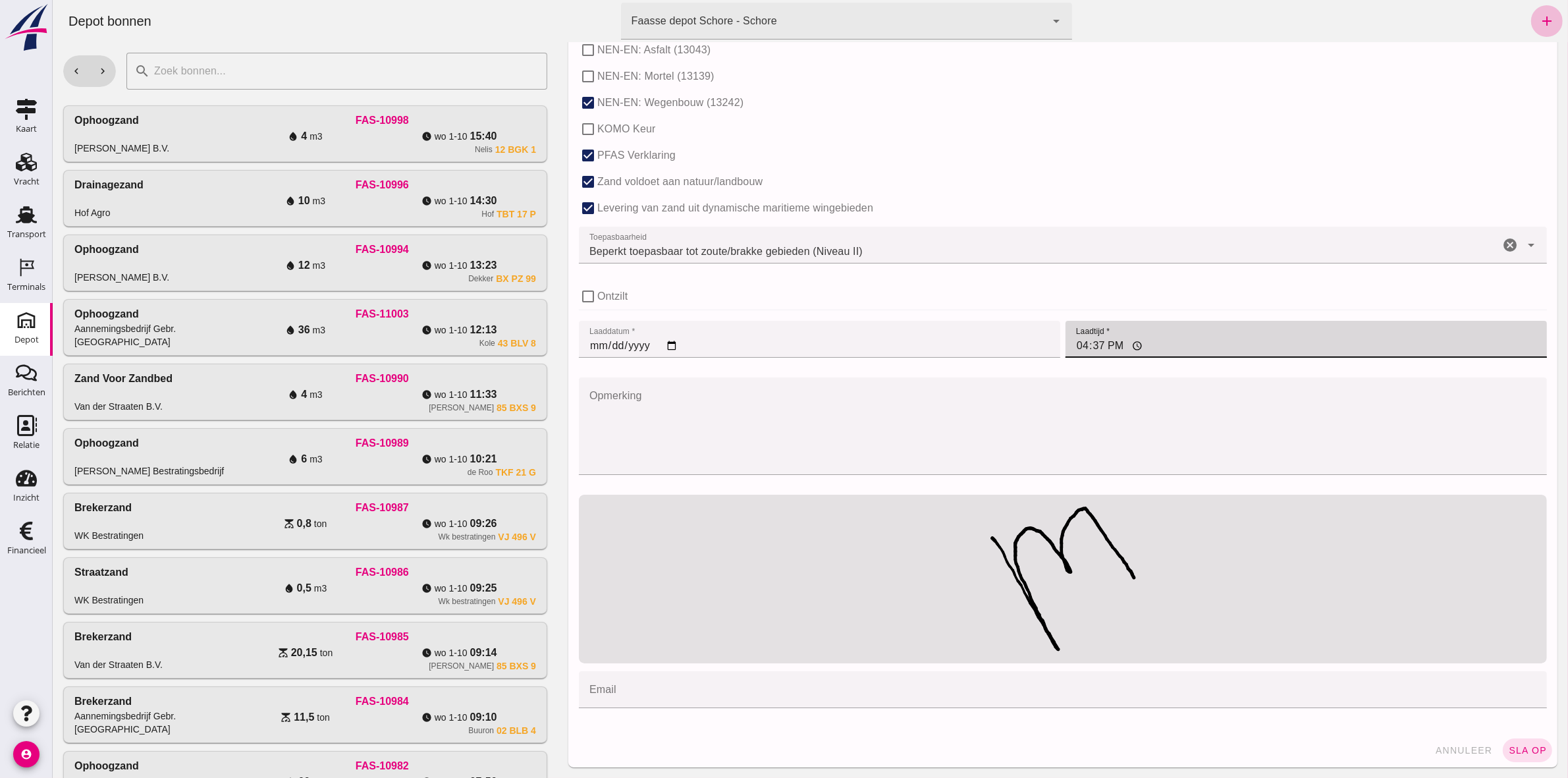
click at [778, 337] on input "16:37" at bounding box center [1305, 339] width 481 height 37
type input "06:55"
click at [778, 359] on span "sla op" at bounding box center [1526, 750] width 39 height 11
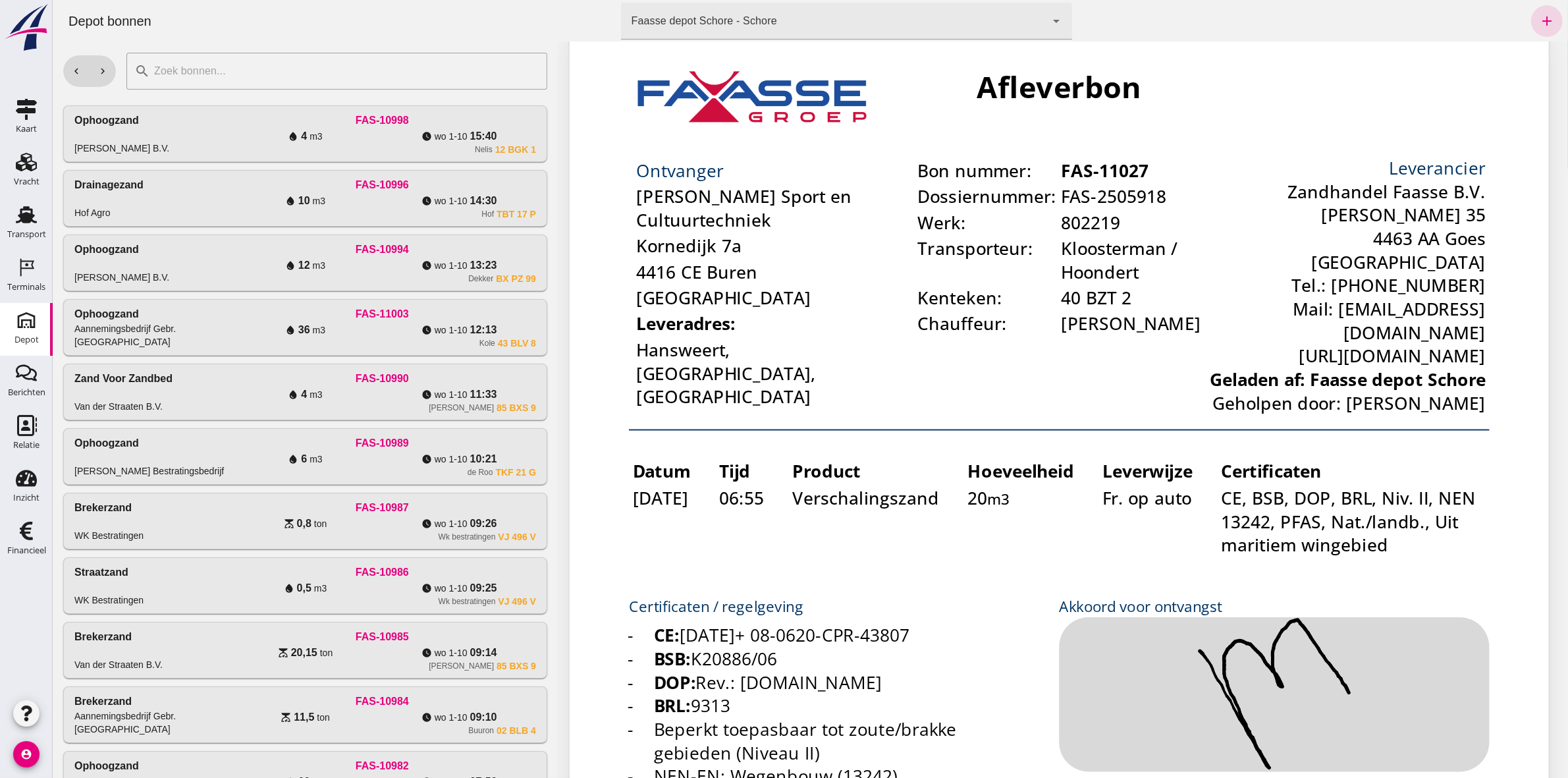
scroll to position [0, 0]
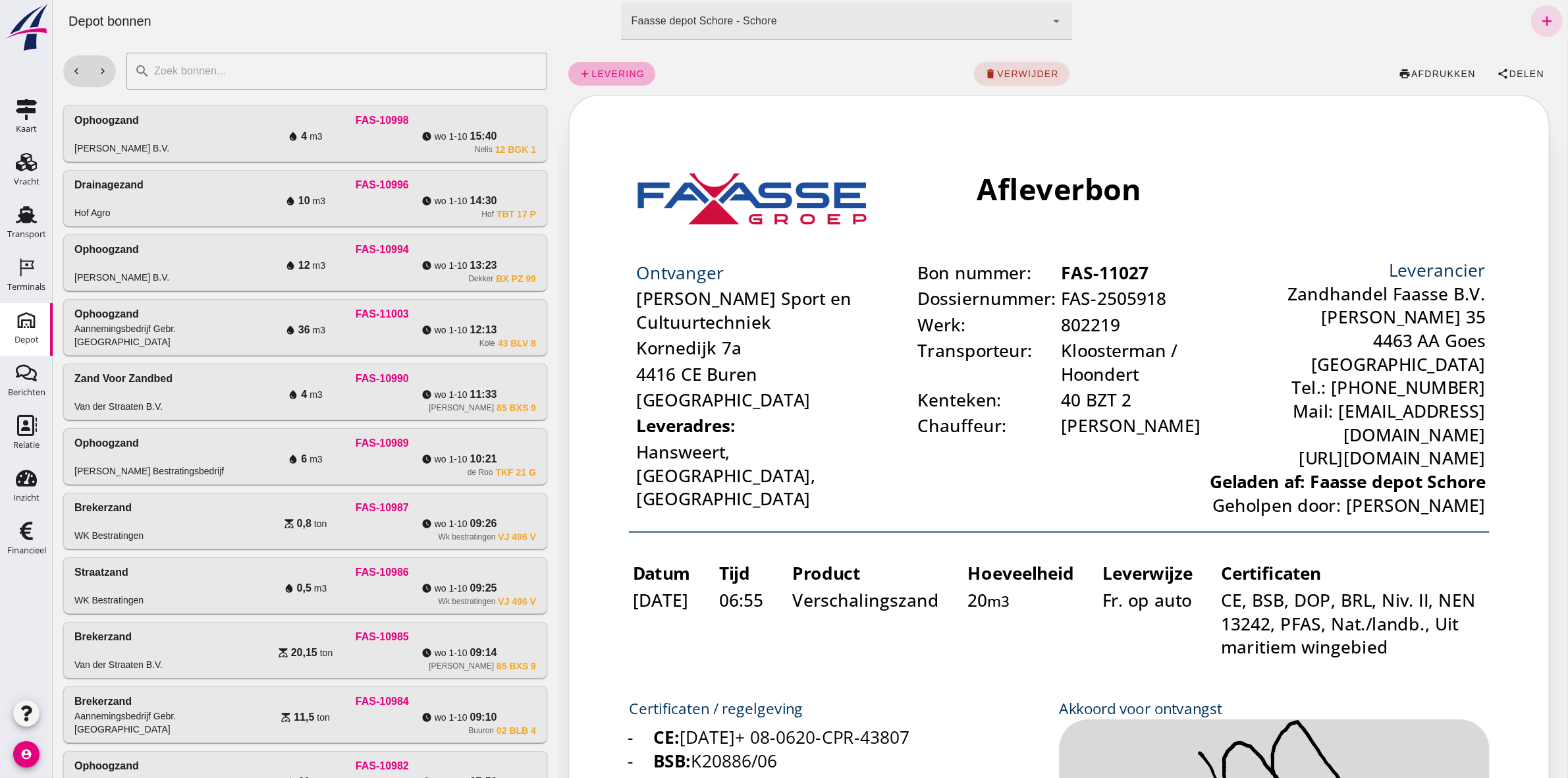
click at [623, 75] on span "levering" at bounding box center [617, 73] width 54 height 11
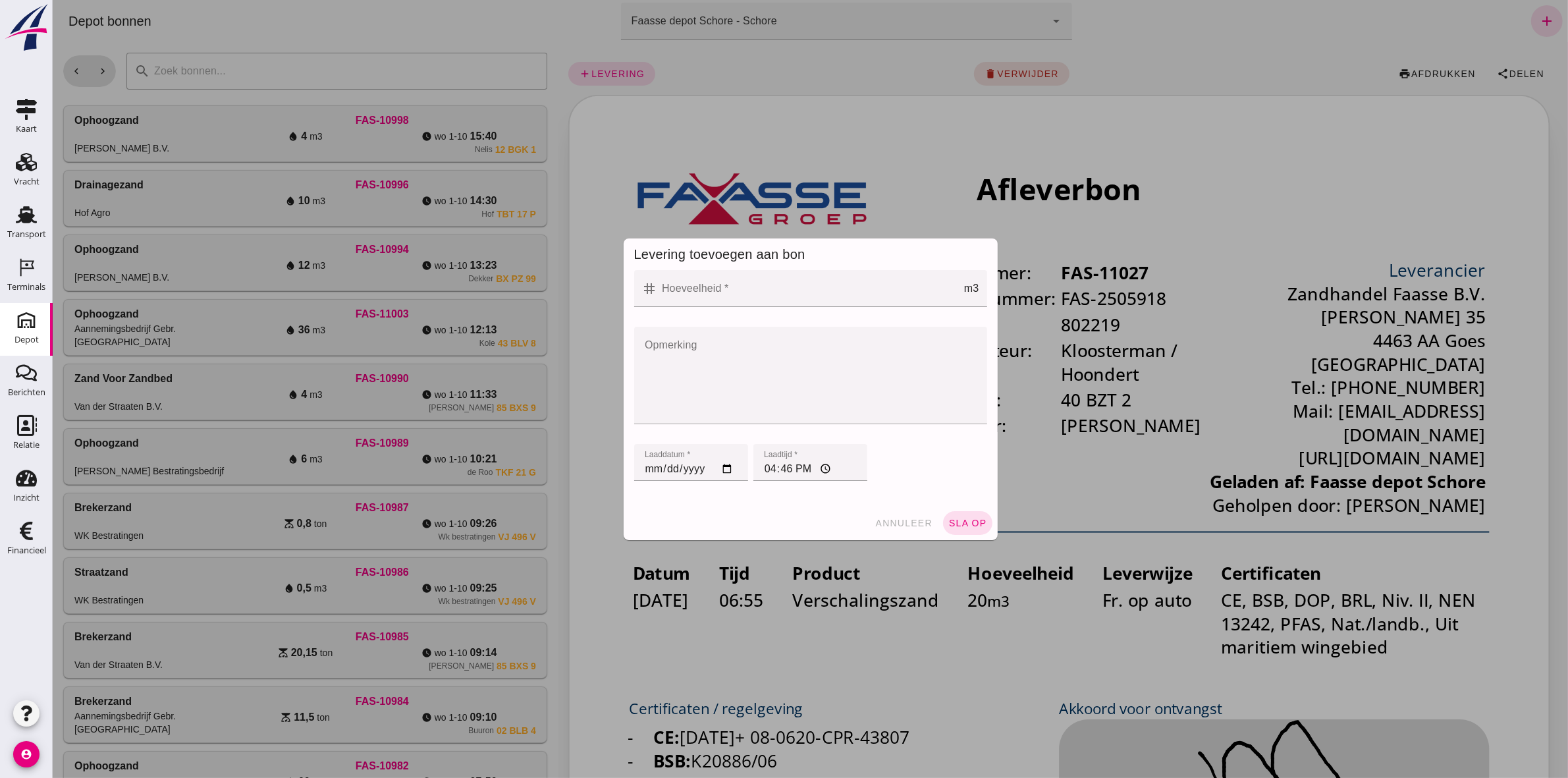
click at [702, 290] on input "Hoeveelheid *" at bounding box center [810, 288] width 306 height 37
type input "20"
click at [638, 359] on input "[DATE]" at bounding box center [690, 462] width 114 height 37
type input "[DATE]"
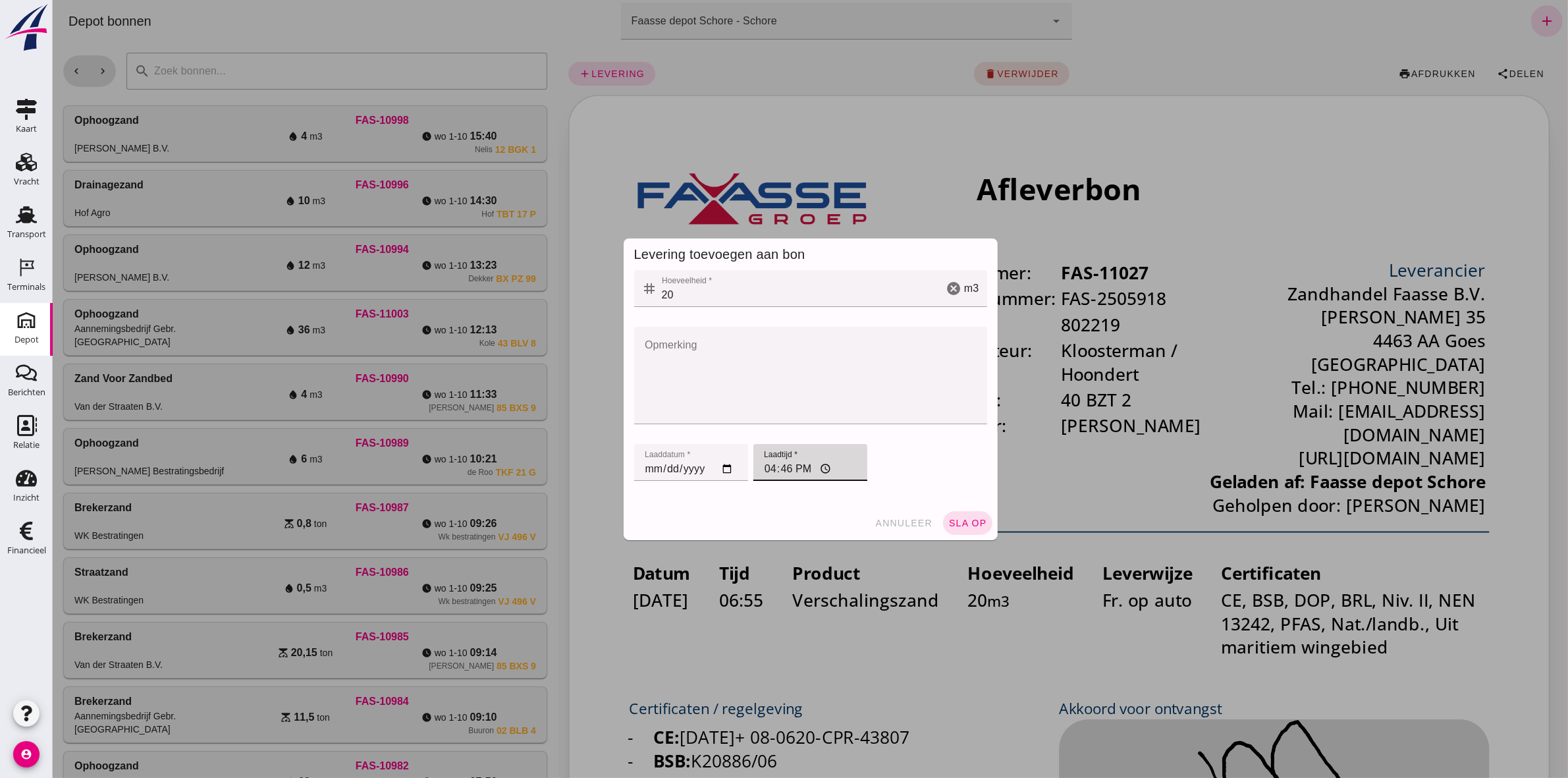
click at [761, 359] on input "16:46" at bounding box center [809, 462] width 114 height 37
type input "07:58"
click at [778, 359] on button "sla op" at bounding box center [967, 523] width 49 height 24
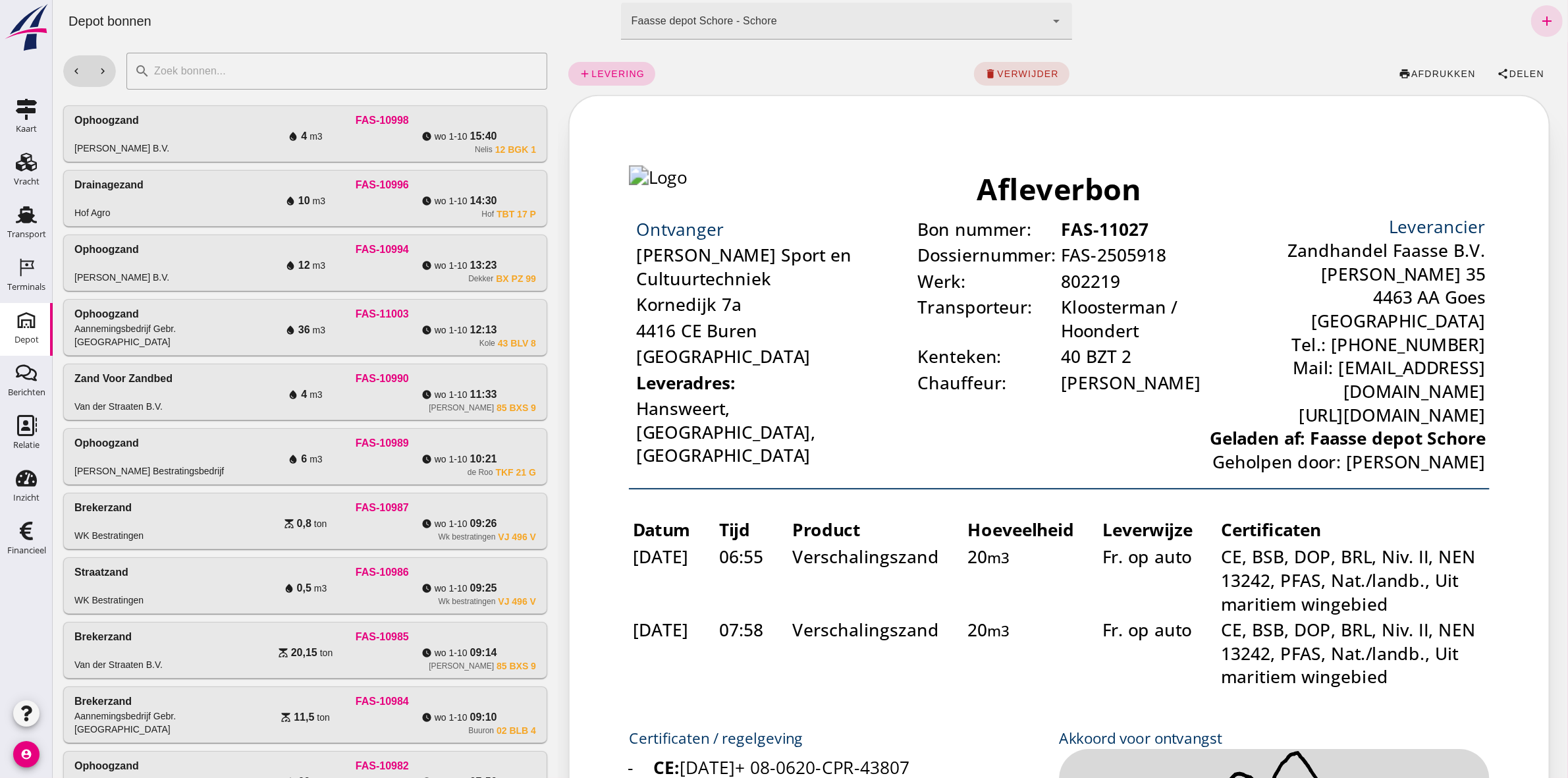
click at [612, 71] on span "levering" at bounding box center [617, 73] width 54 height 11
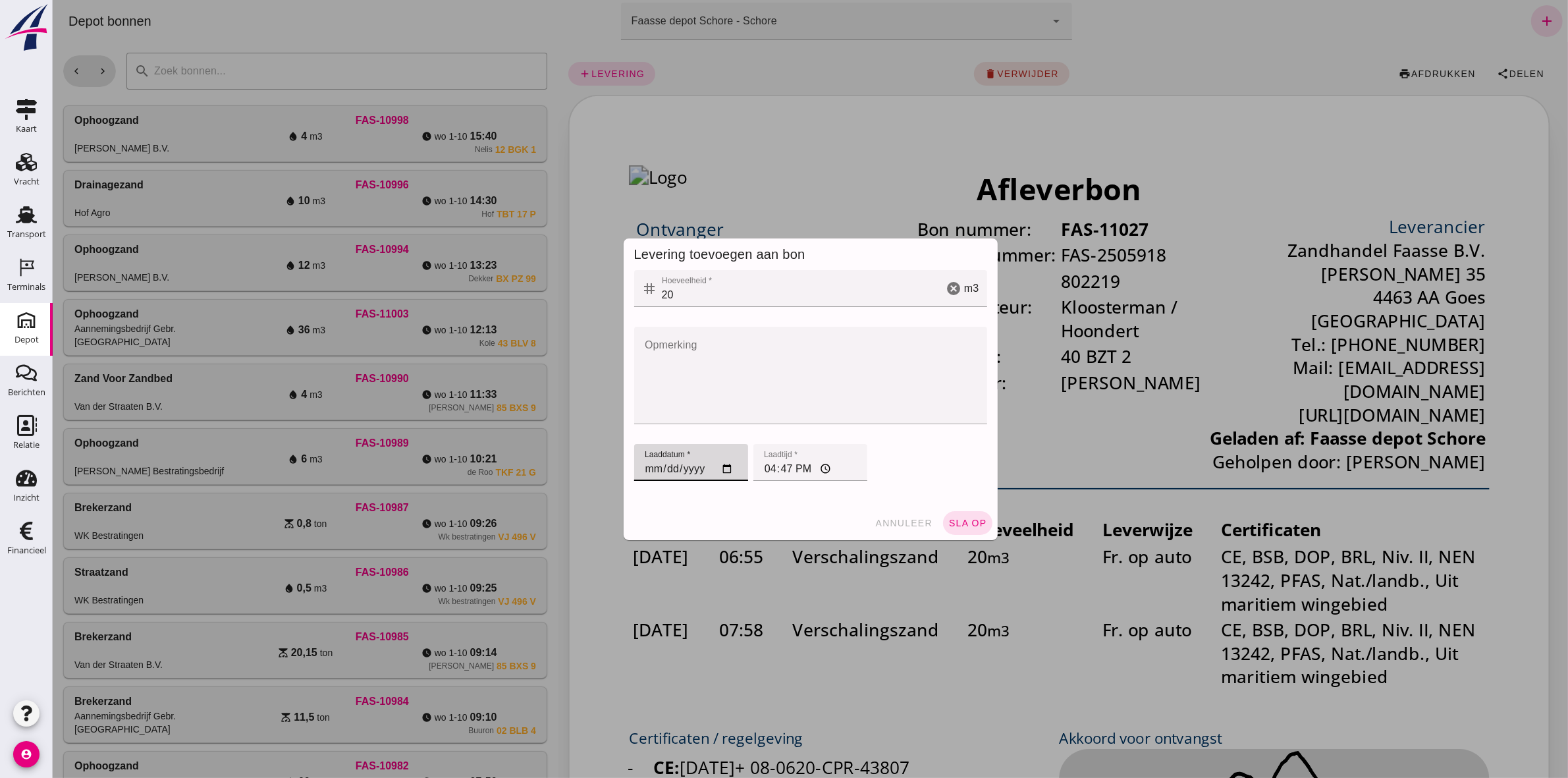
click at [649, 359] on input "[DATE]" at bounding box center [690, 462] width 114 height 37
type input "[DATE]"
click at [761, 359] on input "16:47" at bounding box center [809, 462] width 114 height 37
type input "08:17"
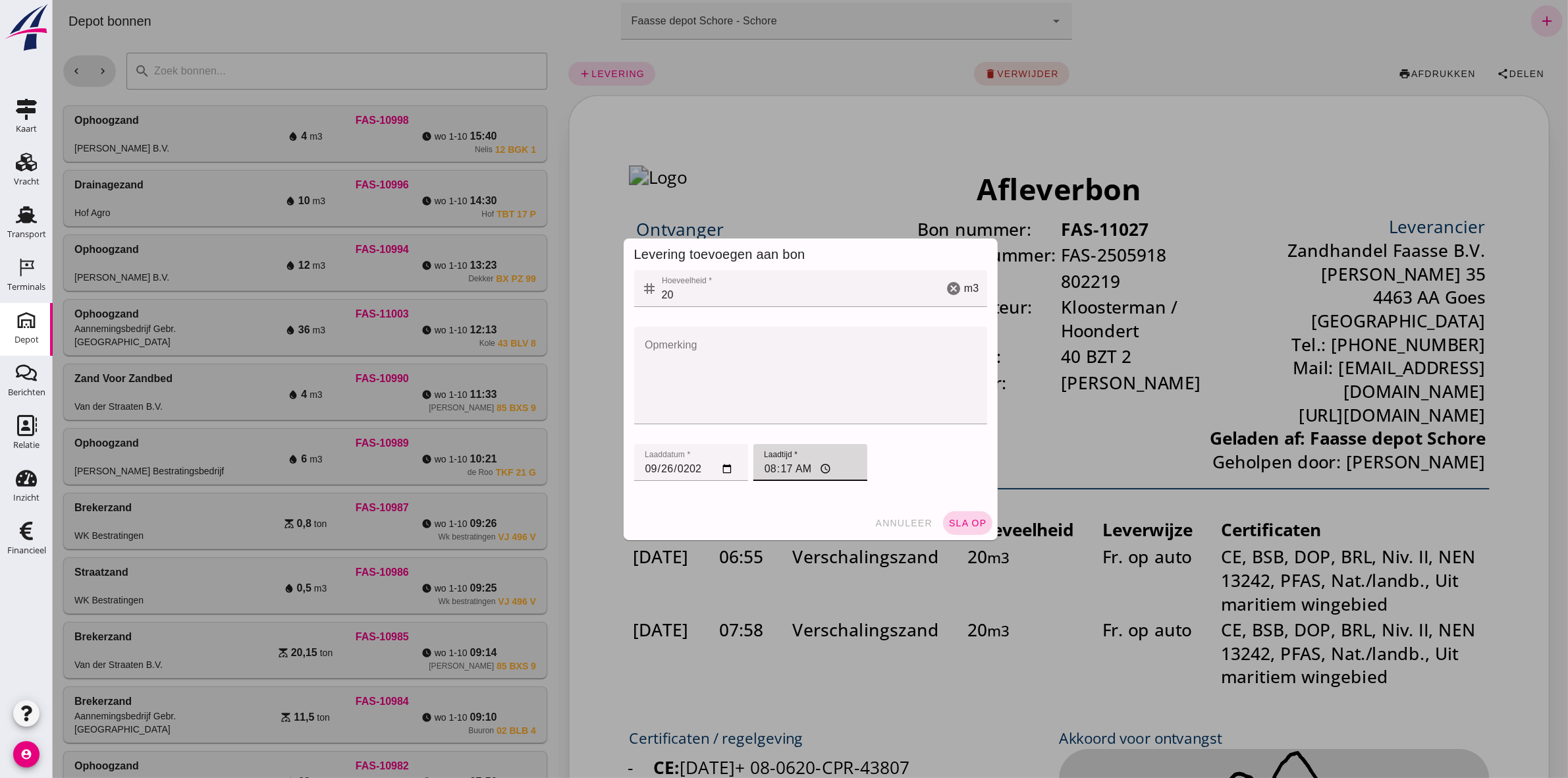
click at [778, 359] on span "sla op" at bounding box center [966, 523] width 39 height 11
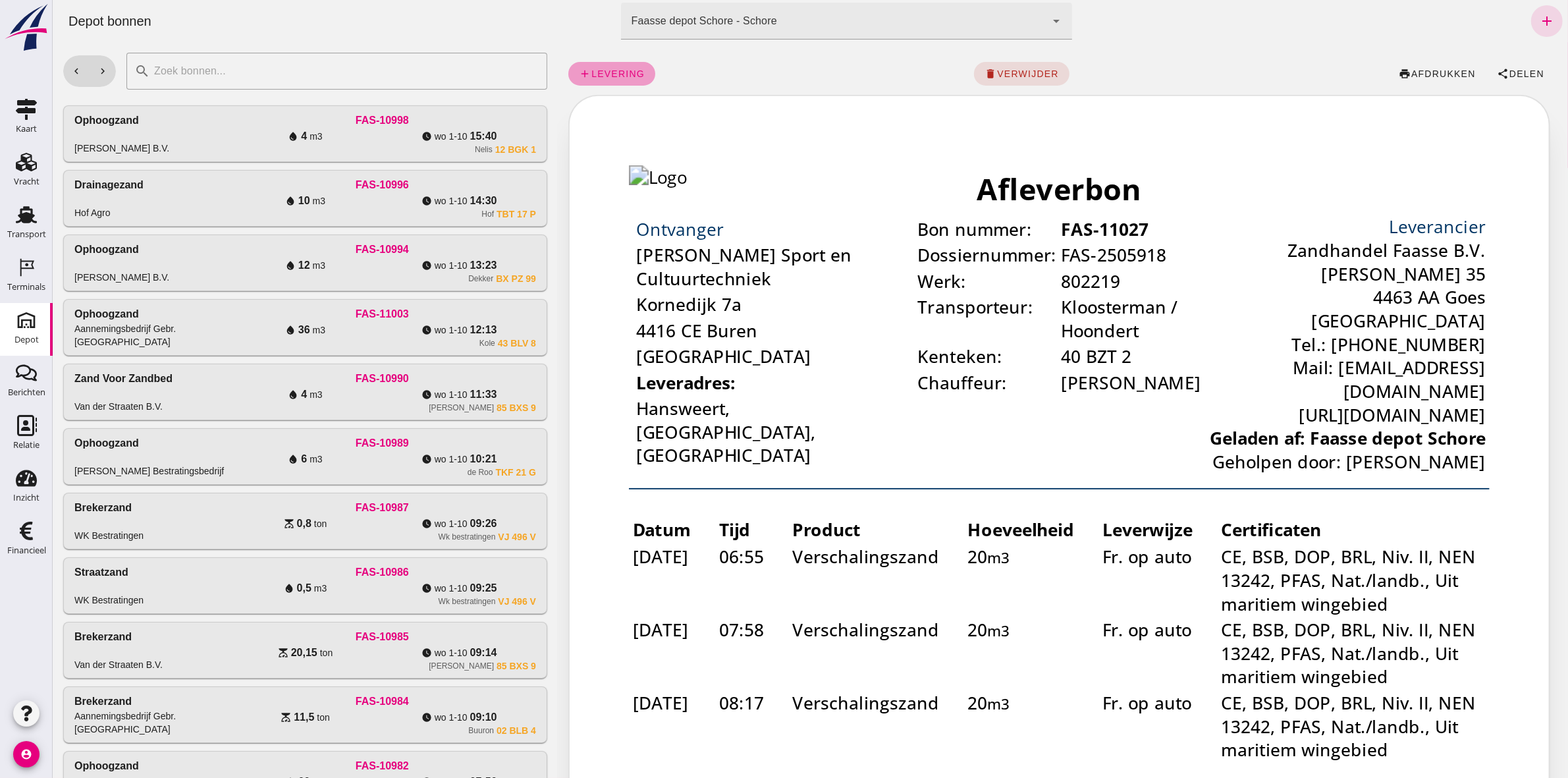
click at [602, 68] on span "levering" at bounding box center [617, 73] width 54 height 11
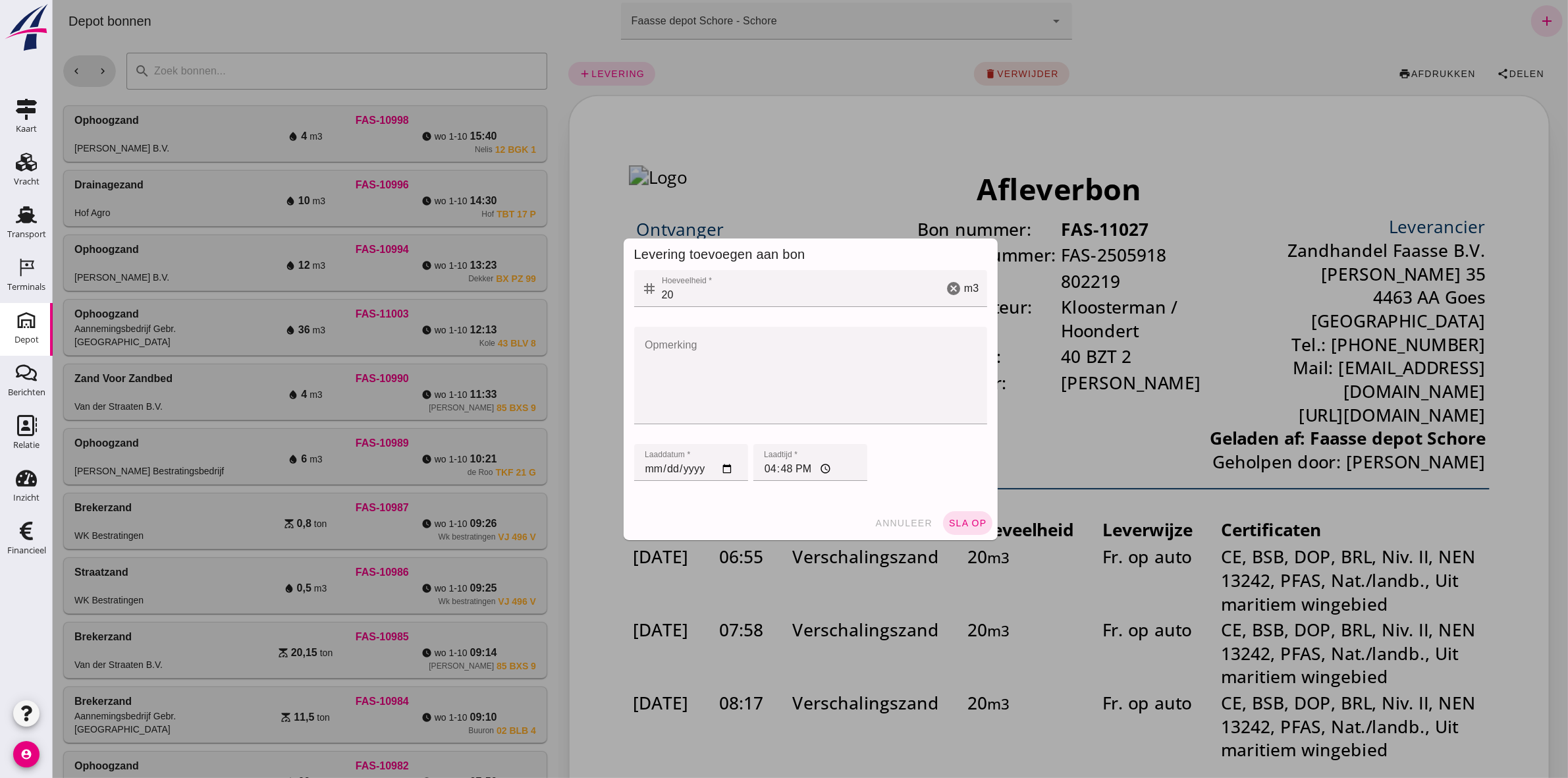
click at [646, 359] on input "[DATE]" at bounding box center [690, 462] width 114 height 37
type input "[DATE]"
click at [761, 359] on input "16:48" at bounding box center [809, 462] width 114 height 37
type input "08:34"
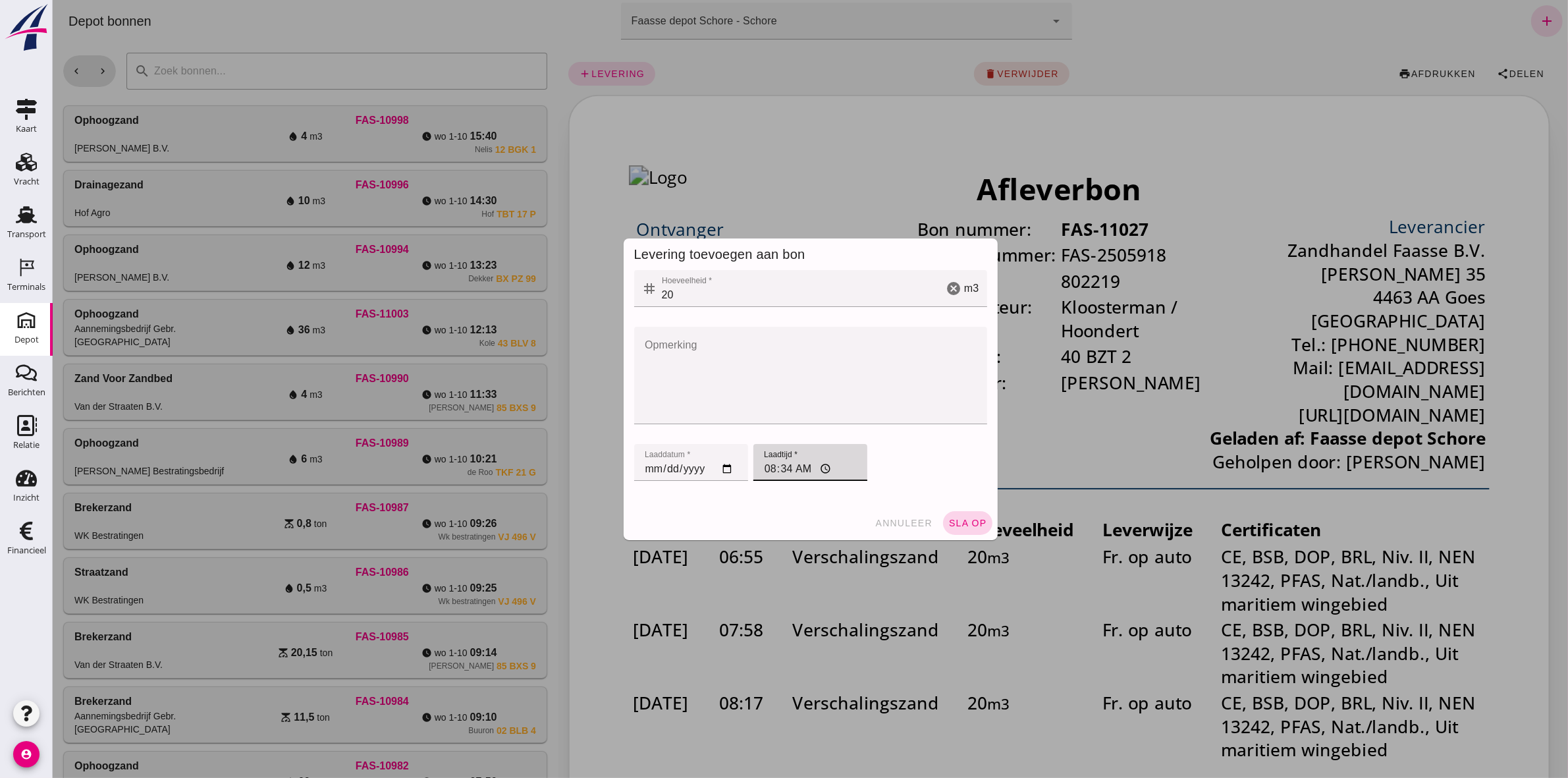
click at [778, 359] on button "sla op" at bounding box center [967, 523] width 49 height 24
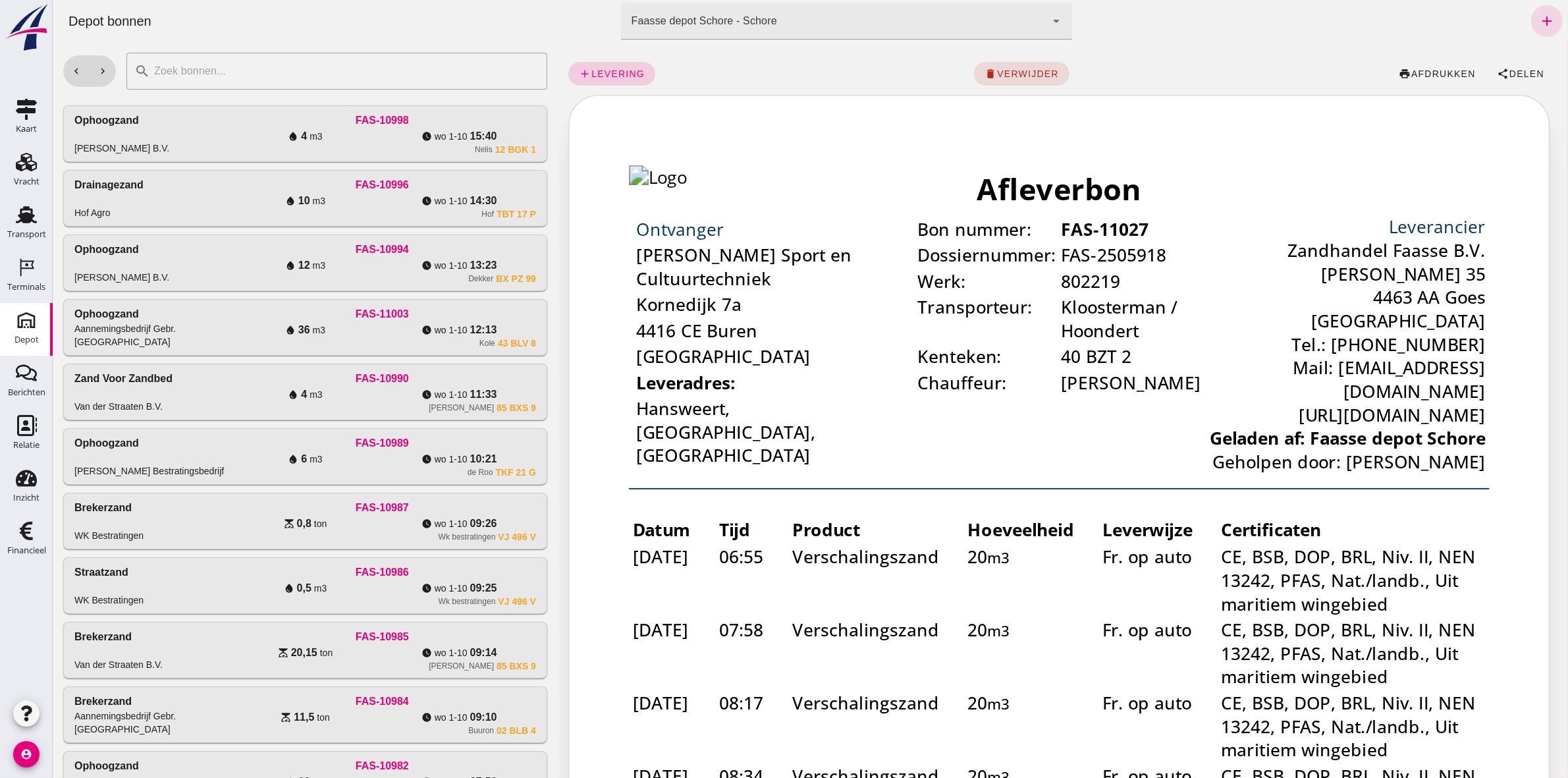
click at [617, 81] on link "add levering" at bounding box center [611, 74] width 87 height 24
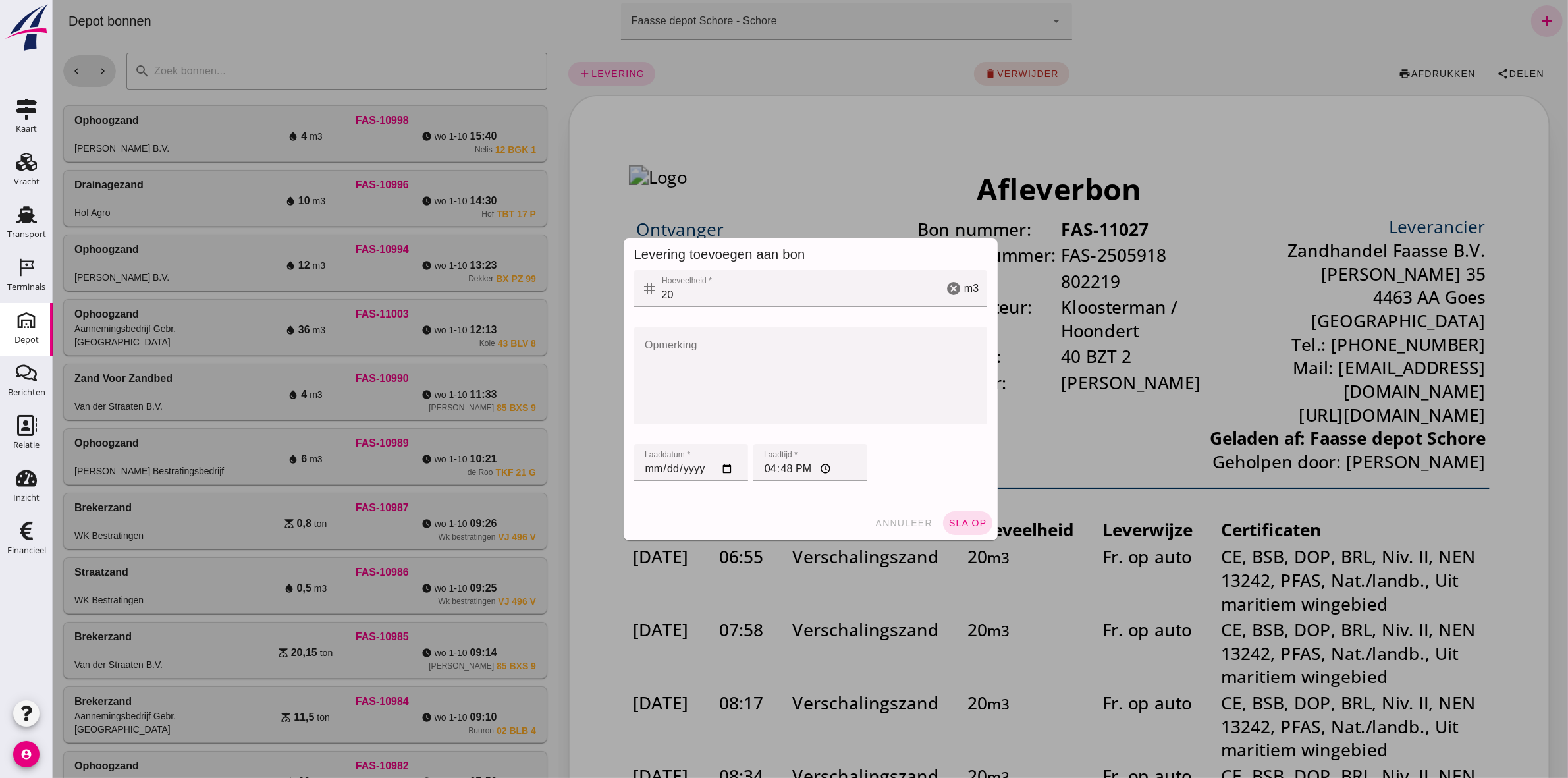
click at [642, 359] on input "[DATE]" at bounding box center [690, 462] width 114 height 37
type input "[DATE]"
click at [754, 359] on input "16:48" at bounding box center [809, 462] width 114 height 37
type input "08:52"
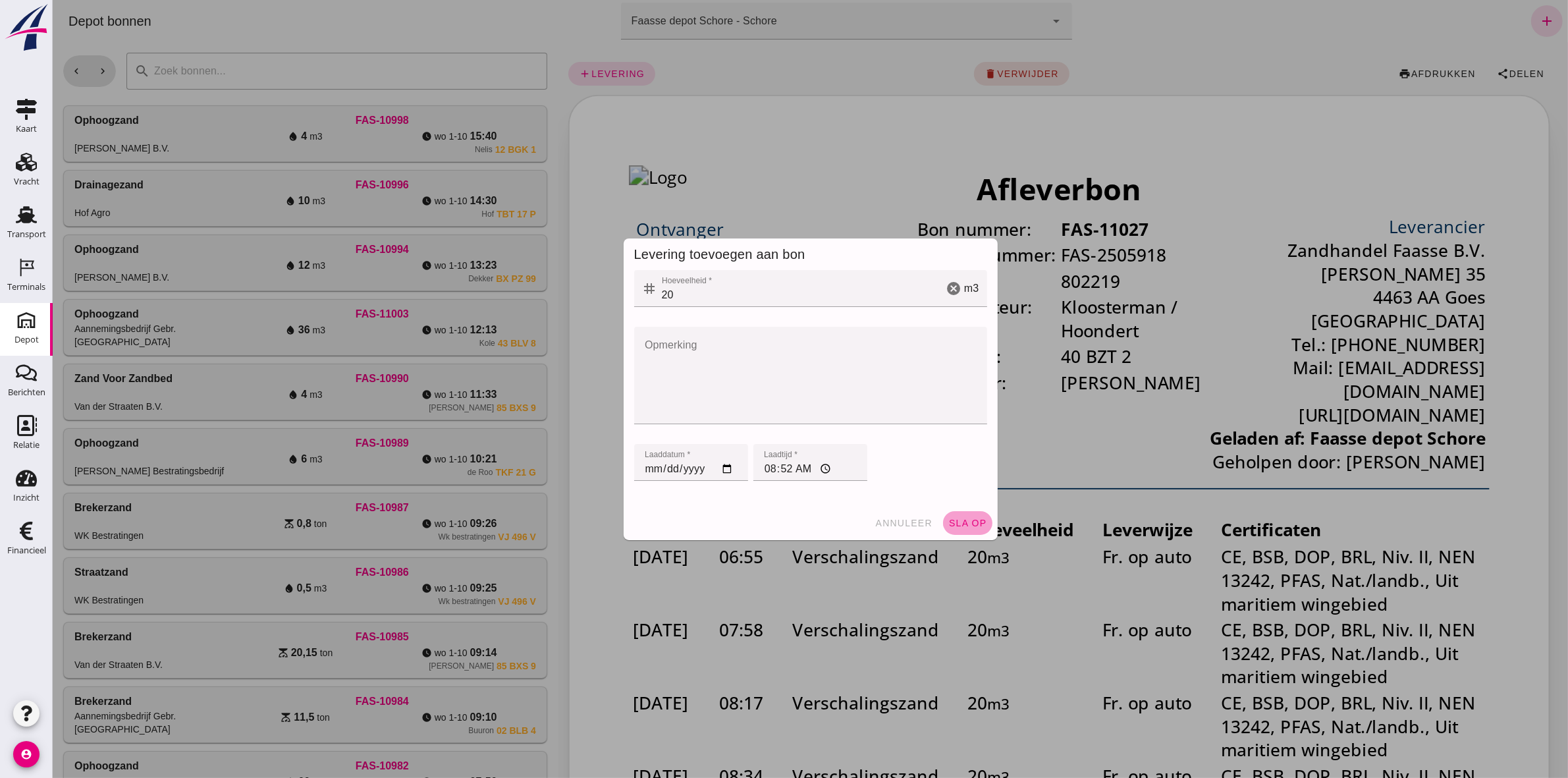
click at [778, 359] on span "sla op" at bounding box center [966, 523] width 39 height 11
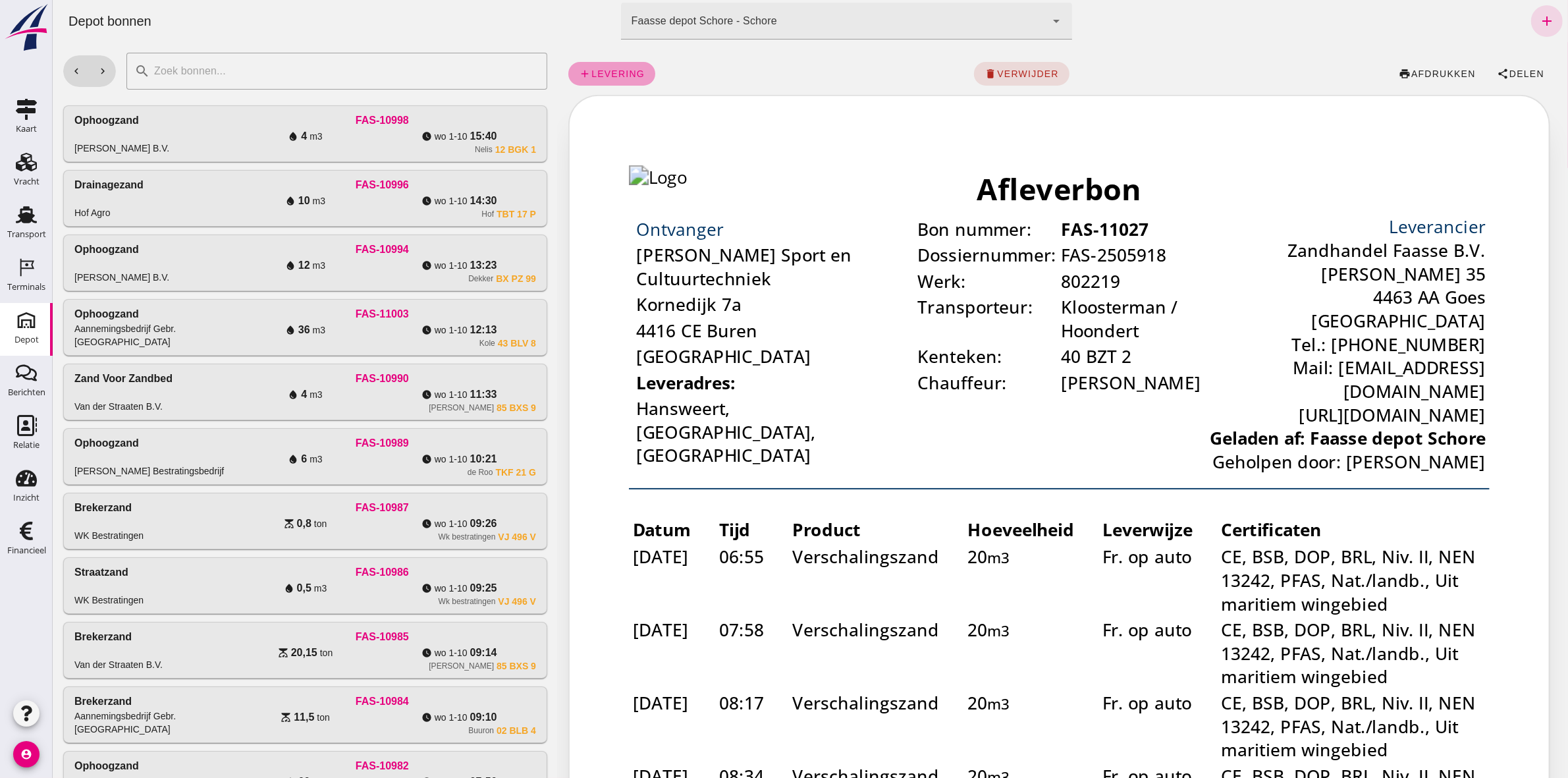
click at [611, 68] on span "add levering" at bounding box center [611, 73] width 66 height 12
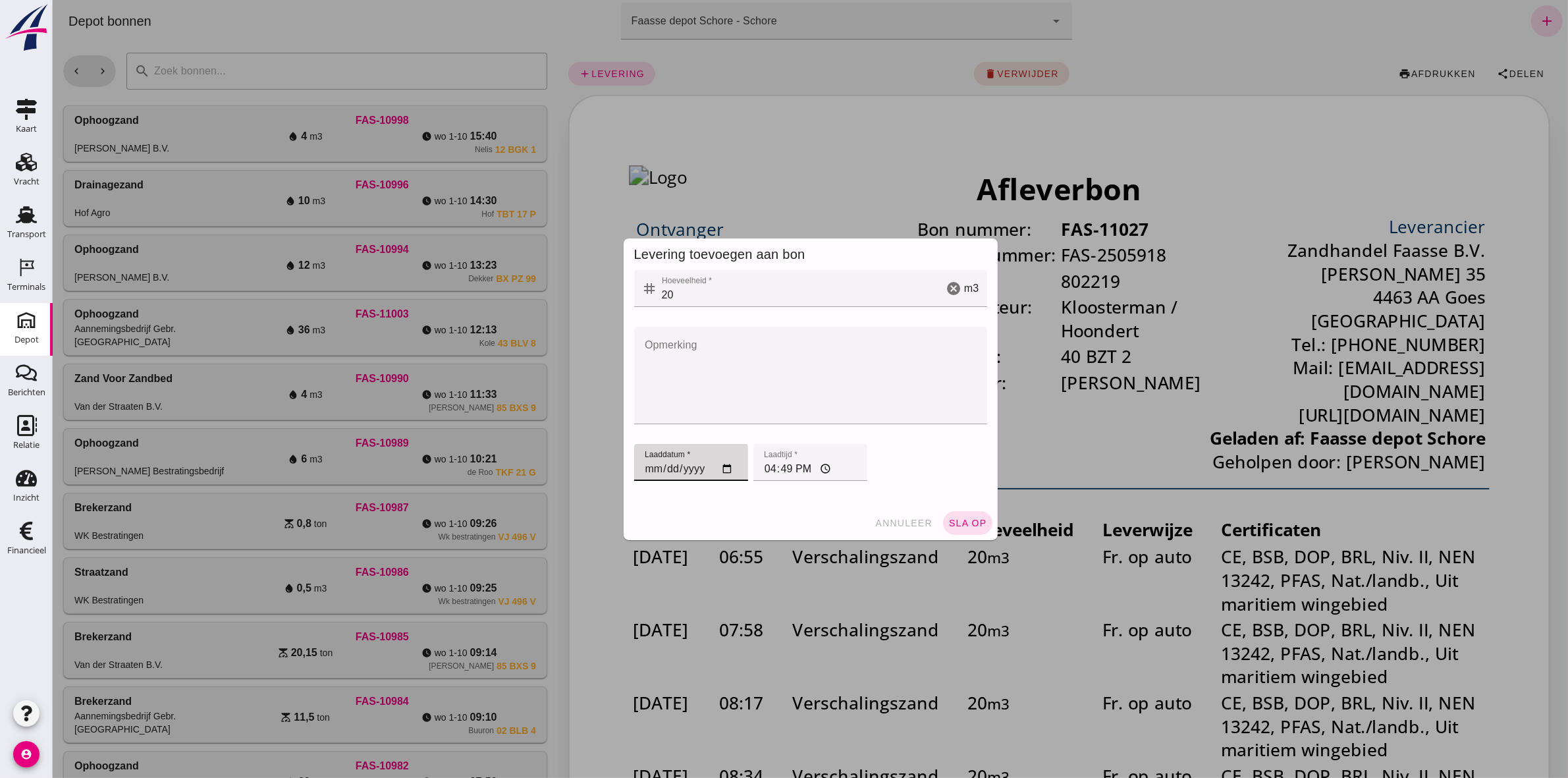
click at [642, 359] on input "[DATE]" at bounding box center [690, 462] width 114 height 37
type input "[DATE]"
drag, startPoint x: 758, startPoint y: 469, endPoint x: 747, endPoint y: 469, distance: 11.0
click at [757, 359] on input "16:49" at bounding box center [809, 462] width 114 height 37
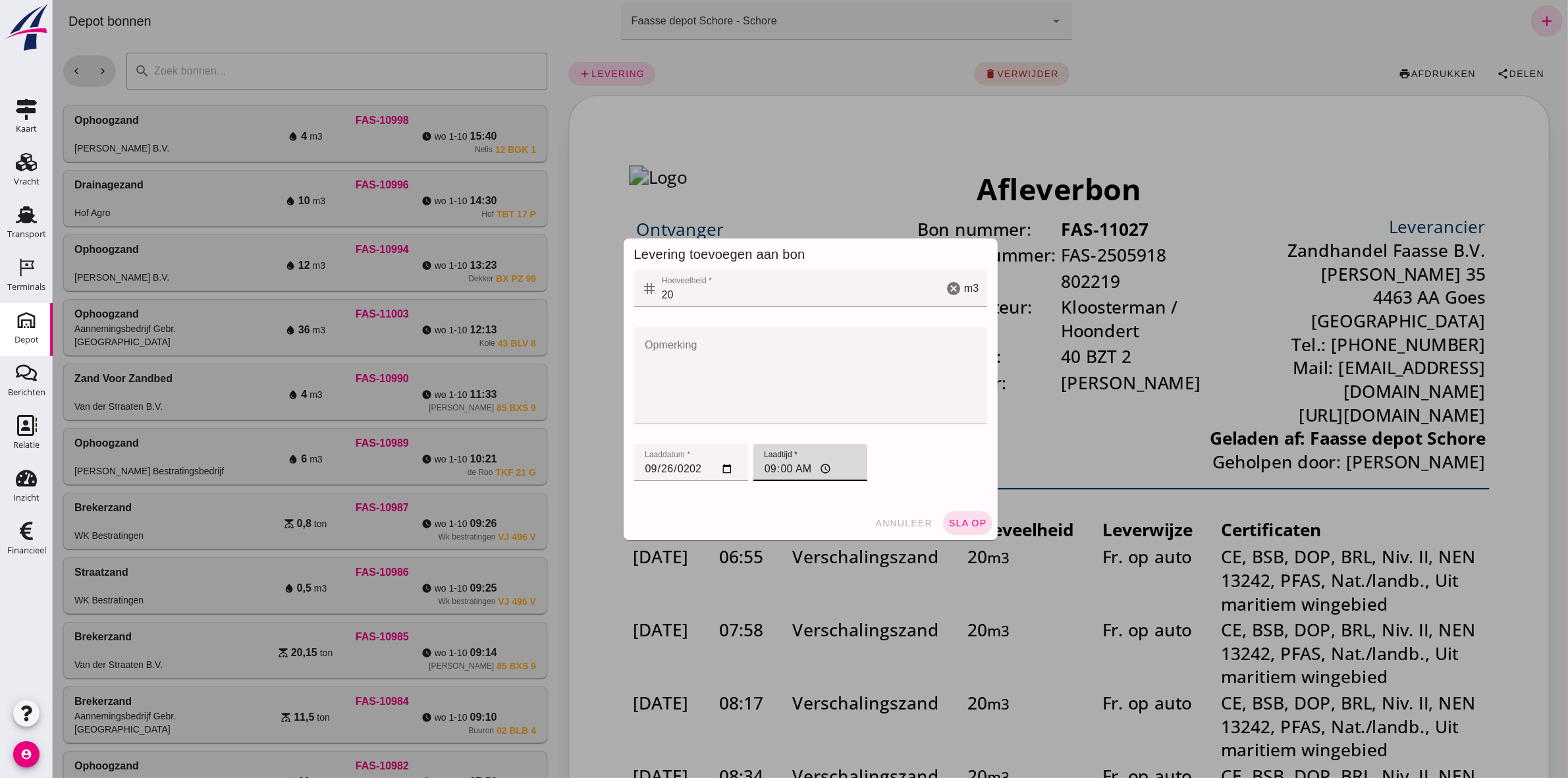
type input "09:09"
click at [778, 359] on span "sla op" at bounding box center [966, 523] width 39 height 11
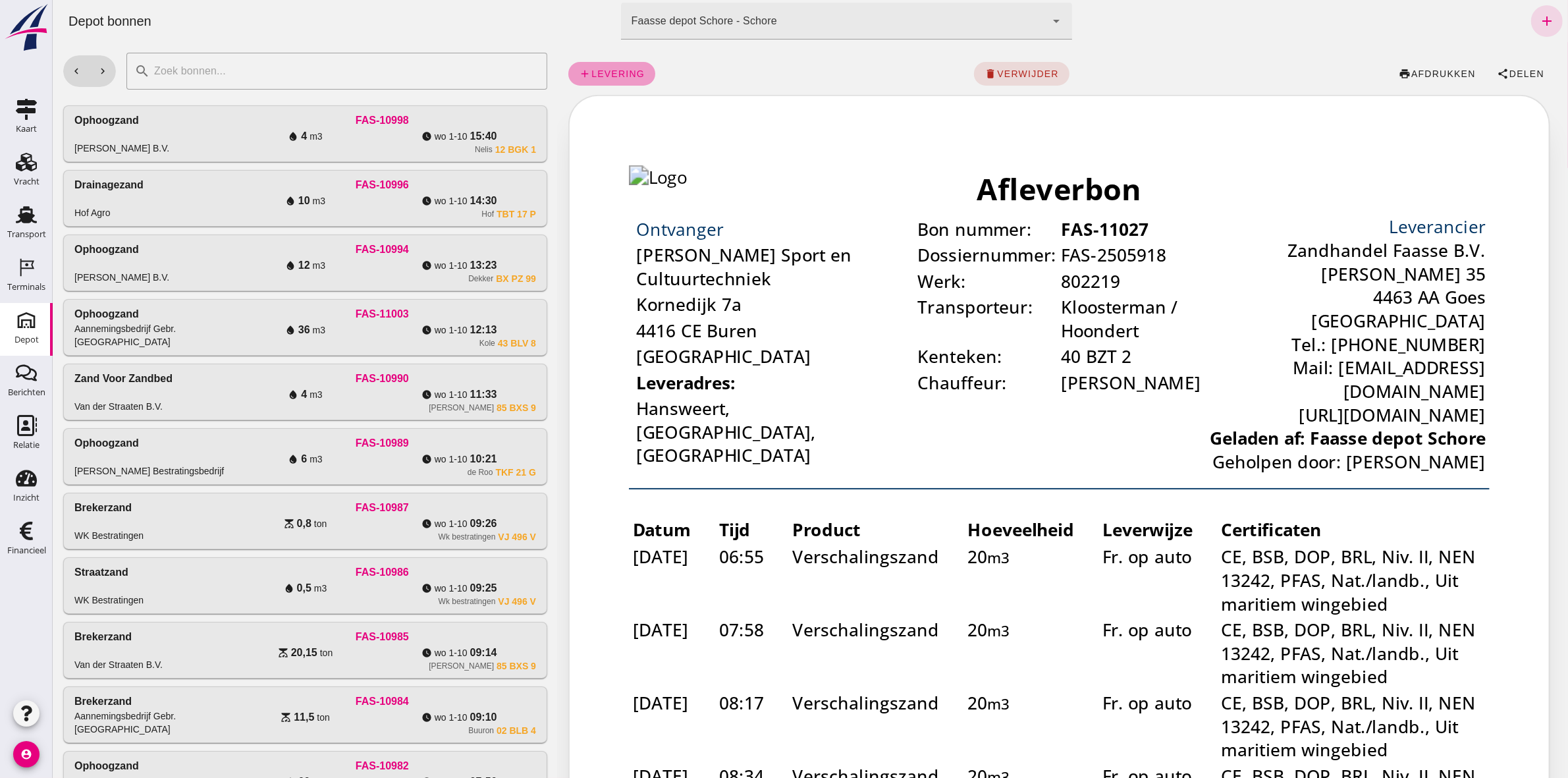
click at [580, 75] on icon "add" at bounding box center [584, 73] width 12 height 12
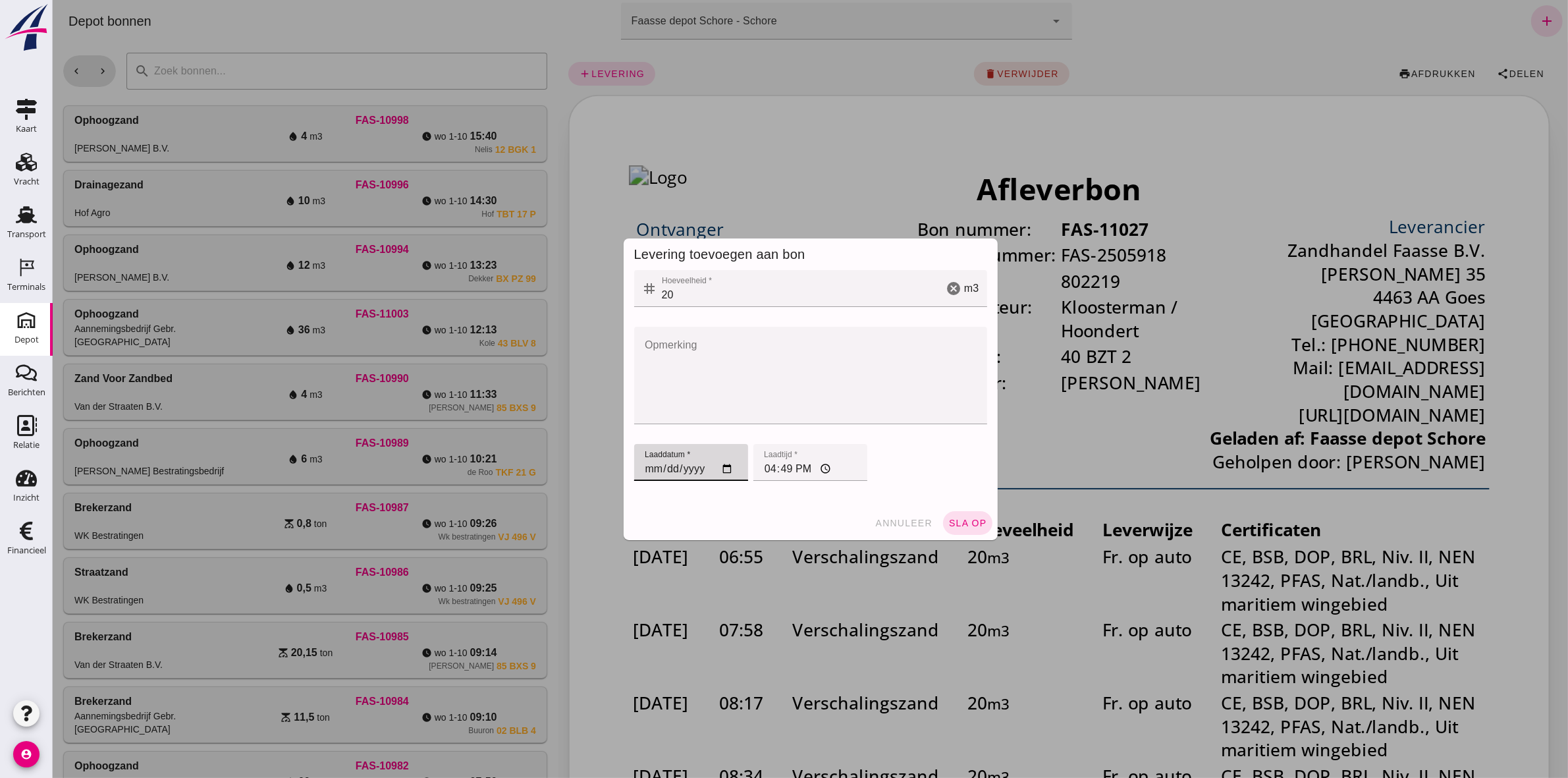
click at [643, 359] on input "[DATE]" at bounding box center [690, 462] width 114 height 37
type input "[DATE]"
click at [763, 359] on input "16:49" at bounding box center [809, 462] width 114 height 37
type input "09:23"
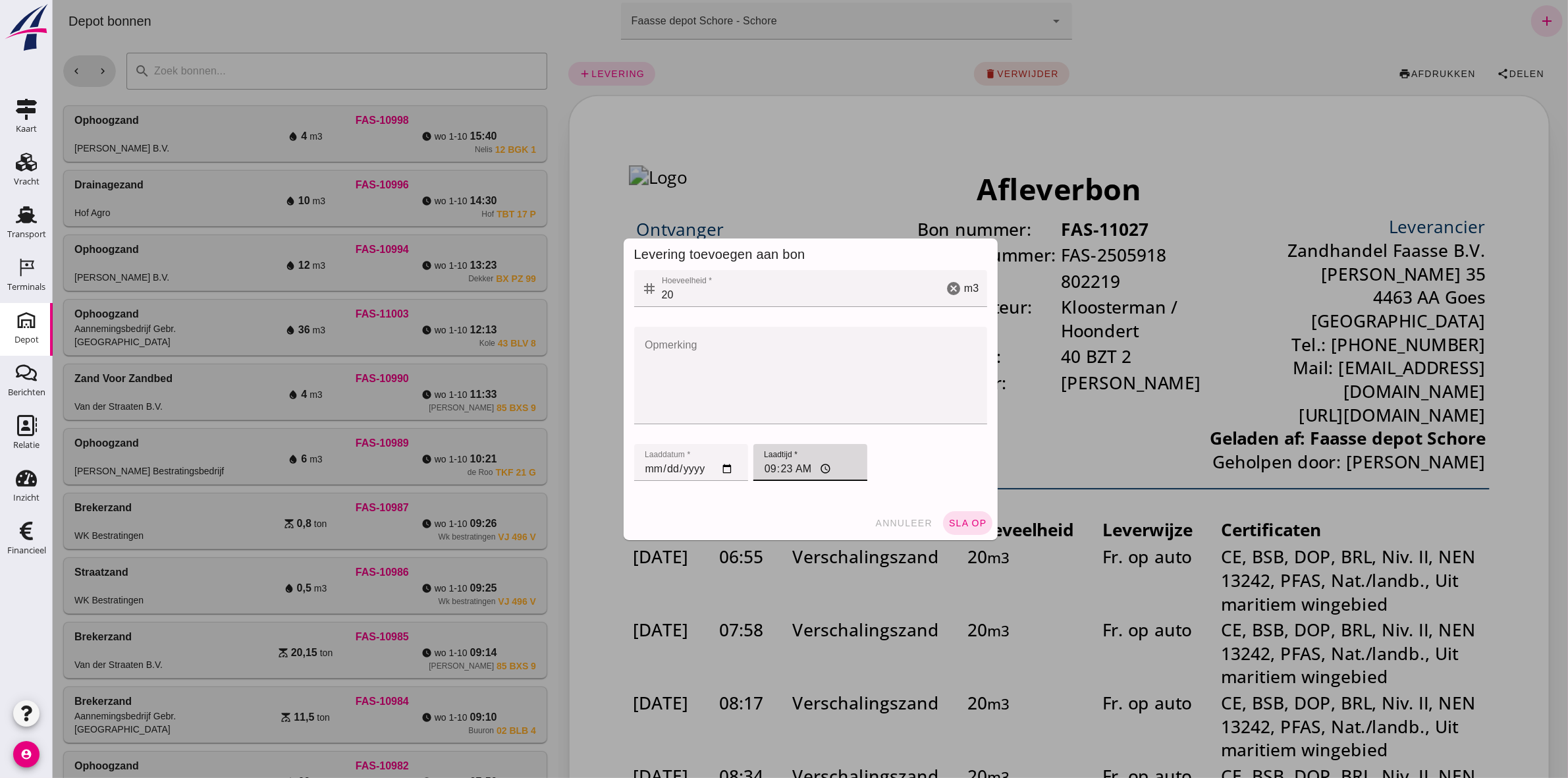
click at [778, 359] on span "sla op" at bounding box center [966, 523] width 39 height 11
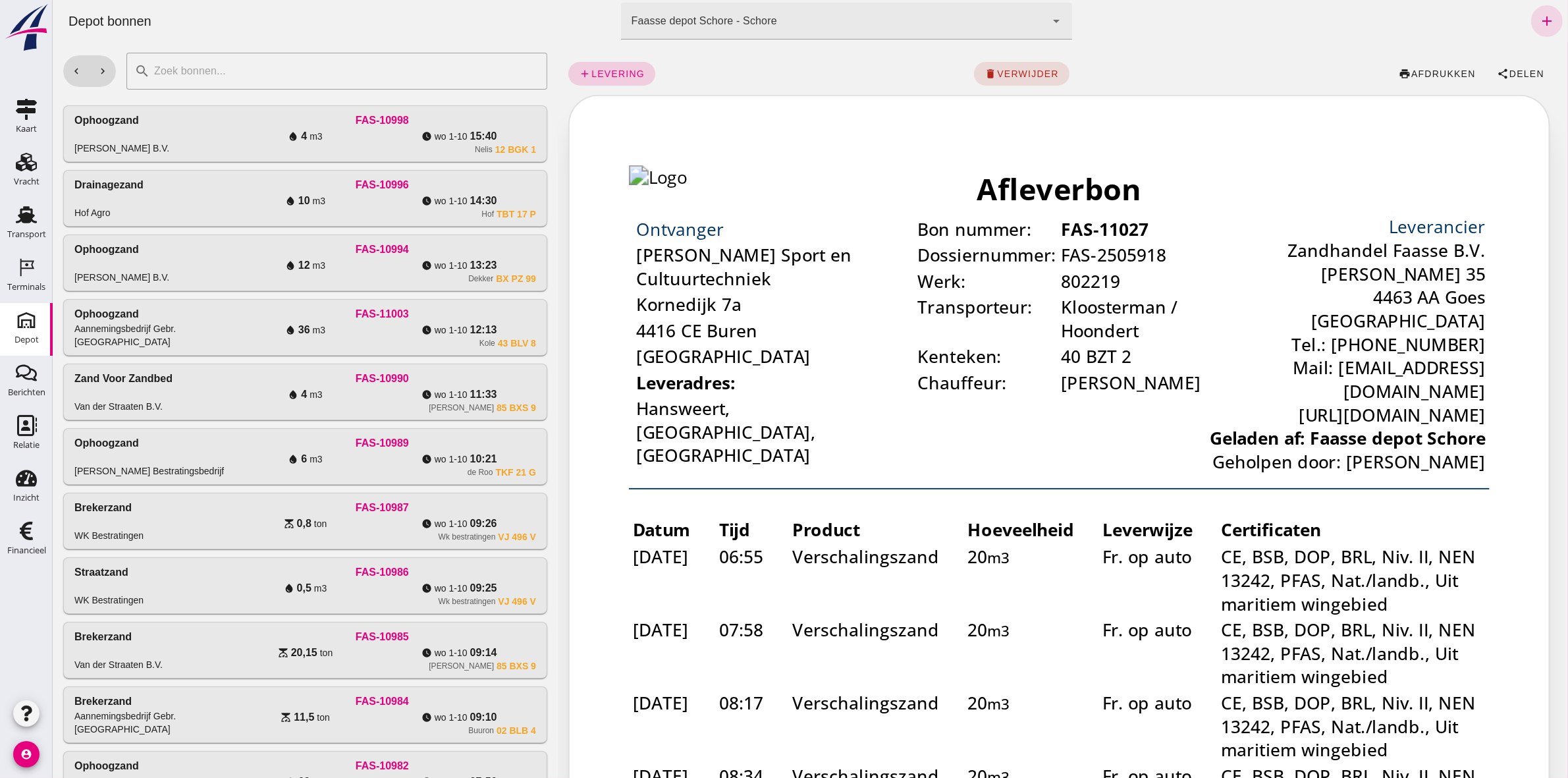
click at [609, 70] on span "levering" at bounding box center [617, 73] width 54 height 11
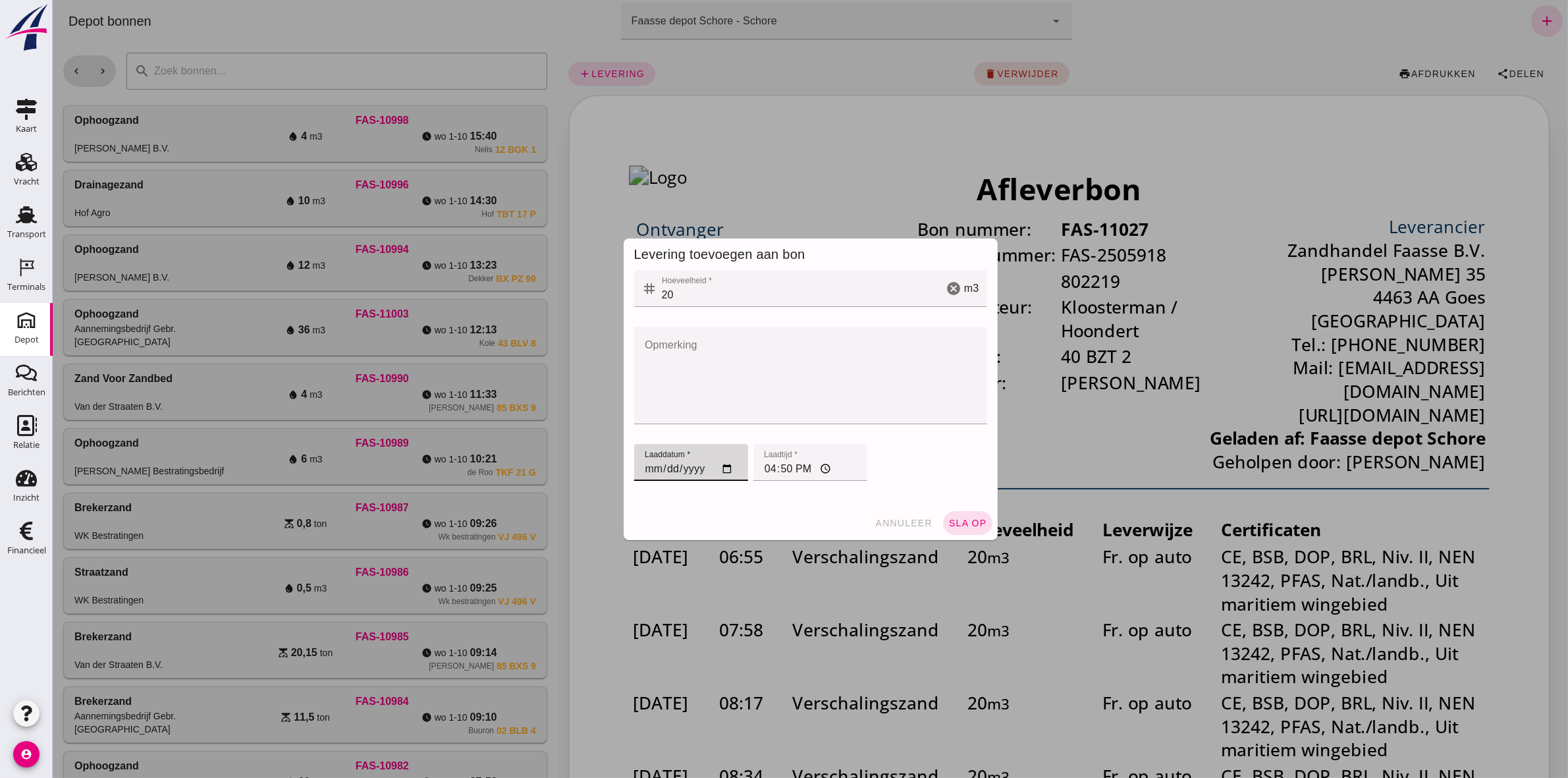
click at [641, 359] on input "[DATE]" at bounding box center [690, 462] width 114 height 37
type input "[DATE]"
click at [764, 359] on input "16:50" at bounding box center [809, 462] width 114 height 37
type input "10:06"
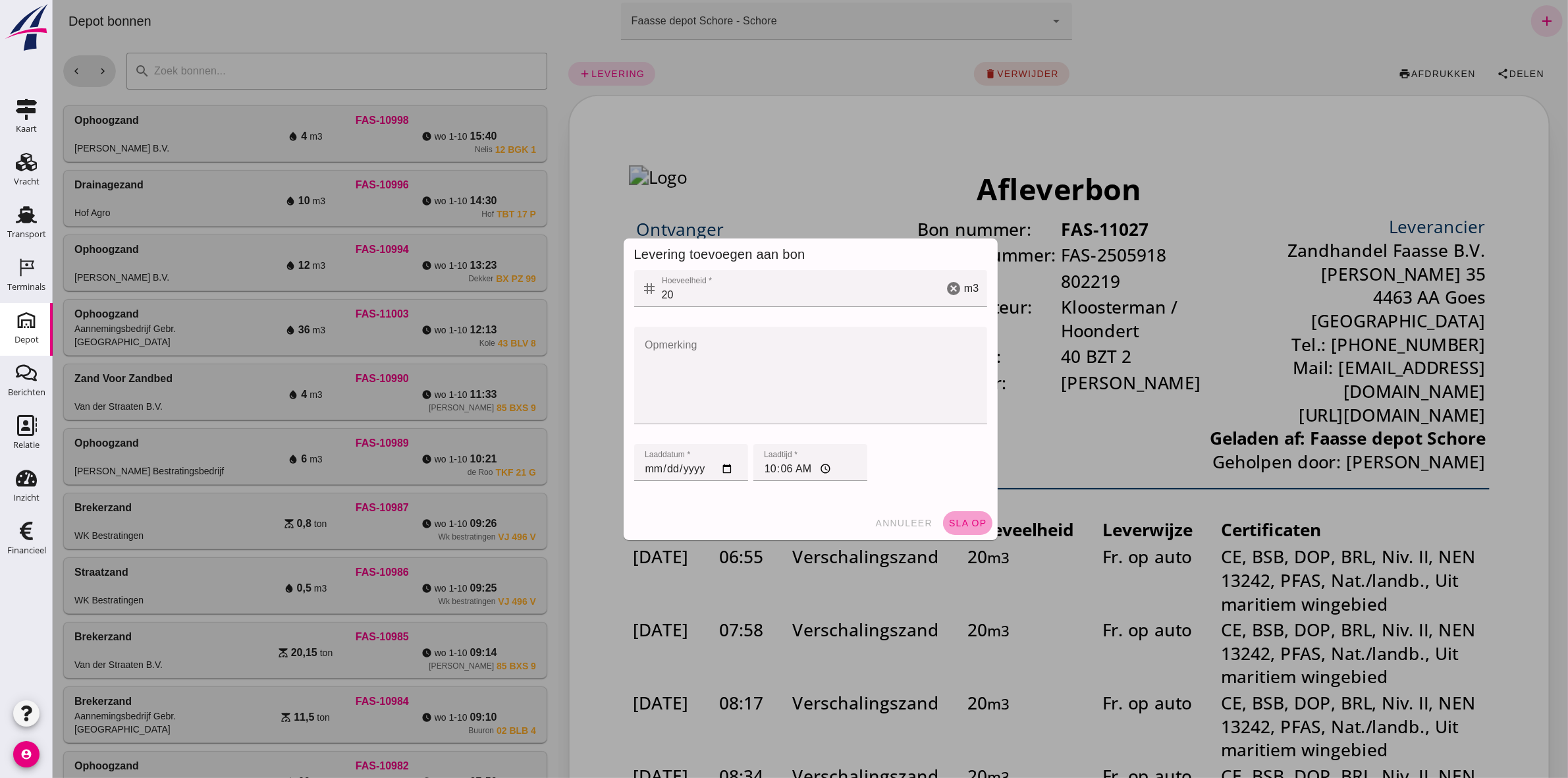
click at [778, 359] on button "sla op" at bounding box center [967, 523] width 49 height 24
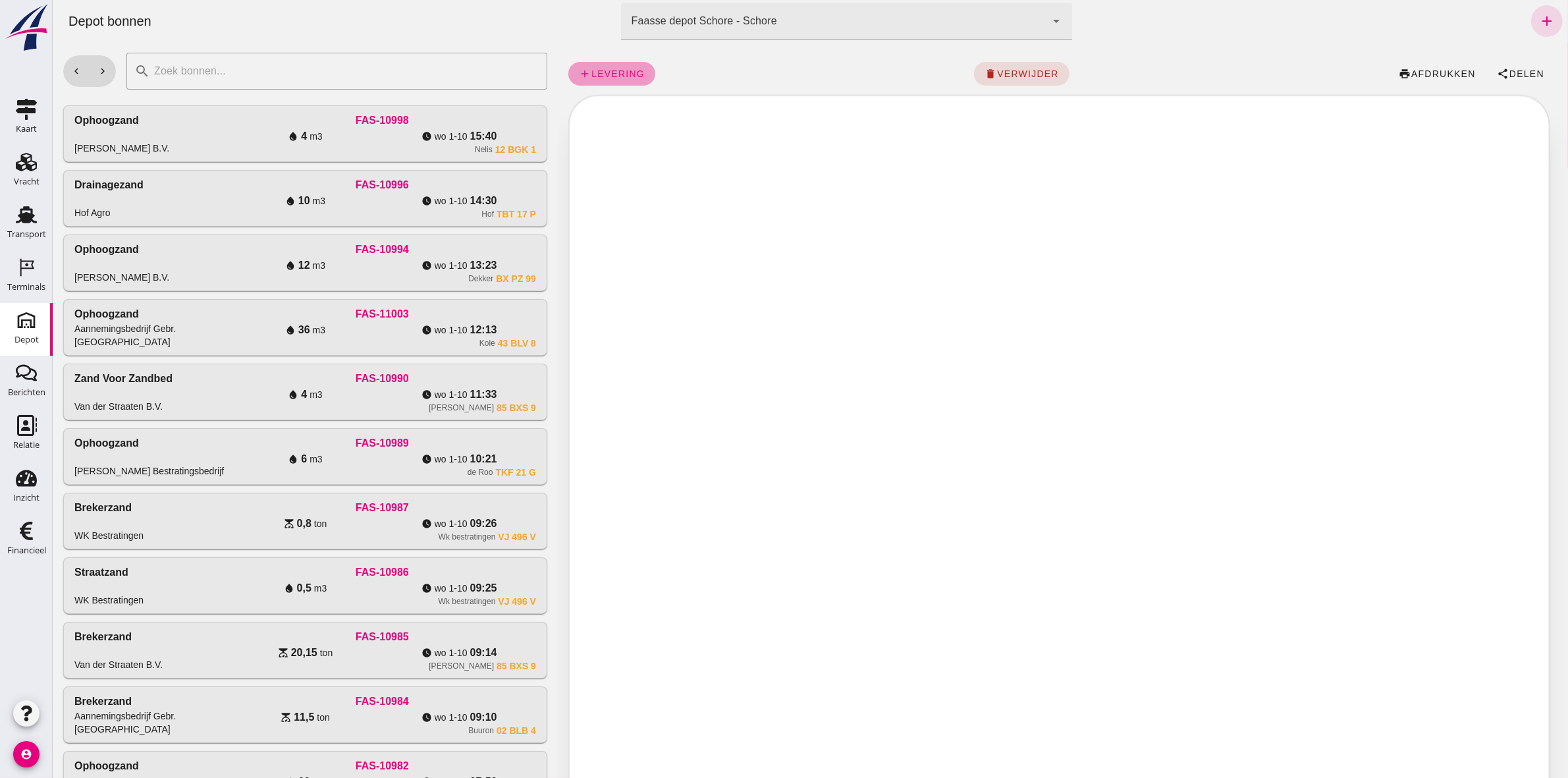
click at [597, 75] on span "levering" at bounding box center [617, 73] width 54 height 11
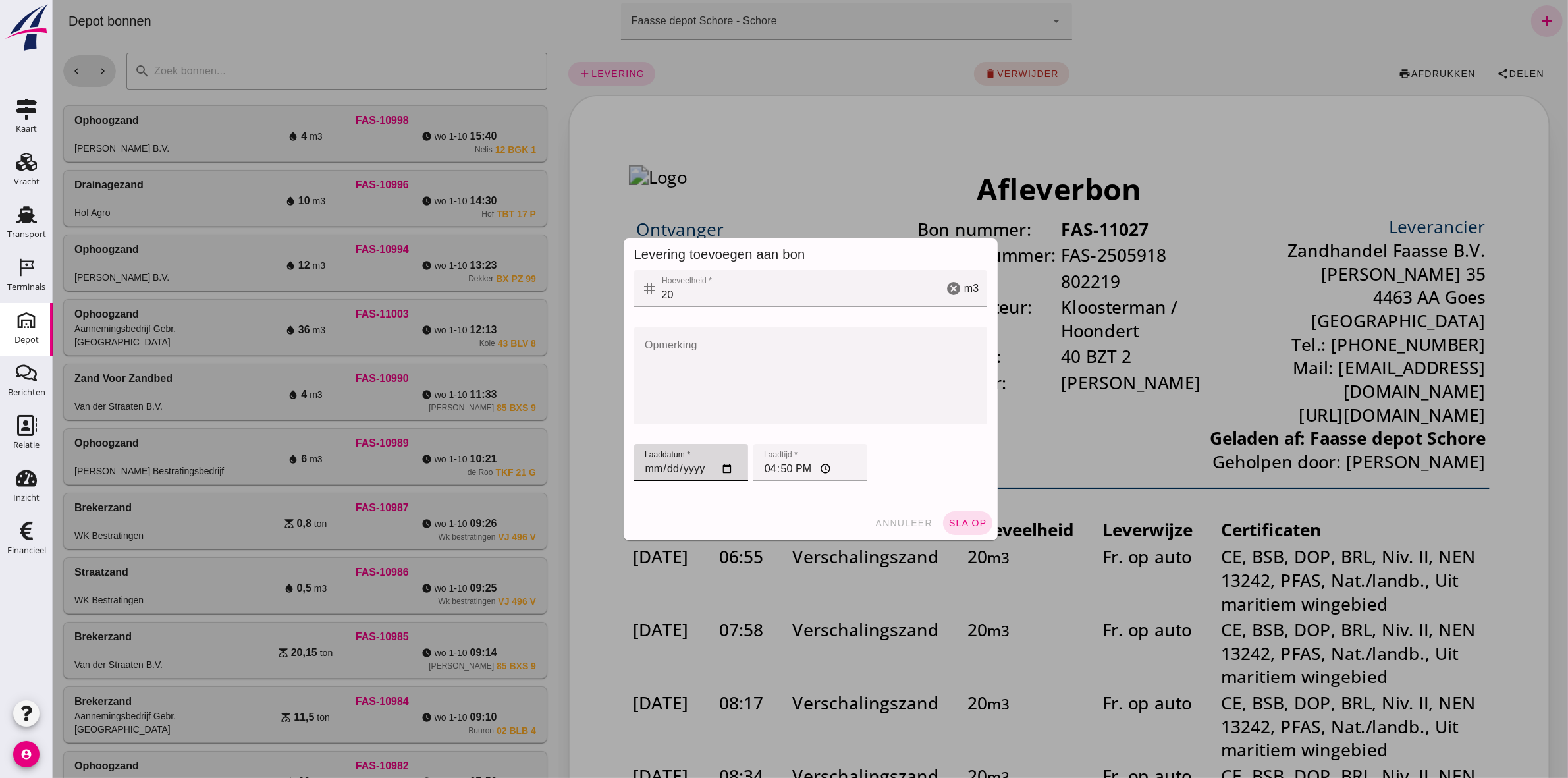
click at [638, 359] on input "[DATE]" at bounding box center [690, 462] width 114 height 37
type input "[DATE]"
click at [763, 359] on input "16:50" at bounding box center [809, 462] width 114 height 37
type input "10:24"
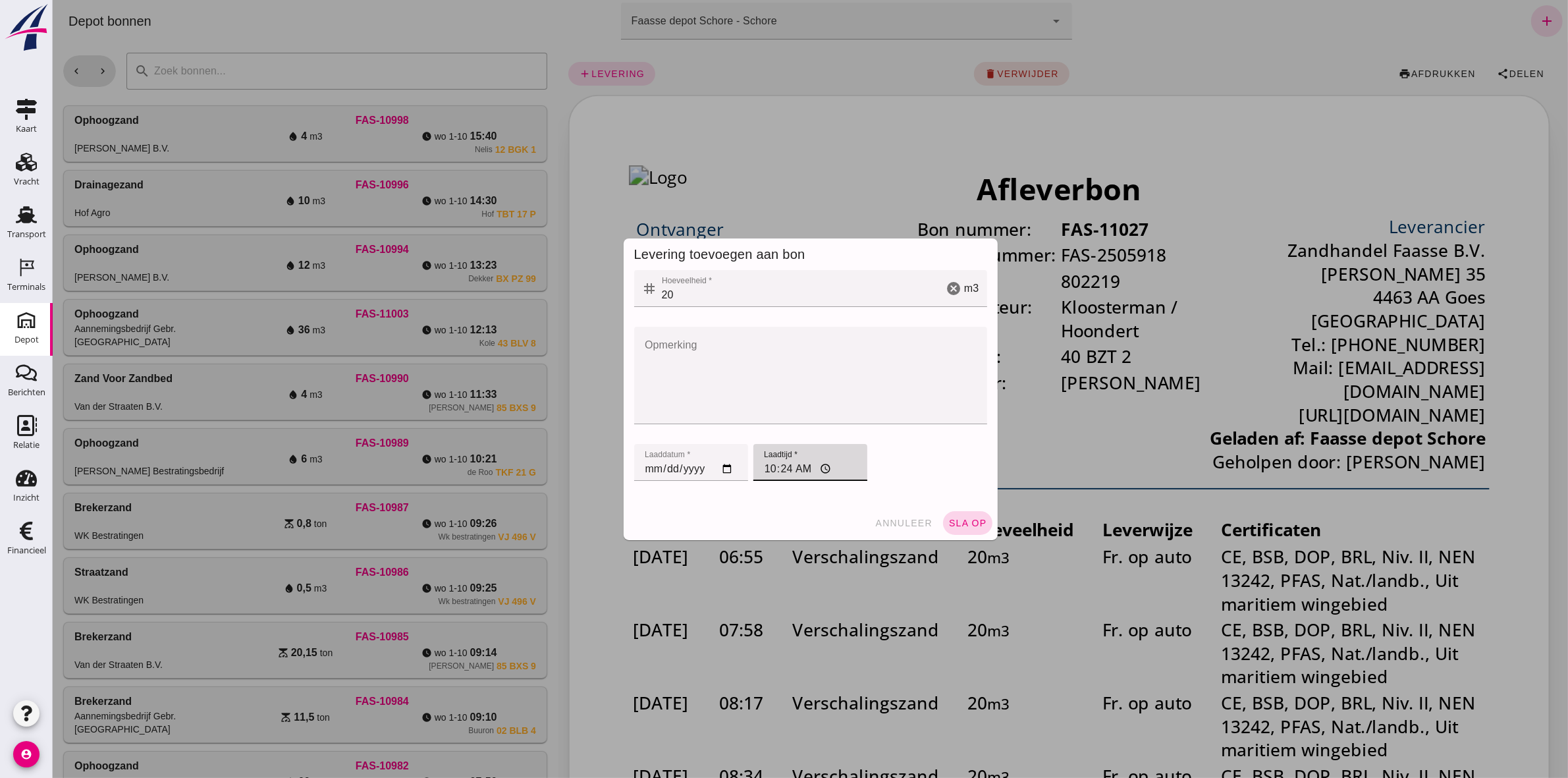
click at [778, 359] on span "sla op" at bounding box center [966, 523] width 39 height 11
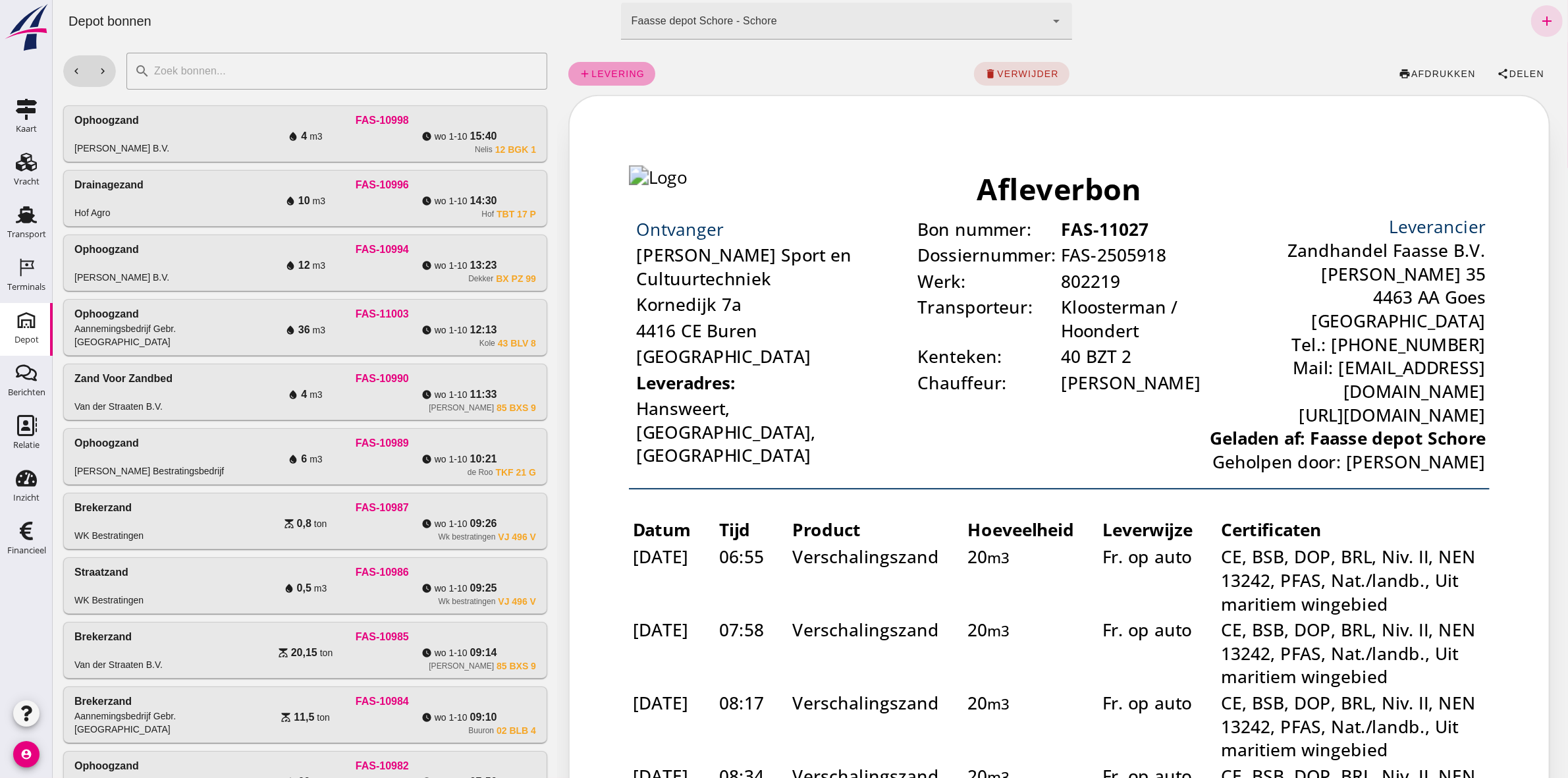
click at [590, 69] on span "levering" at bounding box center [617, 73] width 54 height 11
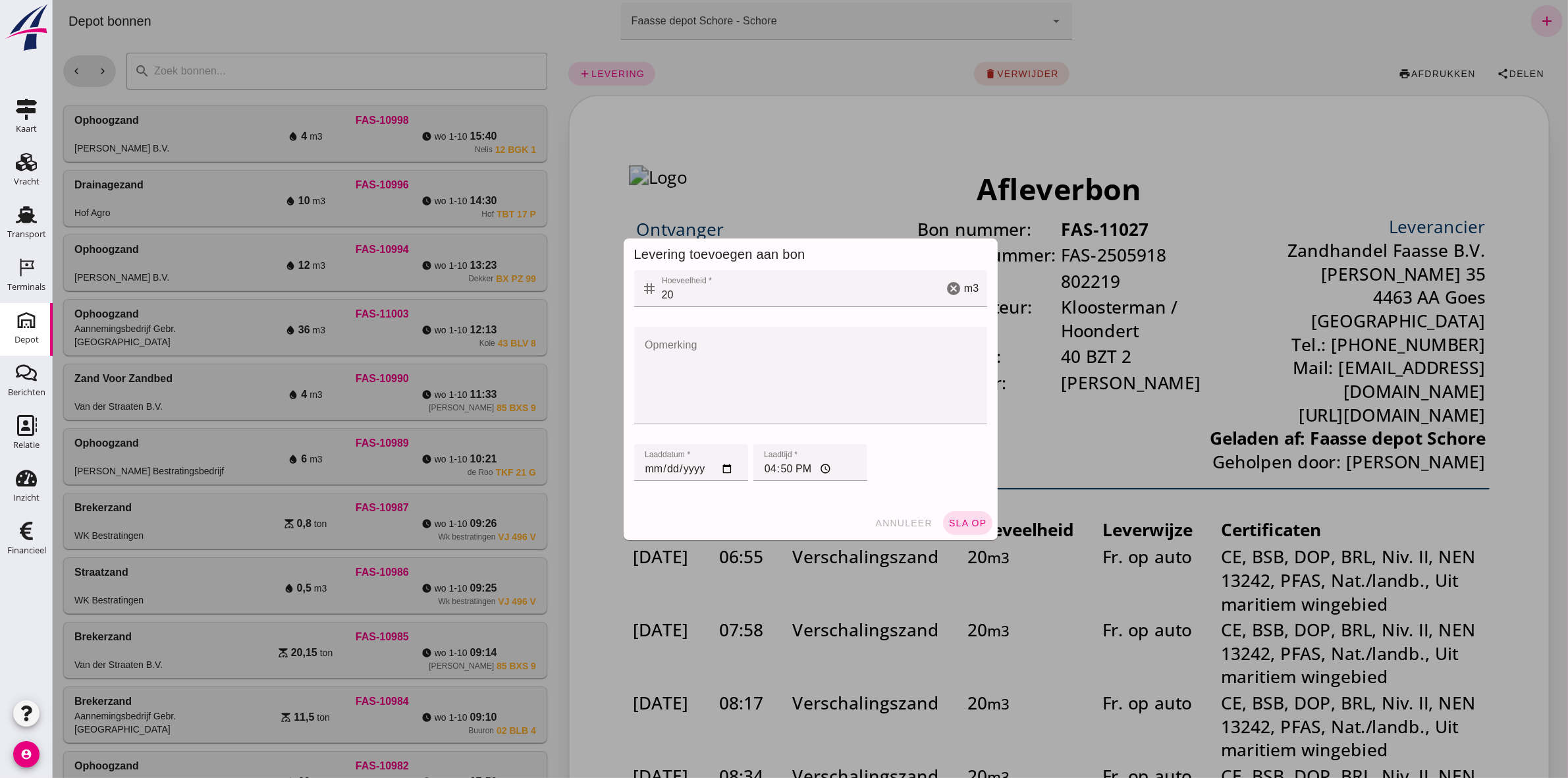
click at [639, 359] on input "[DATE]" at bounding box center [690, 462] width 114 height 37
type input "[DATE]"
click at [764, 359] on input "16:50" at bounding box center [809, 462] width 114 height 37
type input "10:38"
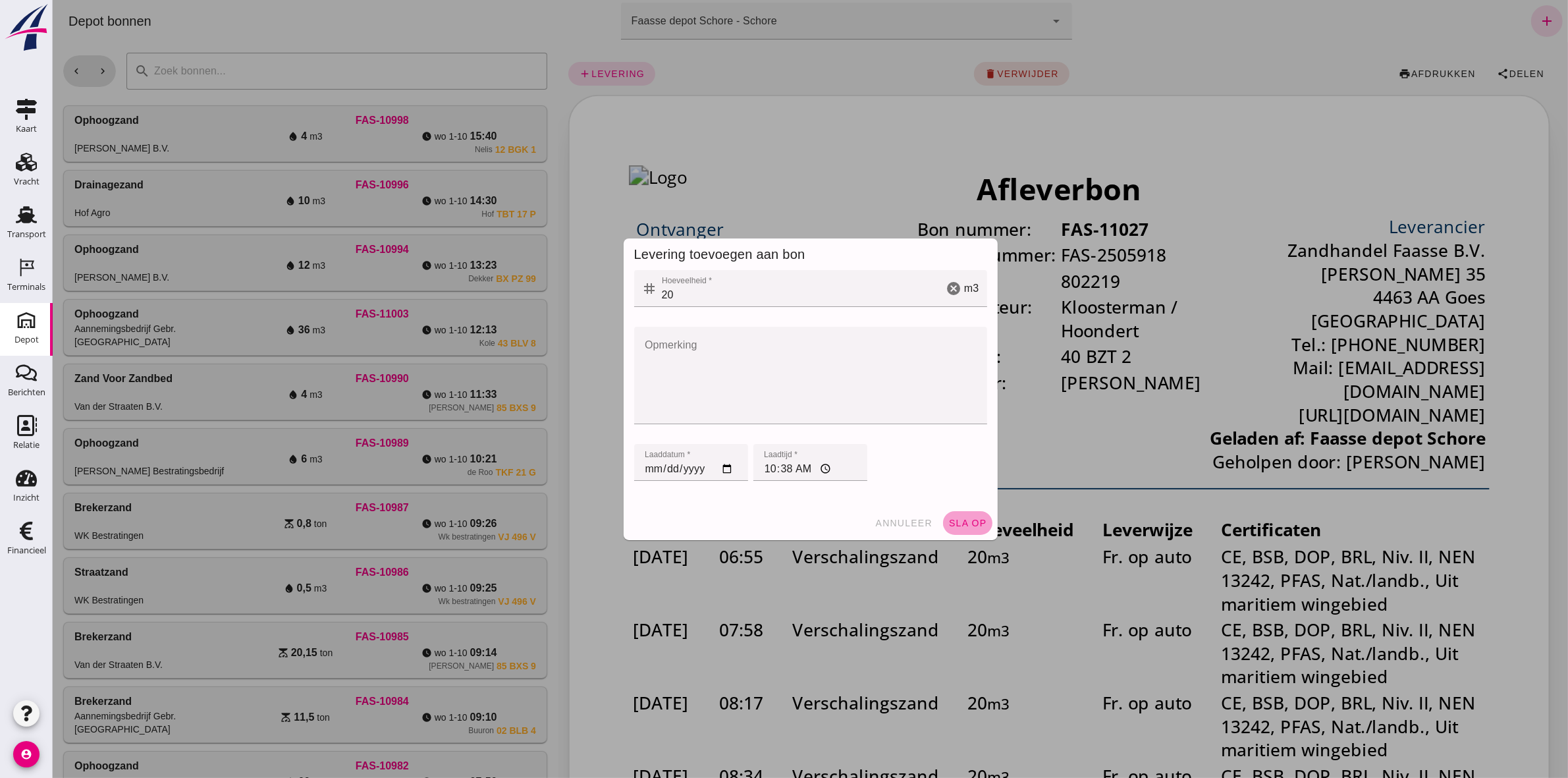
click at [778, 359] on span "sla op" at bounding box center [966, 523] width 39 height 11
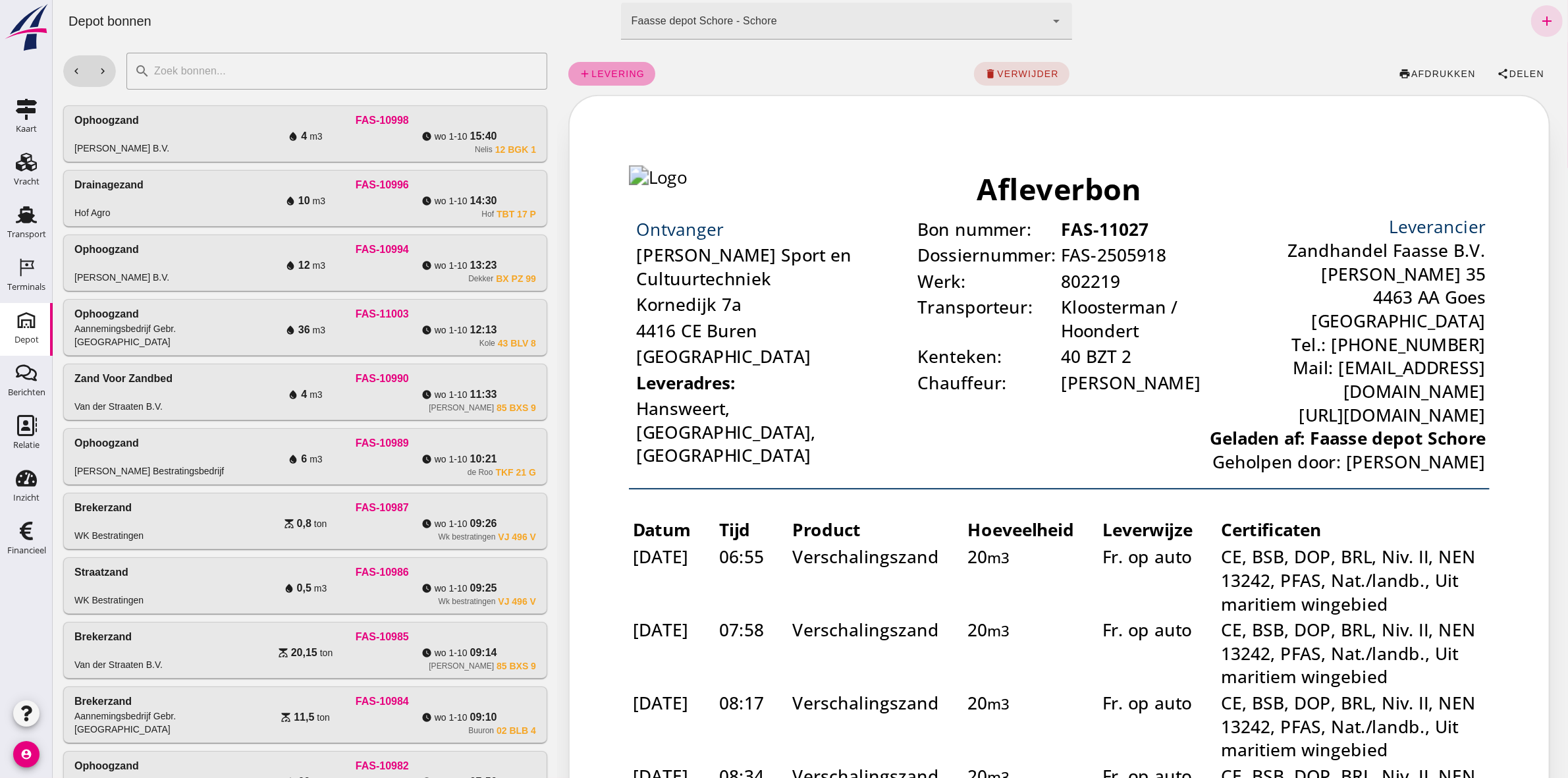
click at [604, 66] on link "add levering" at bounding box center [611, 74] width 87 height 24
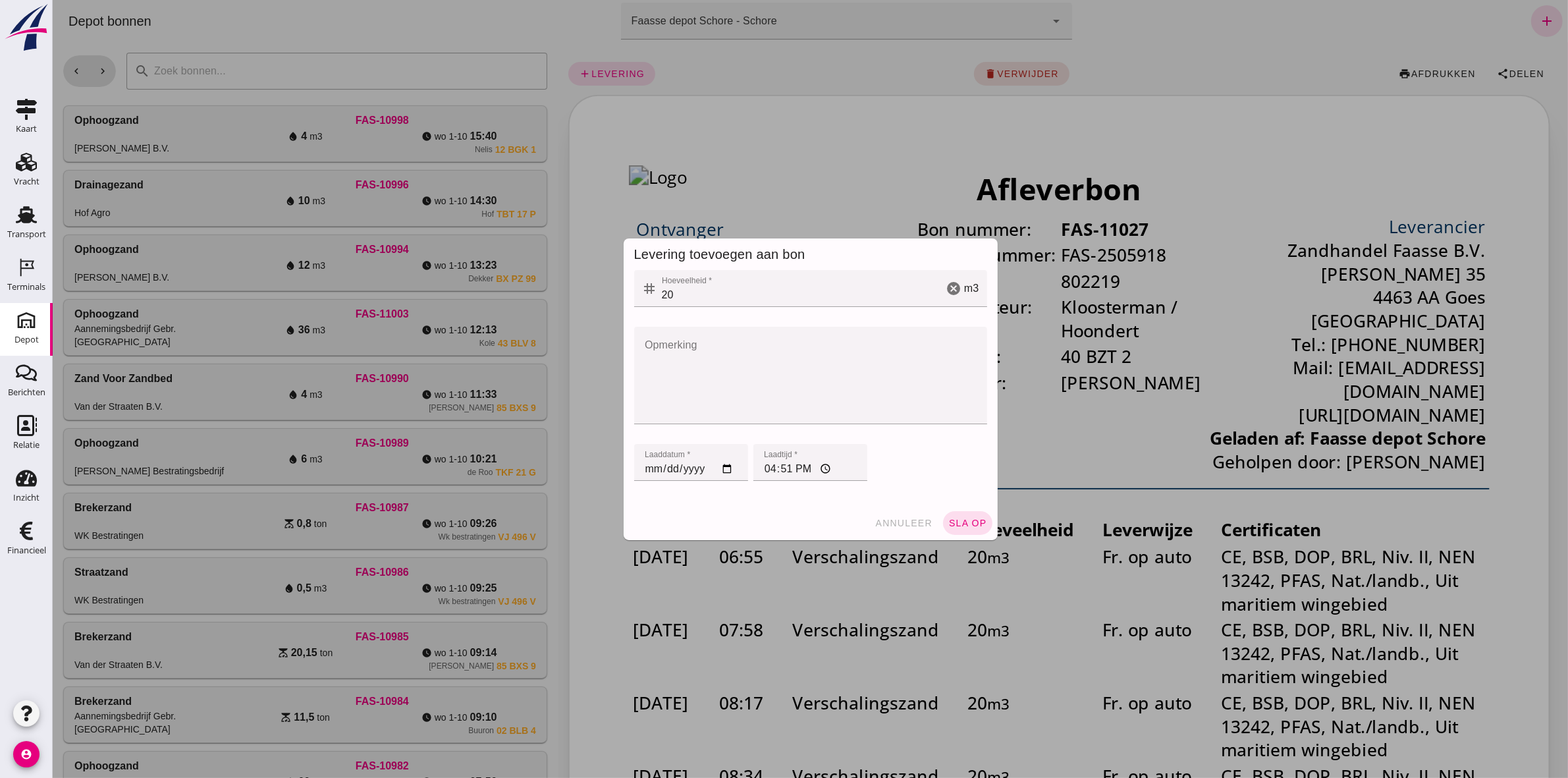
click at [643, 359] on input "[DATE]" at bounding box center [690, 462] width 114 height 37
type input "[DATE]"
click at [761, 359] on input "16:51" at bounding box center [809, 462] width 114 height 37
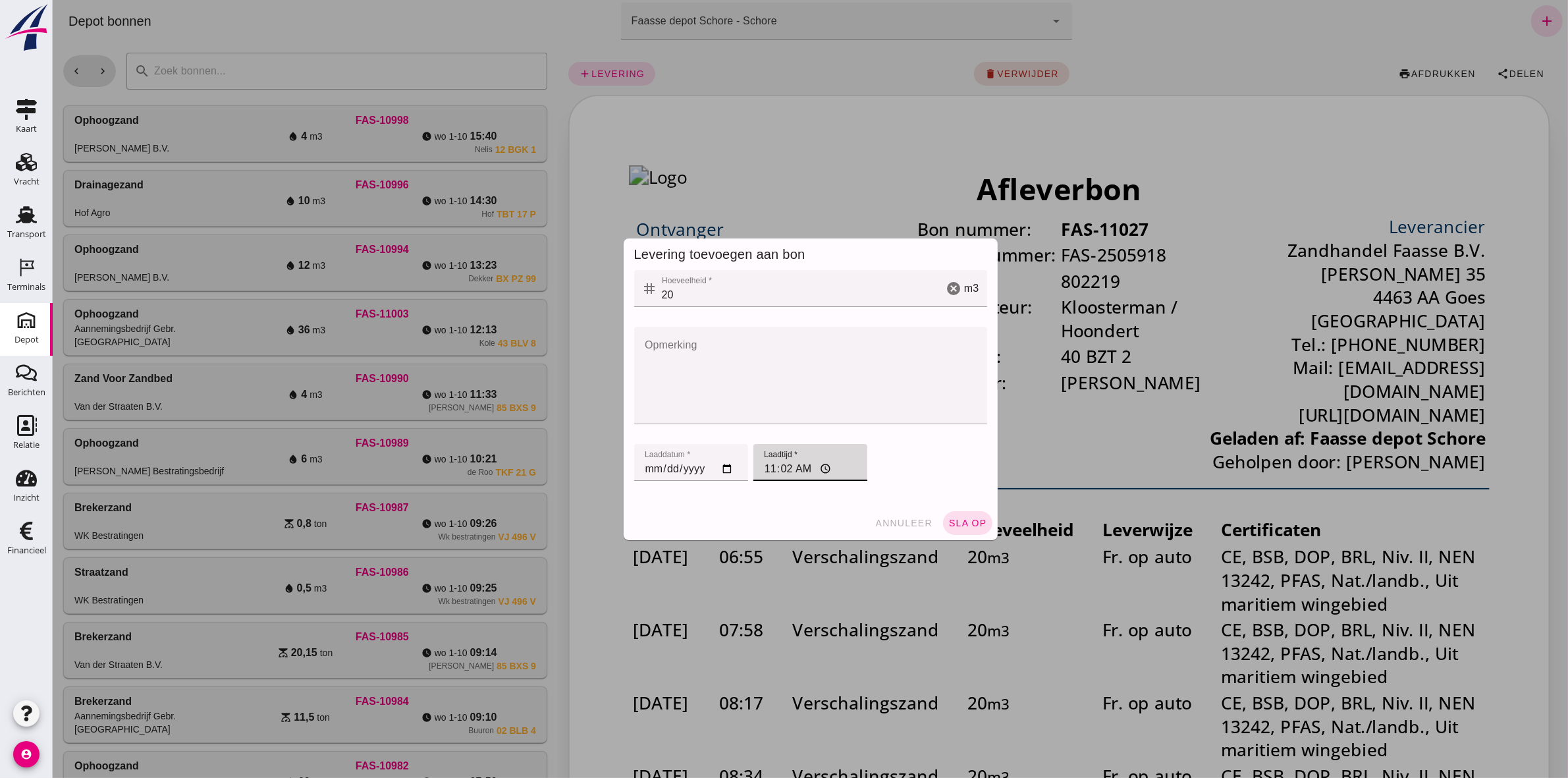
type input "11:27"
click at [778, 359] on span "sla op" at bounding box center [966, 523] width 39 height 11
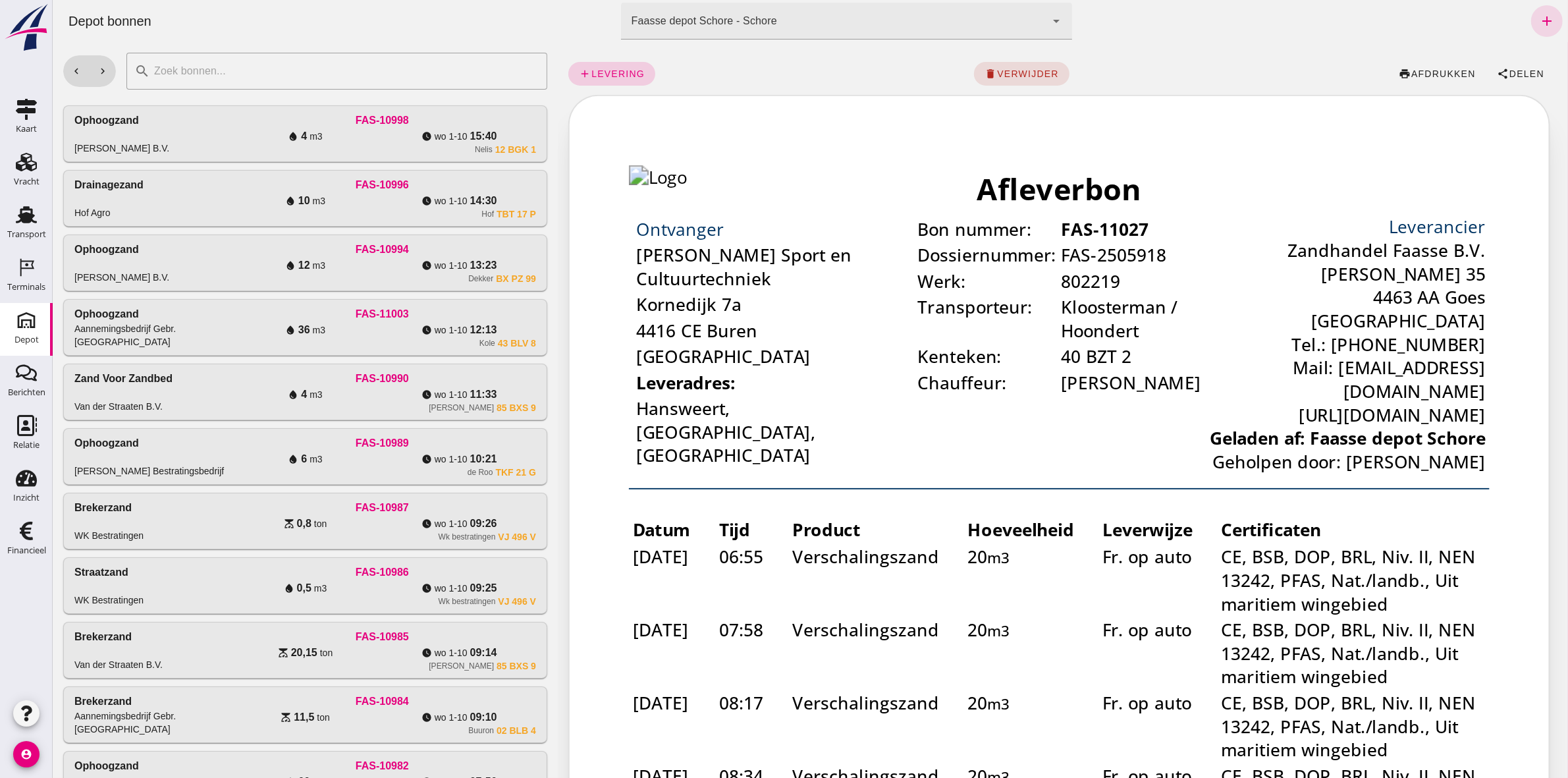
click at [610, 74] on span "levering" at bounding box center [617, 73] width 54 height 11
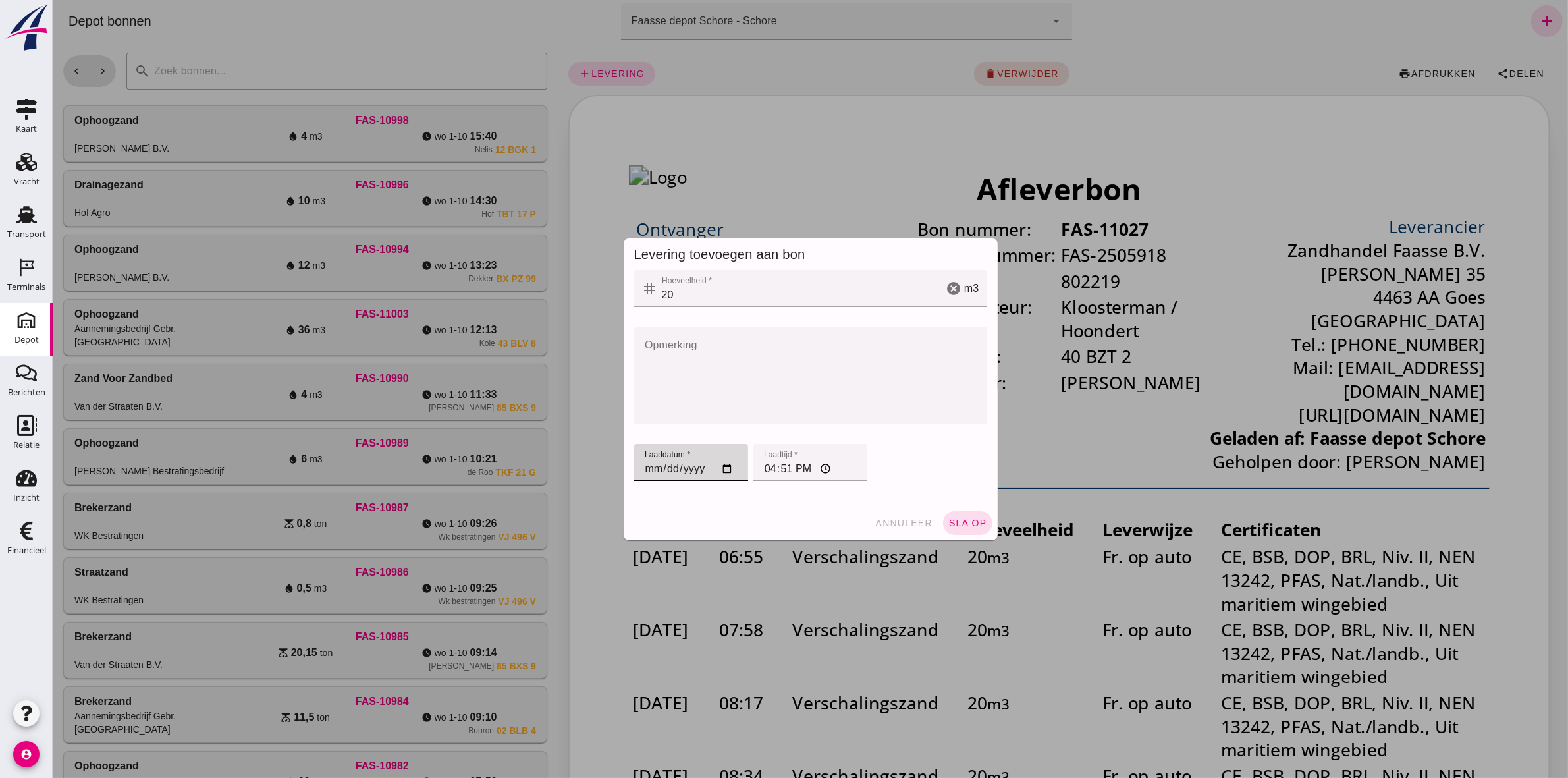
click at [645, 359] on input "[DATE]" at bounding box center [690, 462] width 114 height 37
type input "[DATE]"
click at [763, 359] on input "16:51" at bounding box center [809, 462] width 114 height 37
type input "11:27"
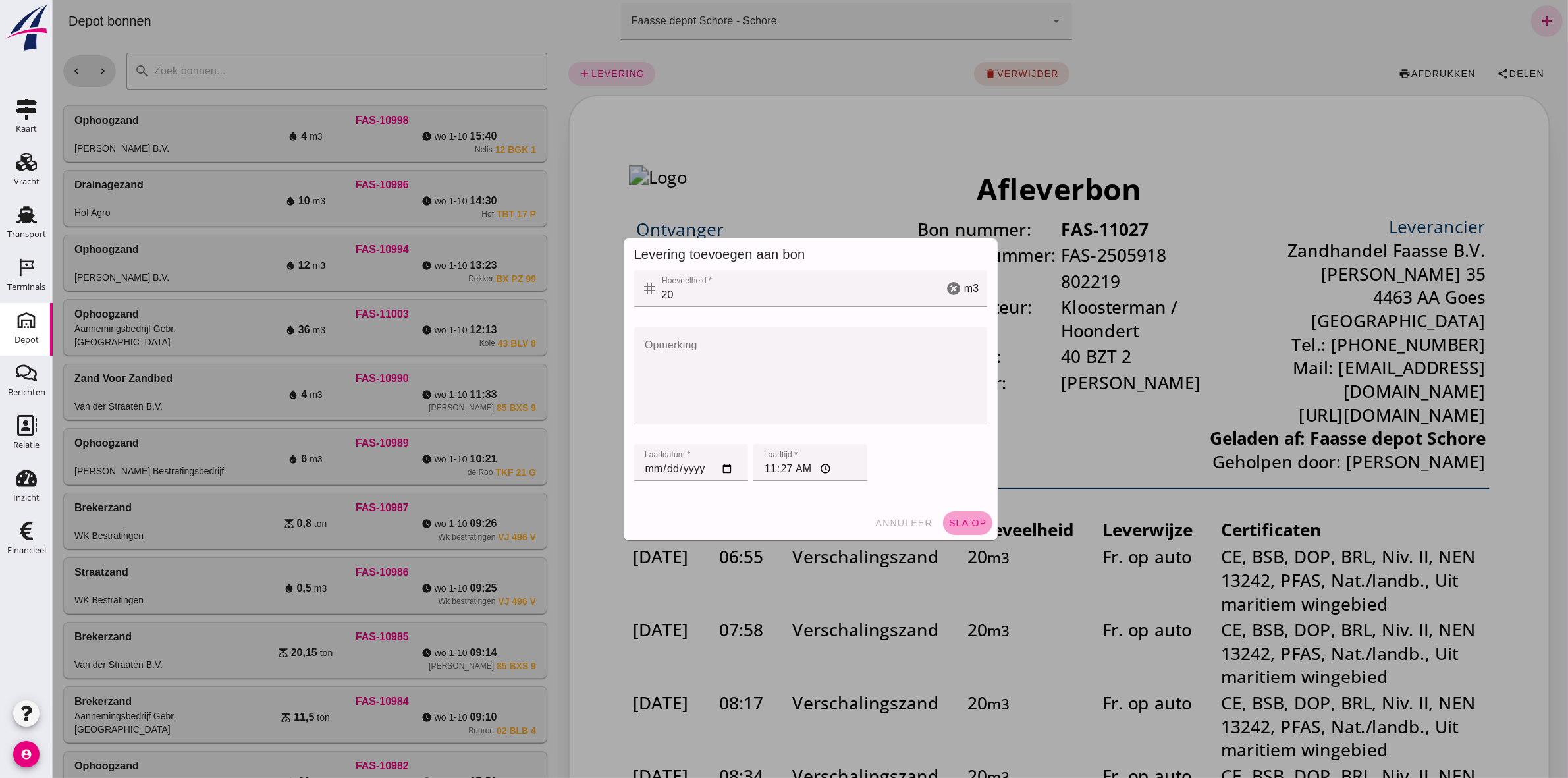
click at [778, 359] on span "sla op" at bounding box center [966, 523] width 39 height 11
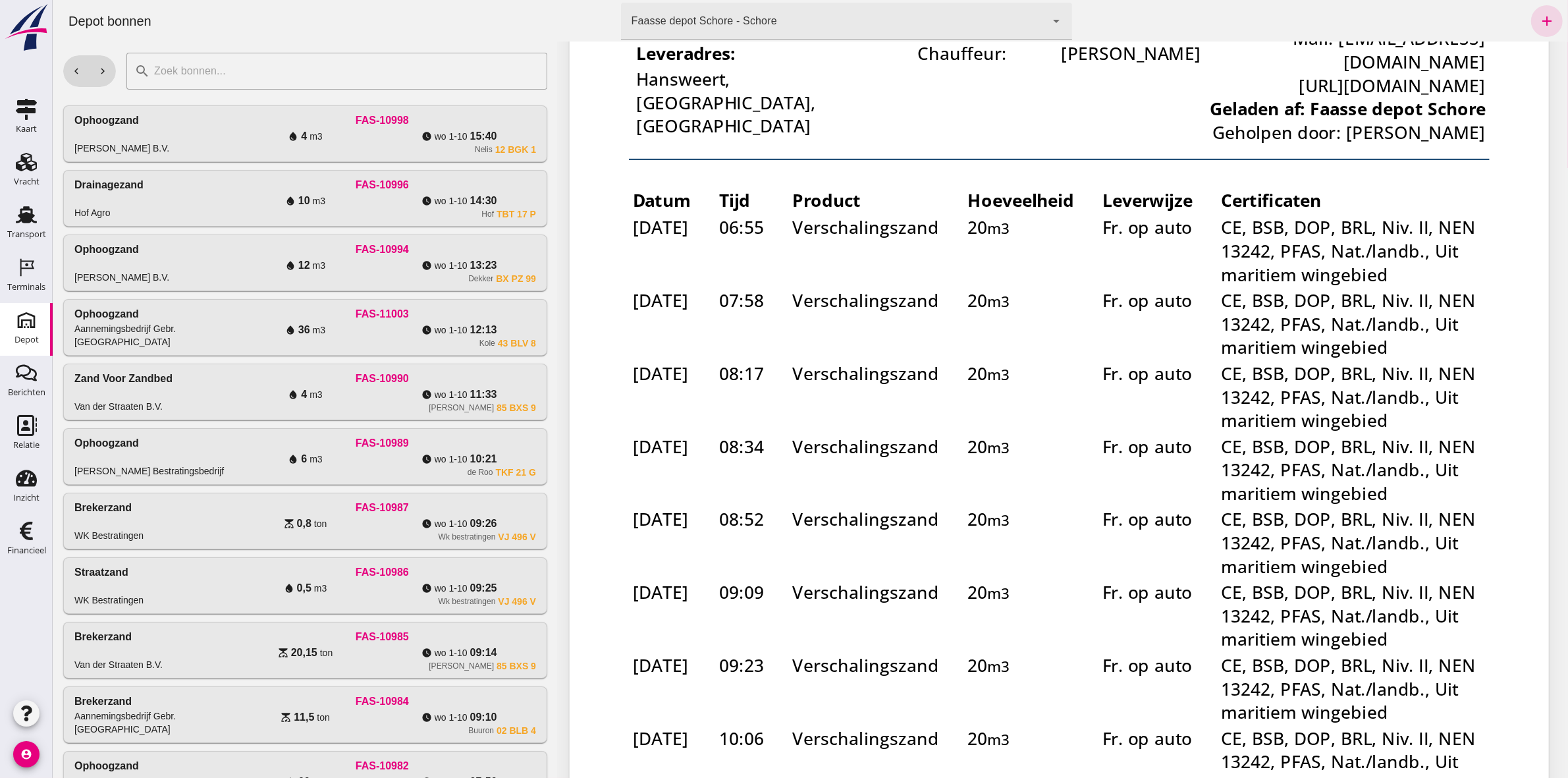
scroll to position [705, 0]
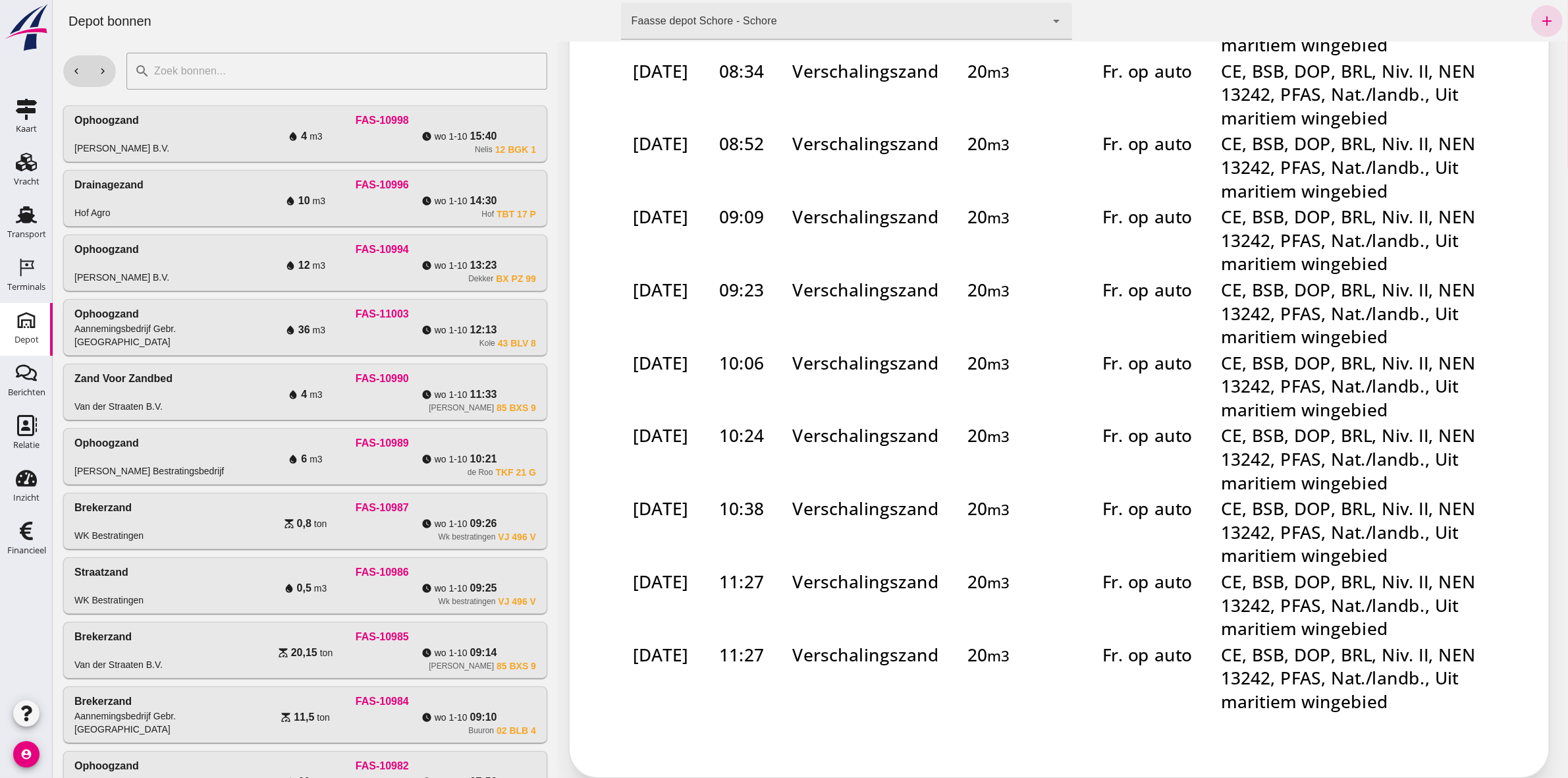
click at [646, 31] on td "11:27" at bounding box center [639, 44] width 37 height 37
click at [647, 32] on td "11:27" at bounding box center [639, 44] width 37 height 37
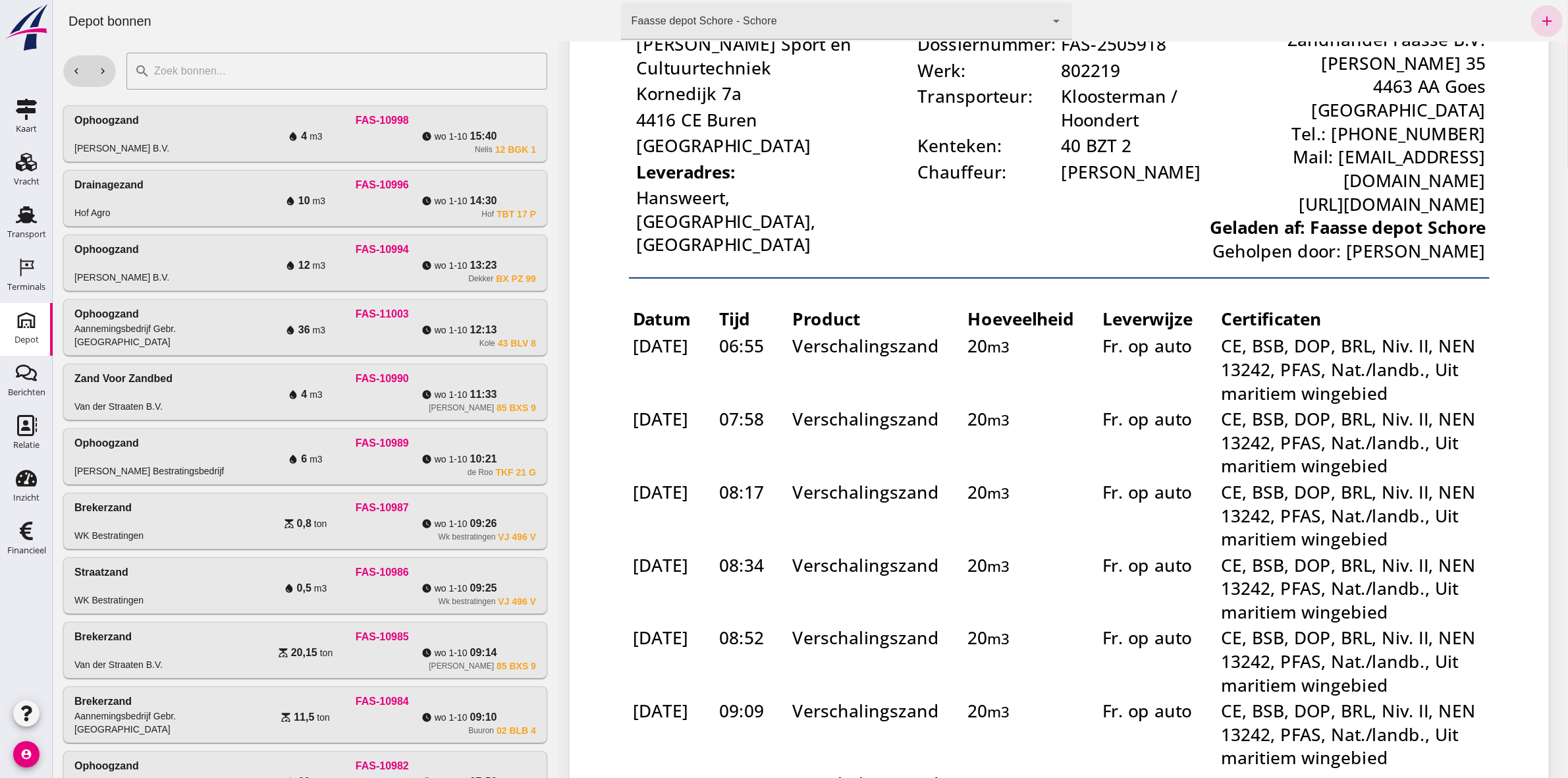
scroll to position [0, 0]
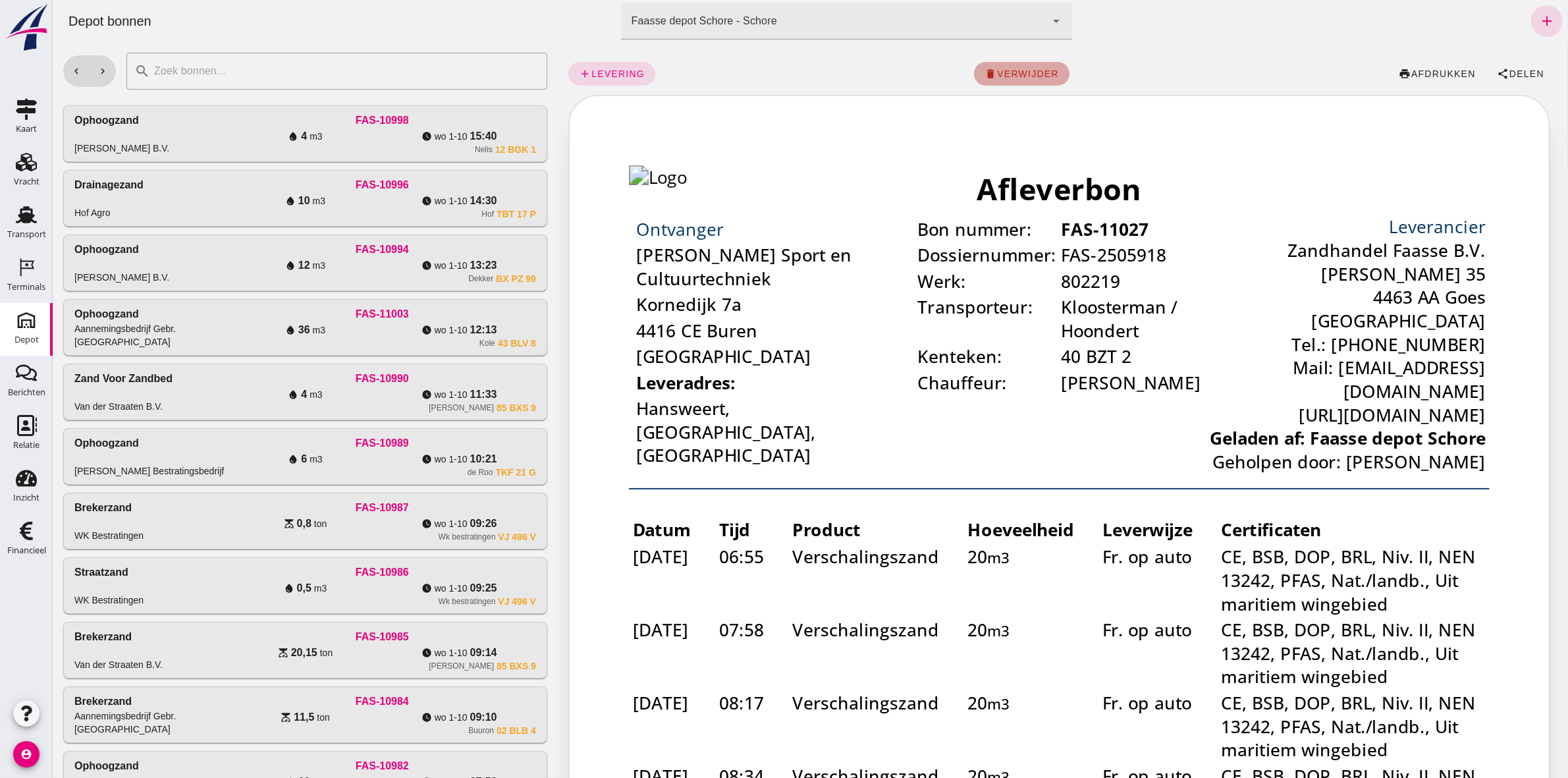
click at [778, 69] on span "verwijder" at bounding box center [1026, 73] width 63 height 11
click at [778, 69] on span "bevestig" at bounding box center [1066, 73] width 54 height 11
